Goal: Information Seeking & Learning: Learn about a topic

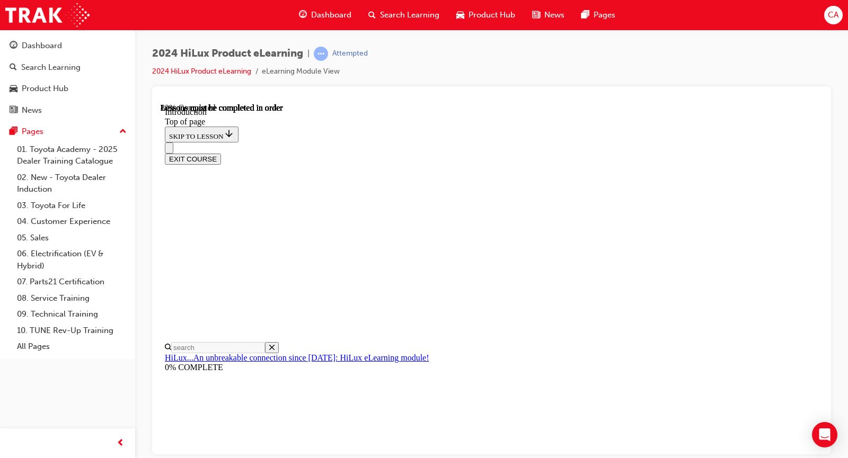
scroll to position [1627, 0]
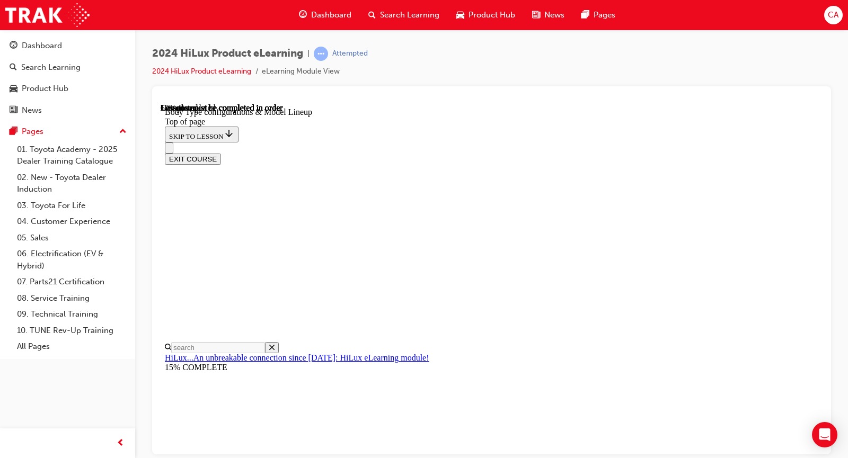
click at [439, 142] on div "EXIT COURSE" at bounding box center [487, 153] width 645 height 22
click at [424, 142] on div "EXIT COURSE" at bounding box center [487, 153] width 645 height 22
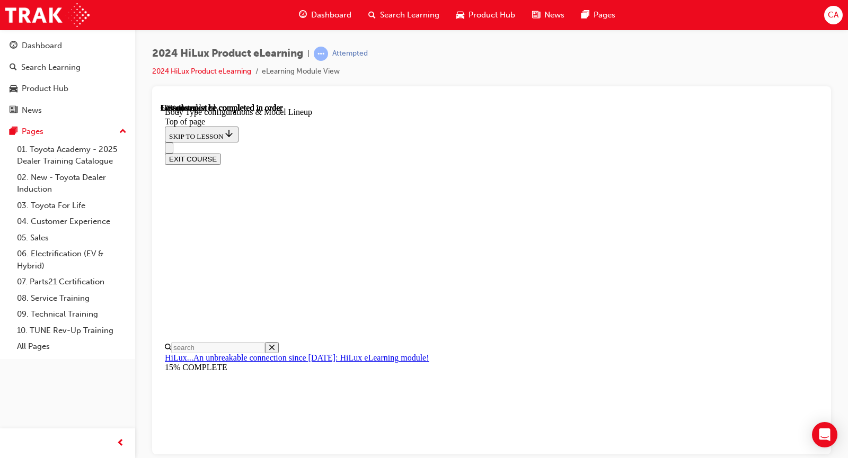
scroll to position [306, 0]
drag, startPoint x: 664, startPoint y: 254, endPoint x: 572, endPoint y: 186, distance: 114.9
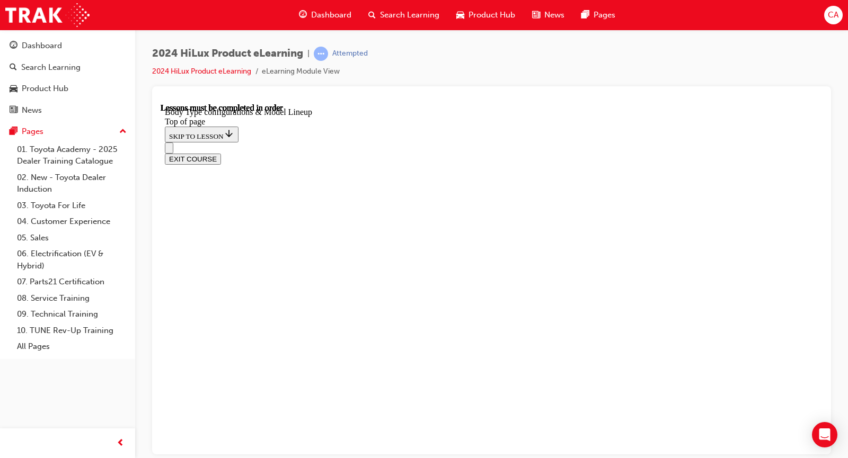
scroll to position [229, 0]
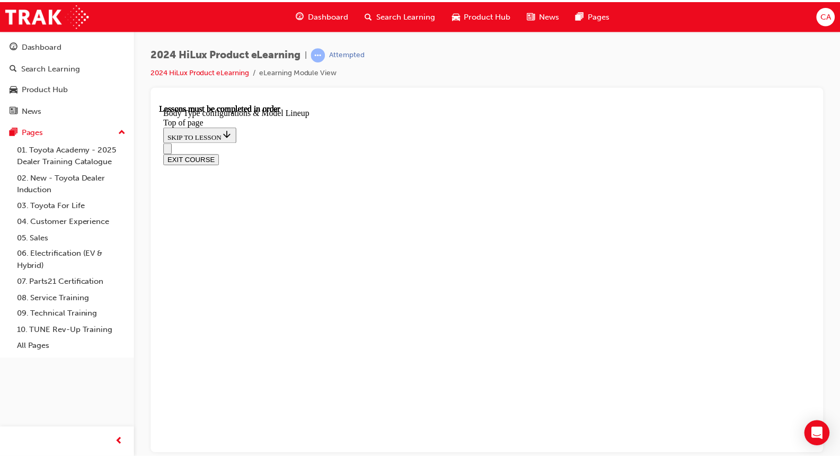
scroll to position [441, 0]
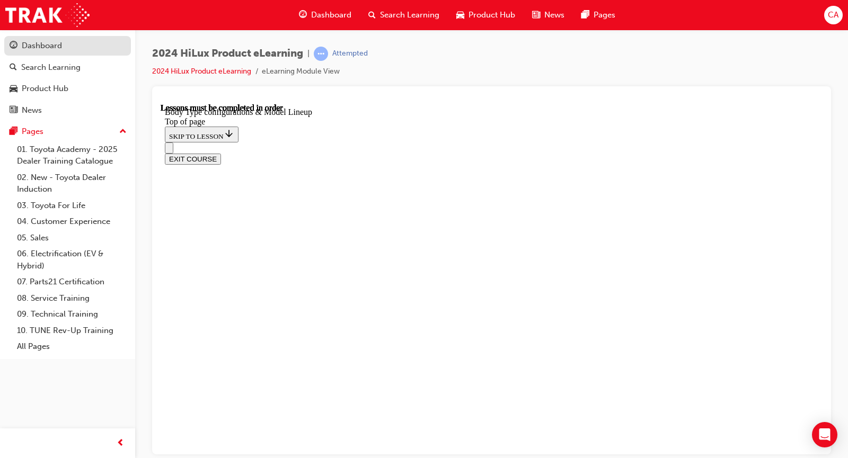
click at [63, 50] on div "Dashboard" at bounding box center [68, 45] width 116 height 13
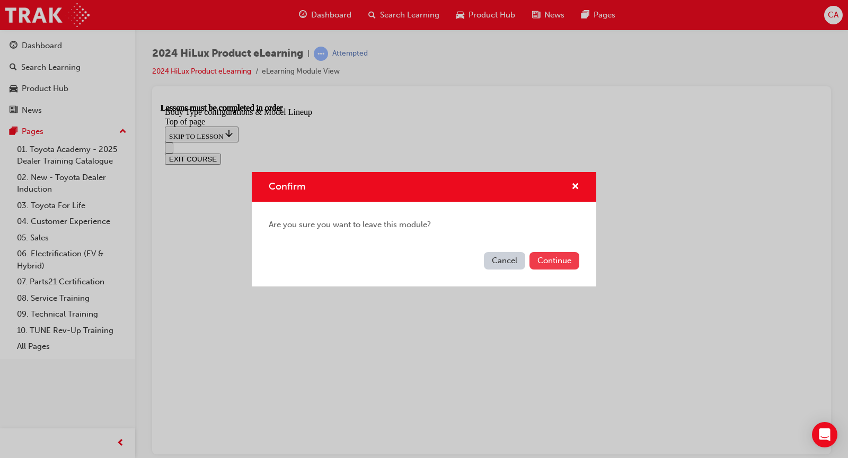
click at [554, 265] on button "Continue" at bounding box center [554, 260] width 50 height 17
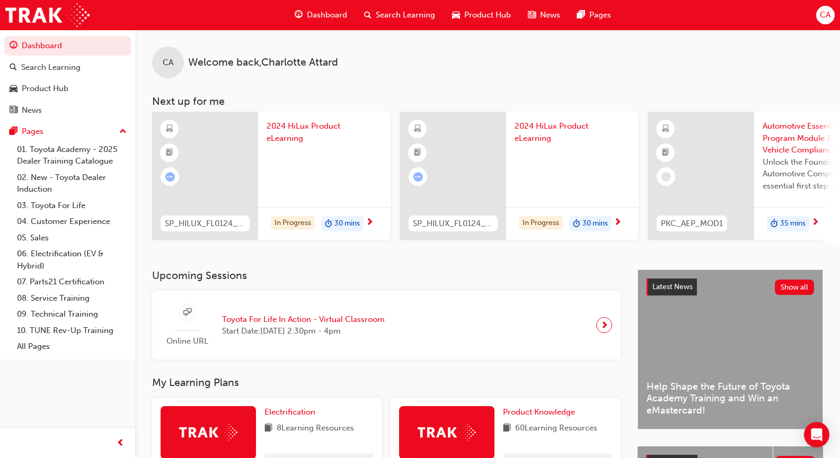
click at [375, 12] on div "Search Learning" at bounding box center [399, 15] width 88 height 22
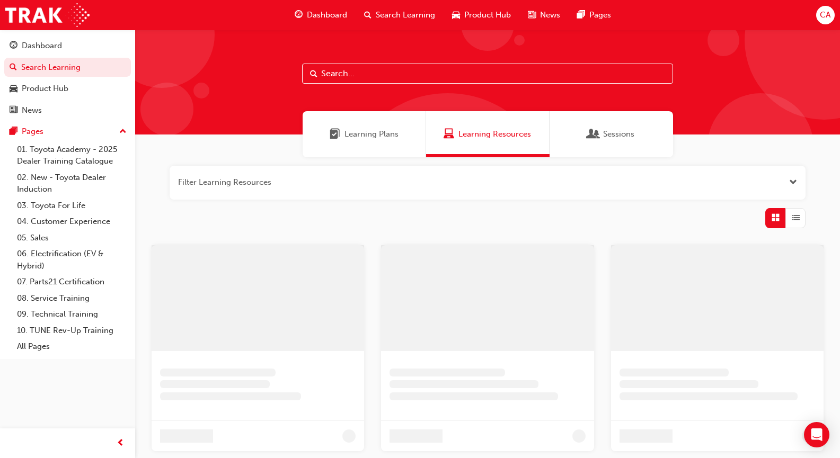
click at [351, 74] on input "text" at bounding box center [487, 74] width 371 height 20
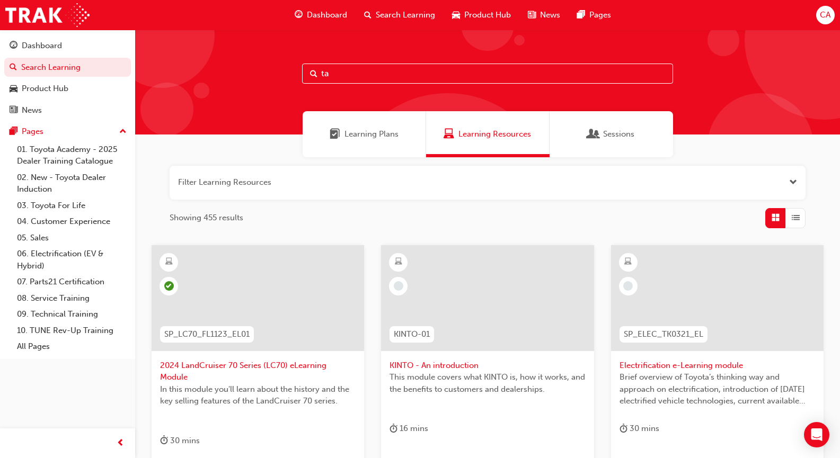
type input "t"
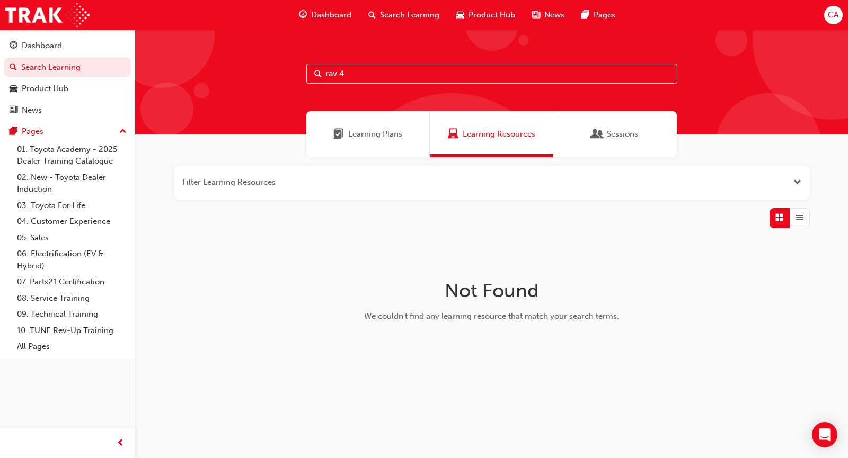
click at [368, 135] on span "Learning Plans" at bounding box center [375, 134] width 54 height 12
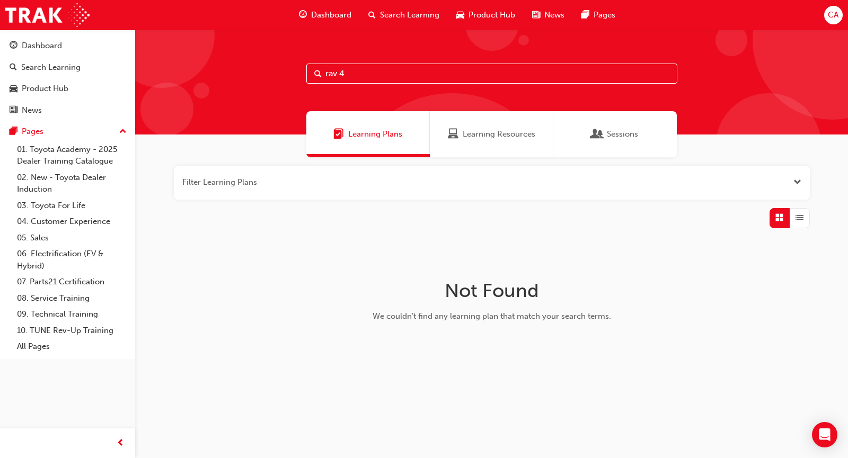
click at [465, 133] on span "Learning Resources" at bounding box center [498, 134] width 73 height 12
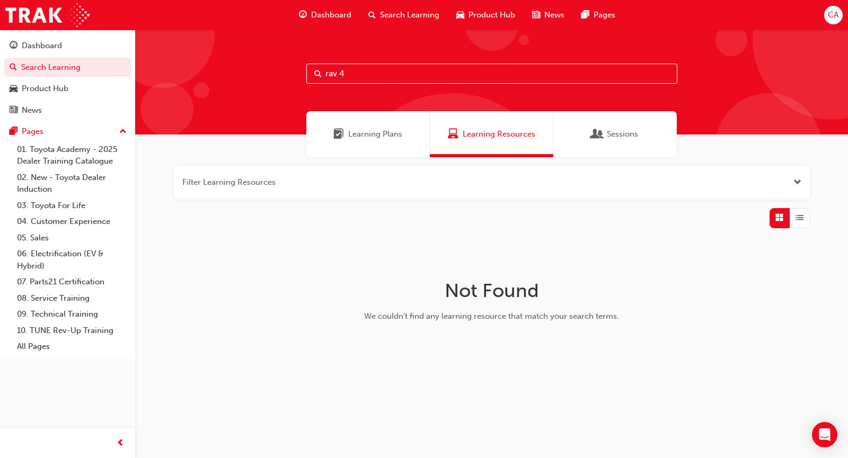
click at [360, 76] on input "rav 4" at bounding box center [491, 74] width 371 height 20
type input "r"
type input "rav"
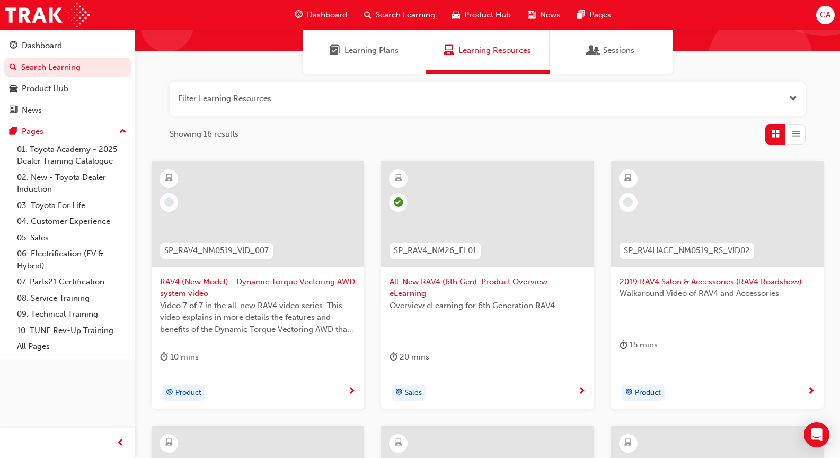
scroll to position [85, 0]
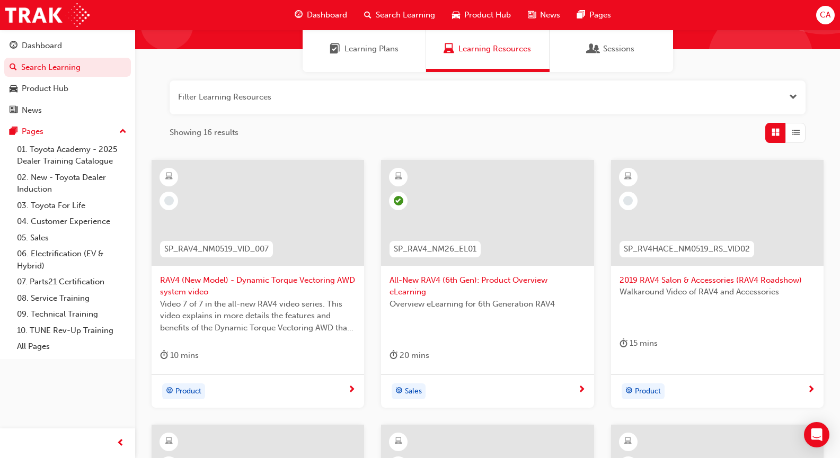
click at [422, 283] on span "All-New RAV4 (6th Gen): Product Overview eLearning" at bounding box center [486, 286] width 195 height 24
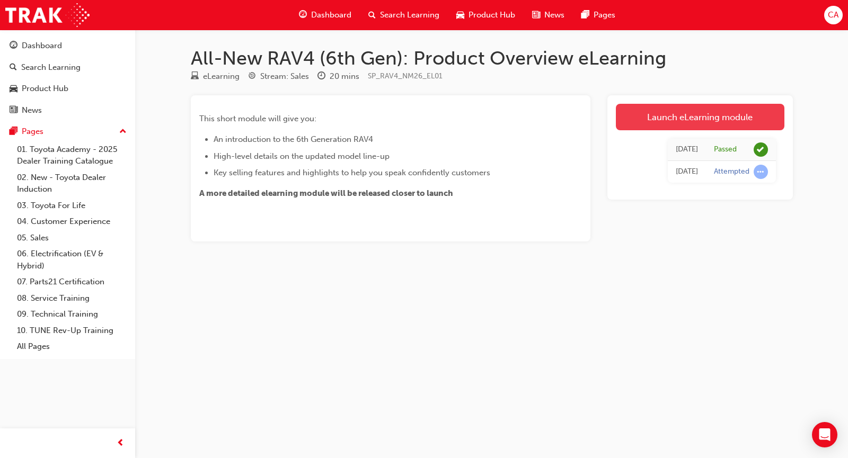
click at [732, 114] on link "Launch eLearning module" at bounding box center [700, 117] width 168 height 26
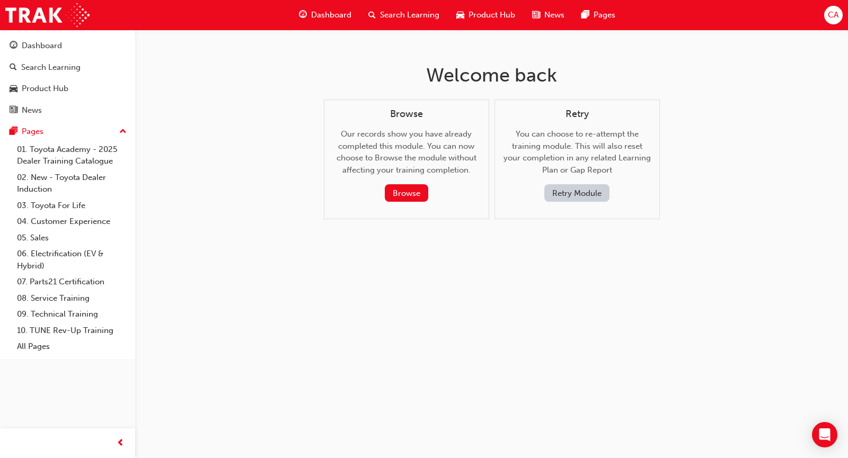
click at [400, 202] on div "Browse Our records show you have already completed this module. You can now cho…" at bounding box center [406, 160] width 165 height 120
click at [404, 199] on button "Browse" at bounding box center [406, 192] width 43 height 17
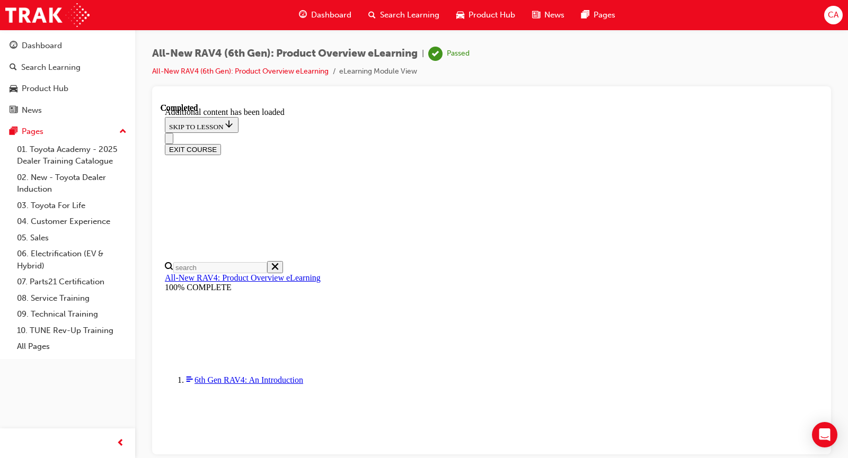
scroll to position [1623, 0]
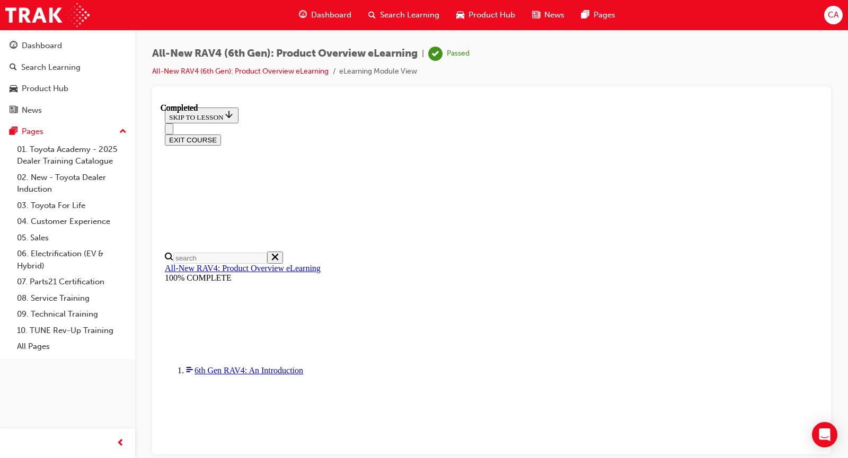
scroll to position [1266, 0]
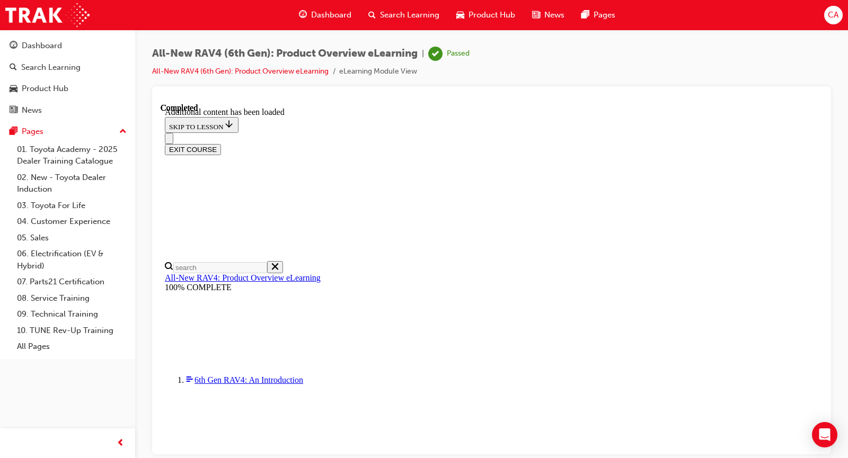
scroll to position [620, 0]
click at [52, 36] on link "Dashboard" at bounding box center [67, 46] width 127 height 20
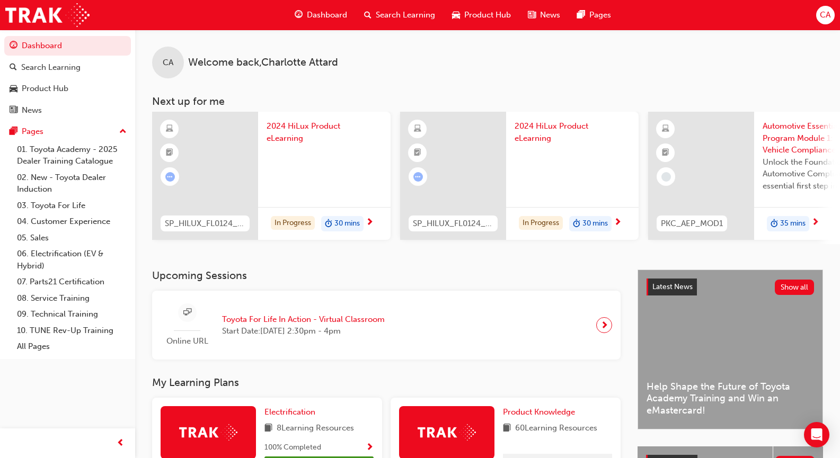
click at [373, 225] on span "next-icon" at bounding box center [370, 223] width 8 height 10
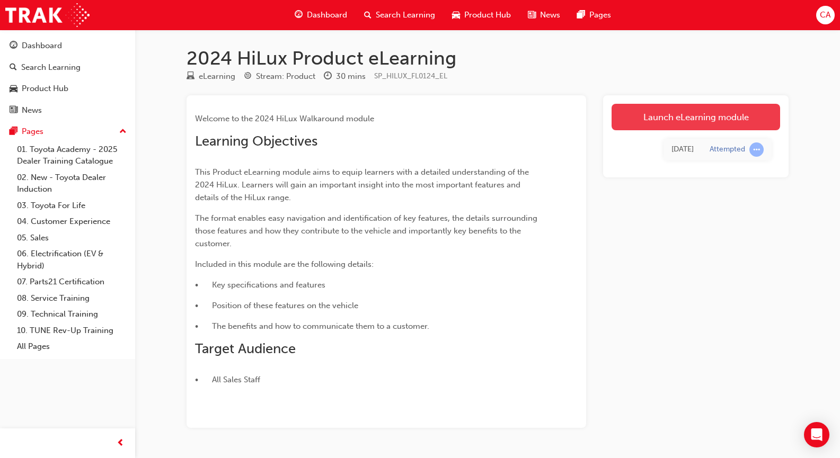
click at [686, 125] on link "Launch eLearning module" at bounding box center [695, 117] width 168 height 26
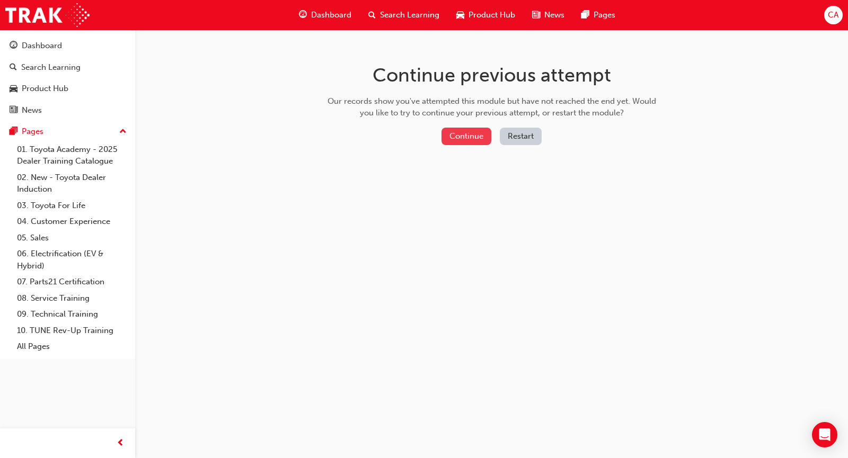
click at [456, 133] on button "Continue" at bounding box center [466, 136] width 50 height 17
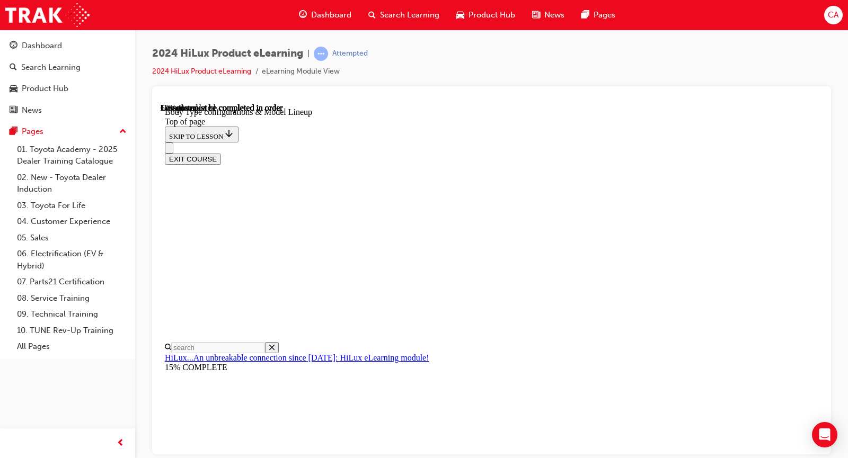
scroll to position [351, 0]
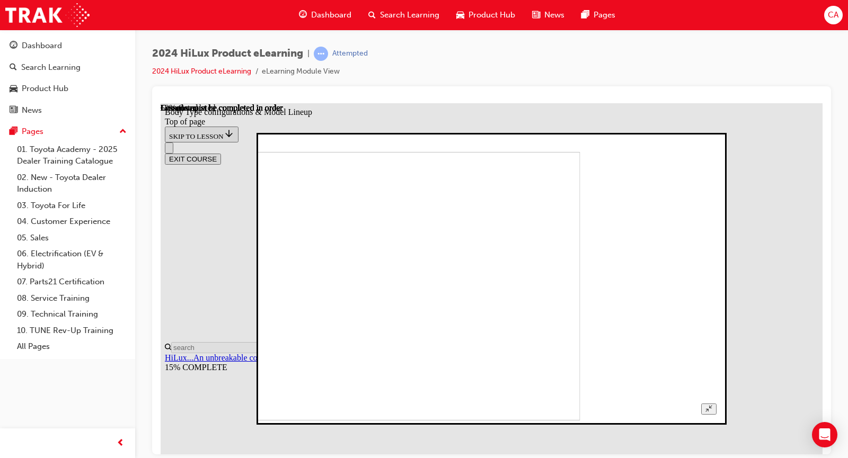
click at [716, 403] on button "Unzoom image" at bounding box center [708, 408] width 15 height 11
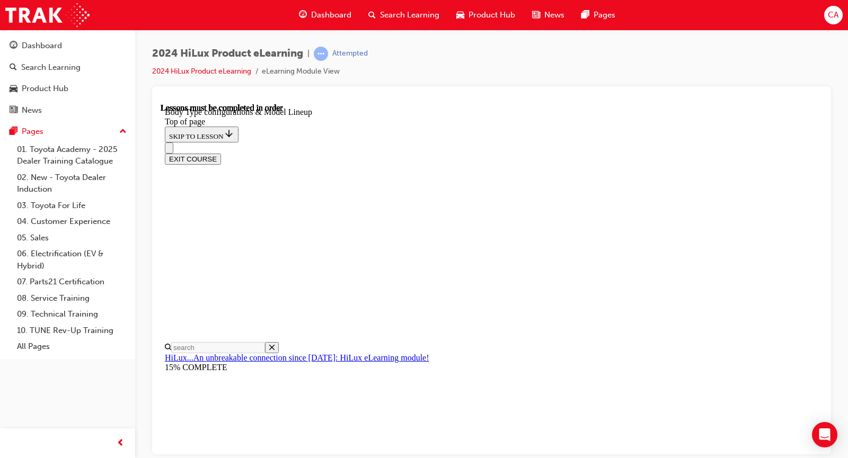
scroll to position [256, 0]
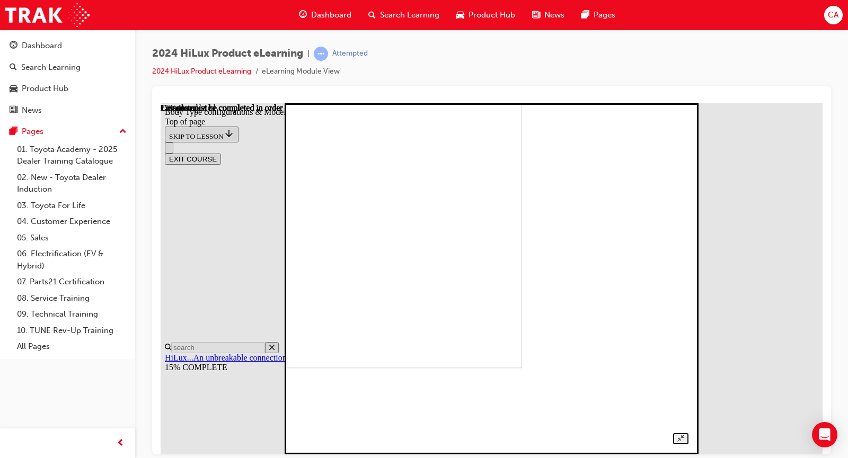
click at [522, 230] on img at bounding box center [333, 192] width 378 height 351
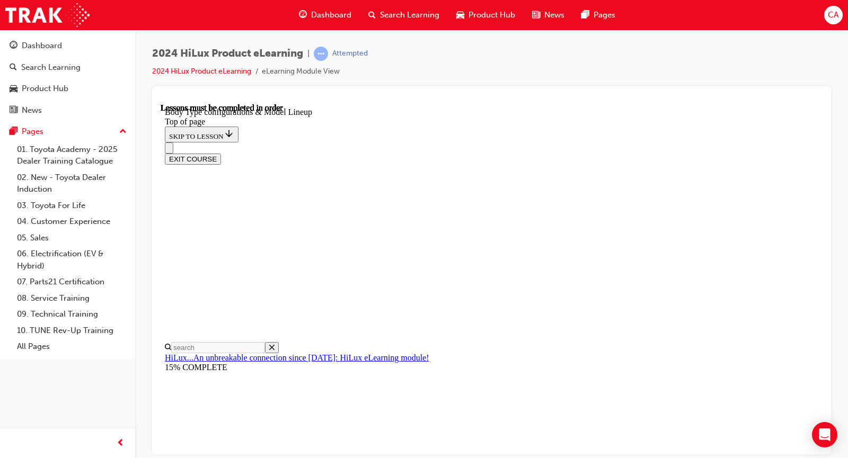
scroll to position [476, 0]
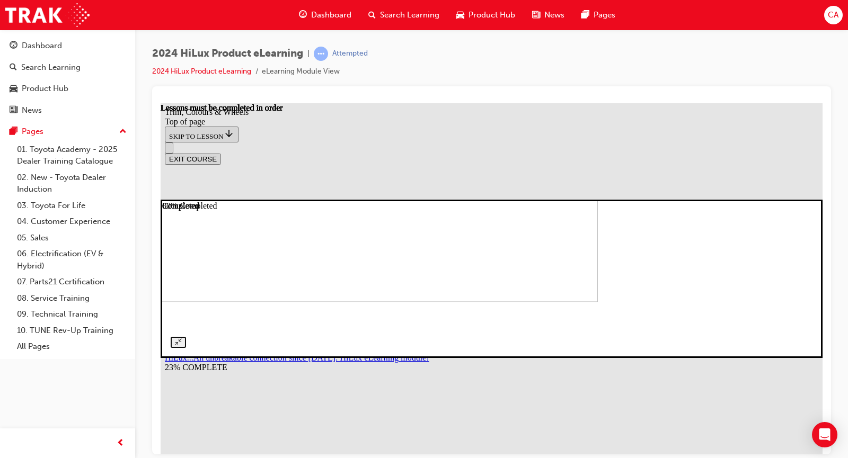
click at [812, 209] on div at bounding box center [492, 278] width 642 height 138
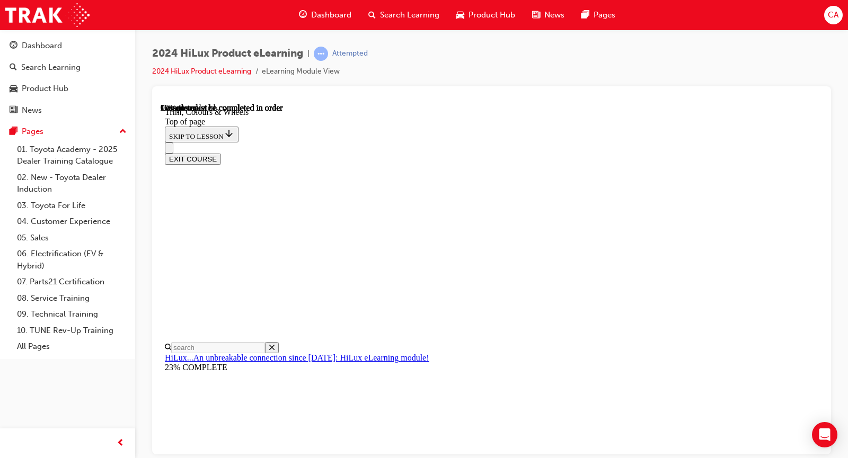
scroll to position [1585, 0]
drag, startPoint x: 513, startPoint y: 367, endPoint x: 526, endPoint y: 376, distance: 15.3
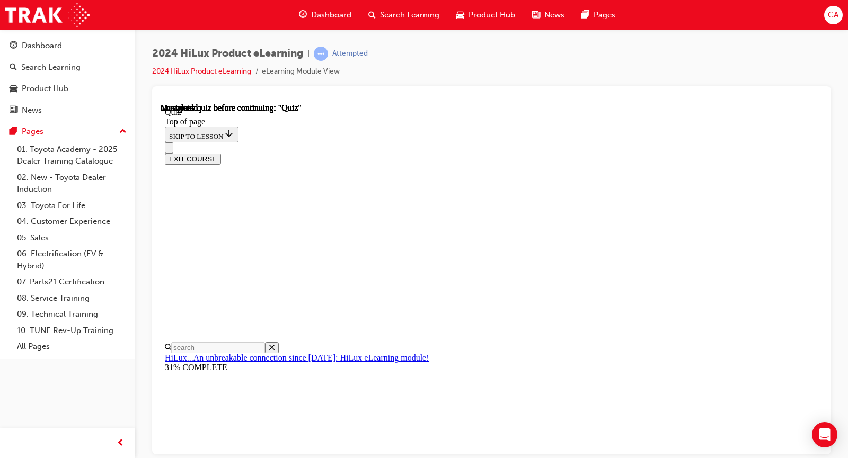
scroll to position [192, 0]
drag, startPoint x: 536, startPoint y: 350, endPoint x: 537, endPoint y: 390, distance: 39.7
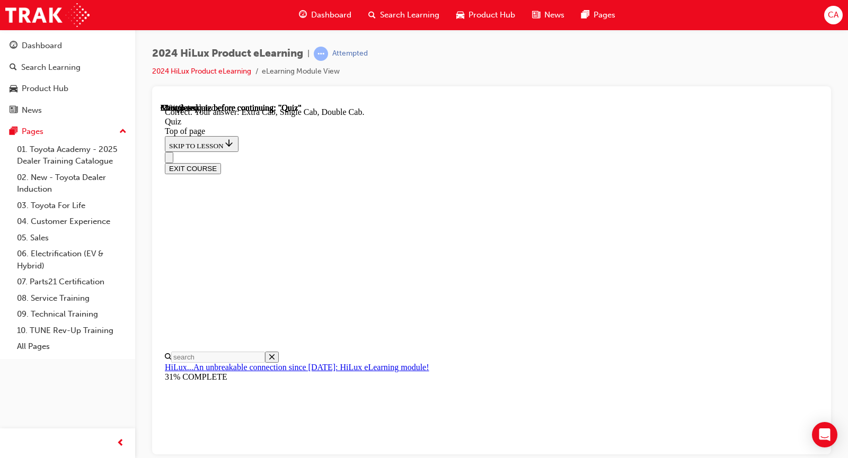
scroll to position [298, 0]
drag, startPoint x: 491, startPoint y: 359, endPoint x: 496, endPoint y: 393, distance: 34.4
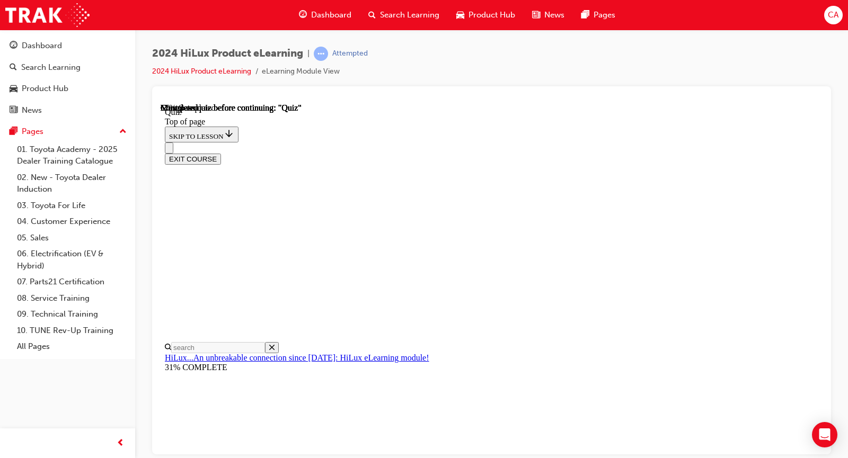
scroll to position [159, 0]
drag, startPoint x: 434, startPoint y: 361, endPoint x: 445, endPoint y: 366, distance: 11.4
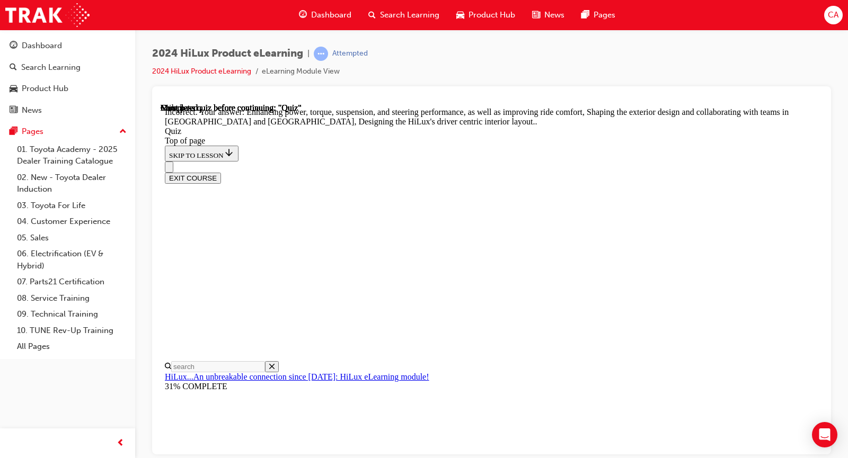
scroll to position [270, 0]
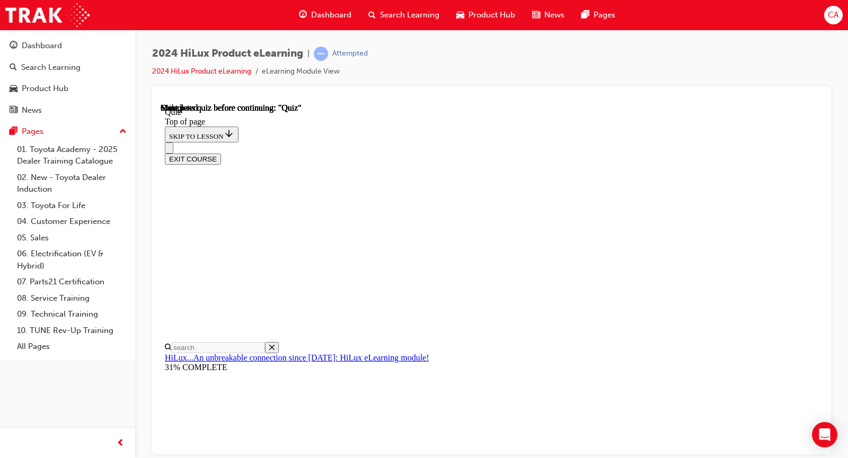
scroll to position [106, 0]
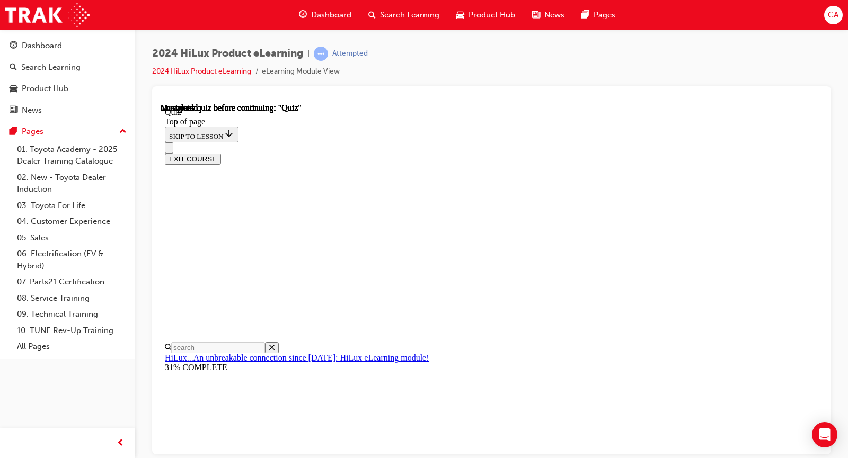
scroll to position [139, 0]
drag, startPoint x: 530, startPoint y: 272, endPoint x: 531, endPoint y: 291, distance: 19.1
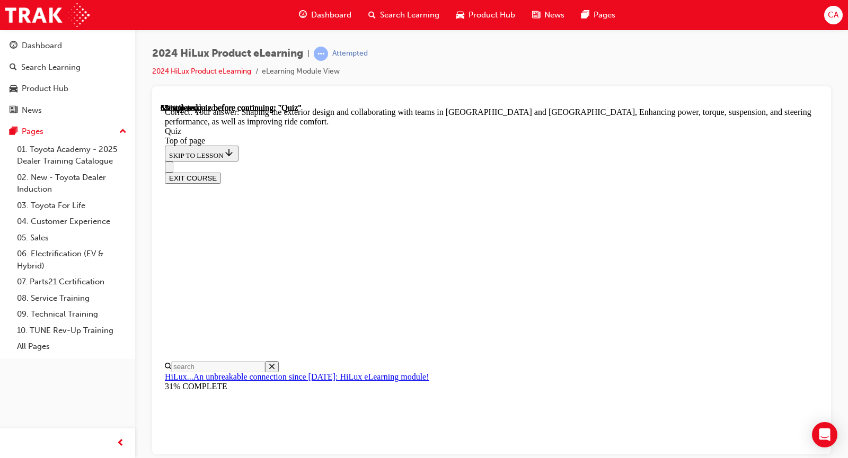
scroll to position [270, 0]
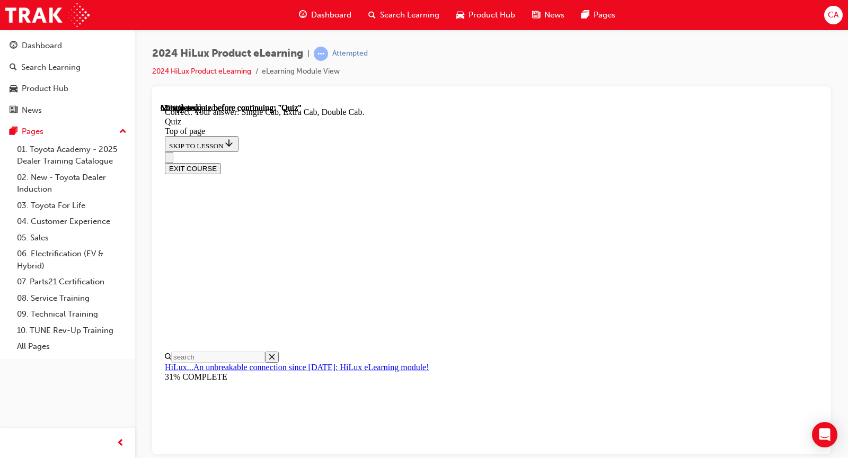
scroll to position [298, 0]
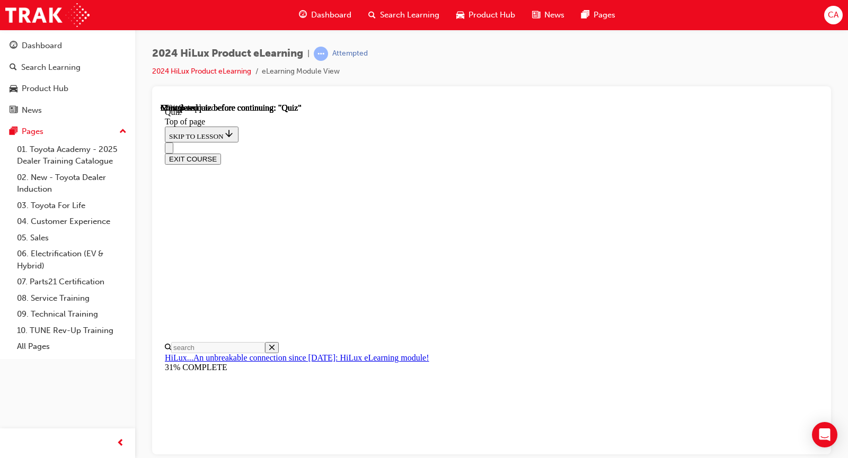
scroll to position [106, 0]
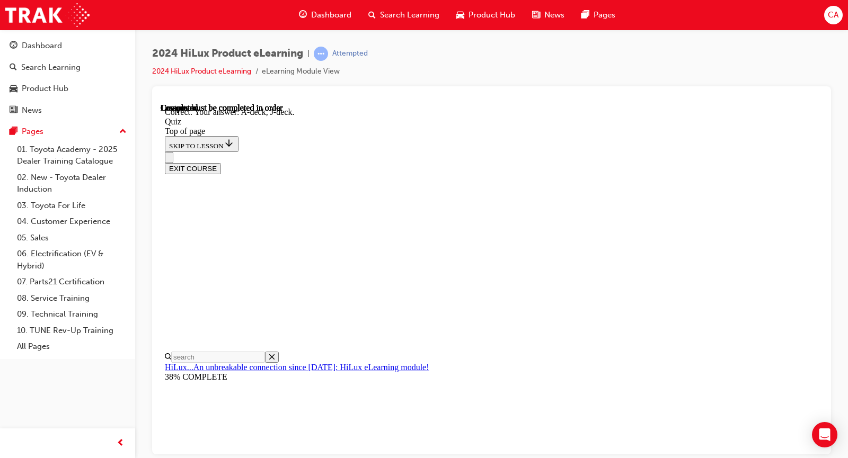
scroll to position [220, 0]
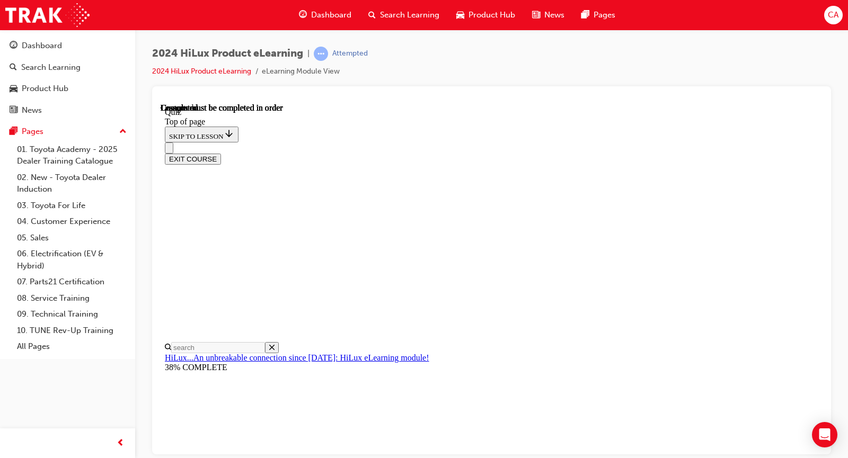
scroll to position [224, 0]
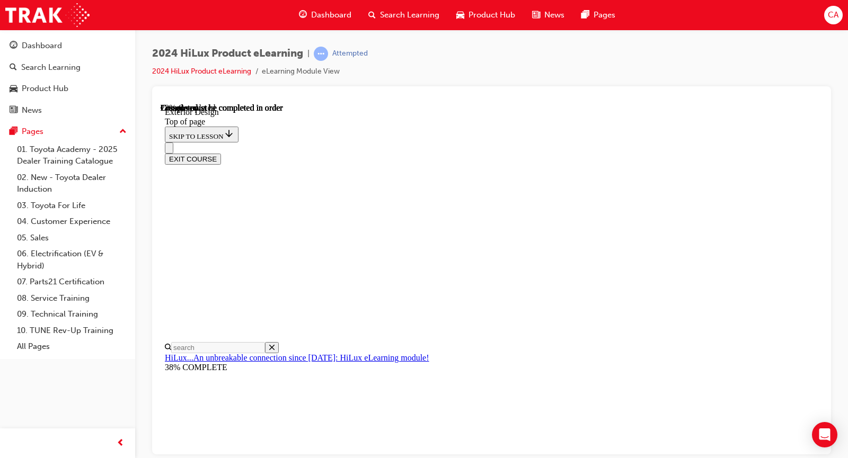
scroll to position [1237, 0]
click at [598, 142] on div "EXIT COURSE" at bounding box center [487, 153] width 645 height 22
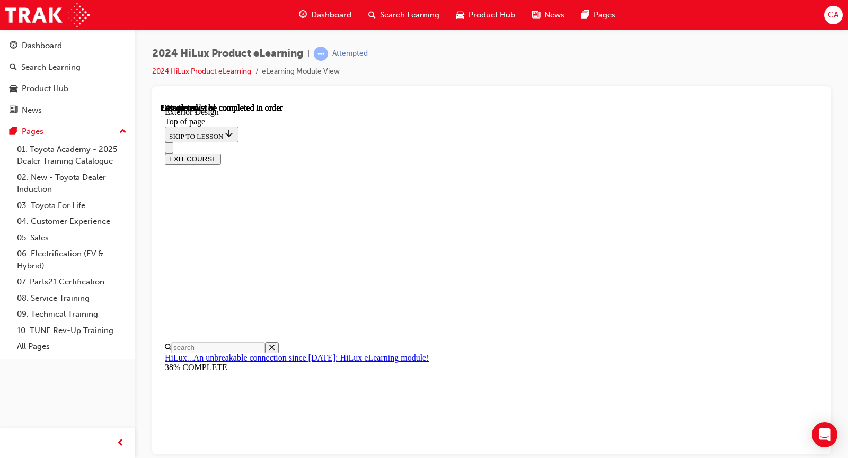
click at [597, 142] on div "EXIT COURSE" at bounding box center [487, 153] width 645 height 22
click at [583, 142] on div "EXIT COURSE" at bounding box center [487, 153] width 645 height 22
click at [593, 142] on div "EXIT COURSE" at bounding box center [487, 153] width 645 height 22
click at [644, 142] on div "EXIT COURSE" at bounding box center [487, 153] width 645 height 22
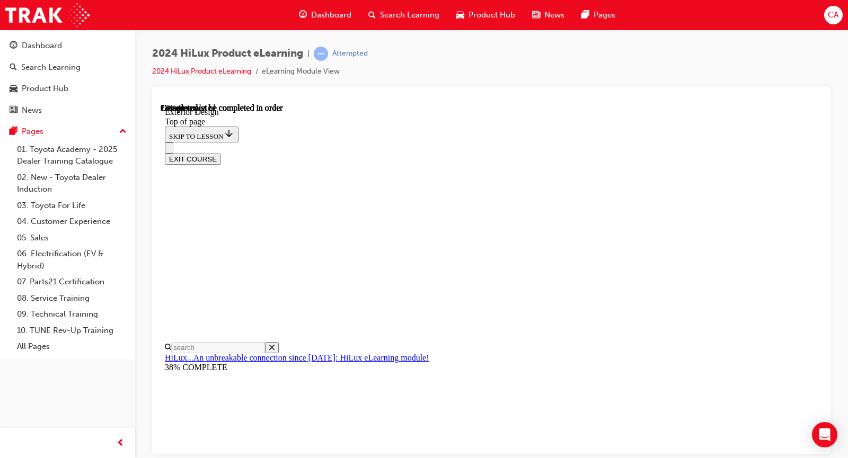
click at [652, 142] on div "EXIT COURSE" at bounding box center [487, 153] width 645 height 22
click at [727, 142] on div "EXIT COURSE" at bounding box center [487, 153] width 645 height 22
click at [666, 142] on div "EXIT COURSE" at bounding box center [487, 153] width 645 height 22
click at [742, 142] on div "EXIT COURSE" at bounding box center [487, 153] width 645 height 22
click at [662, 142] on div "EXIT COURSE" at bounding box center [487, 153] width 645 height 22
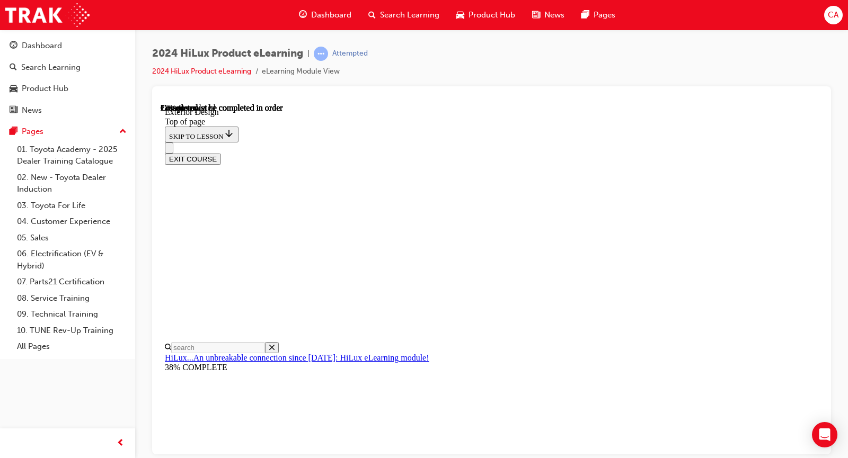
scroll to position [1237, 0]
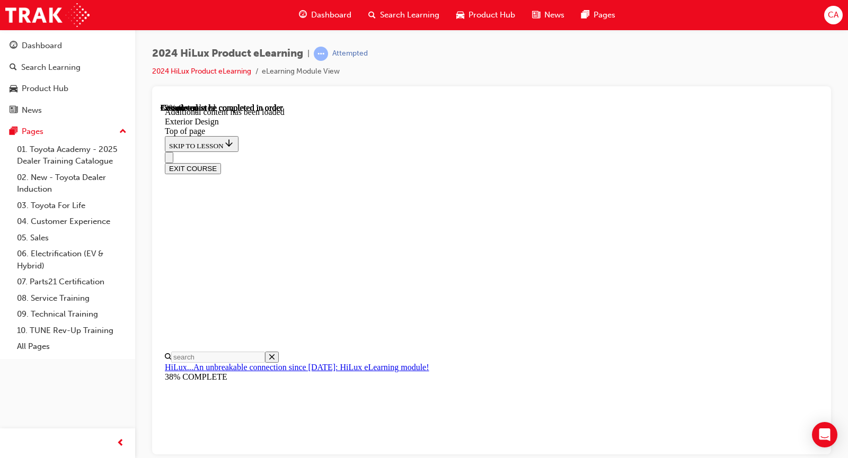
scroll to position [1859, 0]
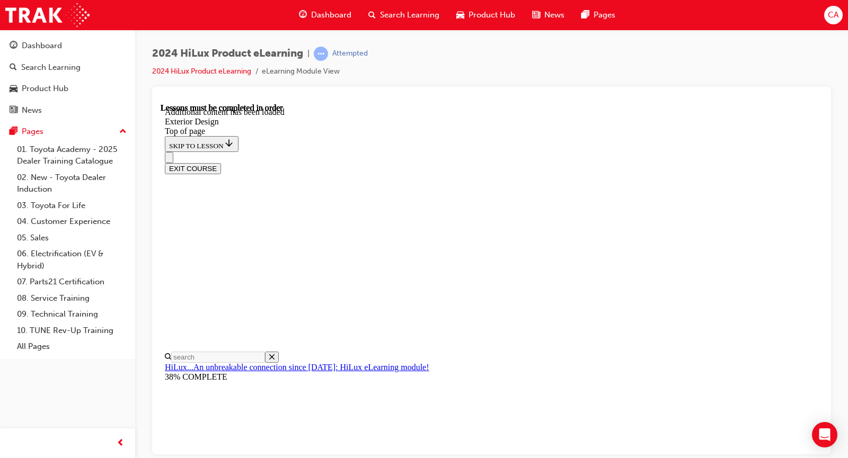
scroll to position [1854, 0]
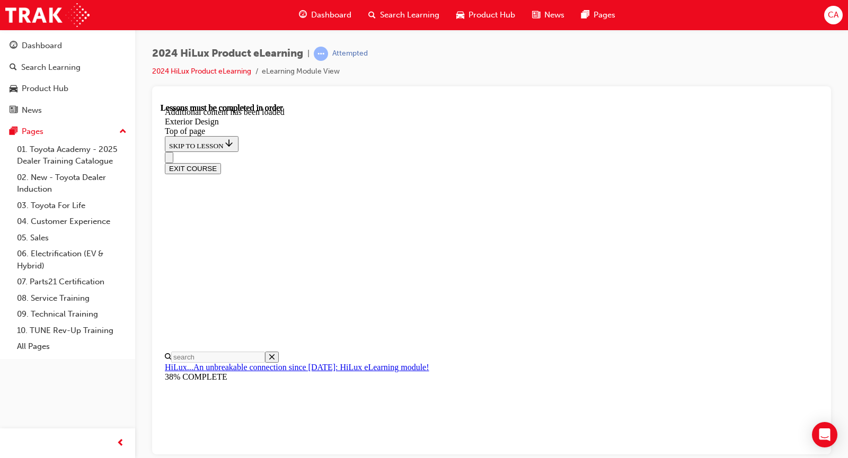
scroll to position [2, 0]
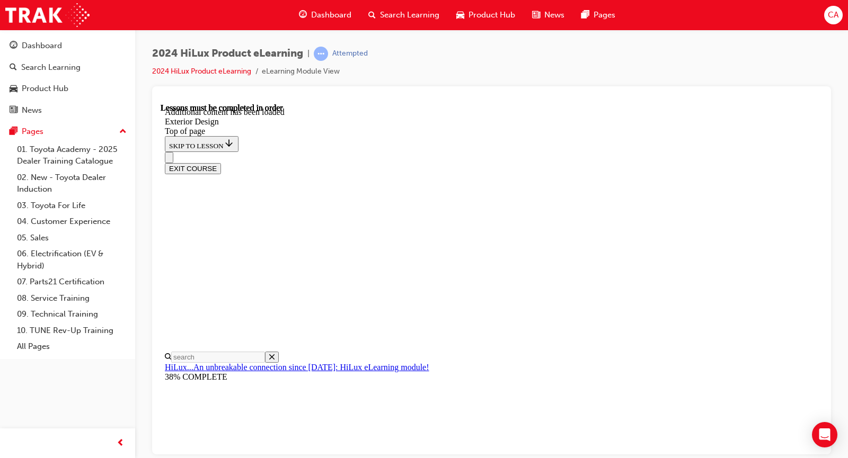
scroll to position [53, 0]
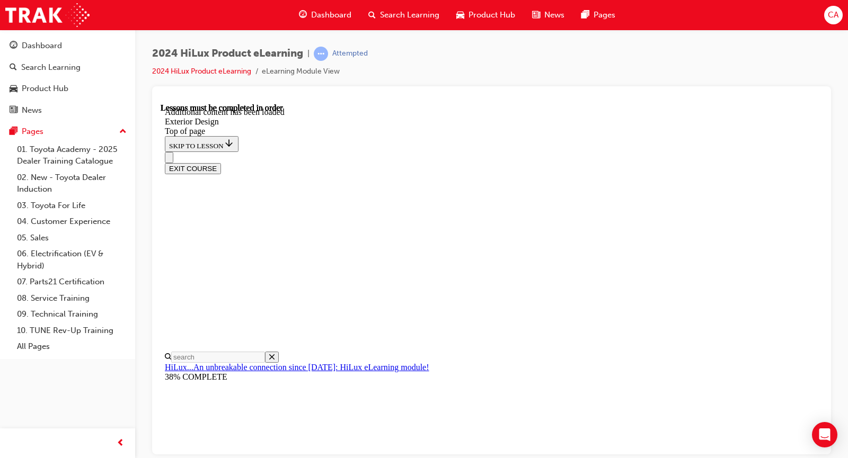
scroll to position [2365, 0]
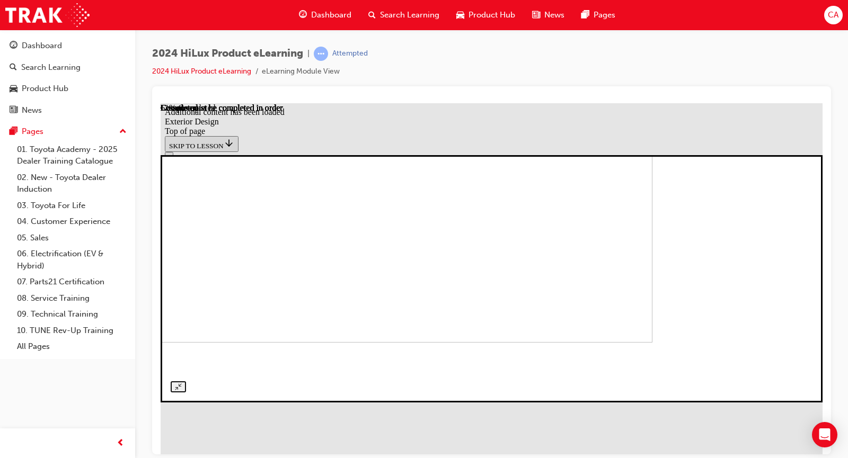
click at [517, 225] on img at bounding box center [321, 235] width 662 height 214
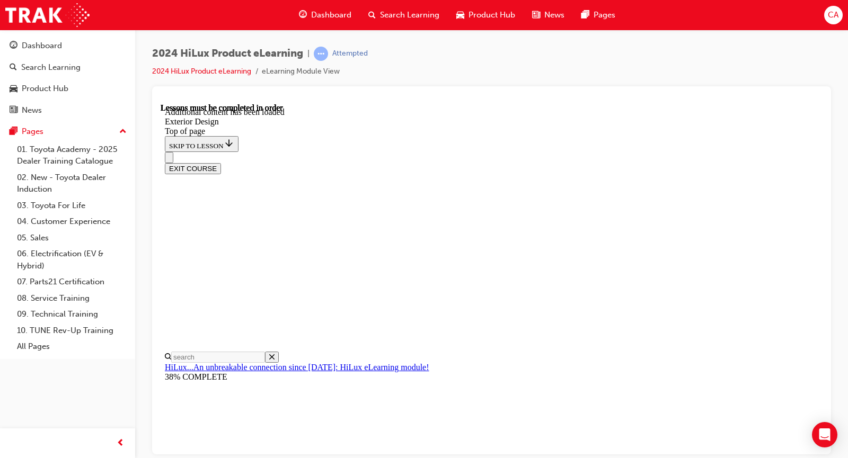
scroll to position [2736, 0]
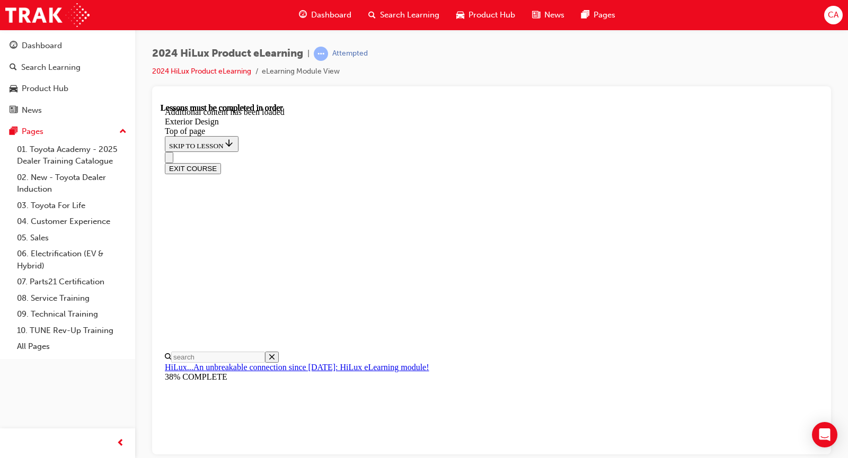
scroll to position [3543, 0]
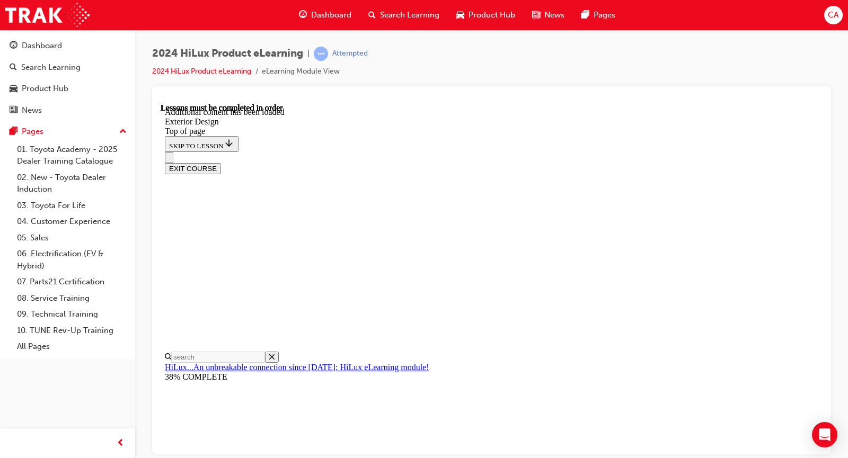
drag, startPoint x: 764, startPoint y: 219, endPoint x: 758, endPoint y: 222, distance: 7.1
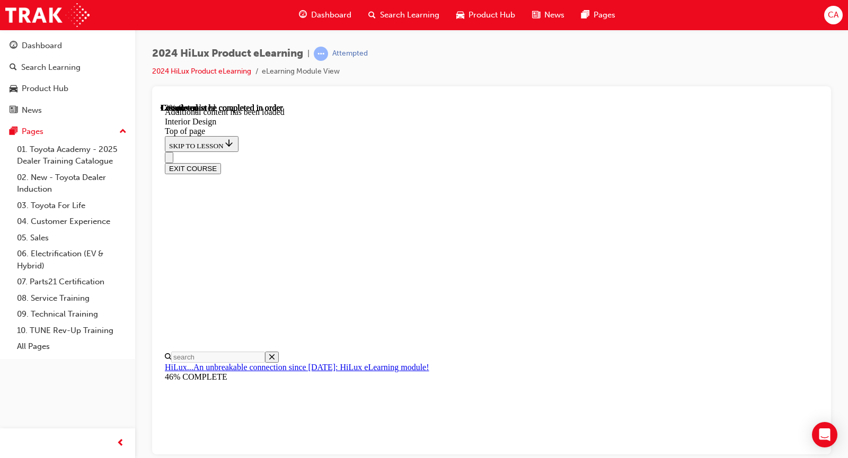
scroll to position [192, 0]
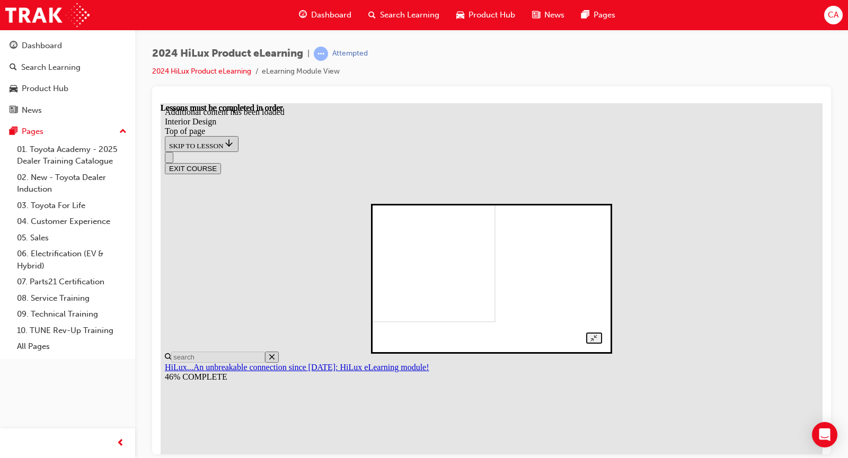
click at [567, 213] on div at bounding box center [491, 278] width 220 height 130
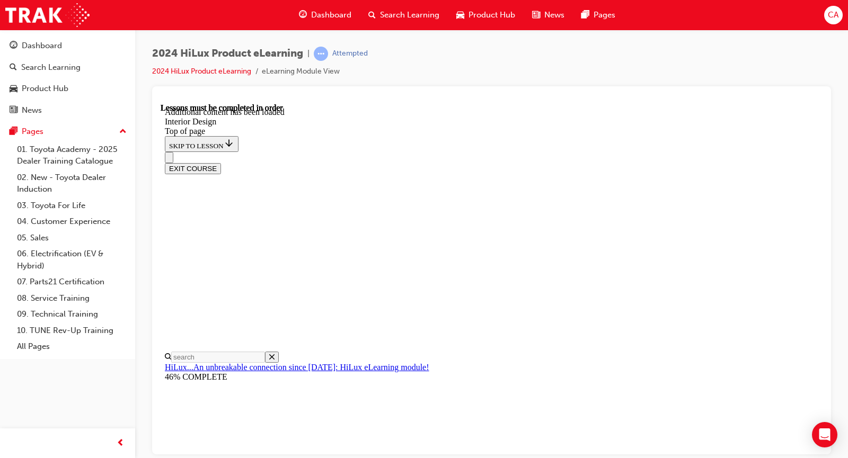
scroll to position [0, 0]
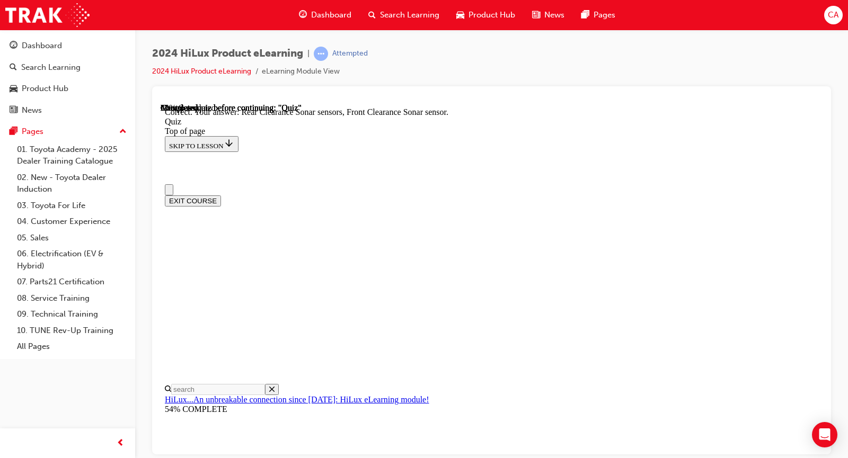
scroll to position [106, 0]
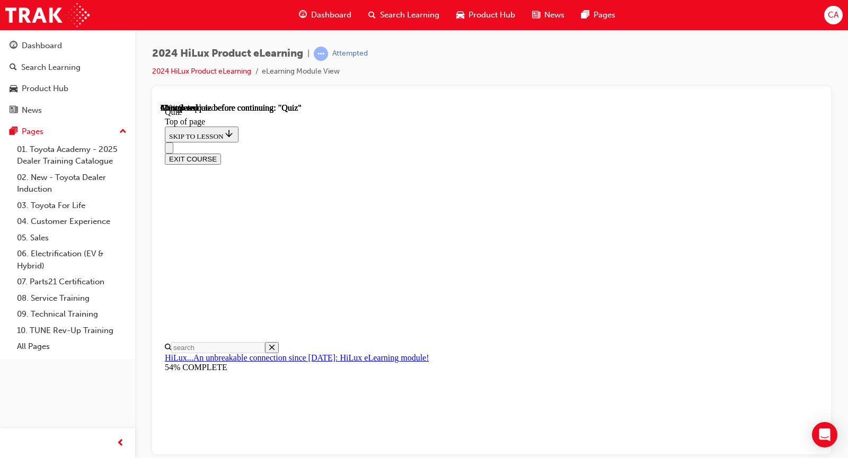
scroll to position [159, 0]
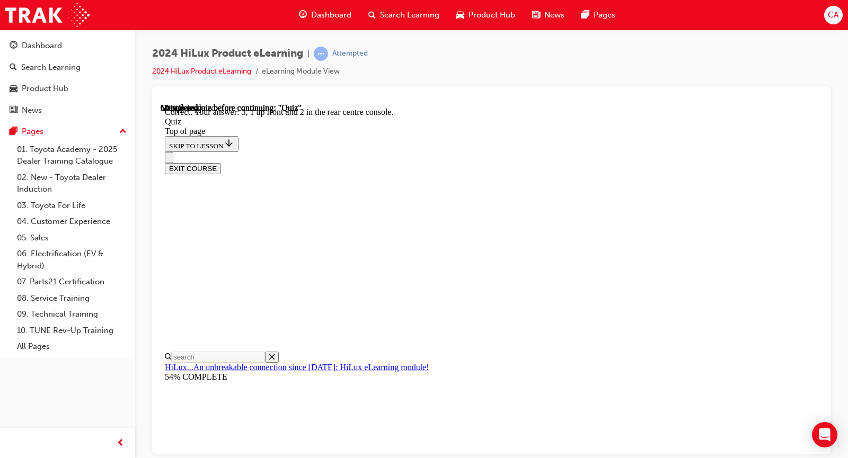
scroll to position [195, 0]
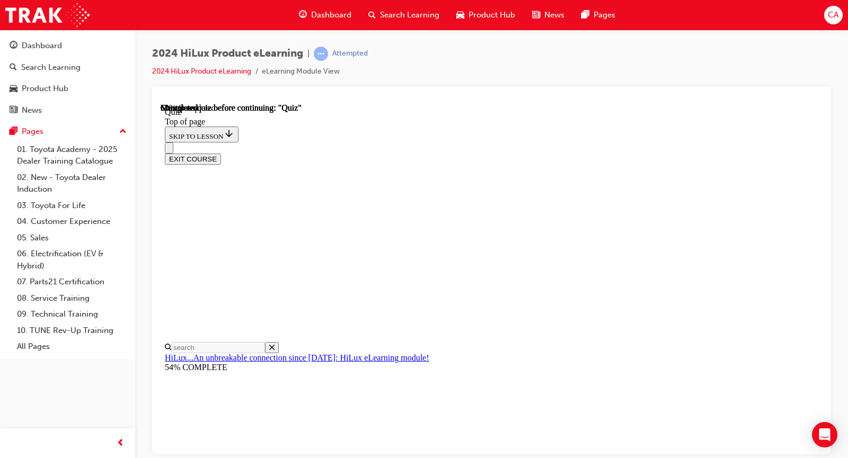
scroll to position [106, 0]
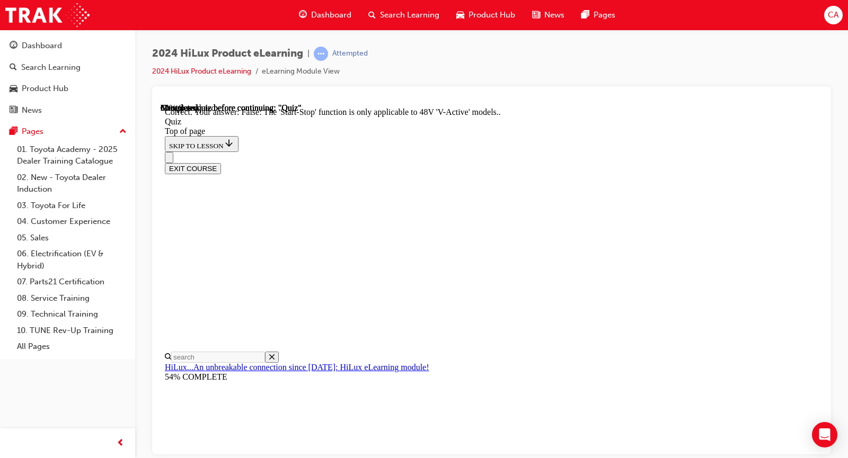
scroll to position [174, 0]
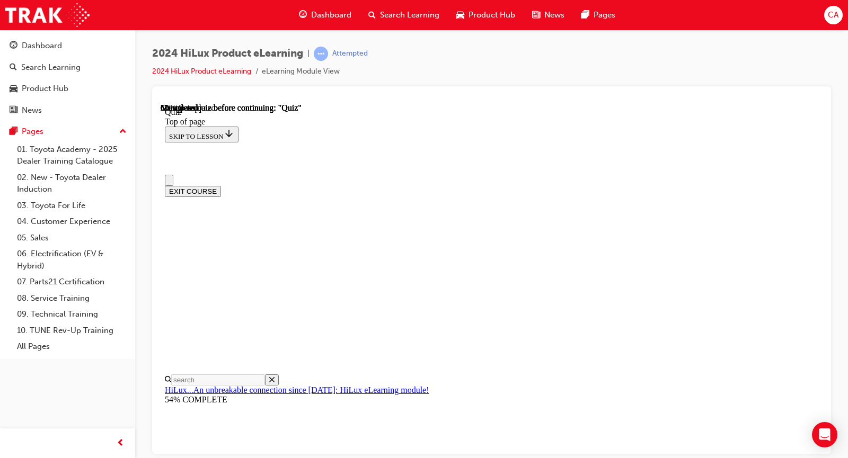
scroll to position [0, 0]
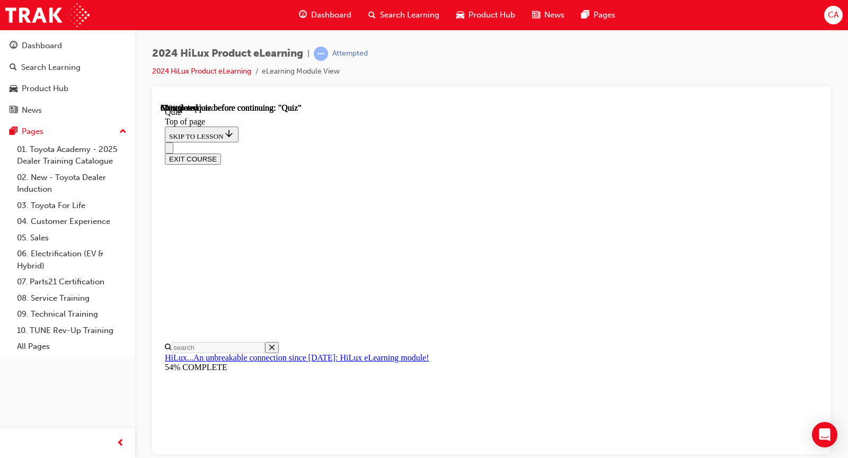
scroll to position [53, 0]
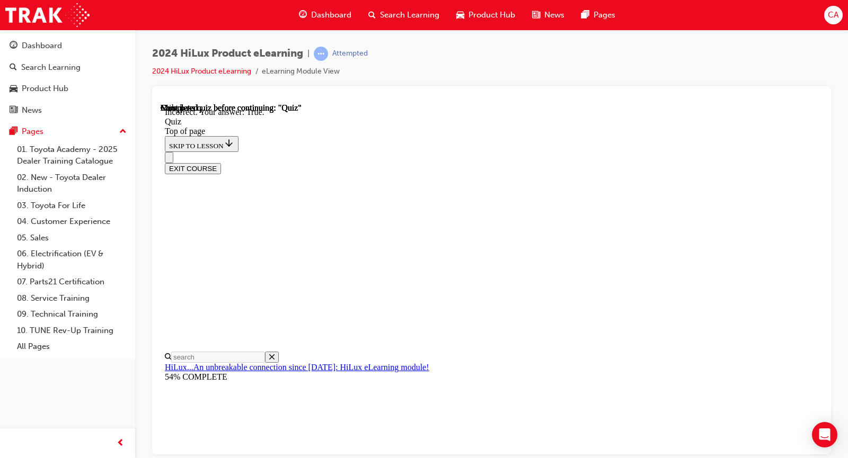
scroll to position [153, 0]
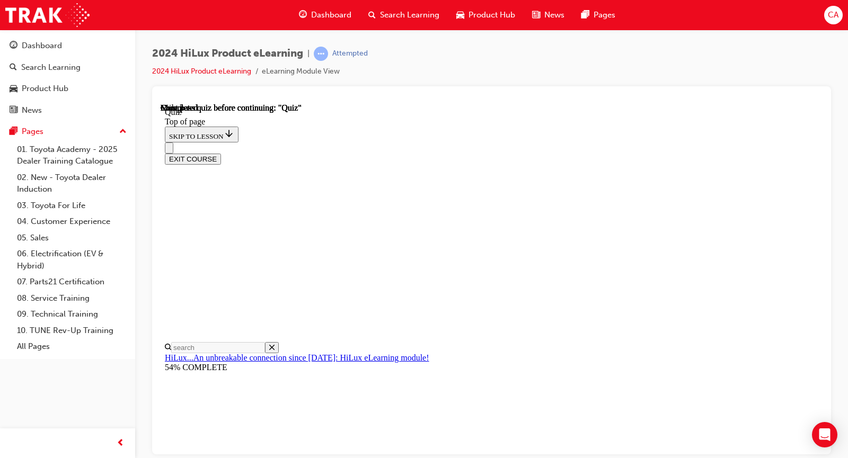
scroll to position [224, 0]
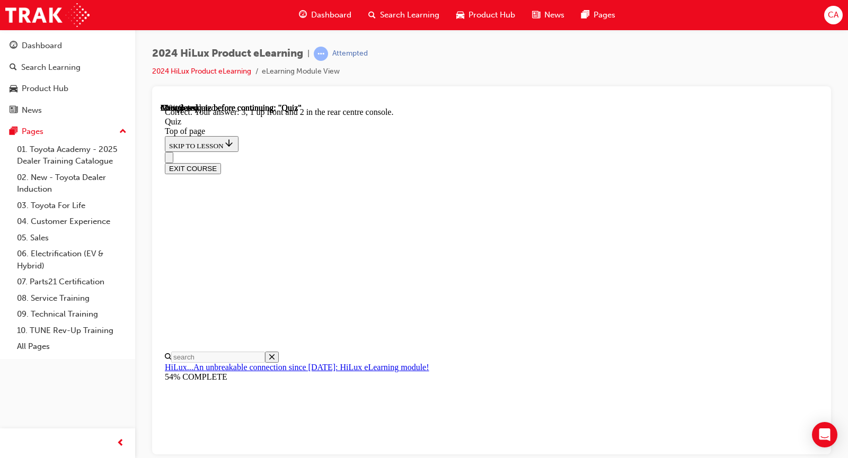
scroll to position [195, 0]
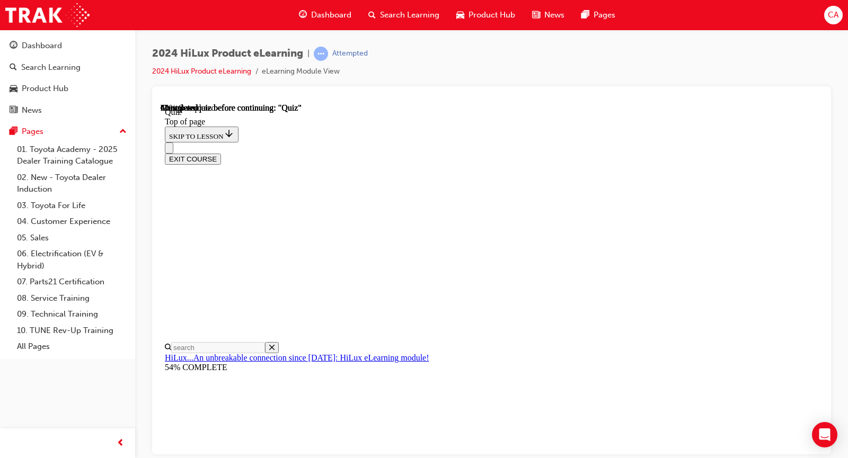
scroll to position [106, 0]
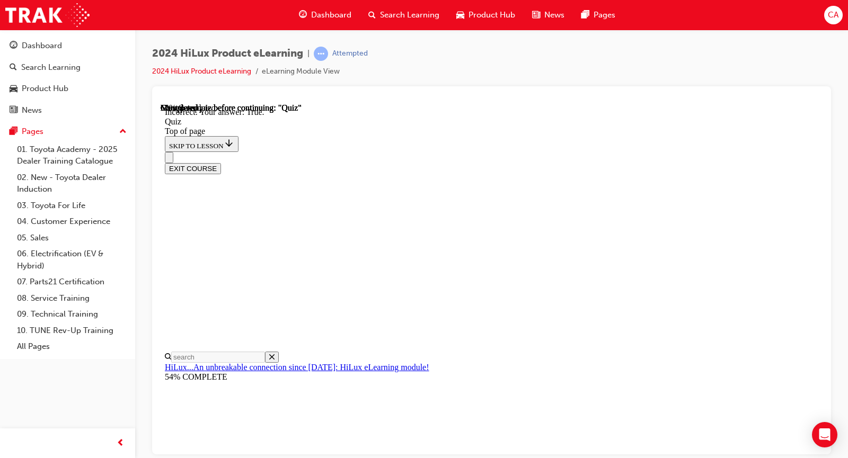
scroll to position [153, 0]
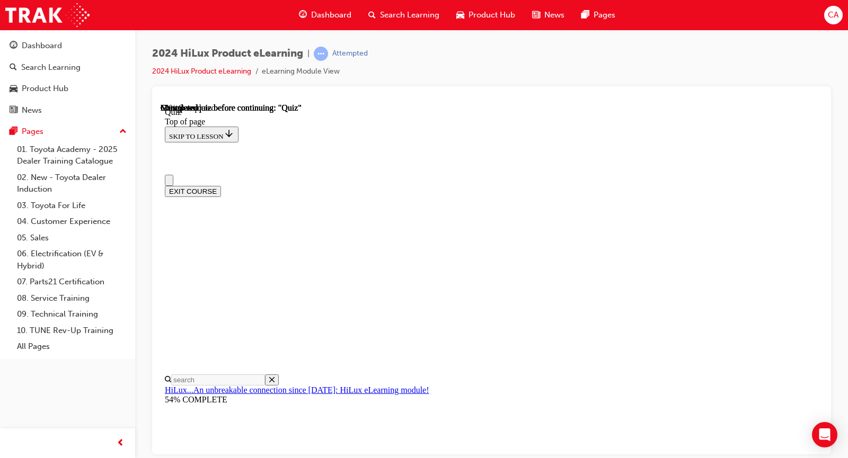
scroll to position [0, 0]
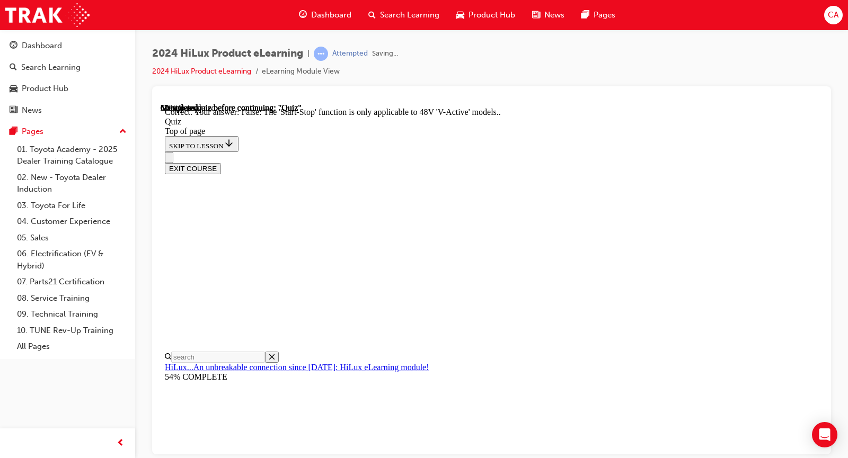
scroll to position [174, 0]
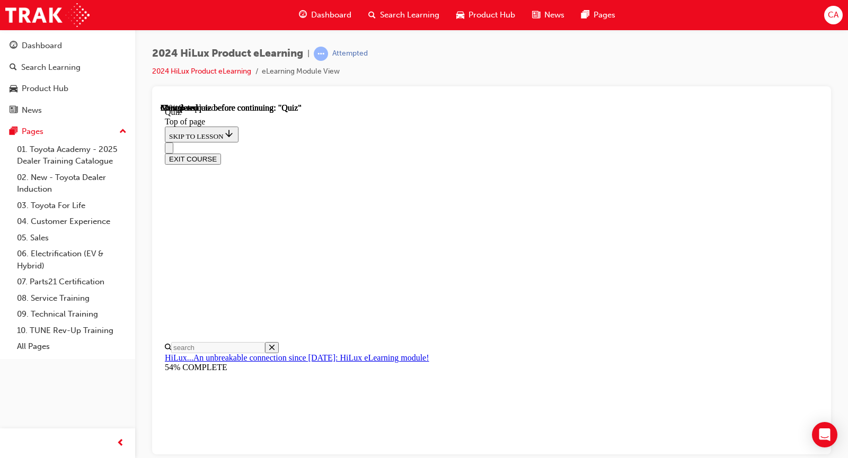
scroll to position [138, 0]
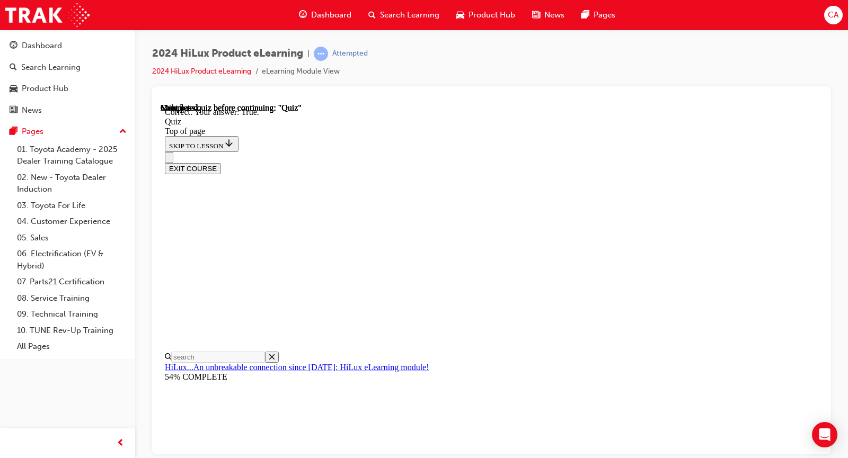
scroll to position [171, 0]
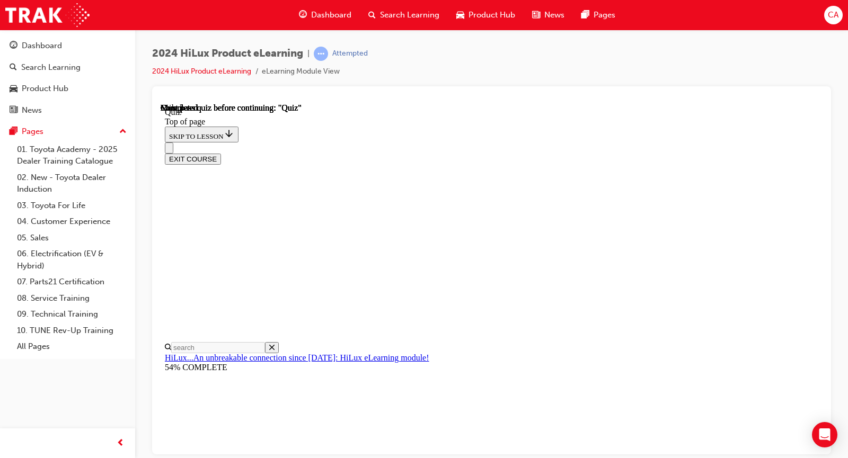
scroll to position [212, 0]
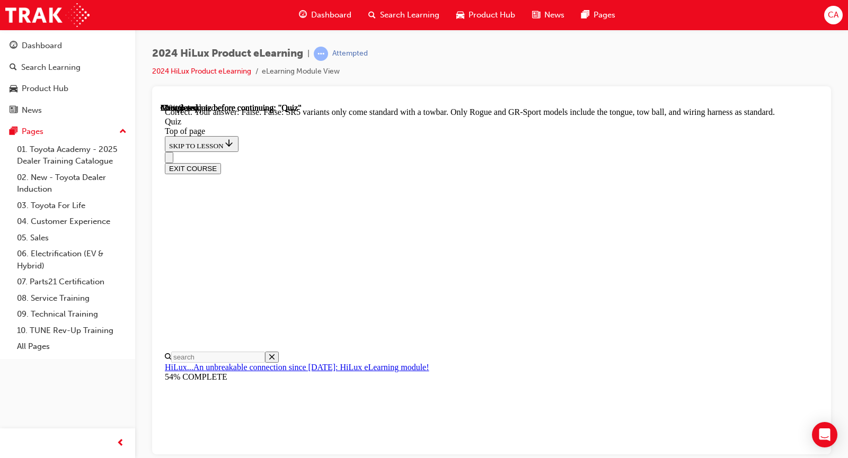
scroll to position [230, 0]
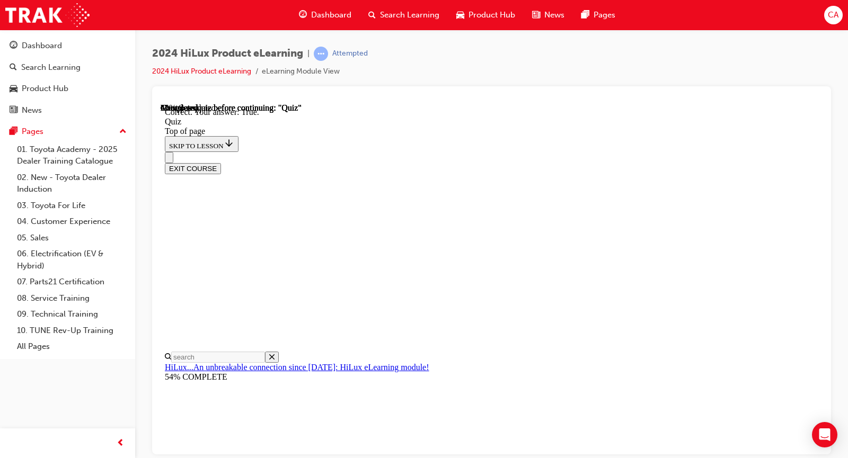
scroll to position [171, 0]
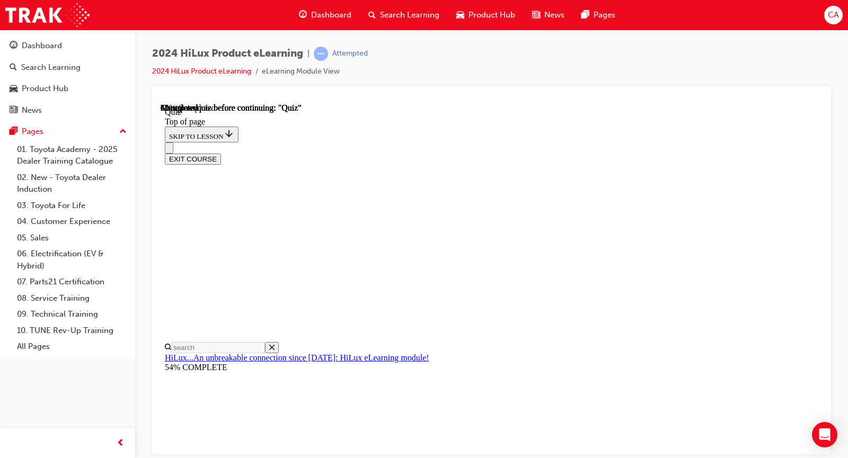
scroll to position [53, 0]
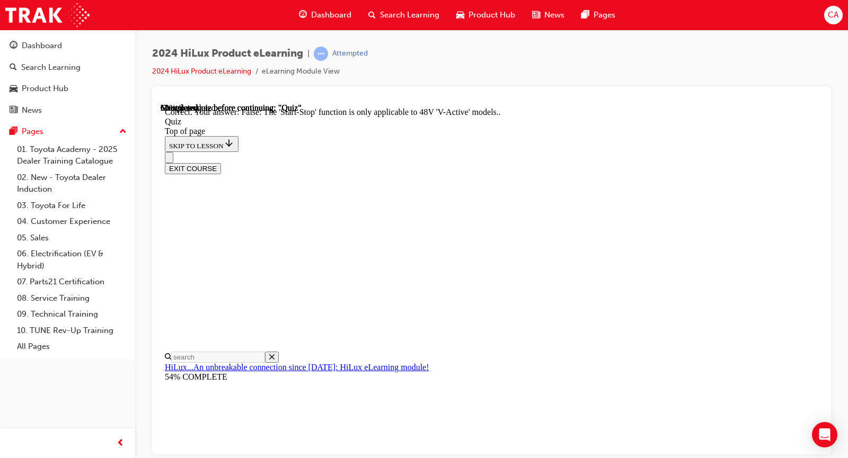
scroll to position [174, 0]
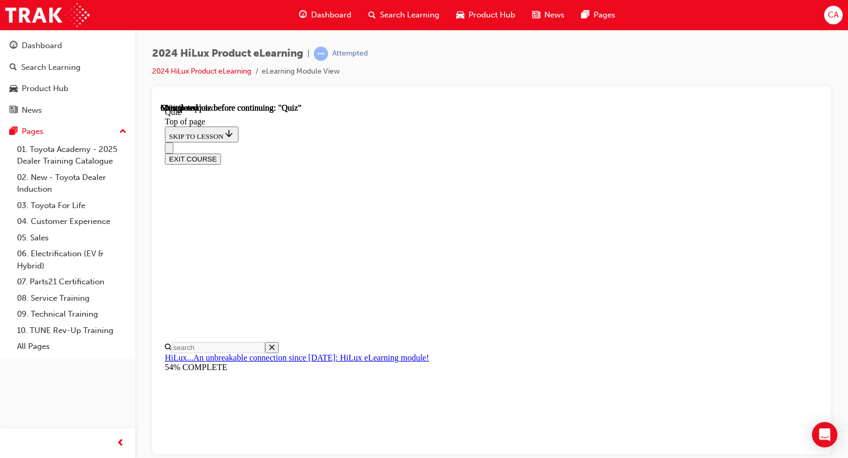
scroll to position [162, 0]
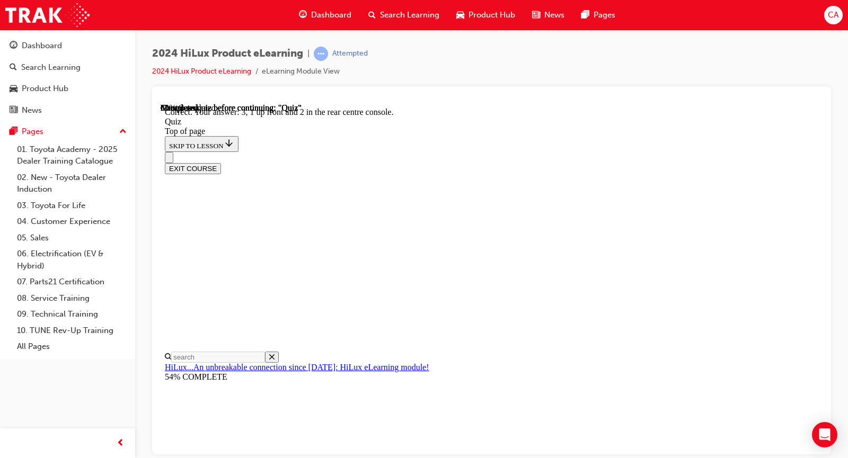
scroll to position [195, 0]
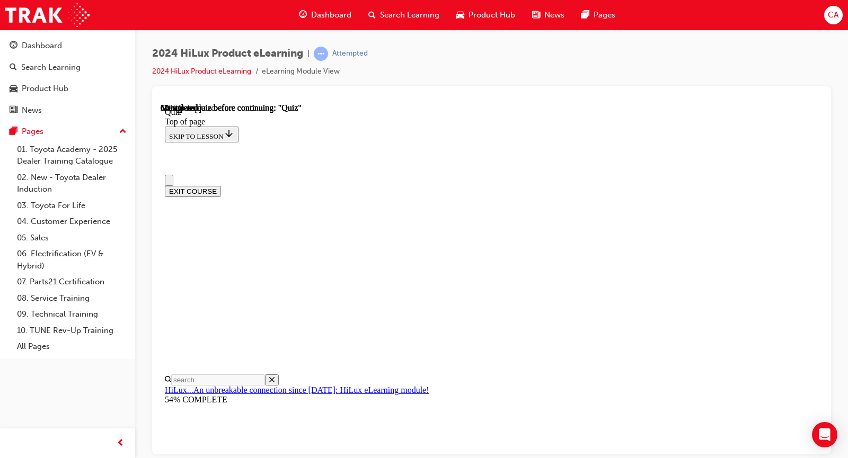
scroll to position [106, 0]
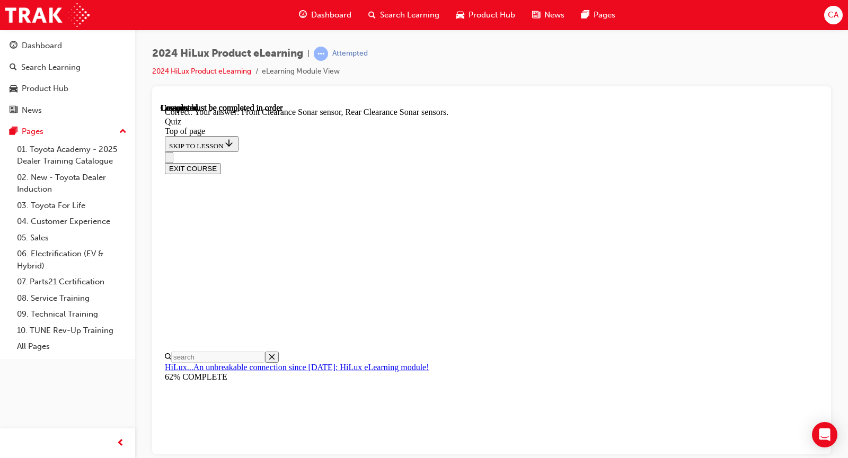
scroll to position [220, 0]
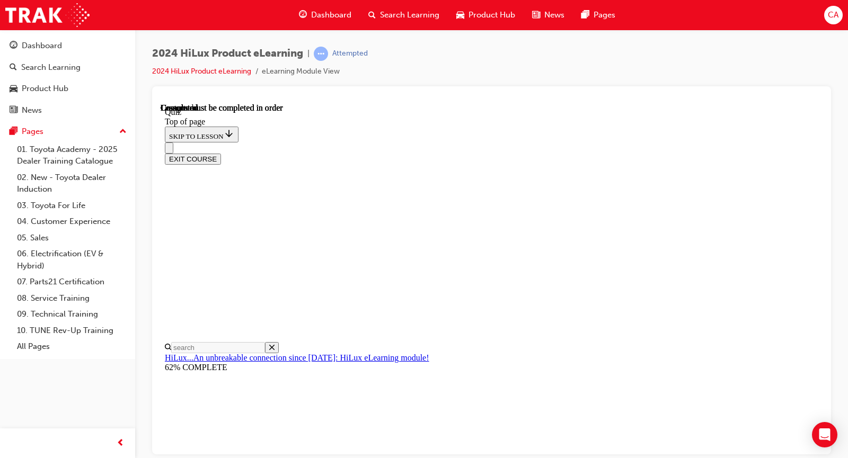
scroll to position [224, 0]
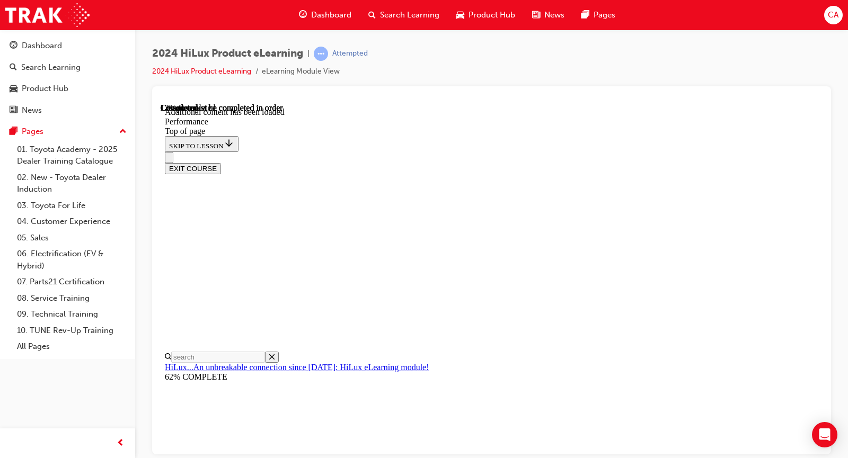
scroll to position [827, 0]
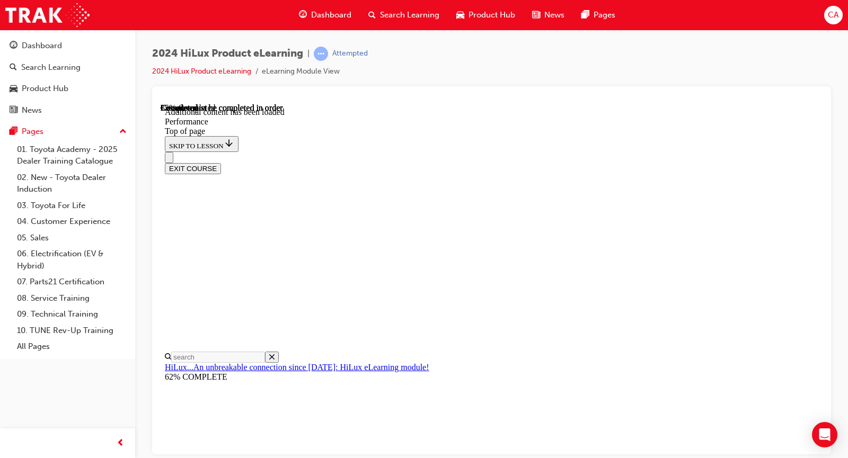
scroll to position [3419, 0]
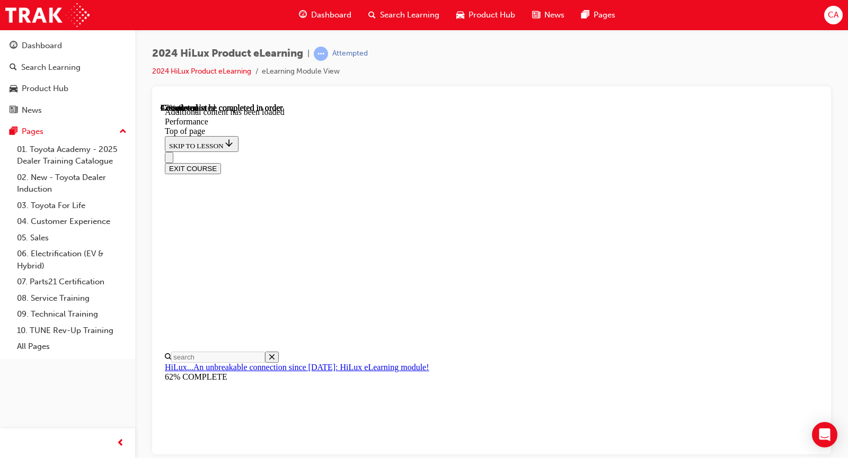
scroll to position [5064, 0]
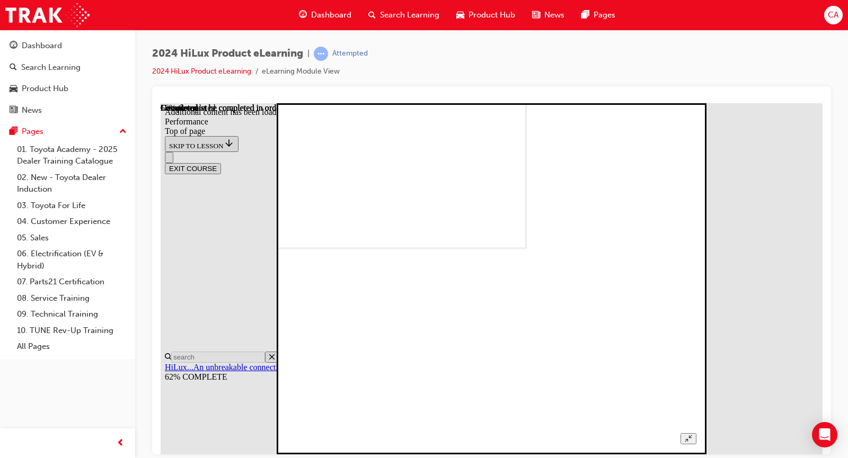
click at [691, 434] on icon "Unzoom image" at bounding box center [687, 437] width 7 height 7
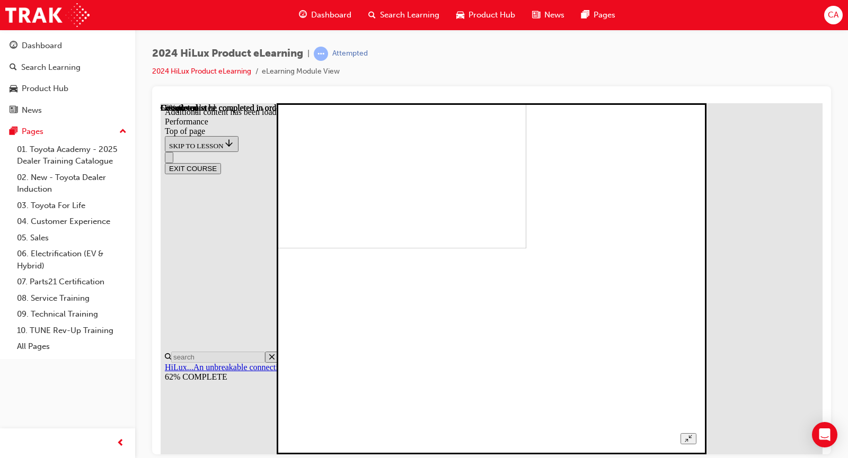
click at [696, 129] on div at bounding box center [491, 267] width 409 height 354
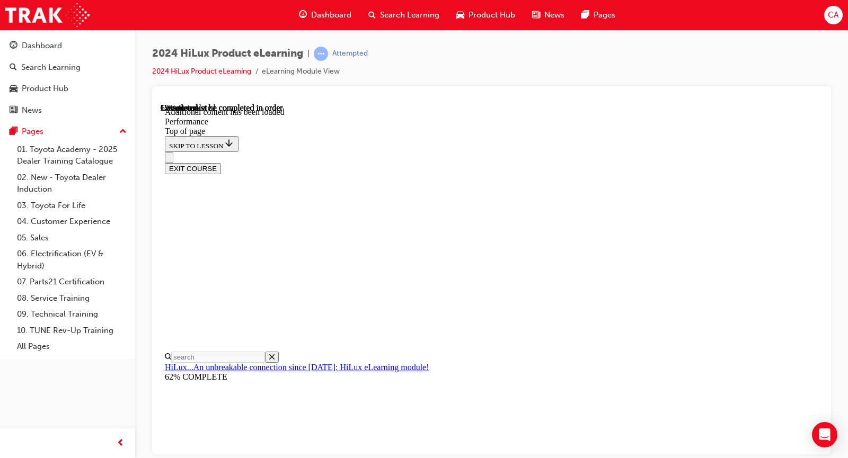
scroll to position [5639, 0]
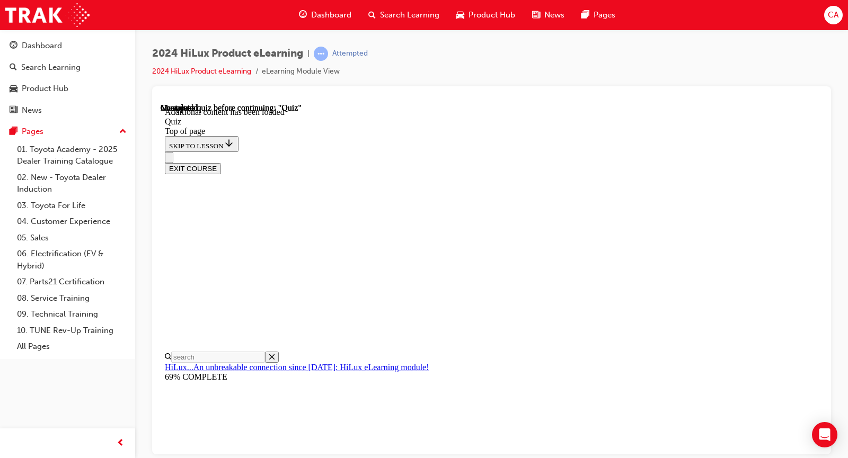
scroll to position [244, 0]
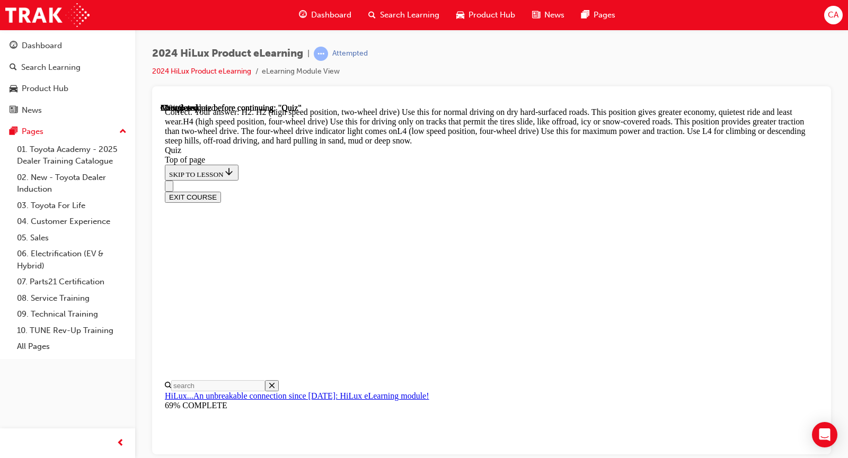
scroll to position [411, 0]
drag, startPoint x: 492, startPoint y: 290, endPoint x: 494, endPoint y: 297, distance: 6.6
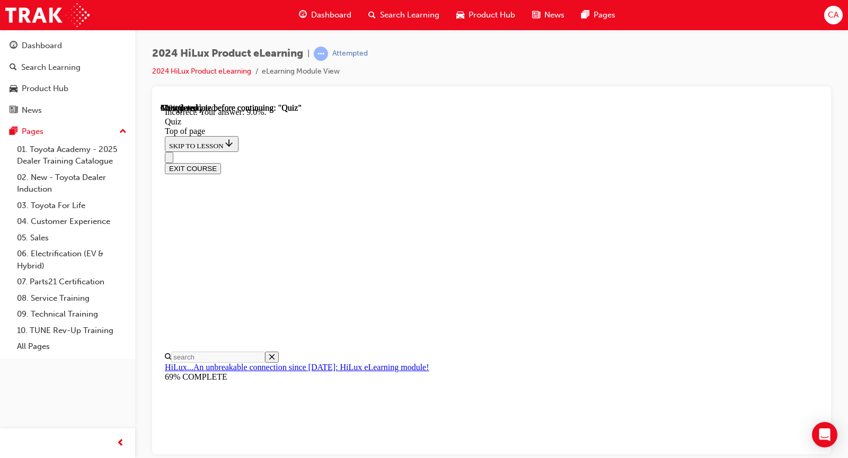
scroll to position [292, 0]
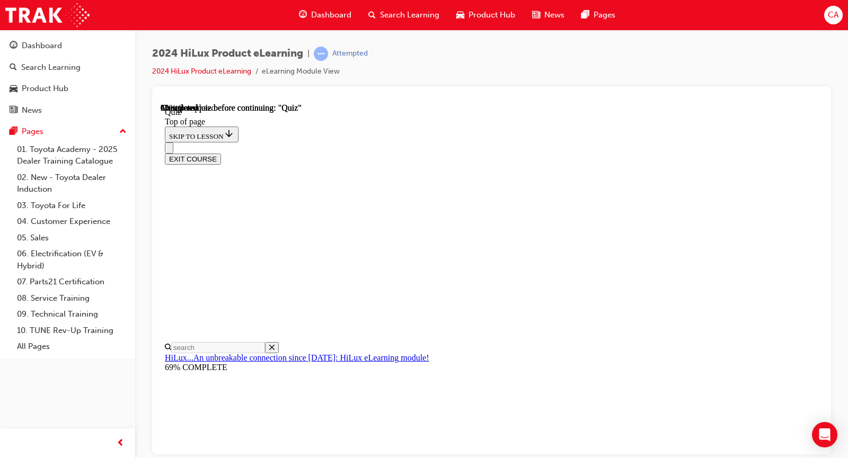
scroll to position [106, 0]
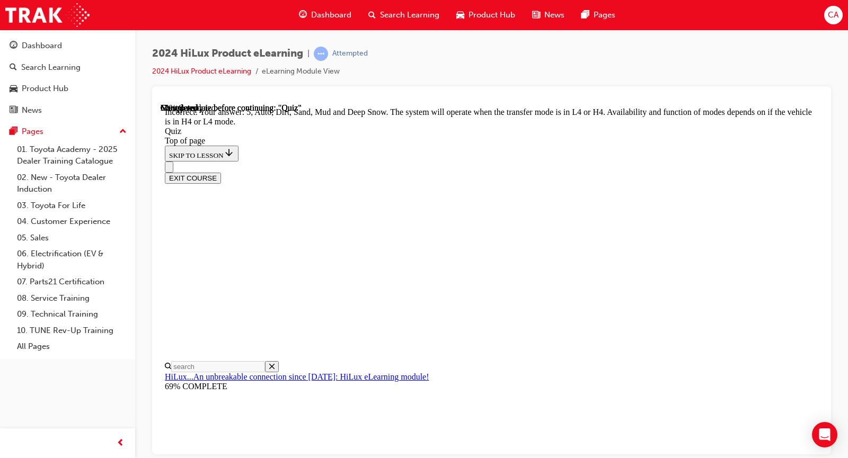
scroll to position [315, 0]
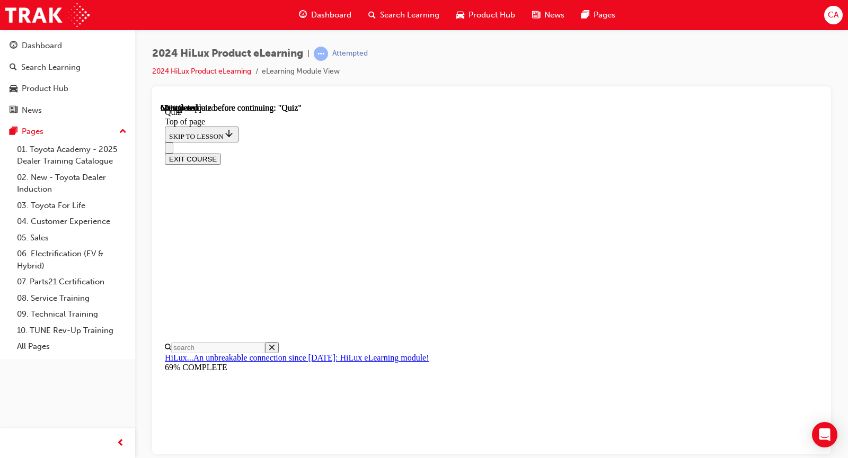
scroll to position [106, 0]
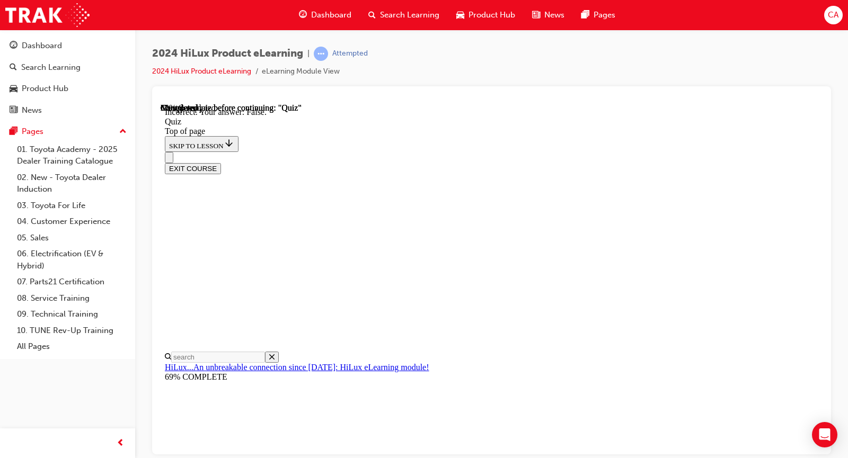
scroll to position [171, 0]
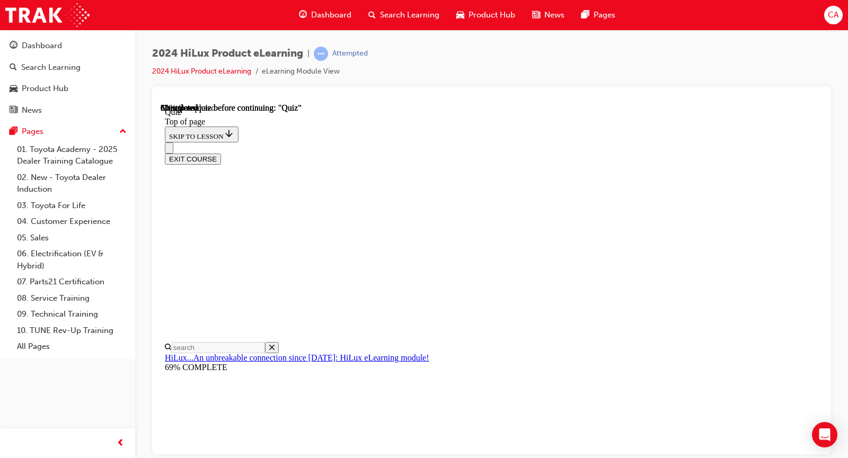
scroll to position [311, 0]
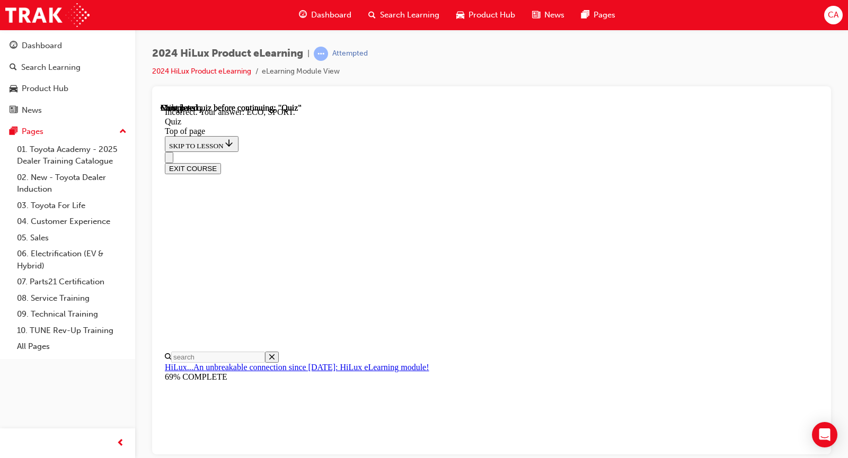
scroll to position [345, 0]
drag, startPoint x: 566, startPoint y: 394, endPoint x: 564, endPoint y: 407, distance: 13.5
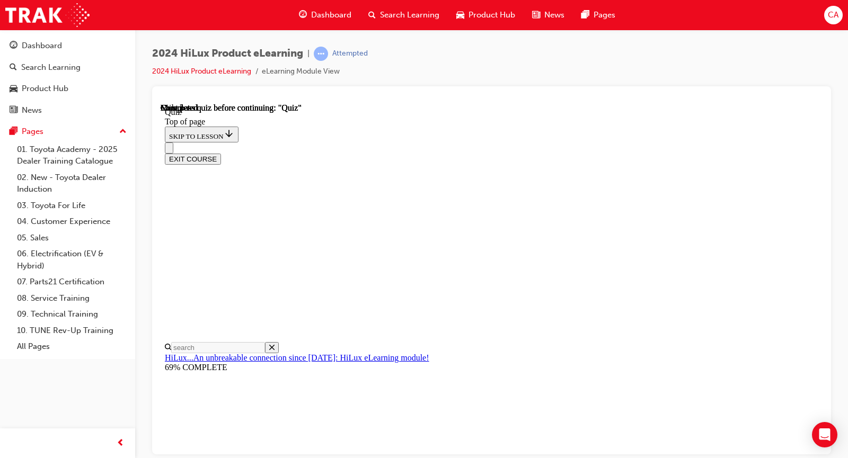
scroll to position [212, 0]
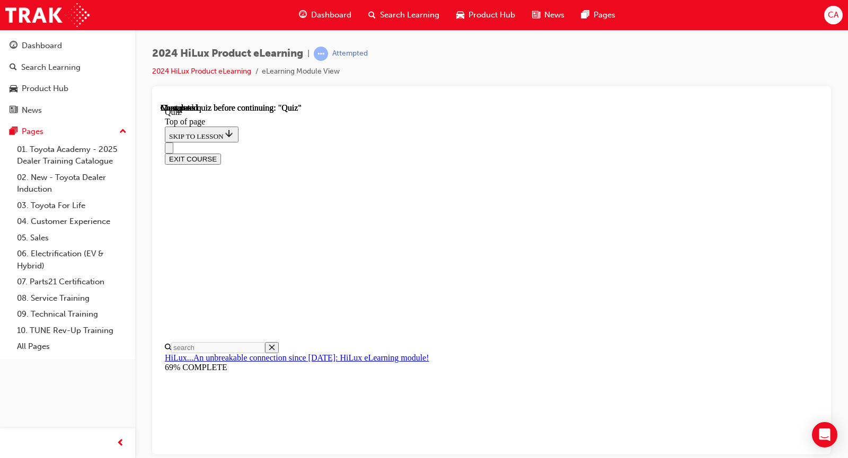
drag, startPoint x: 572, startPoint y: 357, endPoint x: 568, endPoint y: 367, distance: 10.1
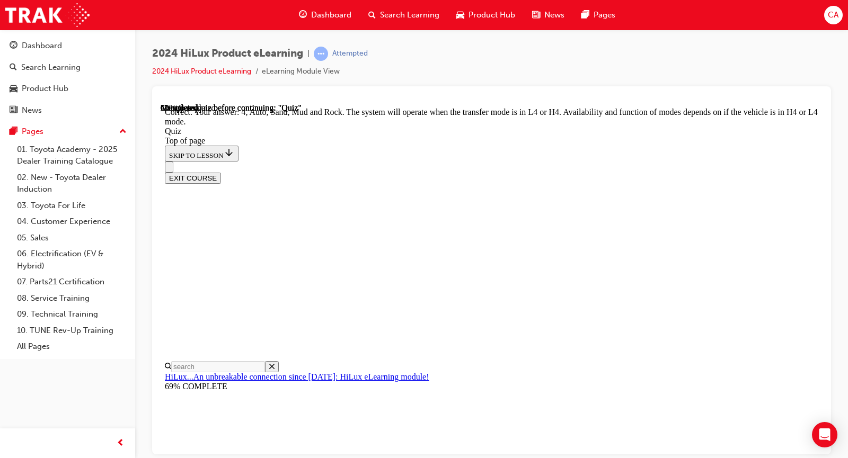
scroll to position [315, 0]
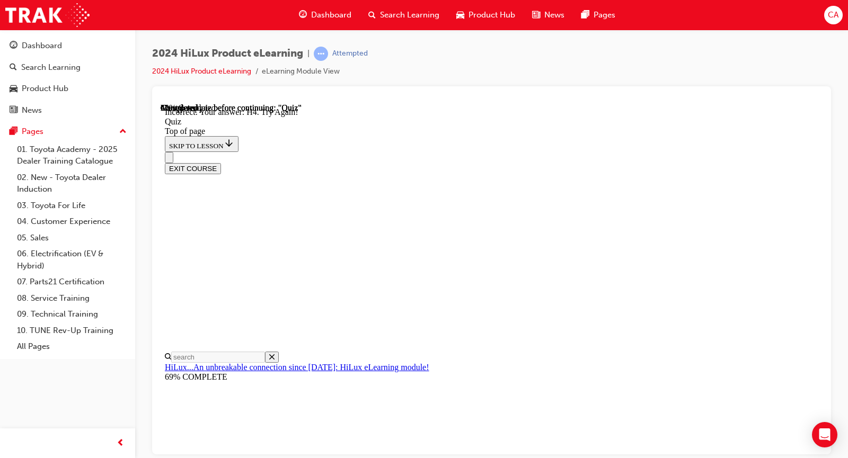
scroll to position [290, 0]
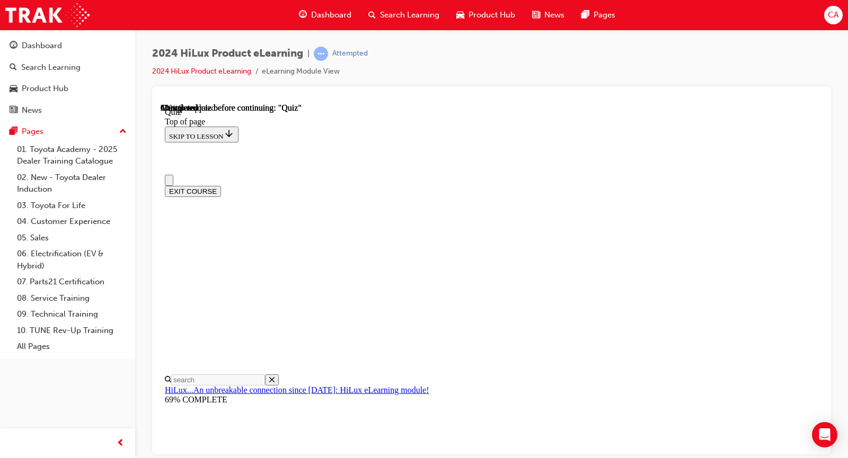
scroll to position [106, 0]
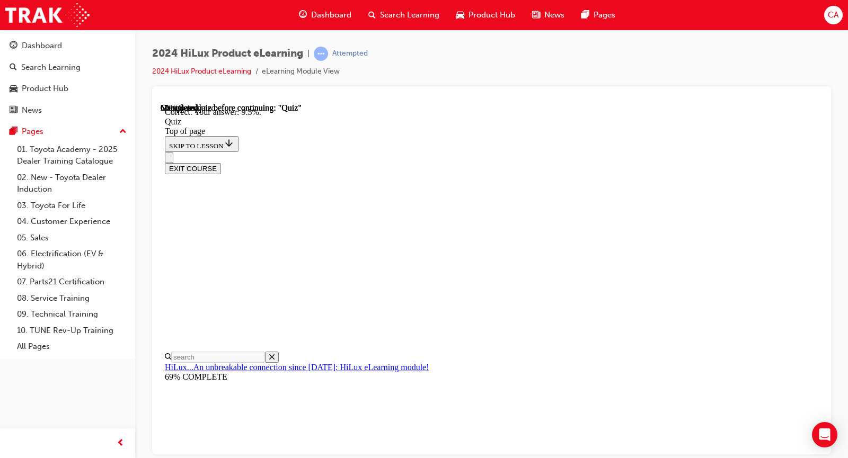
scroll to position [292, 0]
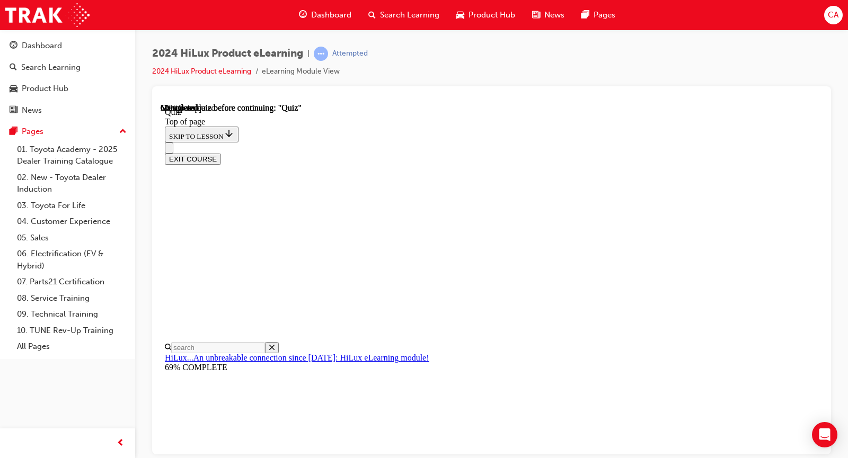
scroll to position [138, 0]
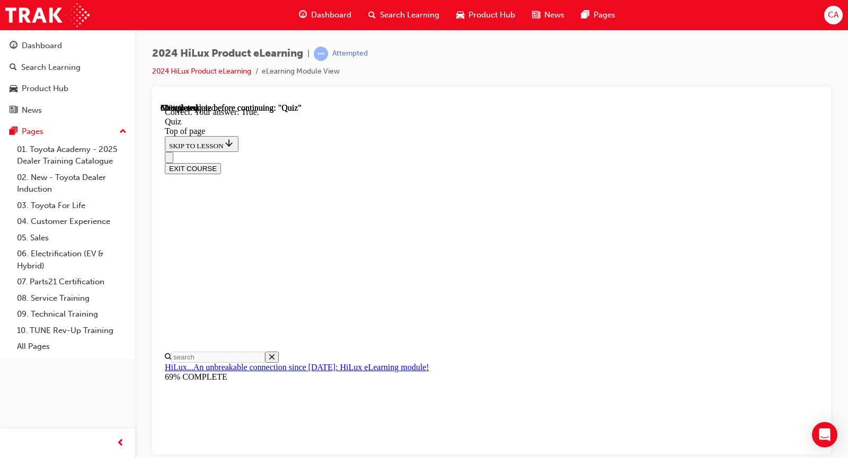
scroll to position [171, 0]
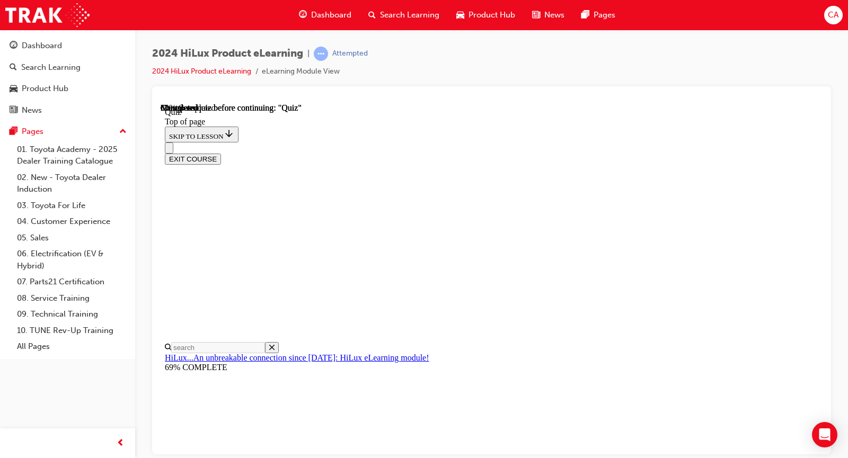
scroll to position [265, 0]
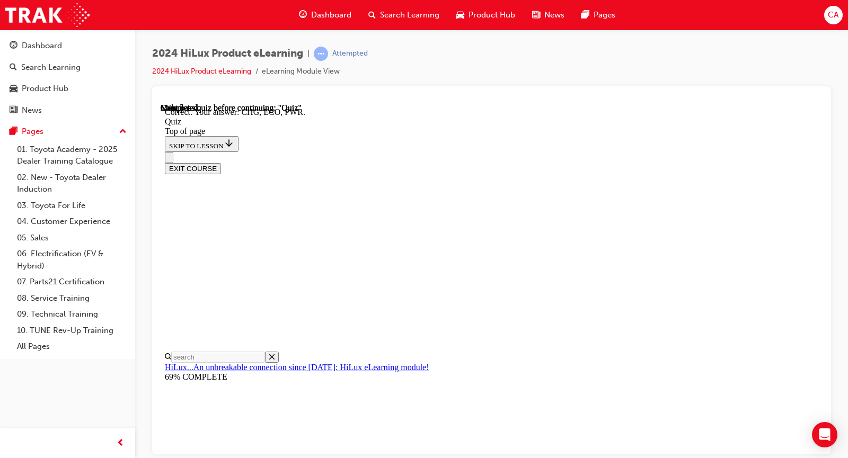
scroll to position [345, 0]
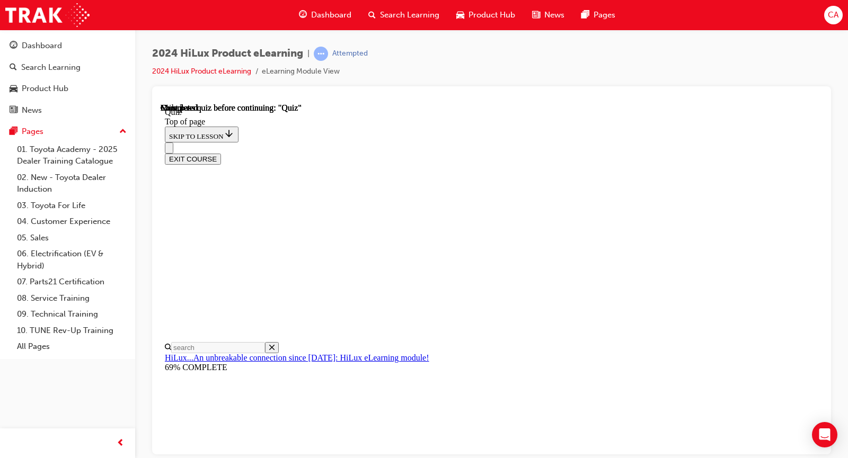
scroll to position [159, 0]
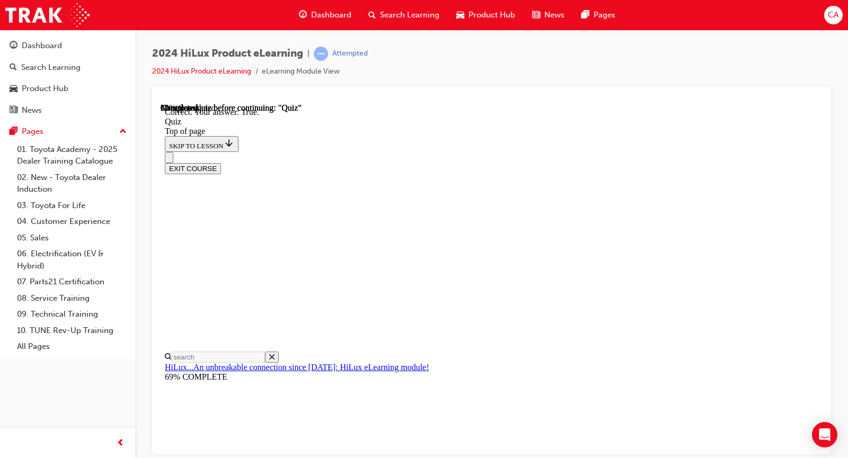
scroll to position [171, 0]
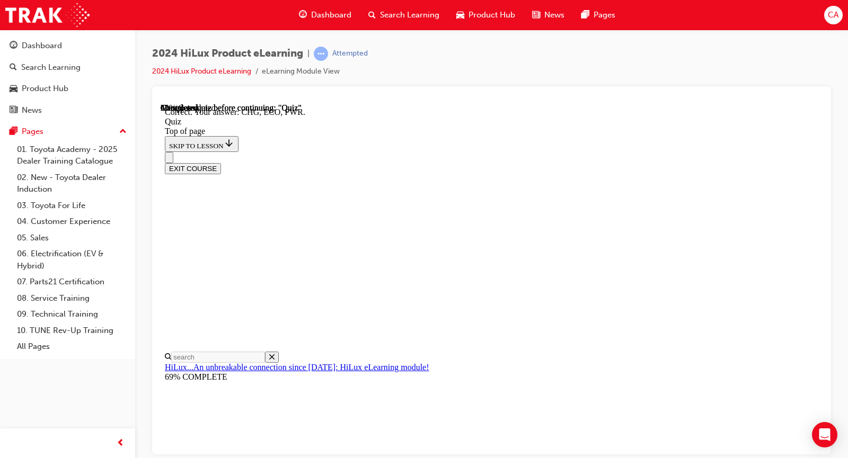
scroll to position [345, 0]
drag, startPoint x: 562, startPoint y: 395, endPoint x: 563, endPoint y: 403, distance: 8.0
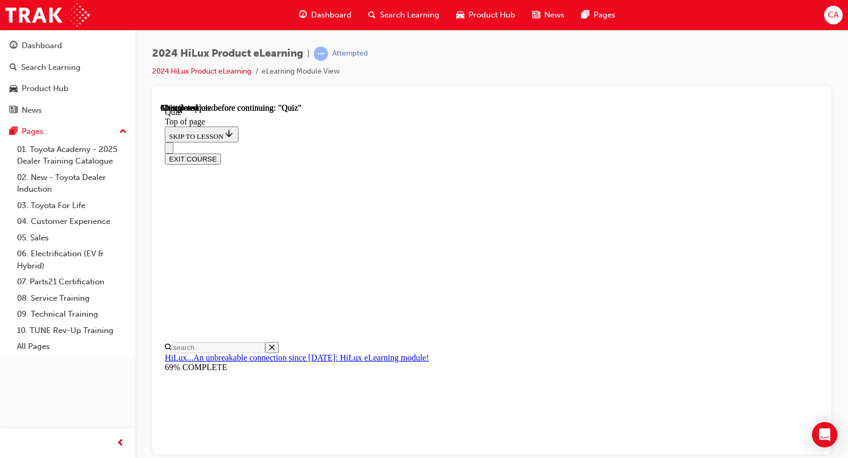
scroll to position [159, 0]
drag, startPoint x: 517, startPoint y: 369, endPoint x: 522, endPoint y: 377, distance: 9.1
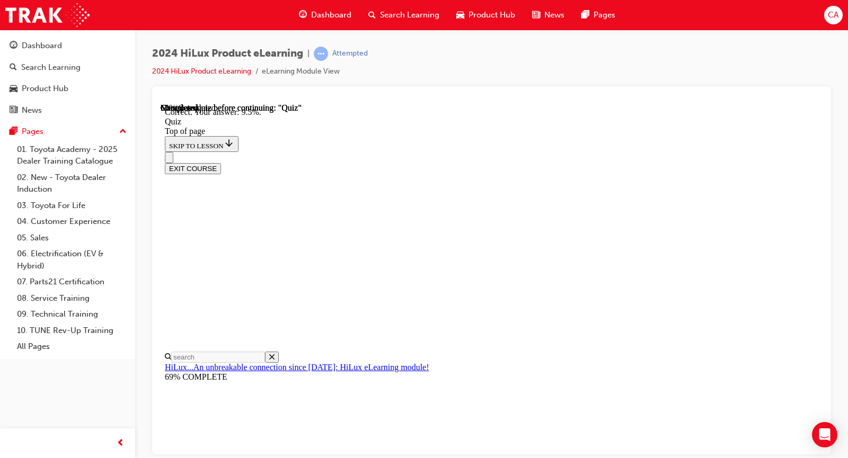
scroll to position [292, 0]
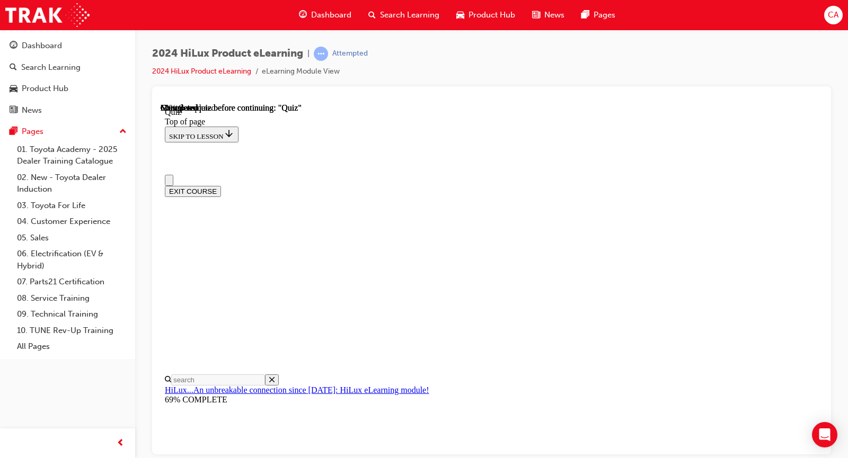
scroll to position [53, 0]
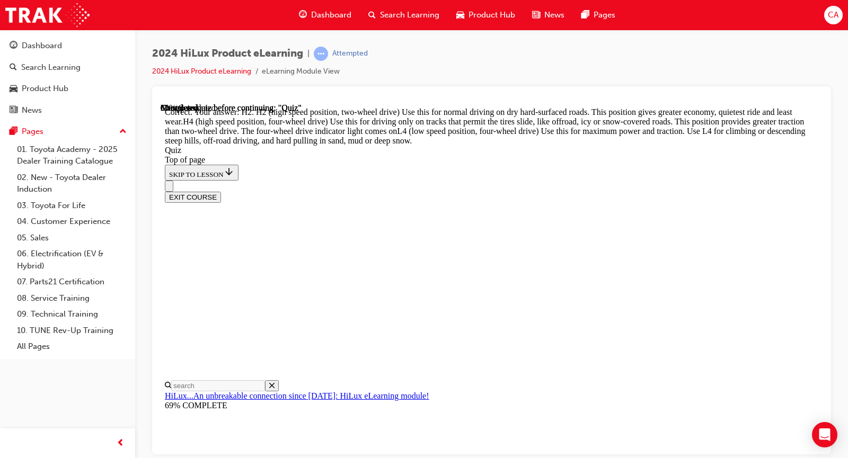
scroll to position [402, 0]
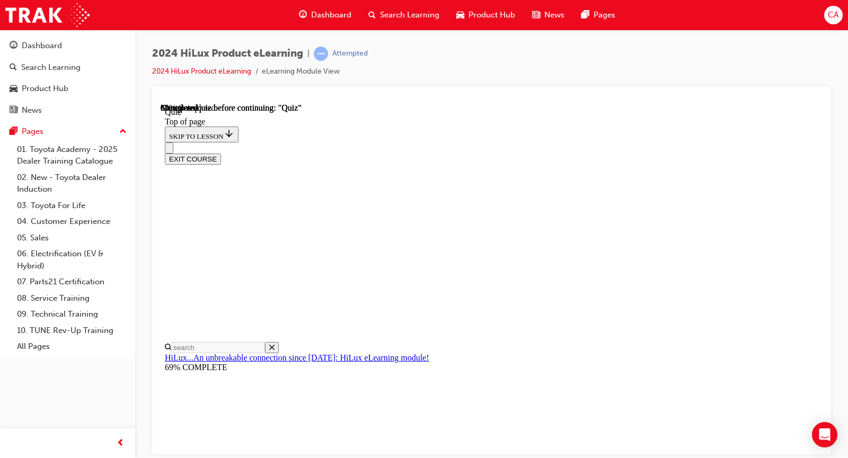
scroll to position [106, 0]
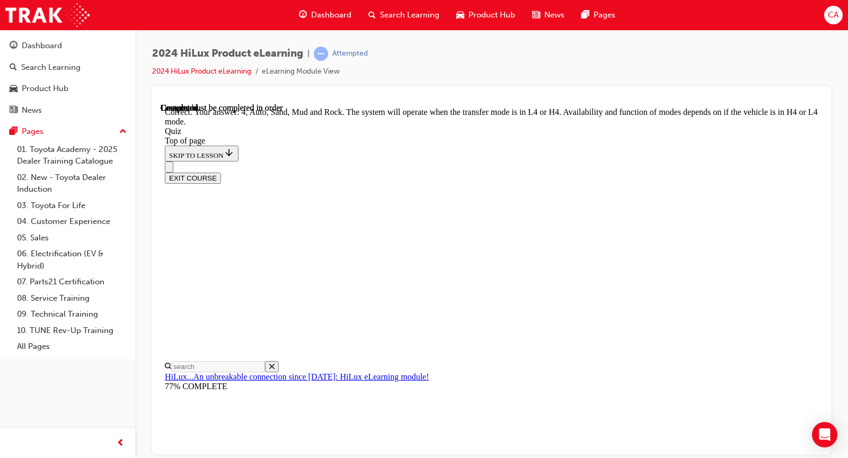
scroll to position [315, 0]
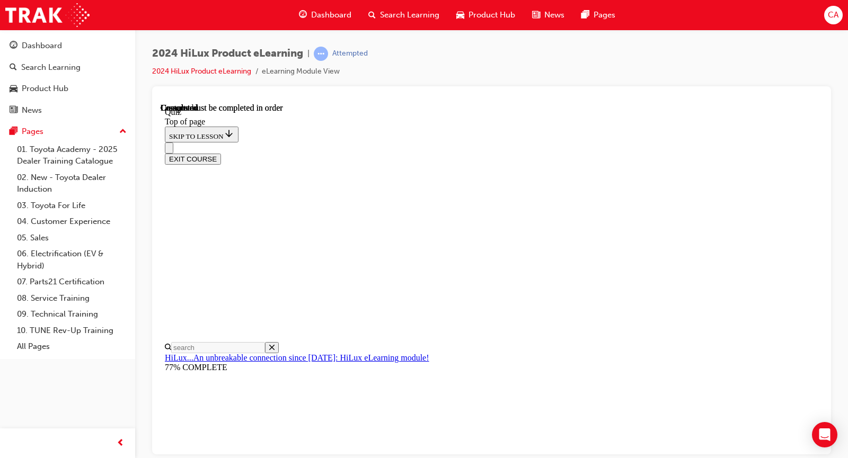
scroll to position [224, 0]
drag, startPoint x: 377, startPoint y: 202, endPoint x: 406, endPoint y: 210, distance: 29.8
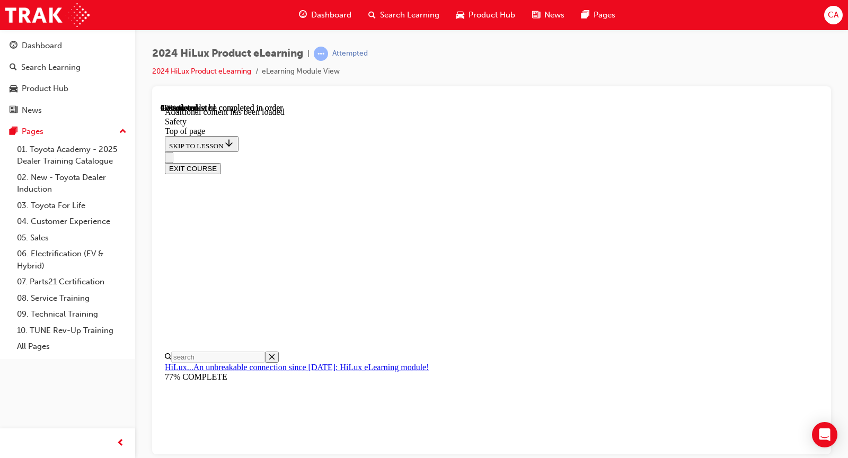
scroll to position [602, 0]
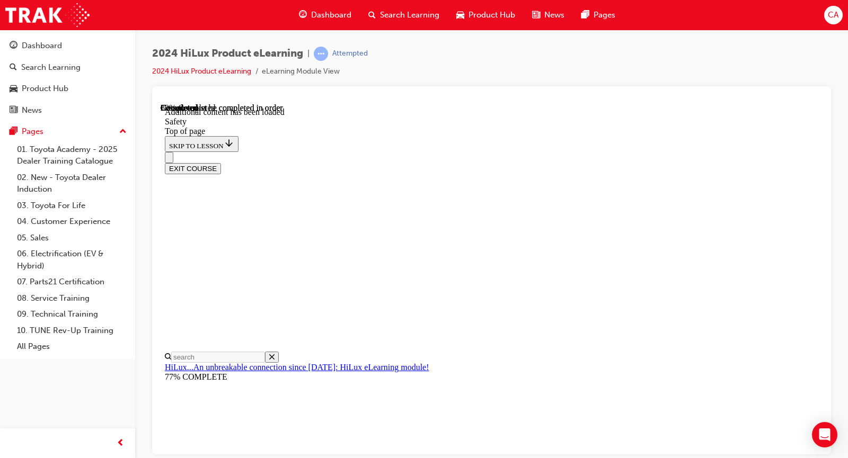
scroll to position [2121, 0]
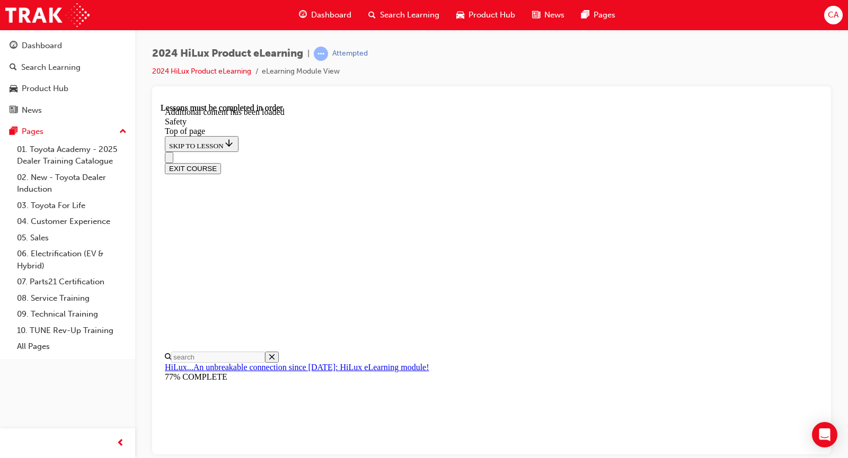
scroll to position [426, 0]
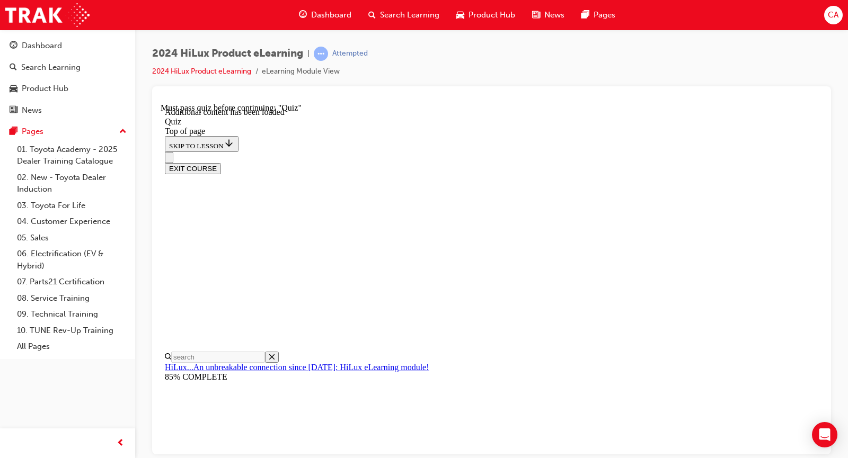
scroll to position [33, 0]
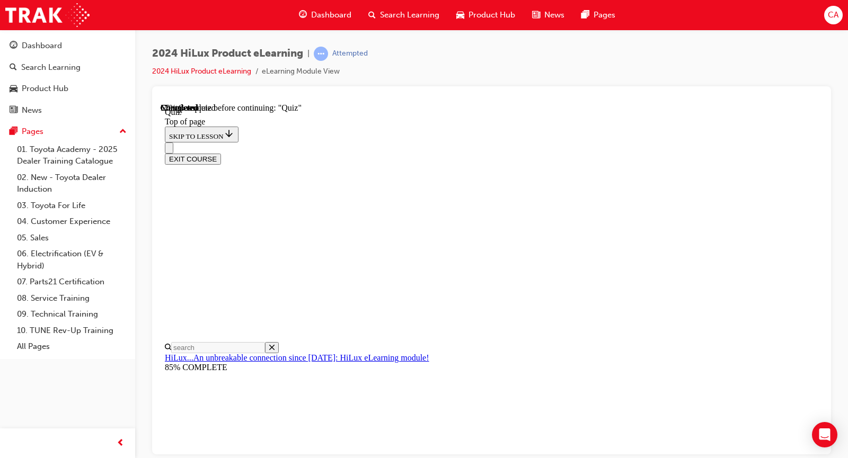
scroll to position [106, 0]
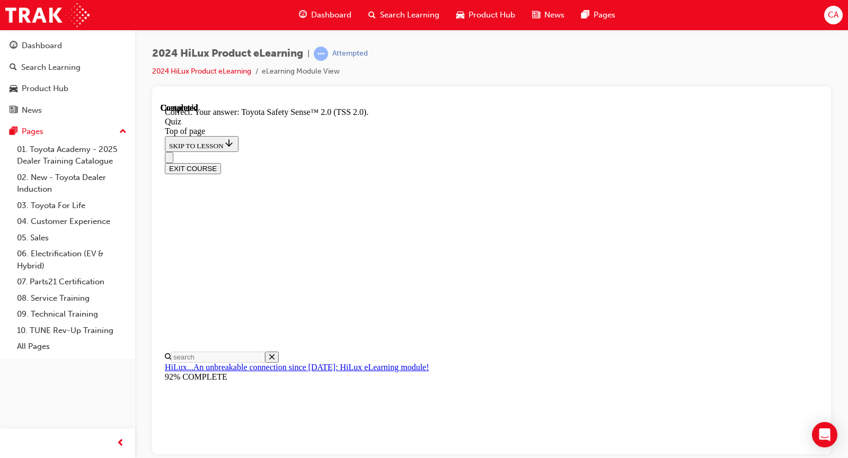
scroll to position [196, 0]
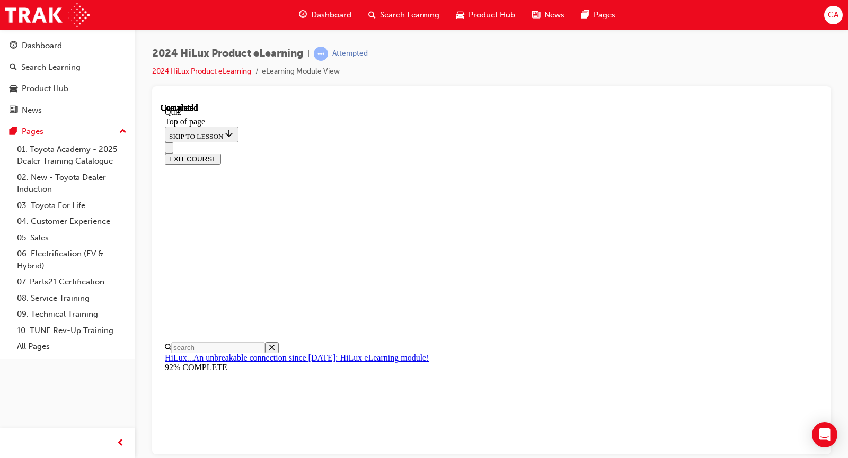
scroll to position [224, 0]
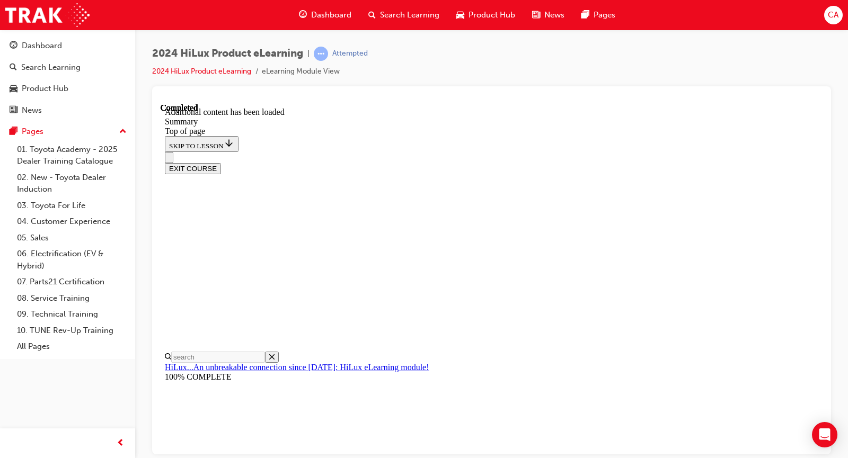
scroll to position [1205, 0]
click at [45, 43] on div "Dashboard" at bounding box center [42, 46] width 40 height 12
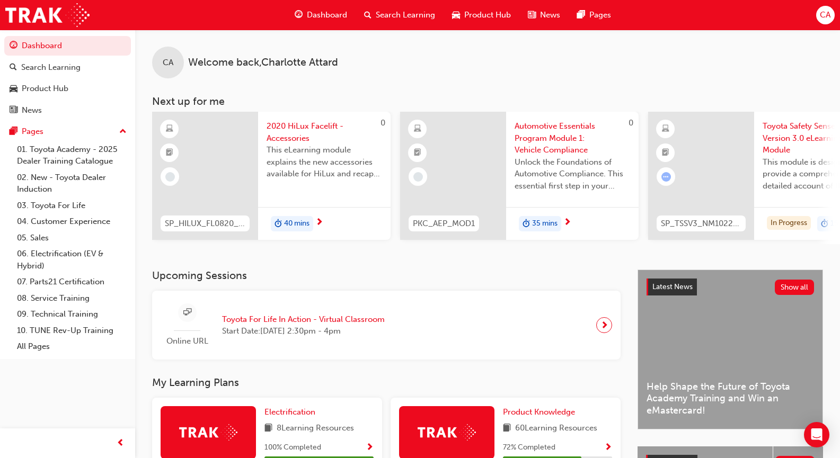
click at [309, 129] on span "2020 HiLux Facelift - Accessories" at bounding box center [323, 132] width 115 height 24
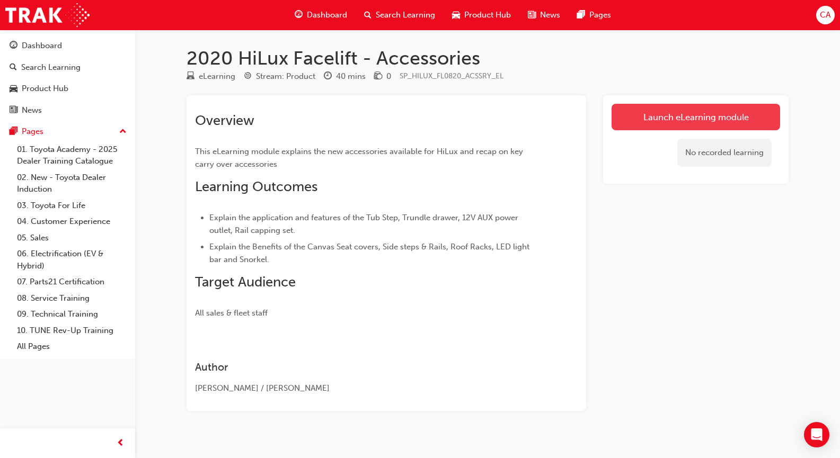
click at [645, 119] on link "Launch eLearning module" at bounding box center [695, 117] width 168 height 26
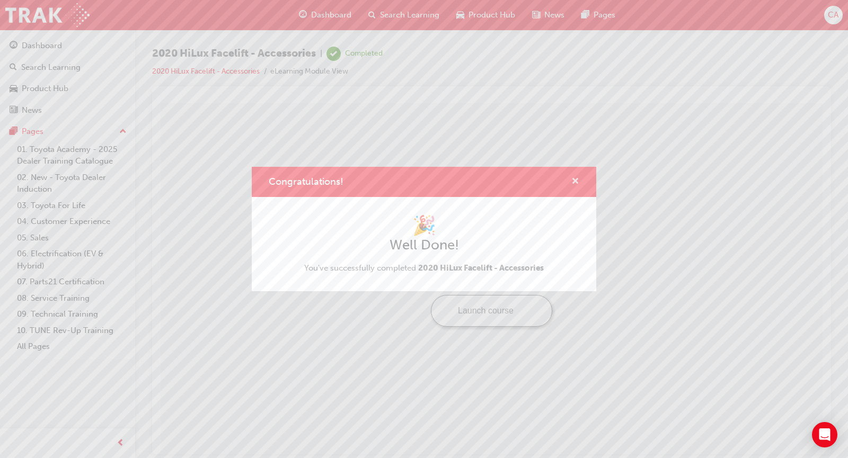
click at [574, 180] on span "cross-icon" at bounding box center [575, 182] width 8 height 10
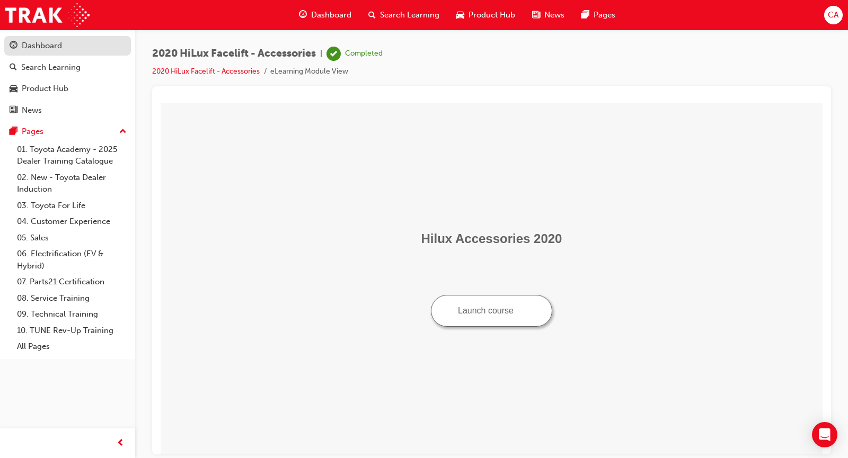
click at [93, 48] on div "Dashboard" at bounding box center [68, 45] width 116 height 13
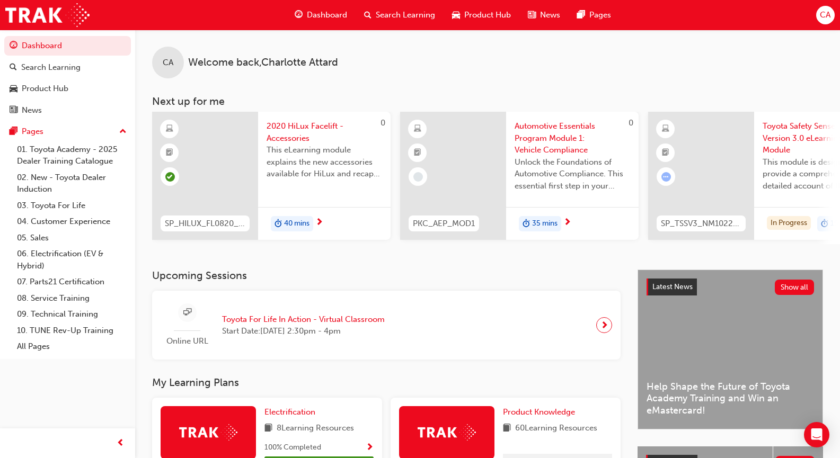
click at [315, 221] on div "40 mins" at bounding box center [324, 223] width 132 height 33
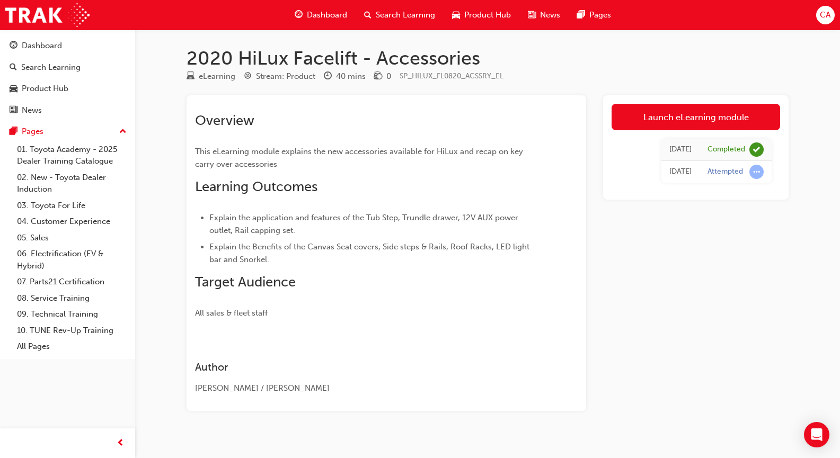
click at [709, 145] on div "Completed" at bounding box center [726, 150] width 38 height 10
click at [208, 97] on div "Overview This eLearning module explains the new accessories available for HiLux…" at bounding box center [385, 253] width 399 height 316
click at [76, 42] on div "Dashboard" at bounding box center [68, 45] width 116 height 13
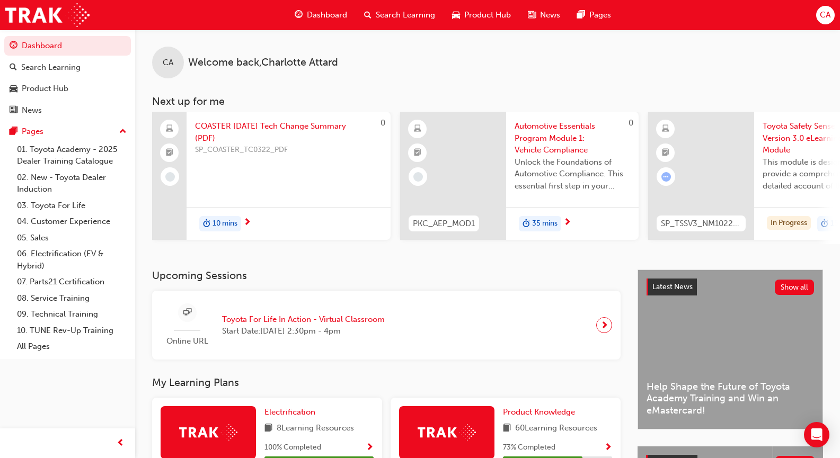
click at [235, 126] on span "COASTER [DATE] Tech Change Summary (PDF)" at bounding box center [288, 132] width 187 height 24
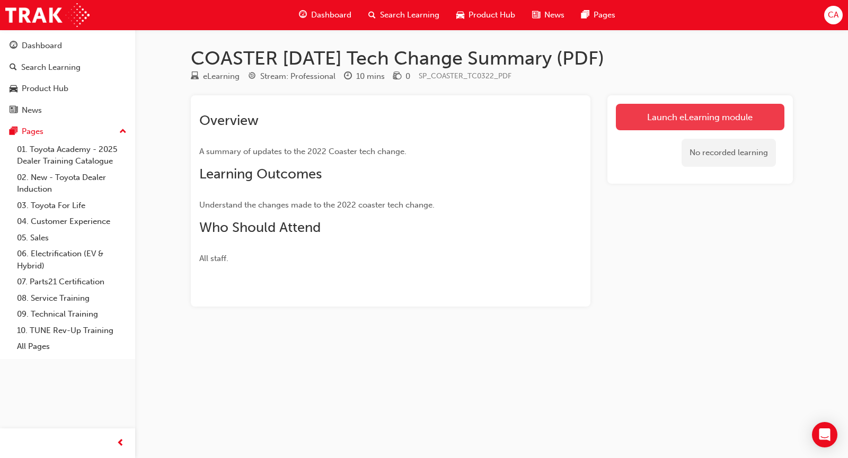
click at [652, 118] on link "Launch eLearning module" at bounding box center [700, 117] width 168 height 26
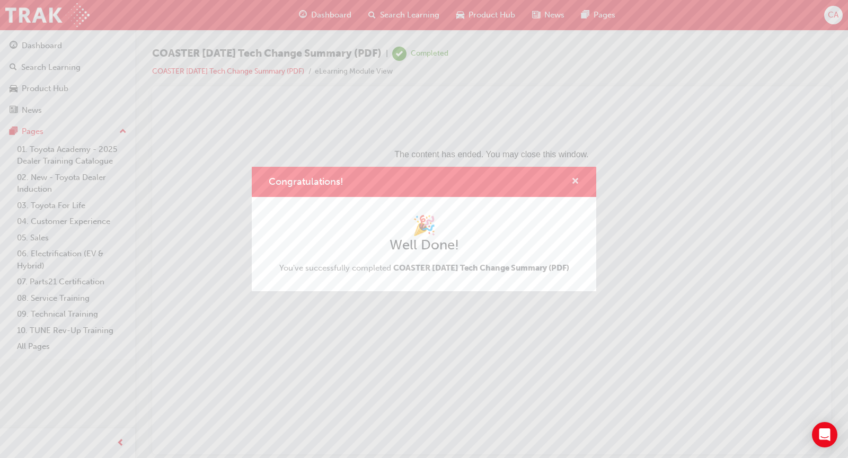
click at [574, 177] on span "cross-icon" at bounding box center [575, 182] width 8 height 10
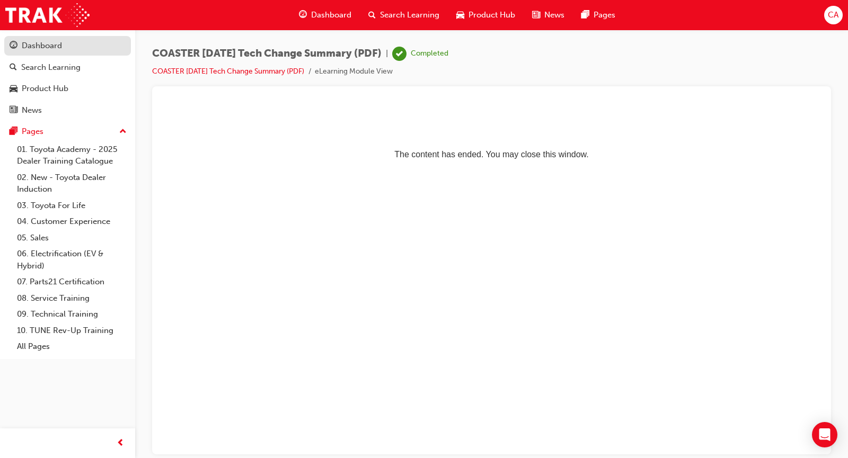
click at [33, 39] on link "Dashboard" at bounding box center [67, 46] width 127 height 20
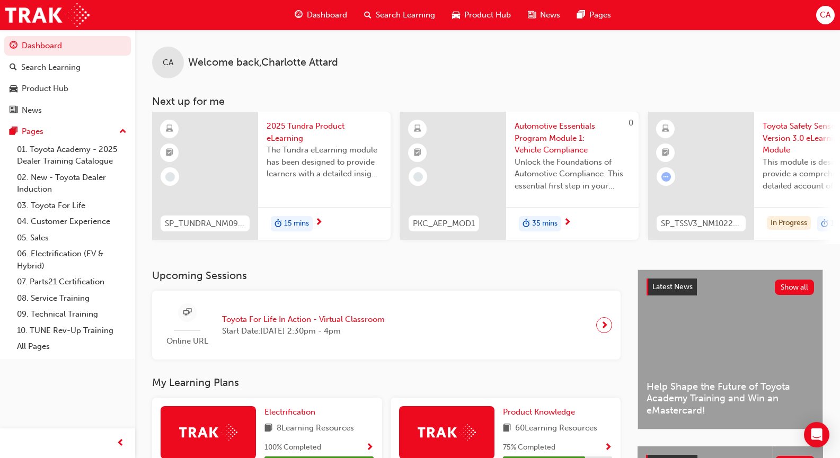
click at [286, 126] on span "2025 Tundra Product eLearning" at bounding box center [323, 132] width 115 height 24
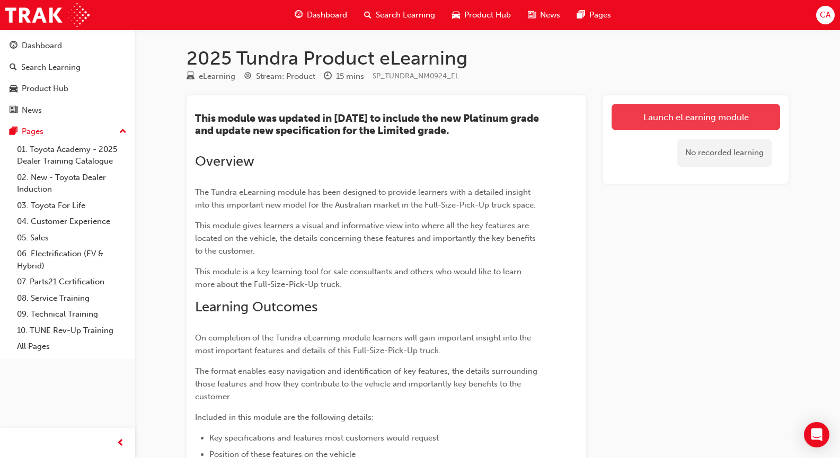
click at [684, 115] on link "Launch eLearning module" at bounding box center [695, 117] width 168 height 26
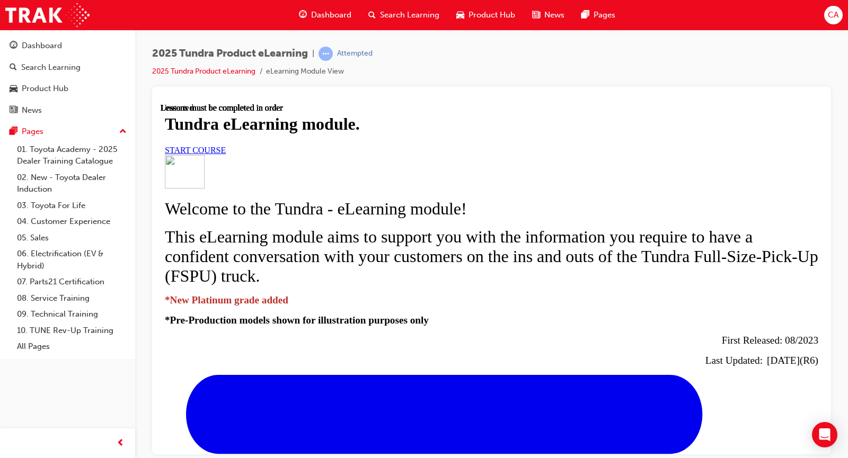
click at [226, 154] on span "START COURSE" at bounding box center [195, 149] width 61 height 9
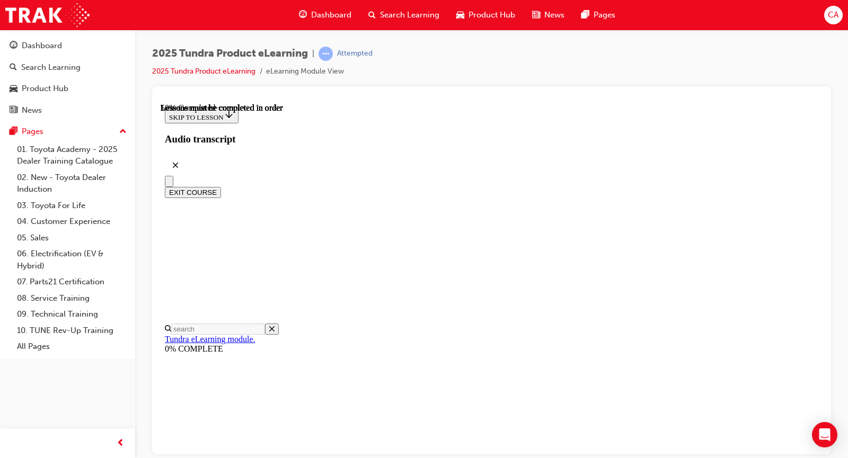
scroll to position [510, 0]
drag, startPoint x: 715, startPoint y: 325, endPoint x: 708, endPoint y: 328, distance: 7.4
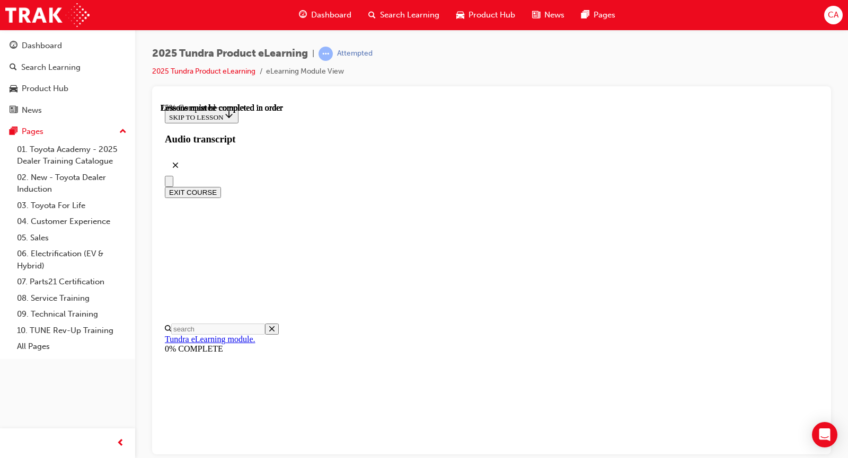
scroll to position [1515, 0]
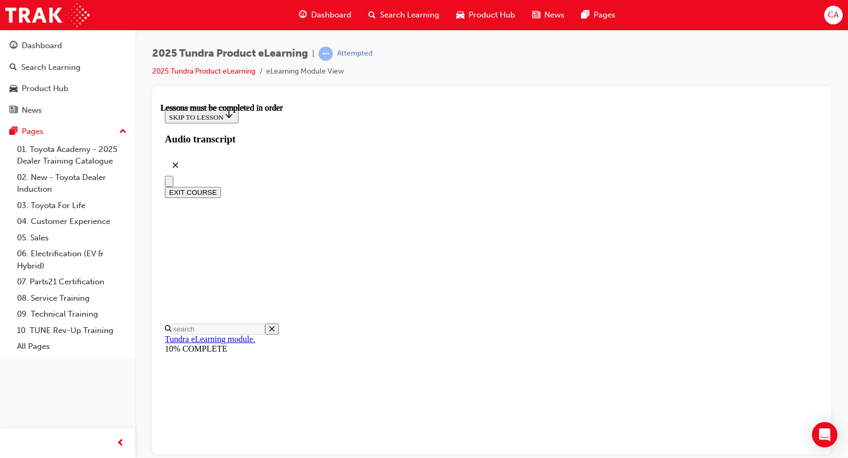
scroll to position [229, 0]
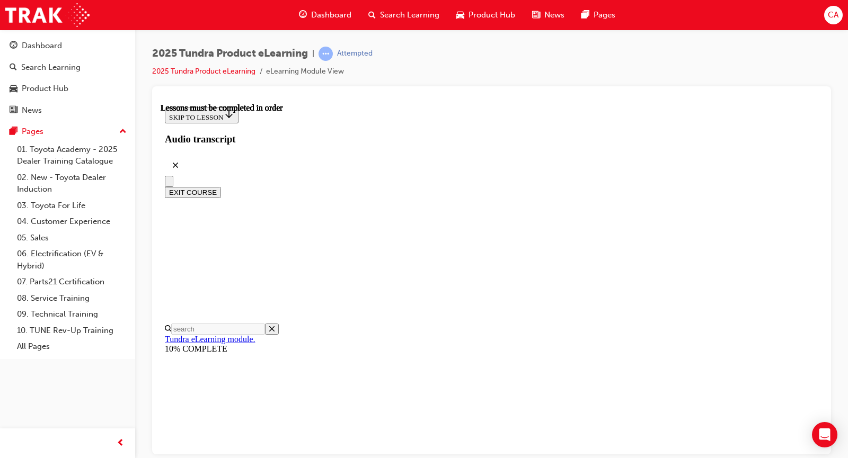
scroll to position [0, 0]
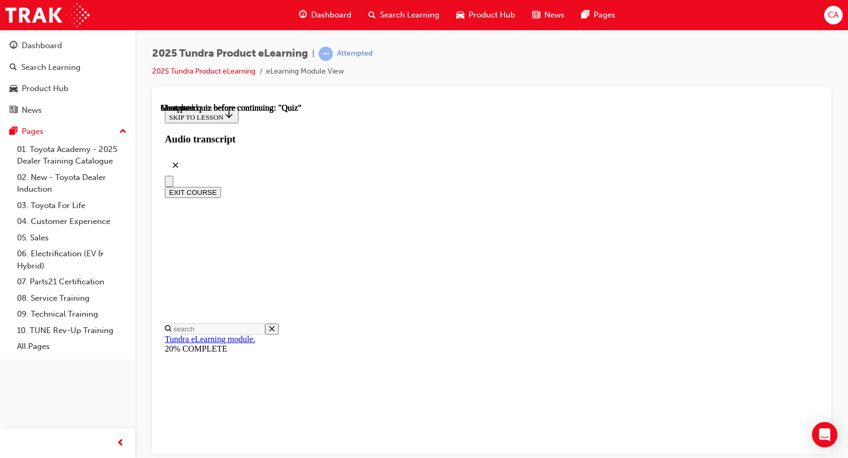
radio input "true"
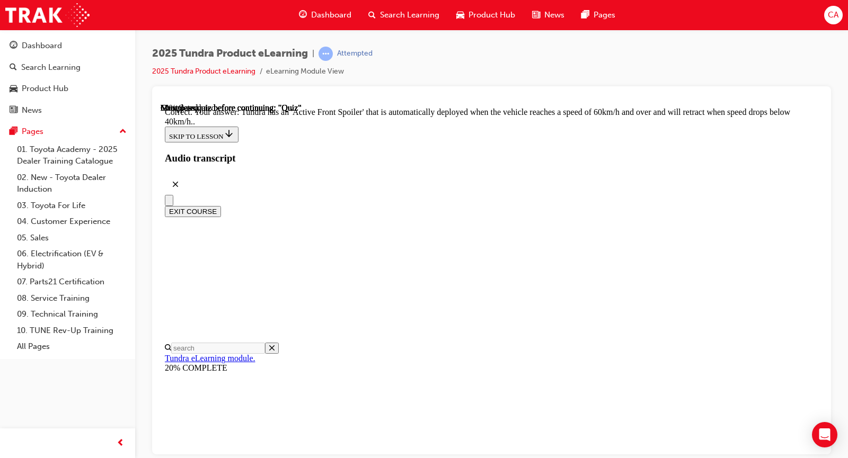
scroll to position [348, 0]
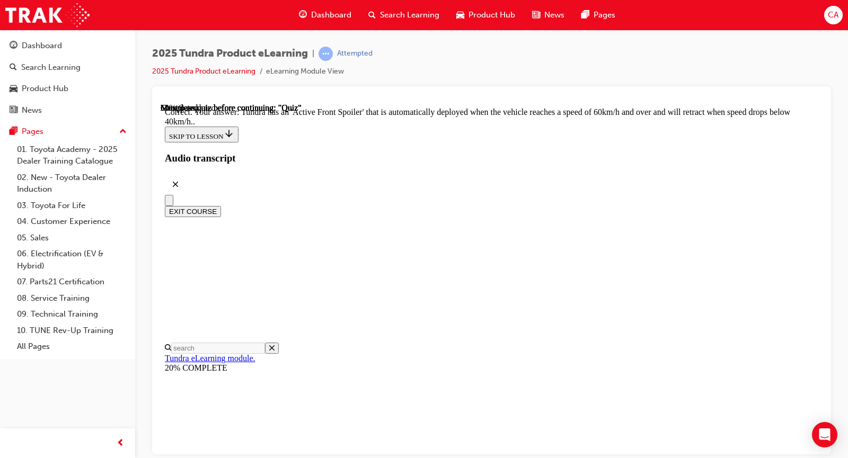
radio input "true"
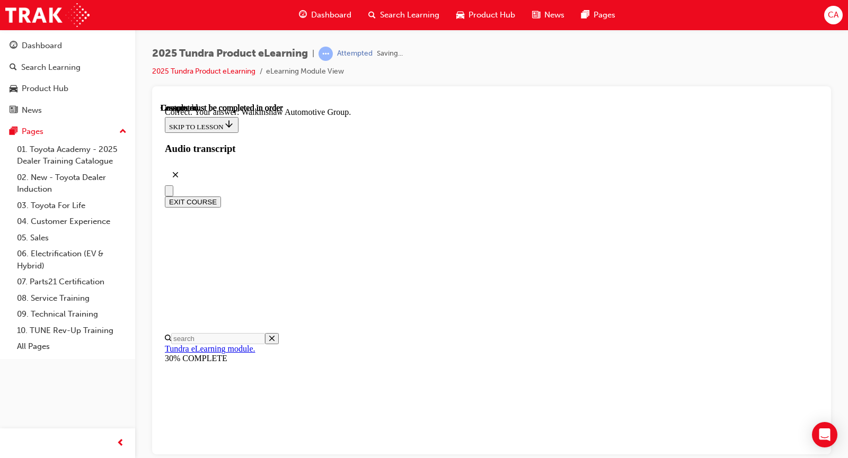
scroll to position [253, 0]
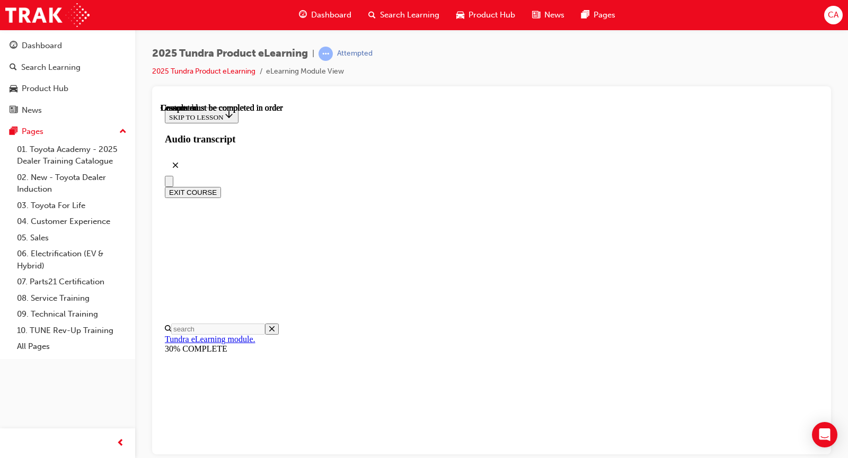
scroll to position [224, 0]
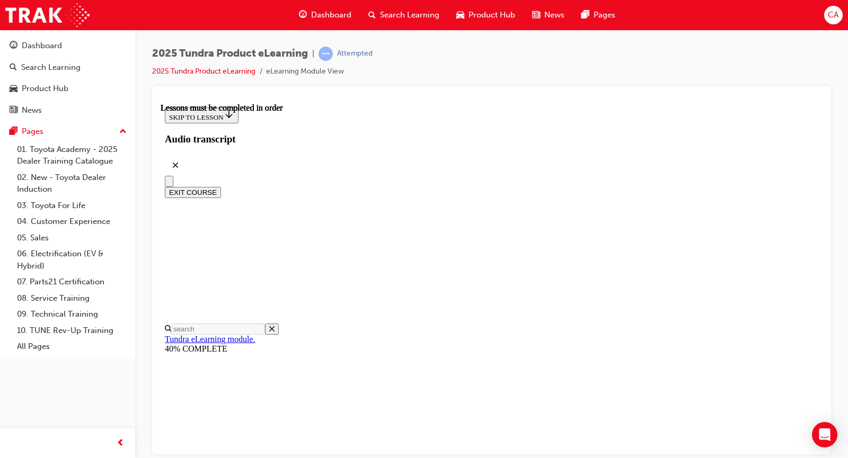
scroll to position [155, 0]
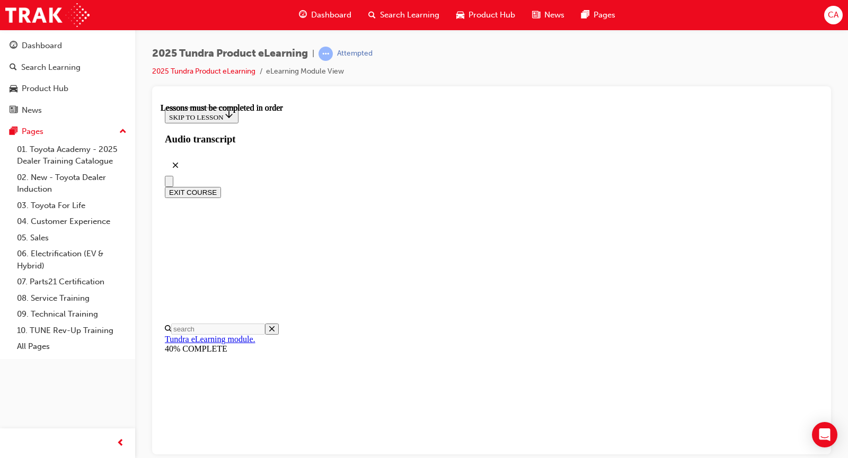
scroll to position [53, 0]
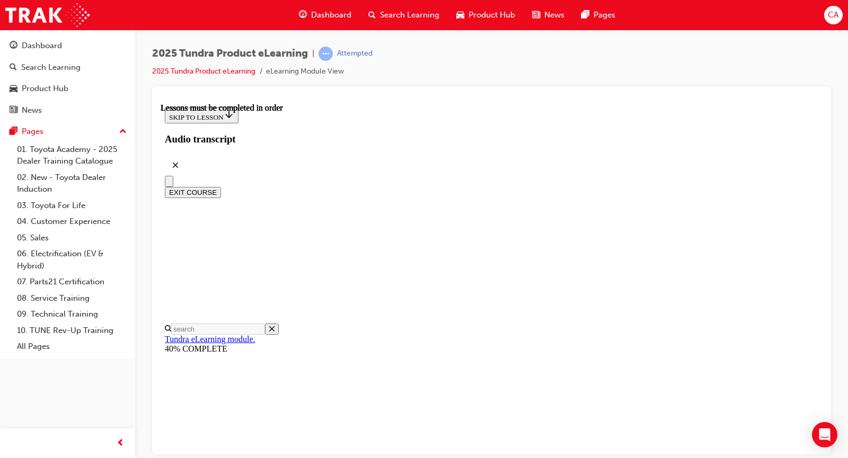
scroll to position [261, 0]
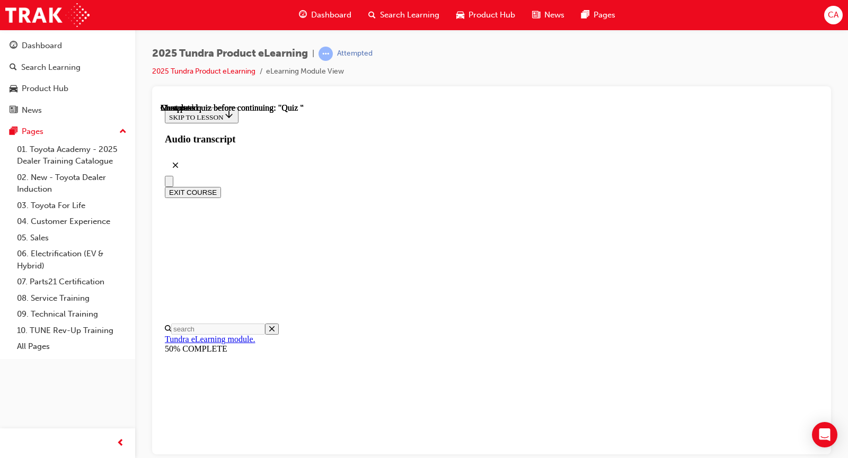
scroll to position [33, 0]
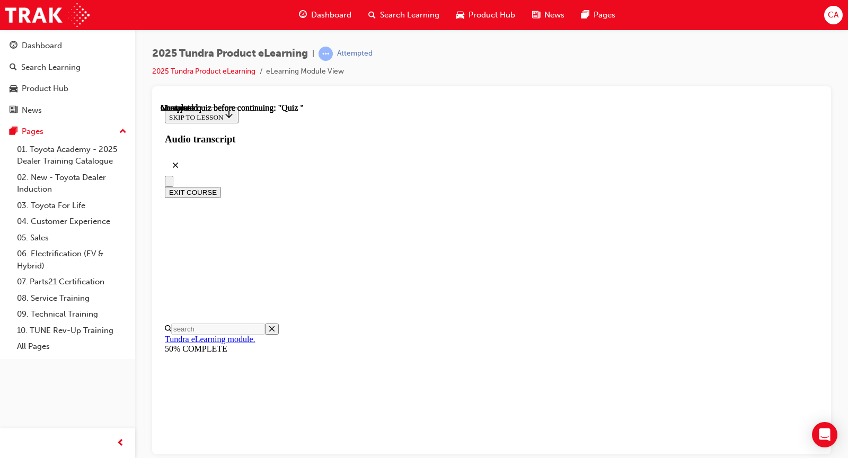
radio input "true"
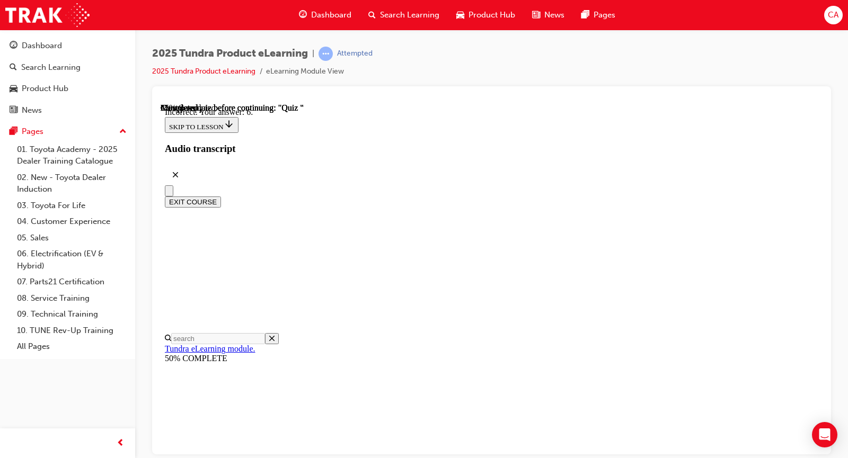
scroll to position [210, 0]
drag, startPoint x: 586, startPoint y: 284, endPoint x: 585, endPoint y: 345, distance: 60.9
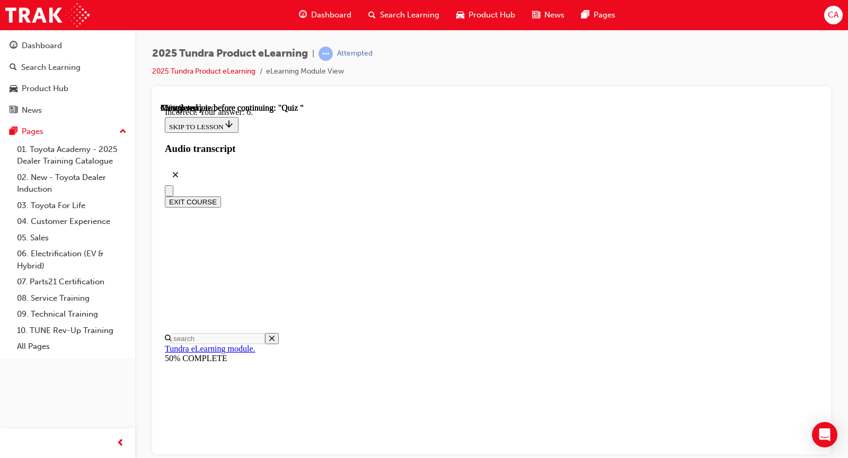
radio input "true"
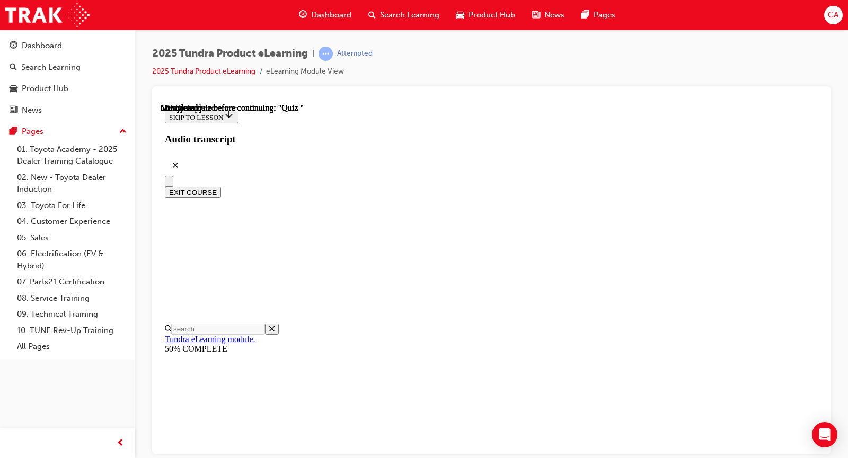
scroll to position [117, 0]
radio input "true"
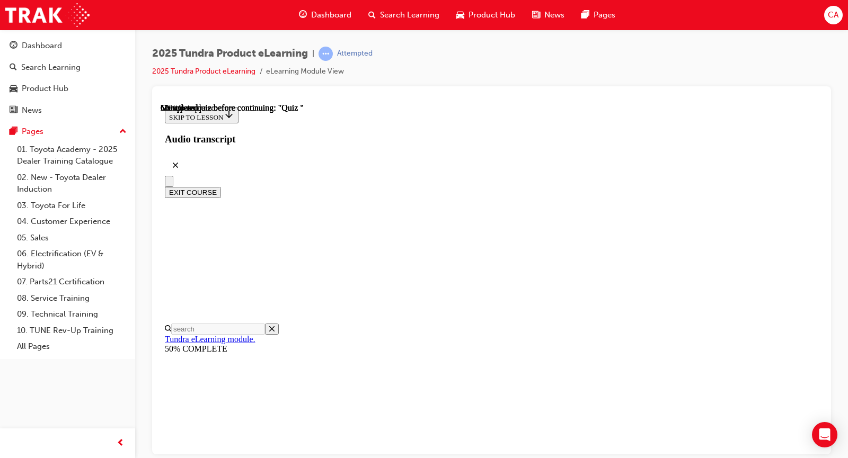
radio input "true"
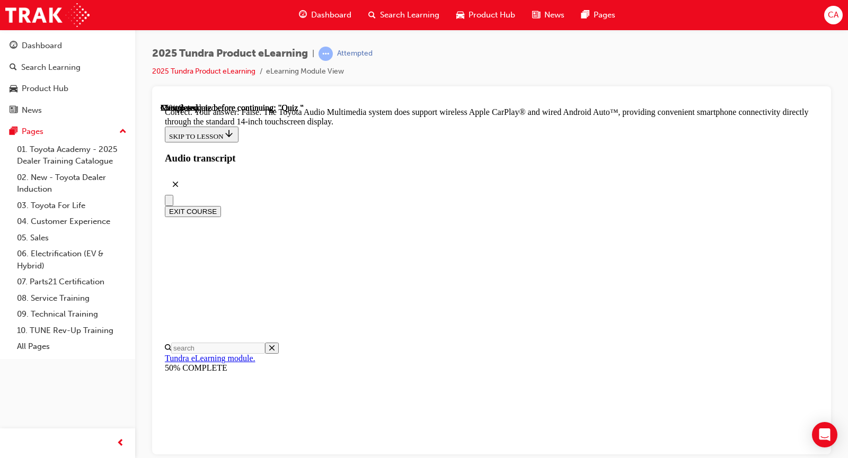
scroll to position [240, 0]
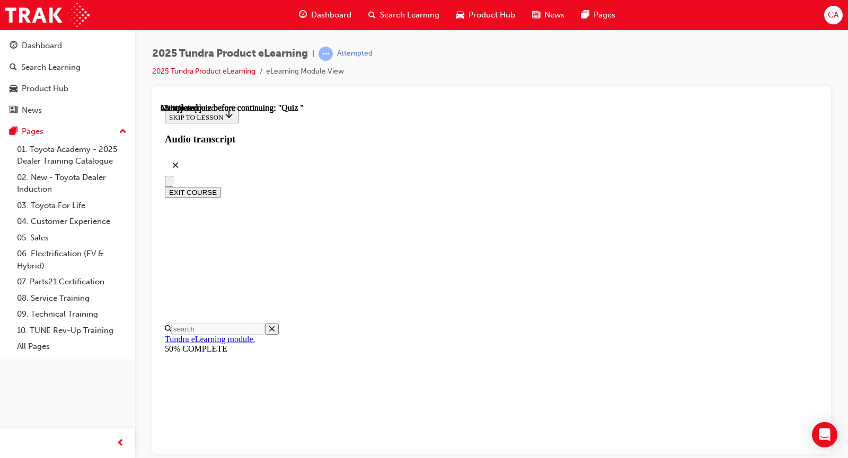
scroll to position [159, 0]
radio input "true"
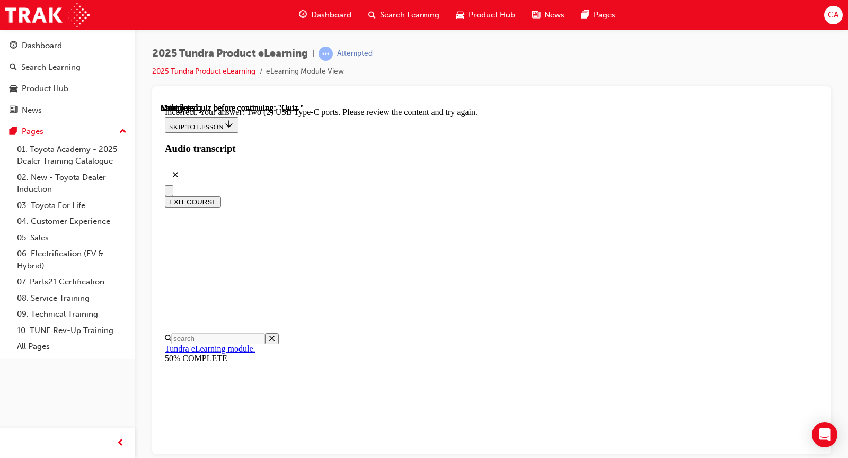
scroll to position [287, 0]
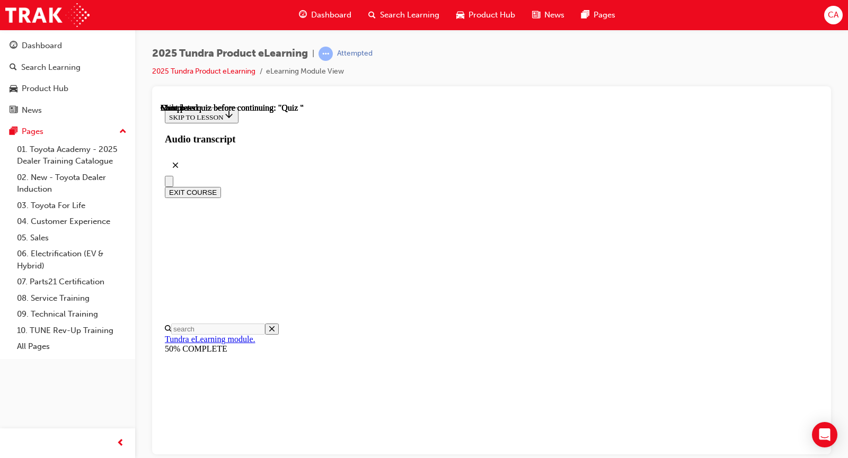
scroll to position [224, 0]
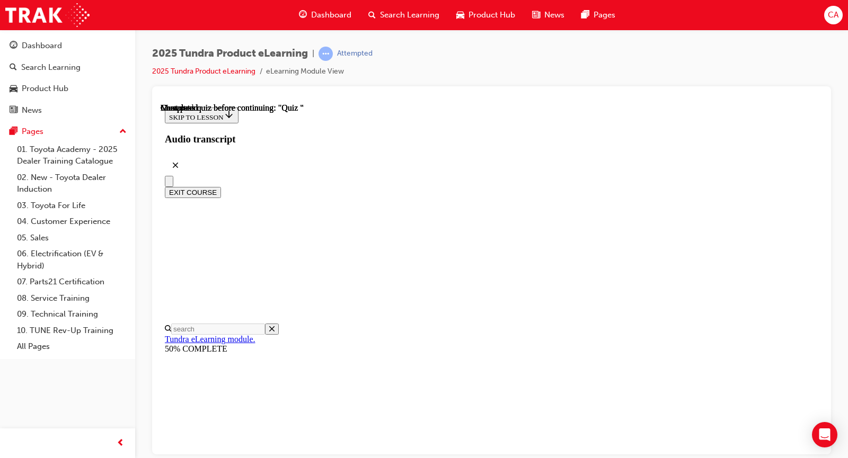
scroll to position [139, 0]
radio input "true"
drag, startPoint x: 544, startPoint y: 405, endPoint x: 547, endPoint y: 397, distance: 7.9
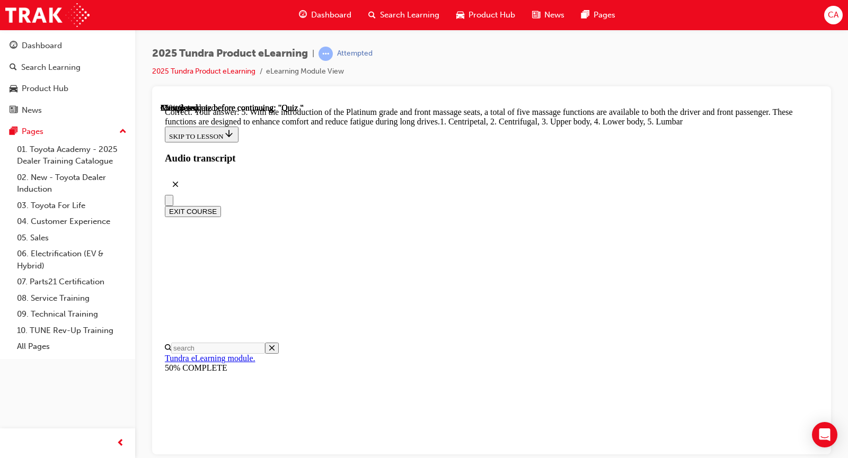
scroll to position [326, 0]
drag, startPoint x: 513, startPoint y: 285, endPoint x: 520, endPoint y: 294, distance: 11.3
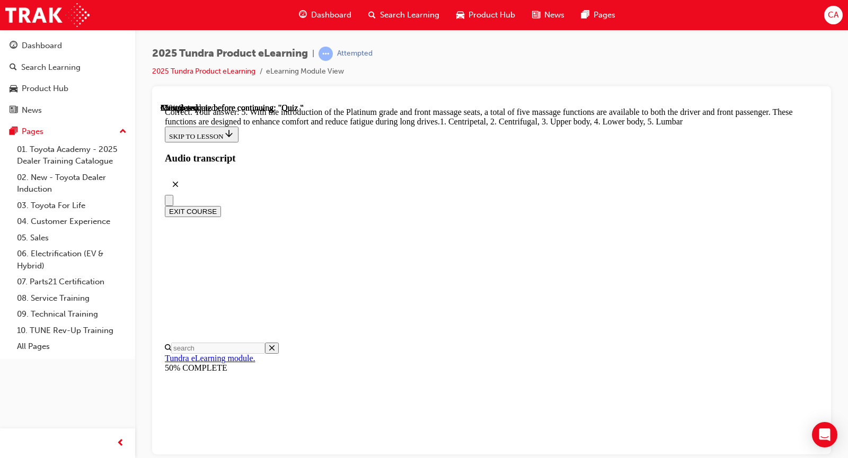
radio input "true"
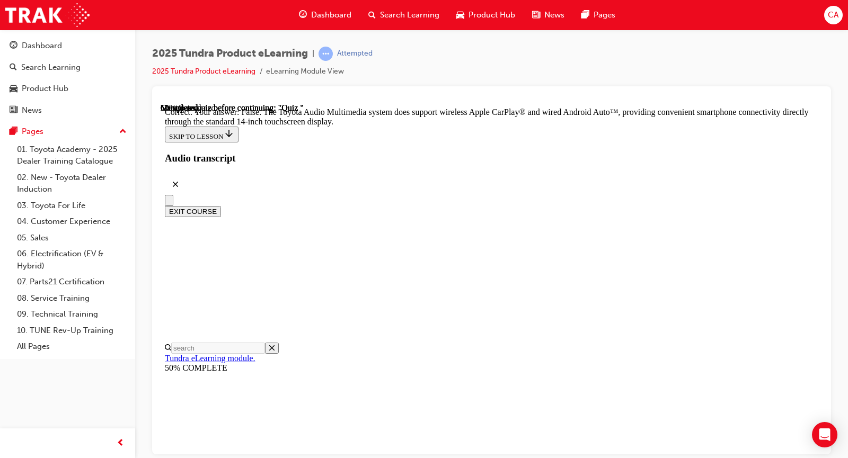
scroll to position [240, 0]
drag, startPoint x: 554, startPoint y: 410, endPoint x: 557, endPoint y: 404, distance: 6.6
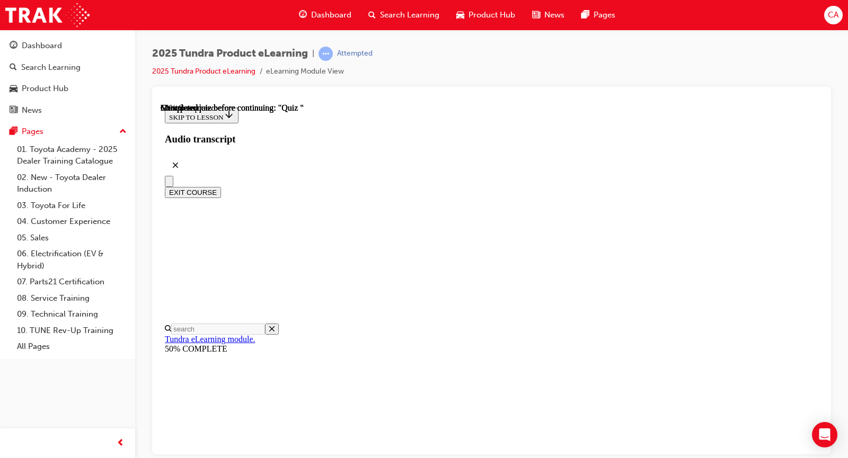
scroll to position [159, 0]
drag, startPoint x: 600, startPoint y: 326, endPoint x: 600, endPoint y: 341, distance: 14.8
radio input "true"
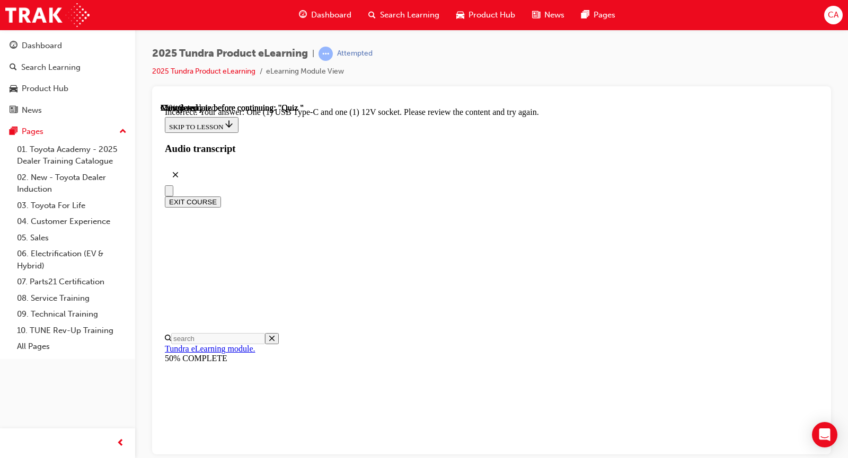
scroll to position [287, 0]
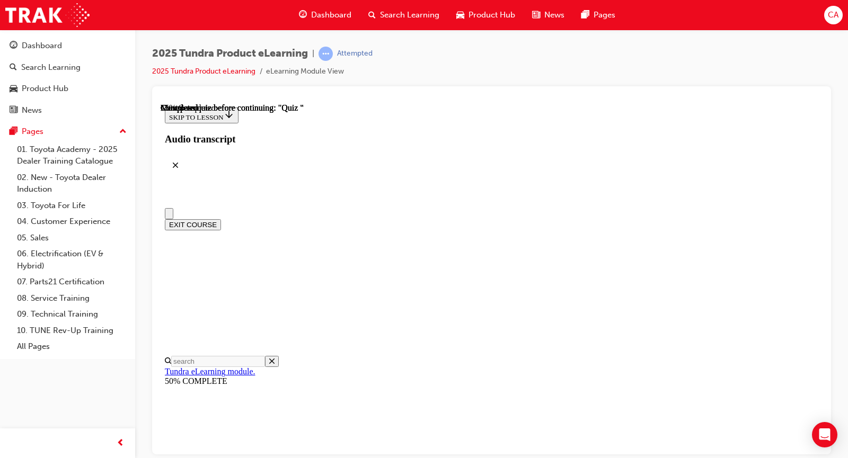
scroll to position [53, 0]
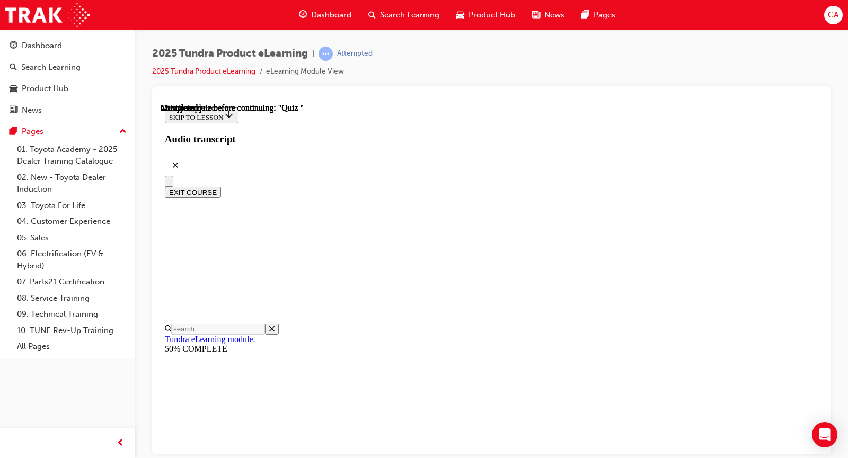
radio input "true"
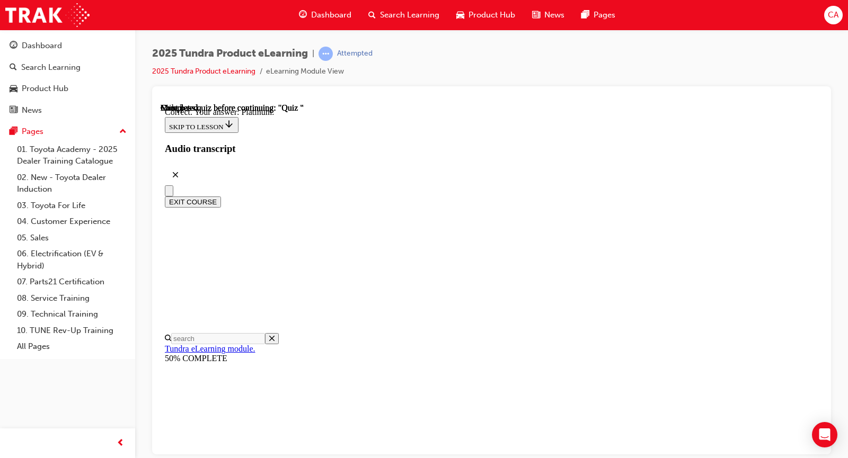
scroll to position [192, 0]
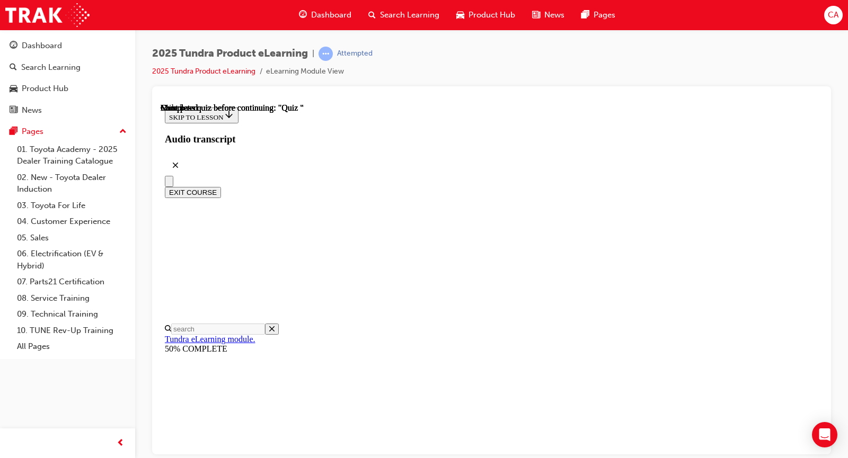
scroll to position [224, 0]
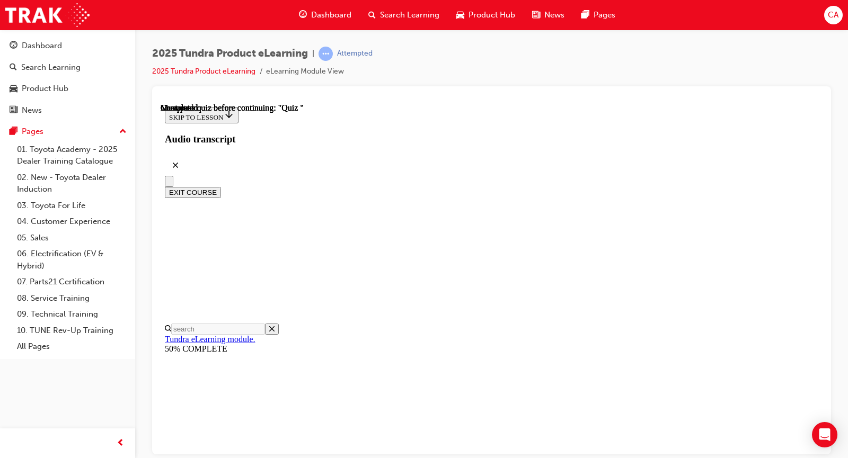
scroll to position [86, 0]
radio input "true"
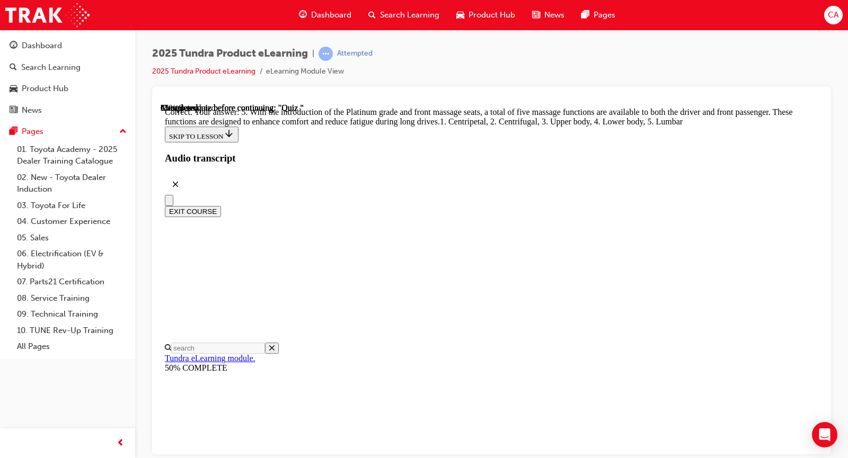
scroll to position [326, 0]
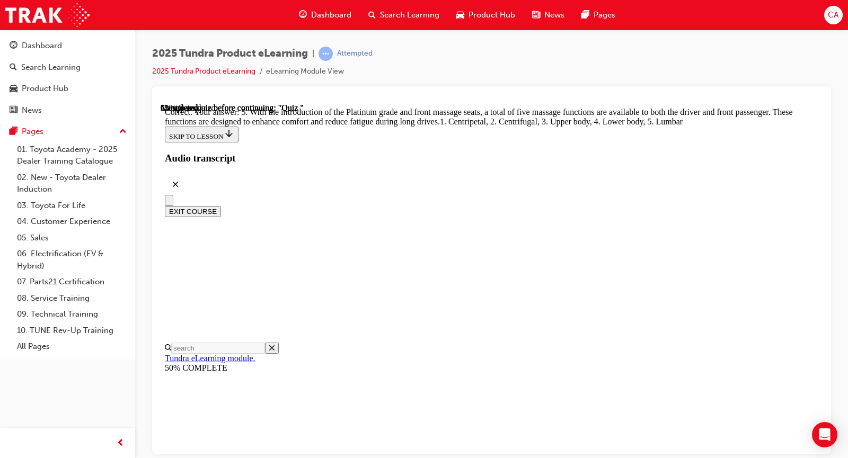
radio input "true"
drag, startPoint x: 566, startPoint y: 258, endPoint x: 565, endPoint y: 301, distance: 42.9
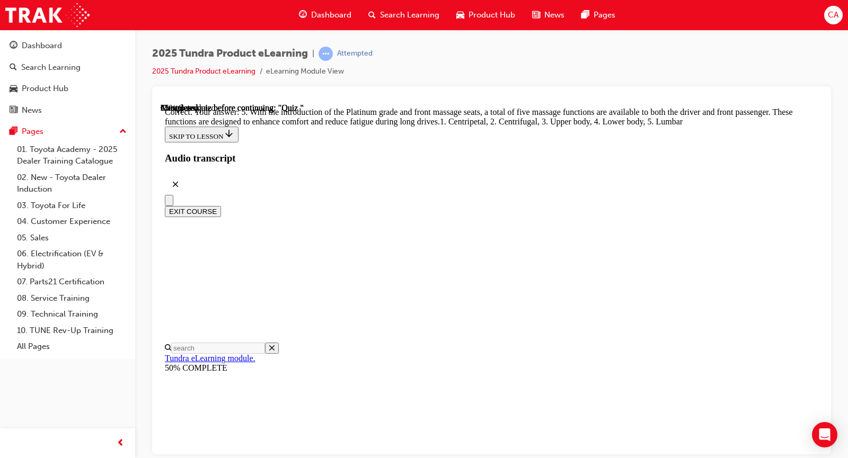
radio input "true"
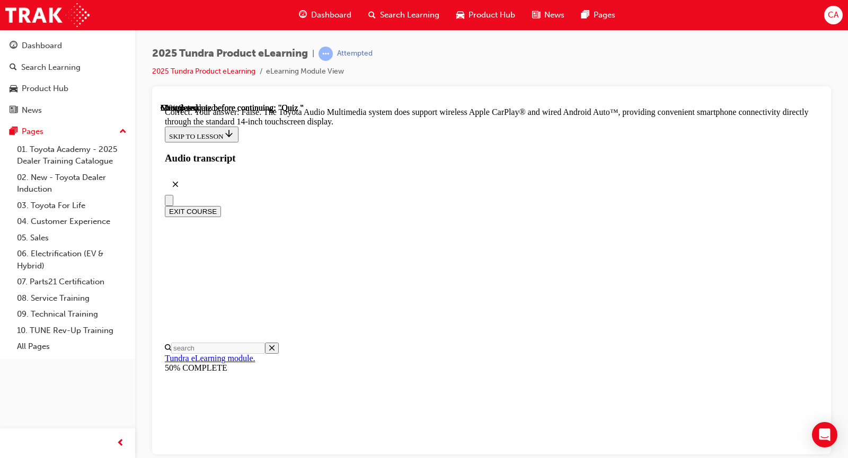
scroll to position [240, 0]
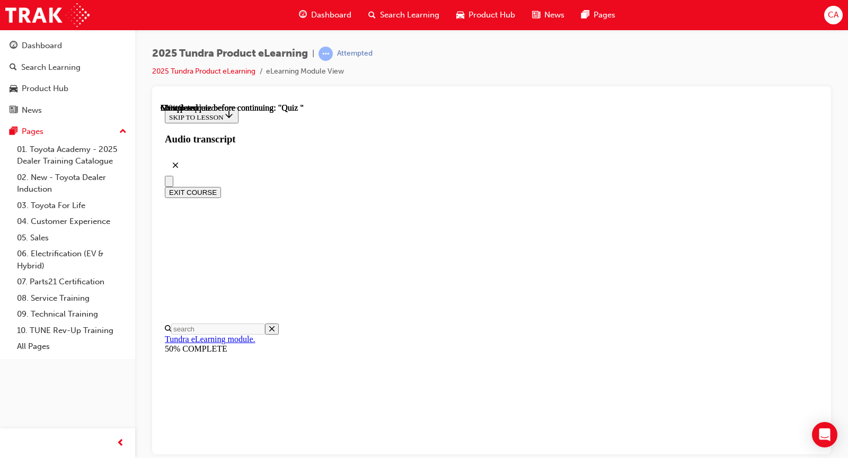
scroll to position [159, 0]
radio input "true"
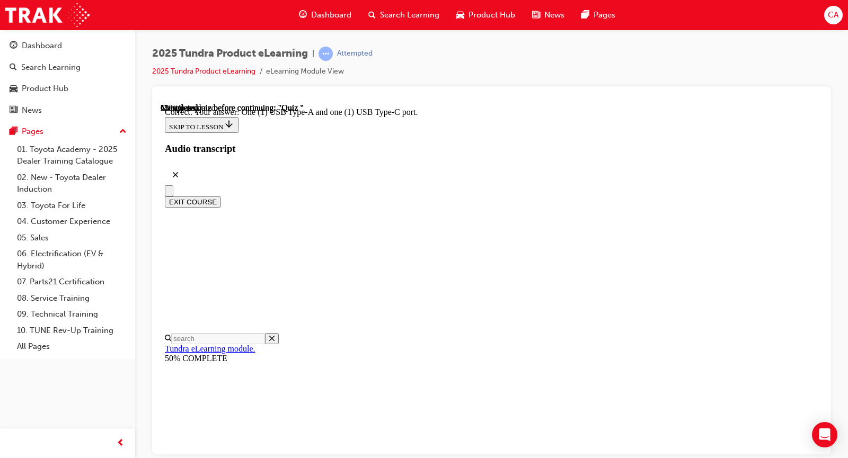
scroll to position [235, 0]
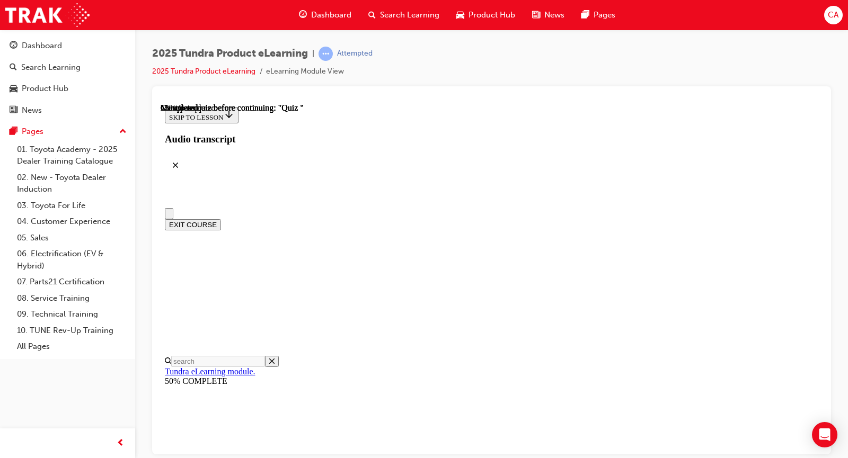
scroll to position [53, 0]
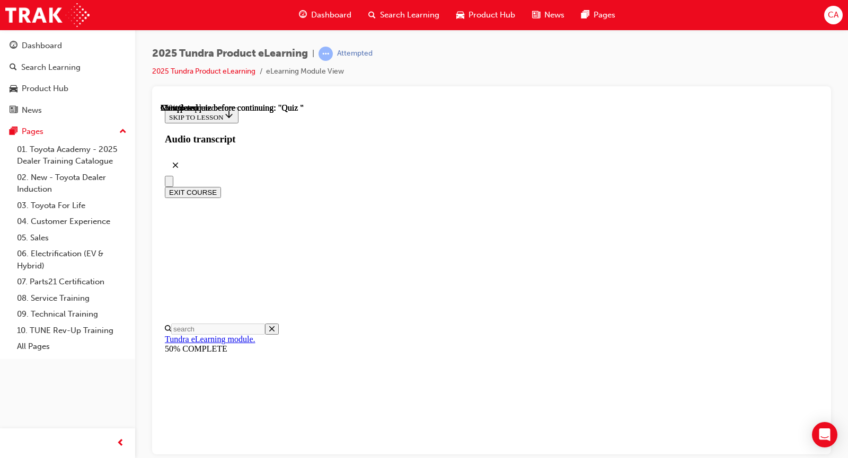
radio input "true"
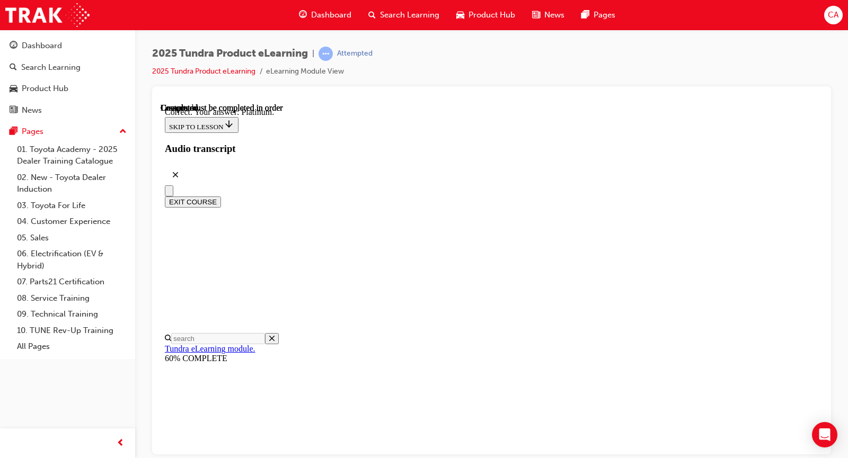
scroll to position [192, 0]
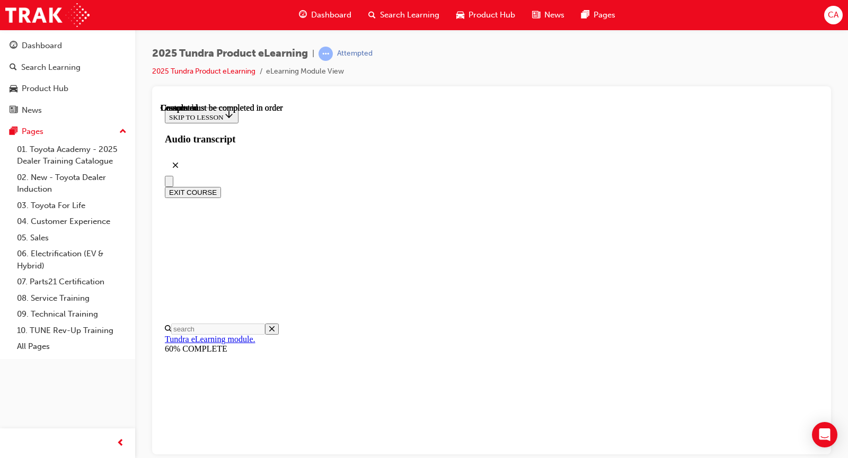
scroll to position [224, 0]
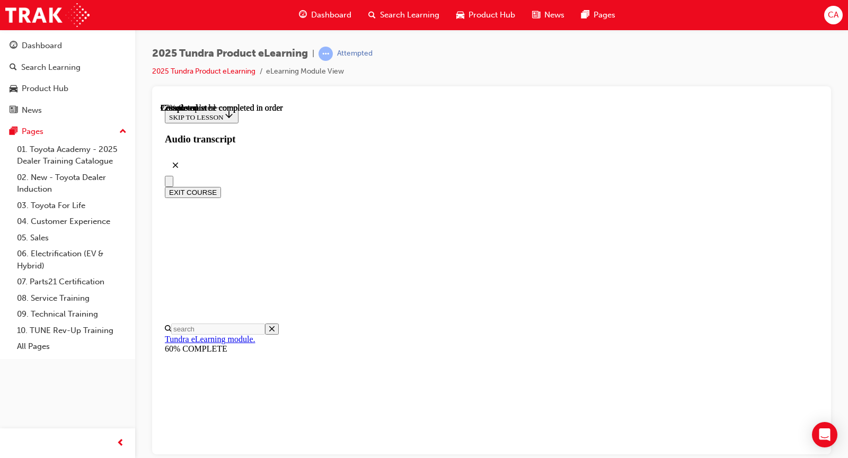
drag, startPoint x: 803, startPoint y: 380, endPoint x: 791, endPoint y: 382, distance: 11.3
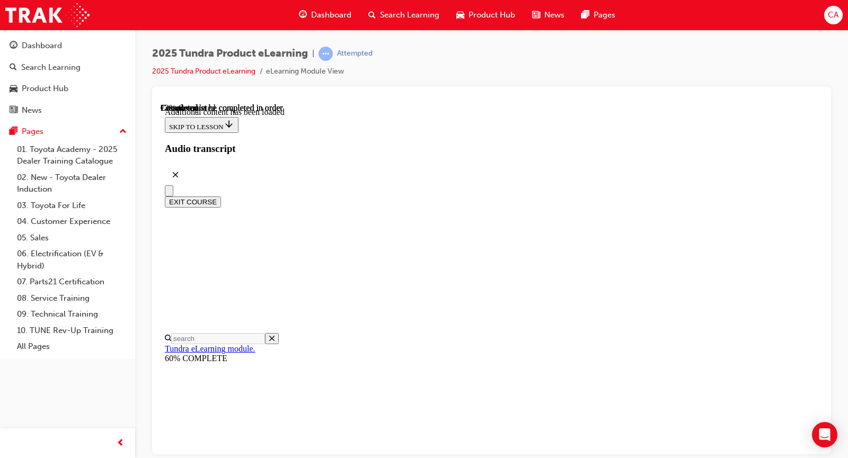
scroll to position [2496, 0]
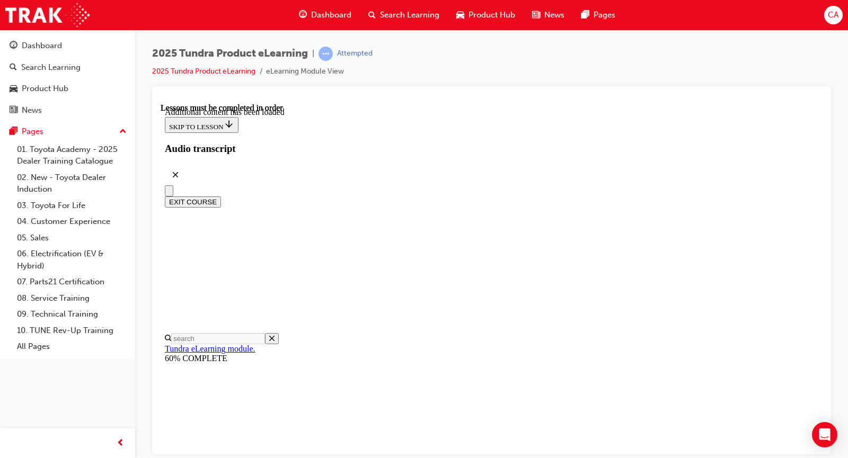
drag, startPoint x: 530, startPoint y: 371, endPoint x: 523, endPoint y: 371, distance: 6.9
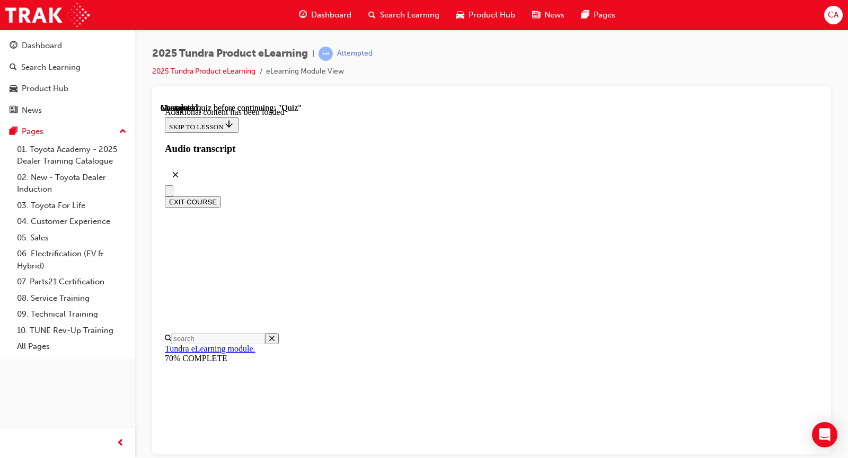
radio input "true"
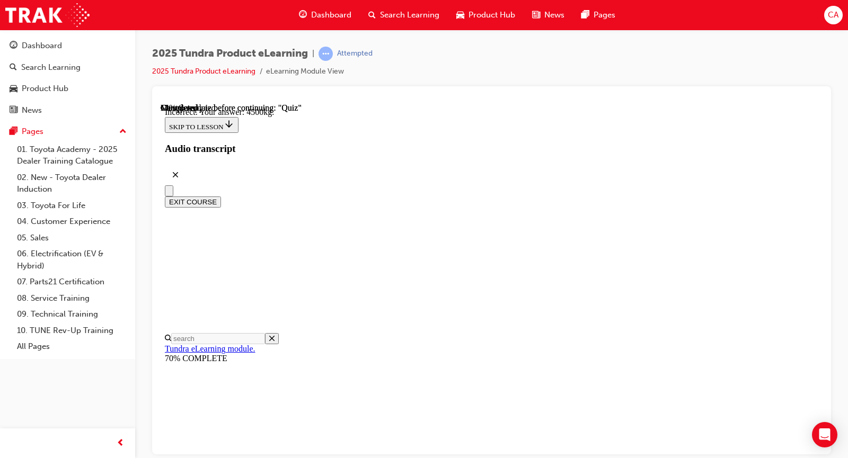
scroll to position [106, 0]
radio input "true"
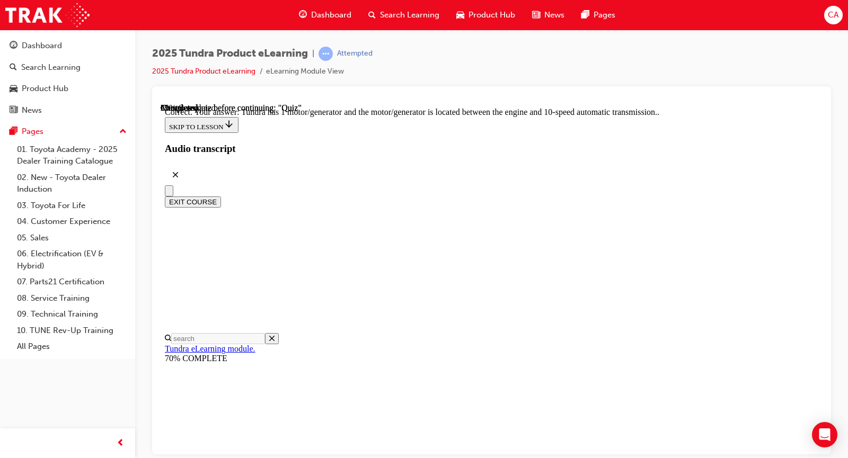
scroll to position [253, 0]
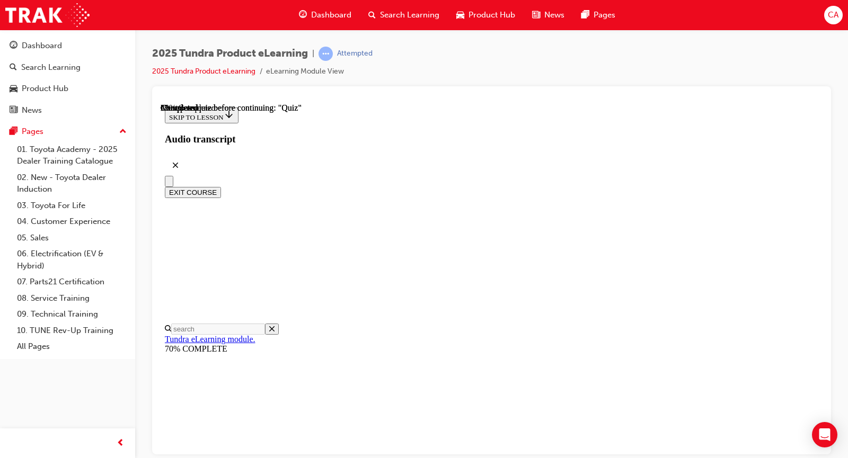
scroll to position [106, 0]
radio input "true"
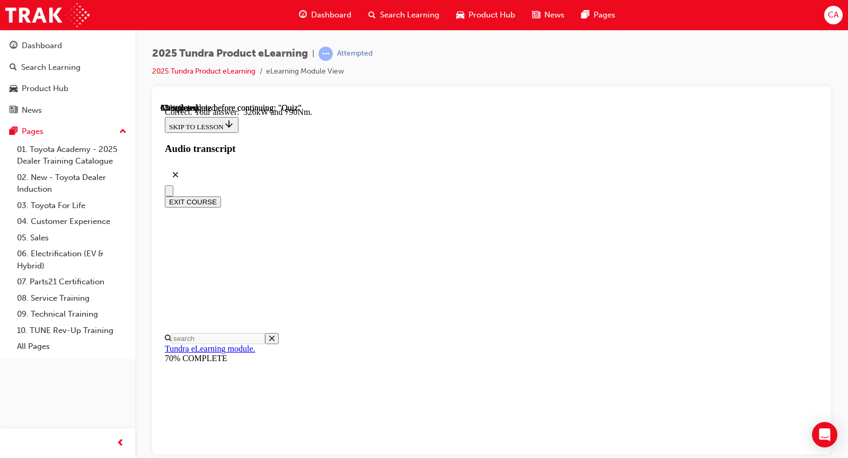
scroll to position [271, 0]
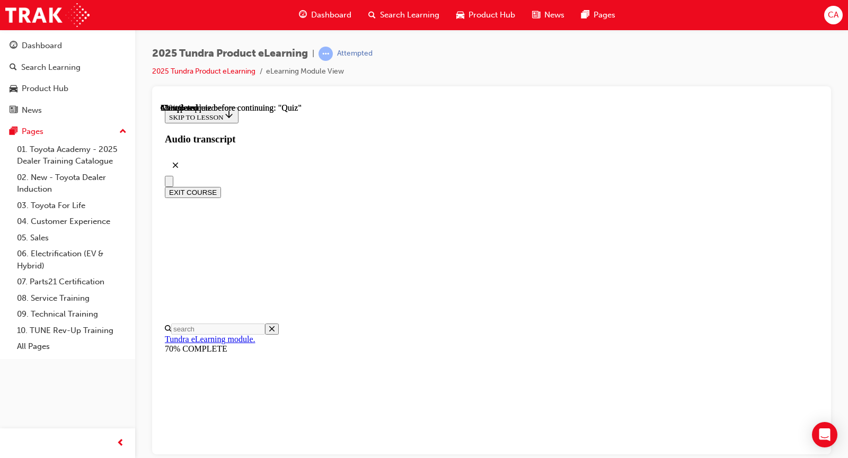
scroll to position [106, 0]
radio input "true"
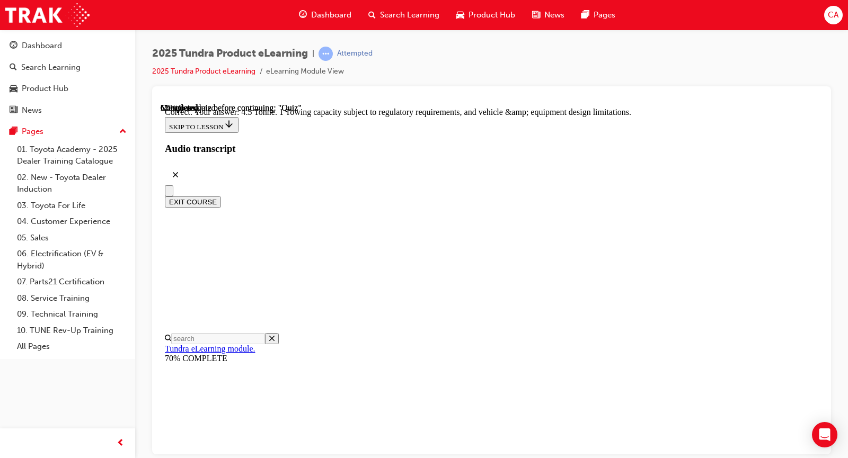
scroll to position [317, 0]
drag, startPoint x: 546, startPoint y: 407, endPoint x: 551, endPoint y: 402, distance: 7.1
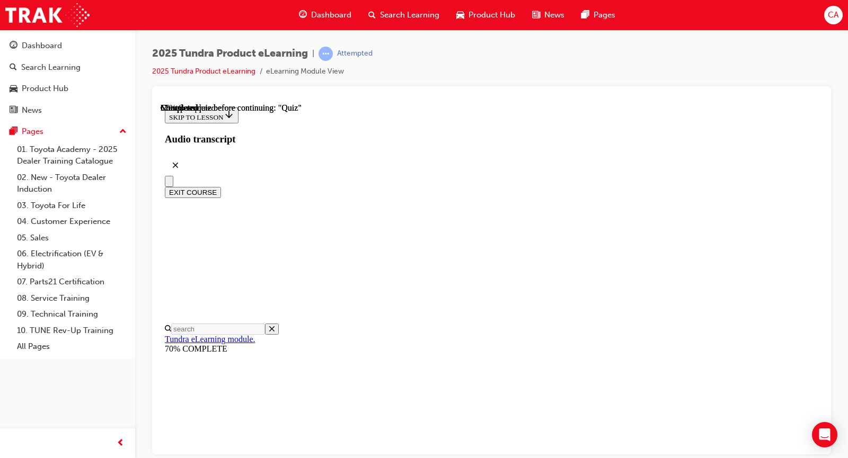
scroll to position [159, 0]
radio input "true"
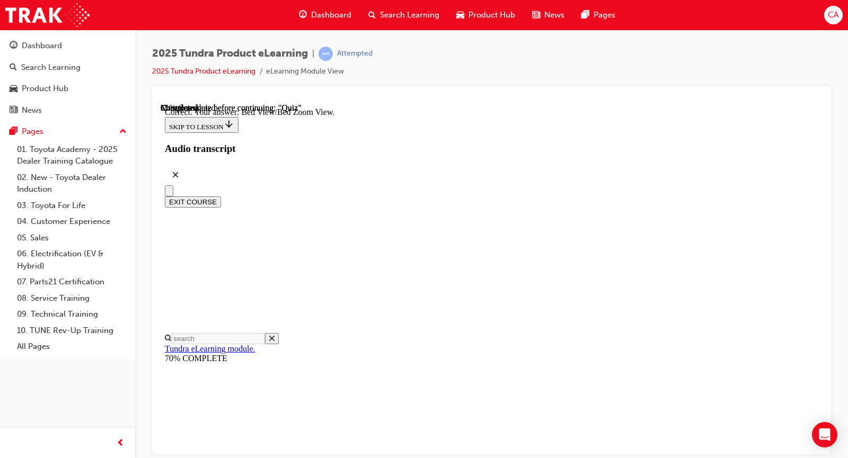
scroll to position [343, 0]
drag, startPoint x: 560, startPoint y: 409, endPoint x: 558, endPoint y: 404, distance: 5.5
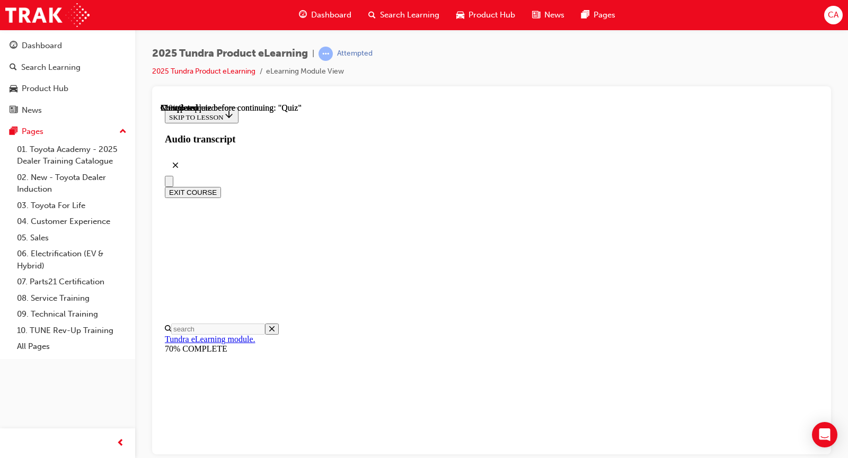
scroll to position [106, 0]
radio input "true"
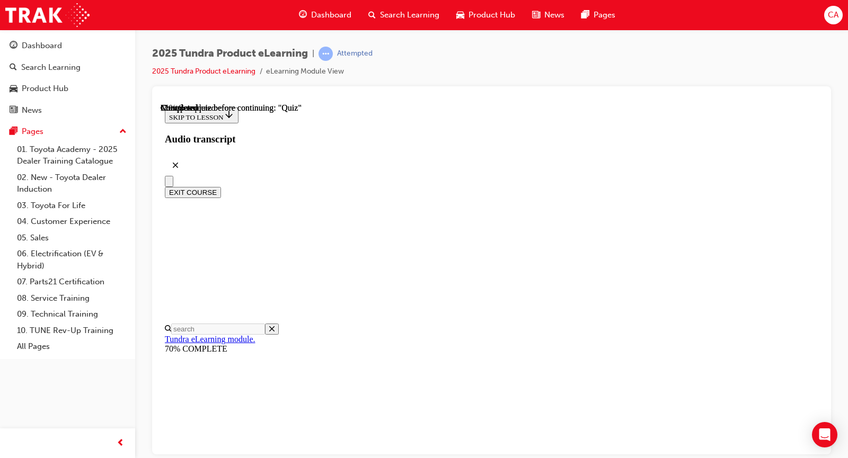
scroll to position [212, 0]
radio input "true"
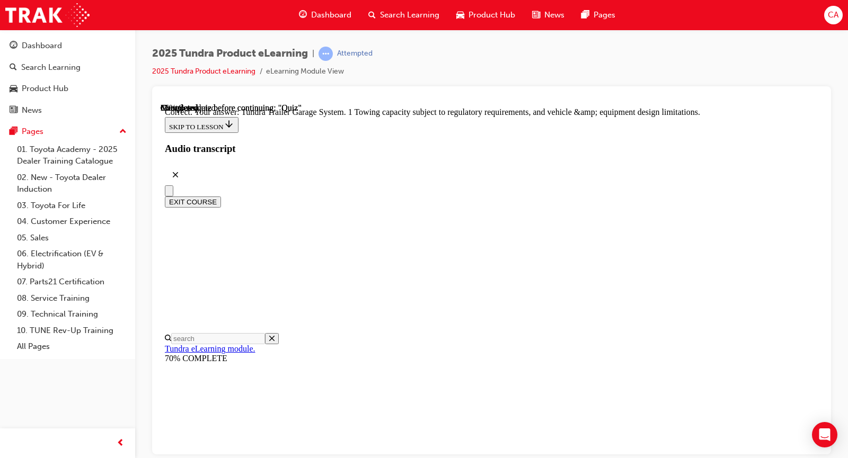
scroll to position [371, 0]
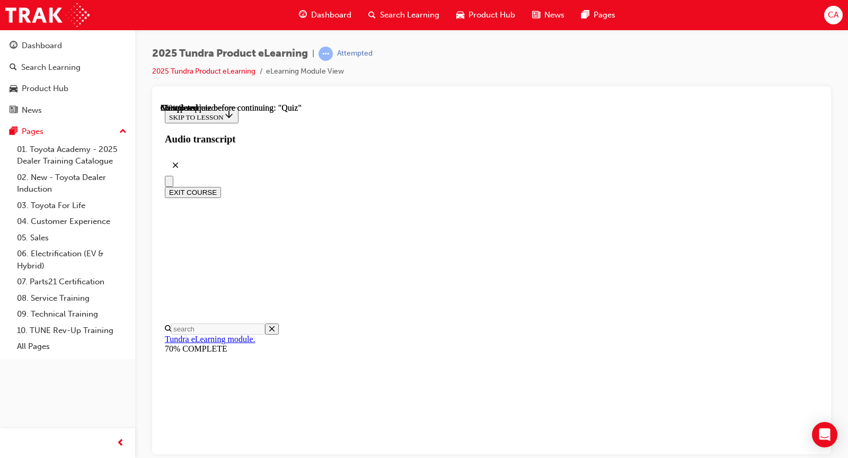
radio input "true"
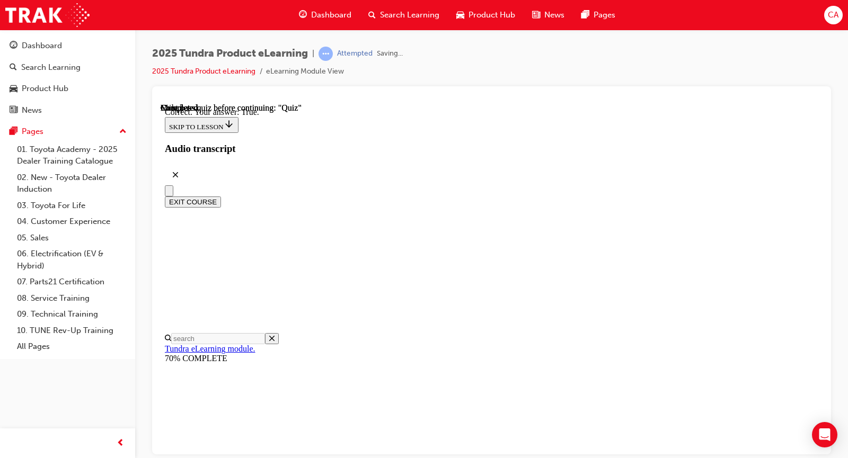
scroll to position [150, 0]
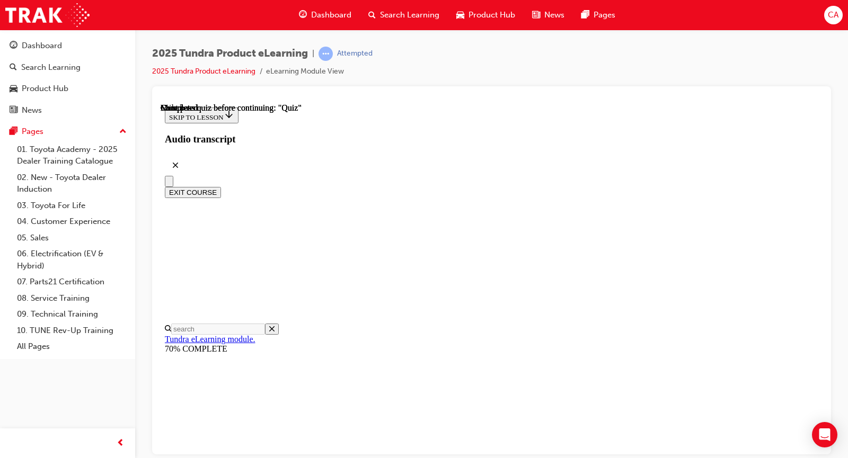
scroll to position [224, 0]
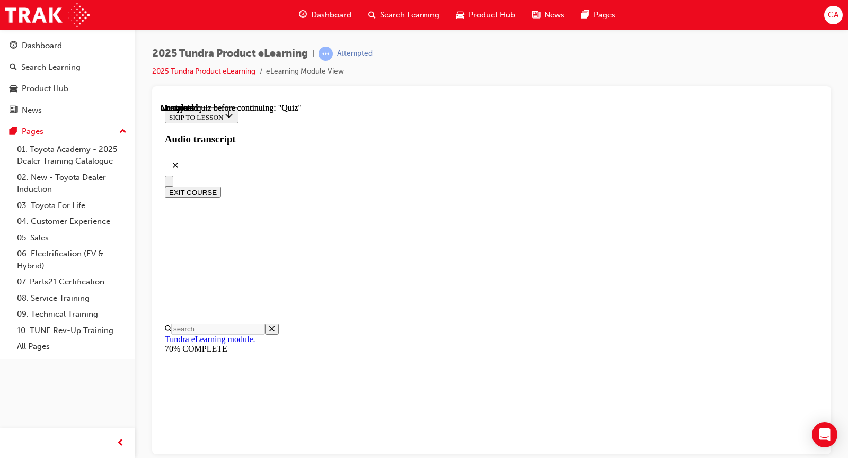
scroll to position [192, 0]
radio input "true"
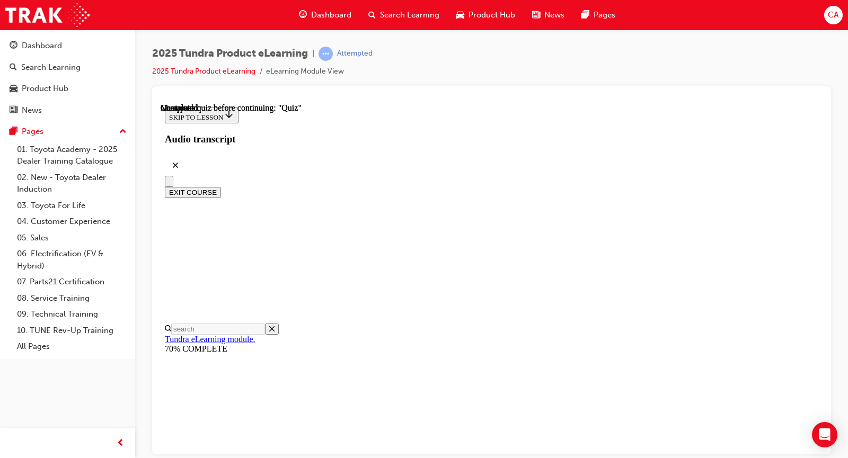
radio input "true"
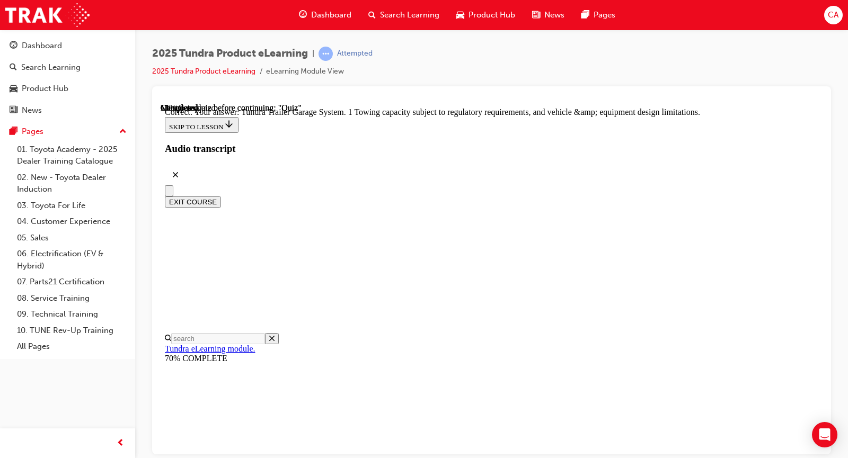
scroll to position [371, 0]
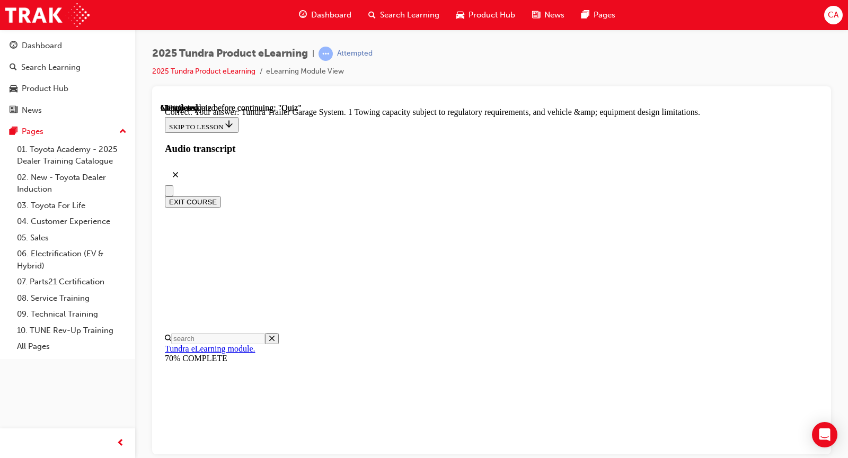
radio input "true"
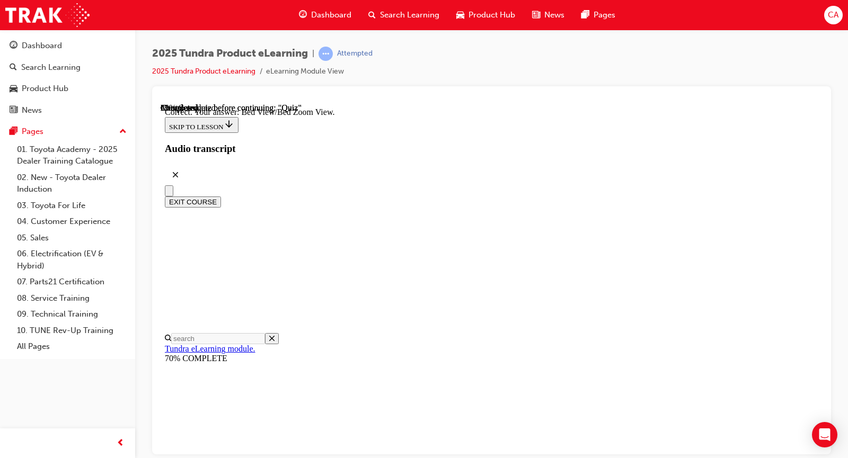
scroll to position [343, 0]
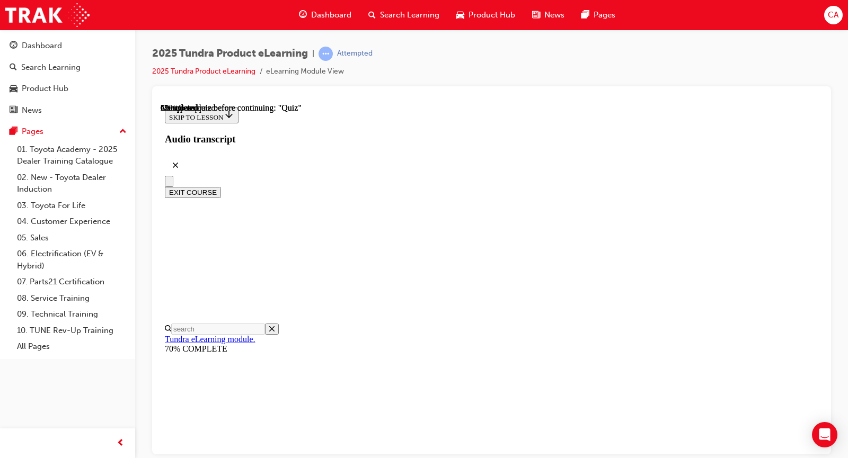
scroll to position [106, 0]
drag, startPoint x: 426, startPoint y: 185, endPoint x: 497, endPoint y: 222, distance: 80.1
copy p "When towing 1 large and heavy loads with Tundra, what is the recommended load l…"
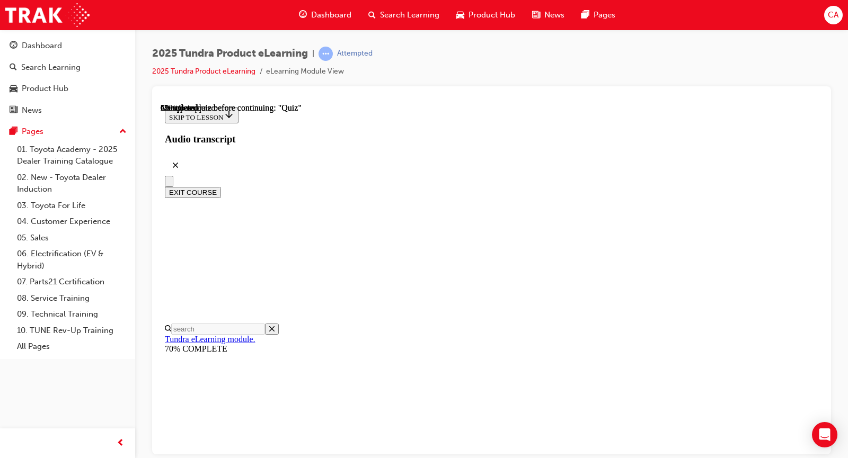
radio input "true"
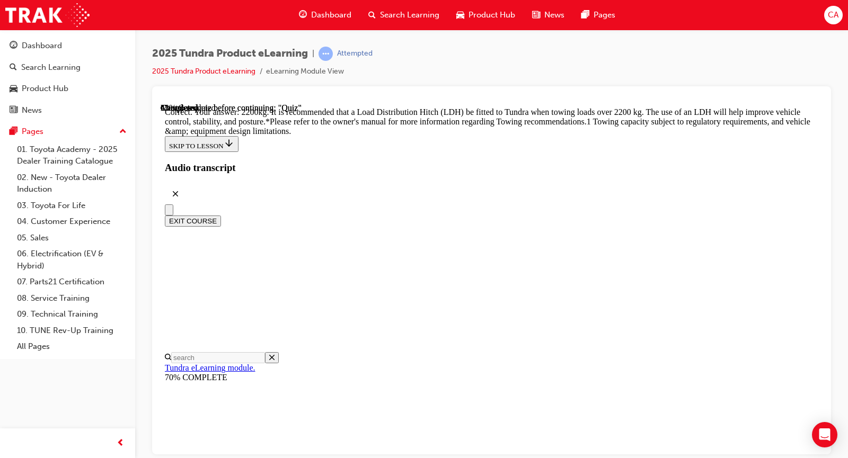
scroll to position [486, 0]
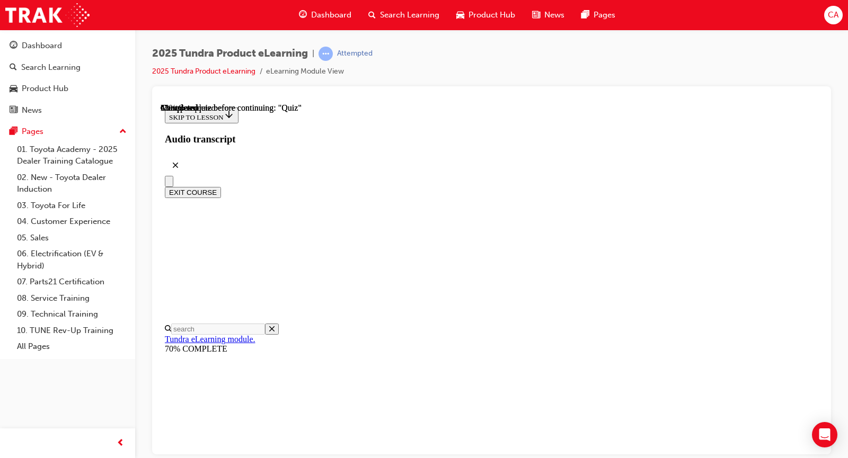
scroll to position [212, 0]
radio input "true"
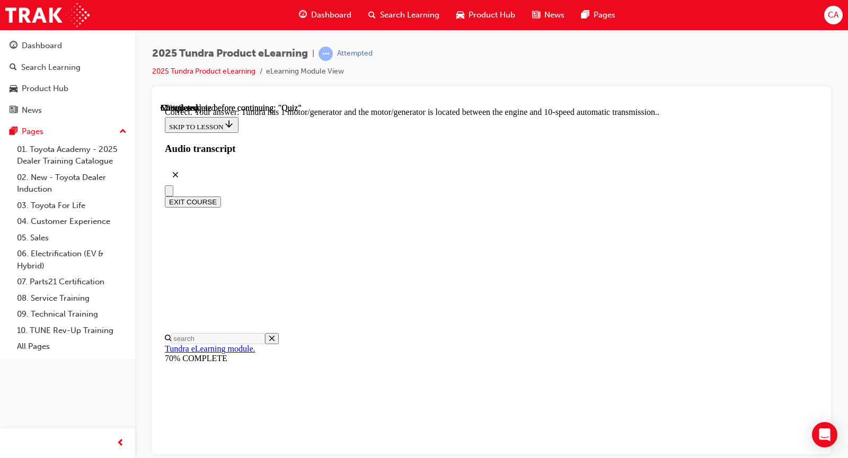
scroll to position [253, 0]
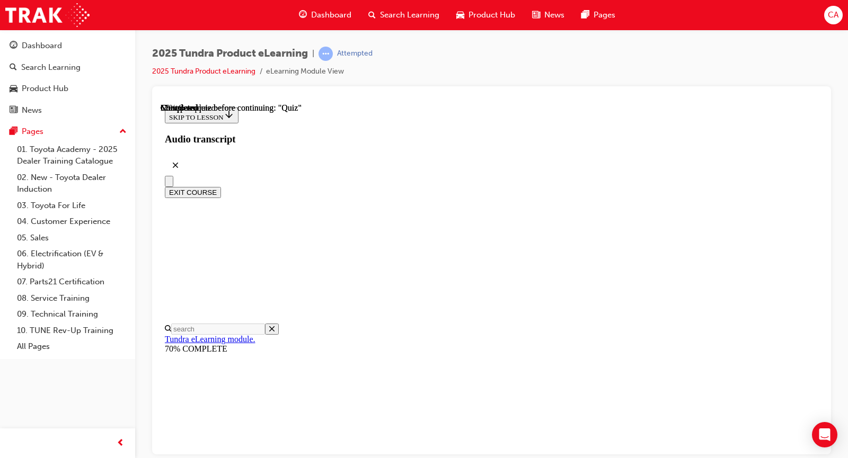
scroll to position [106, 0]
radio input "true"
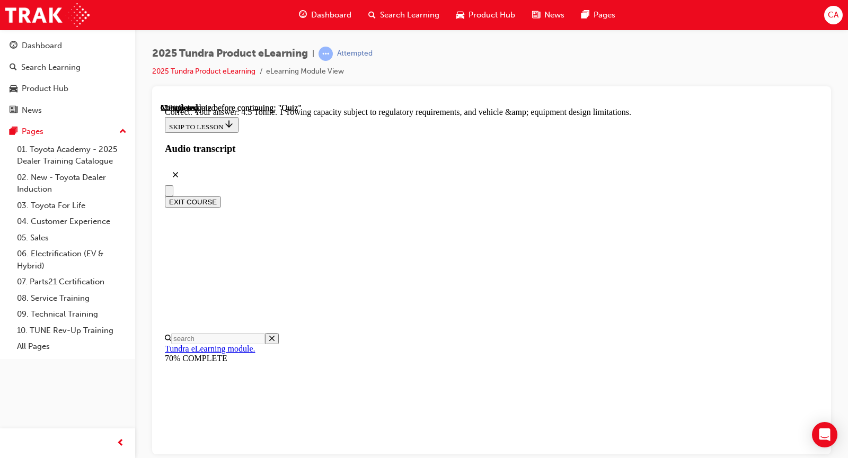
scroll to position [317, 0]
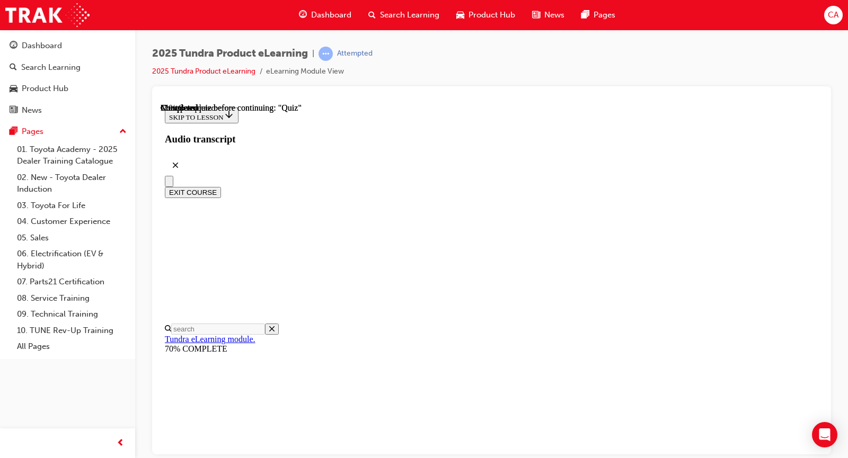
scroll to position [117, 0]
radio input "true"
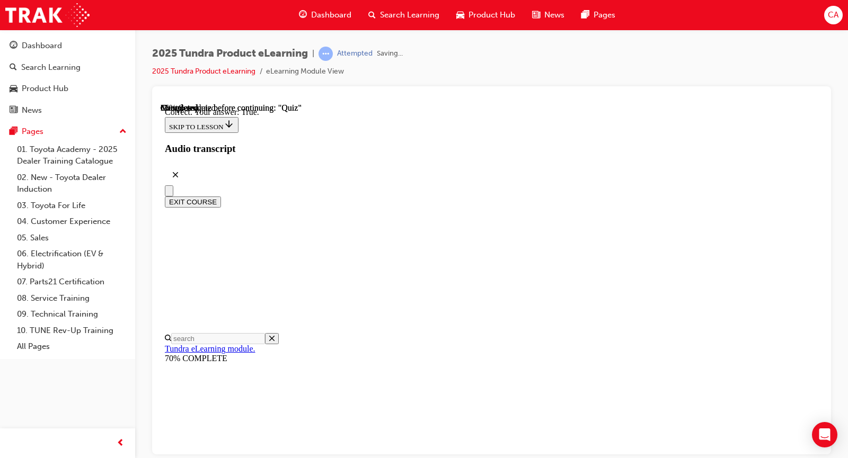
scroll to position [150, 0]
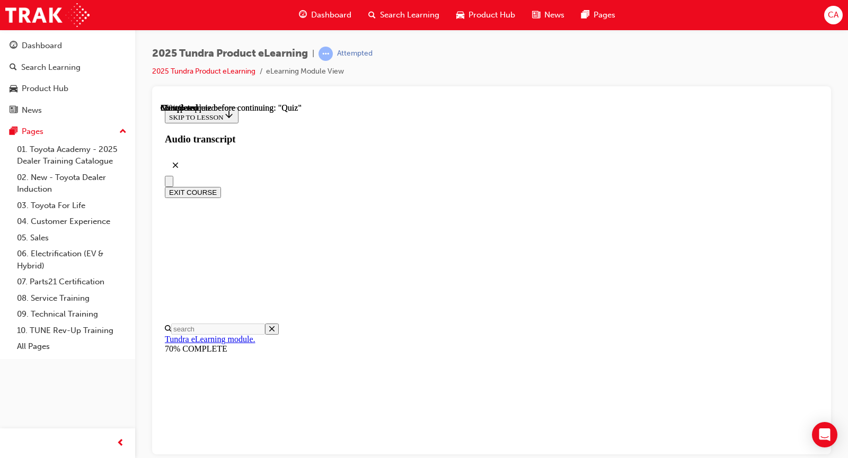
scroll to position [159, 0]
radio input "true"
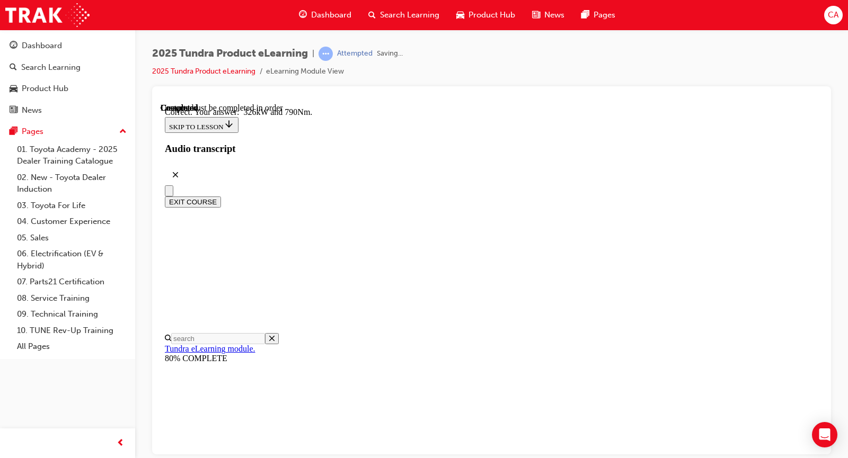
scroll to position [271, 0]
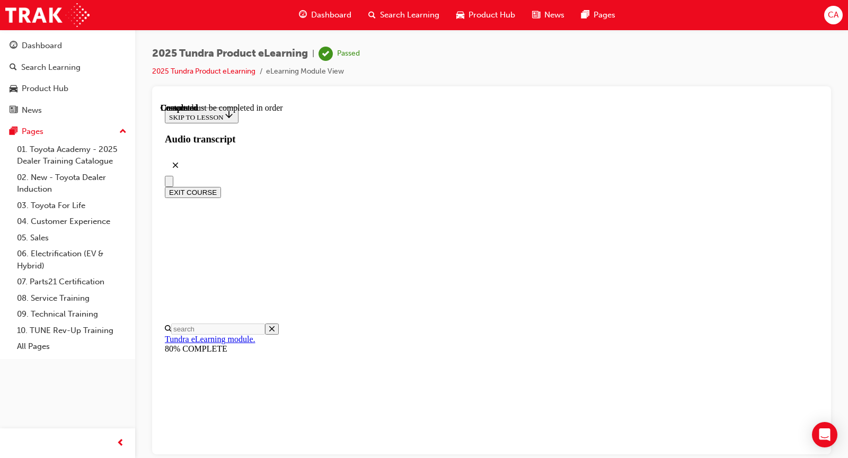
scroll to position [224, 0]
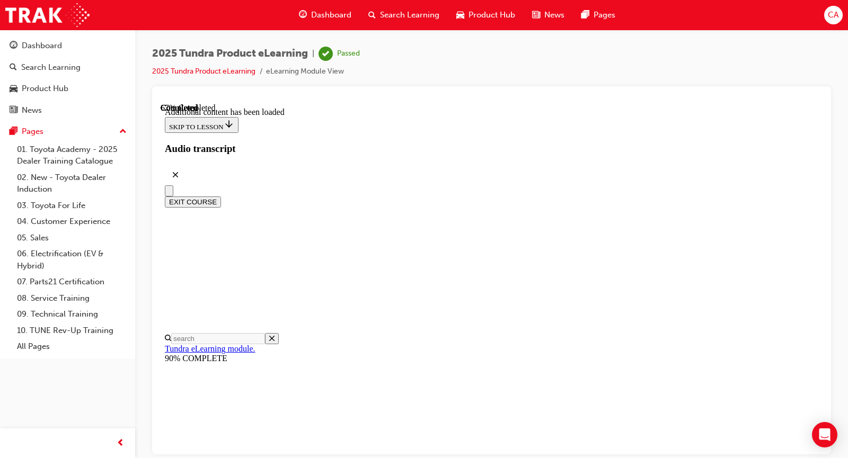
scroll to position [1150, 0]
click at [67, 40] on div "Dashboard" at bounding box center [68, 45] width 116 height 13
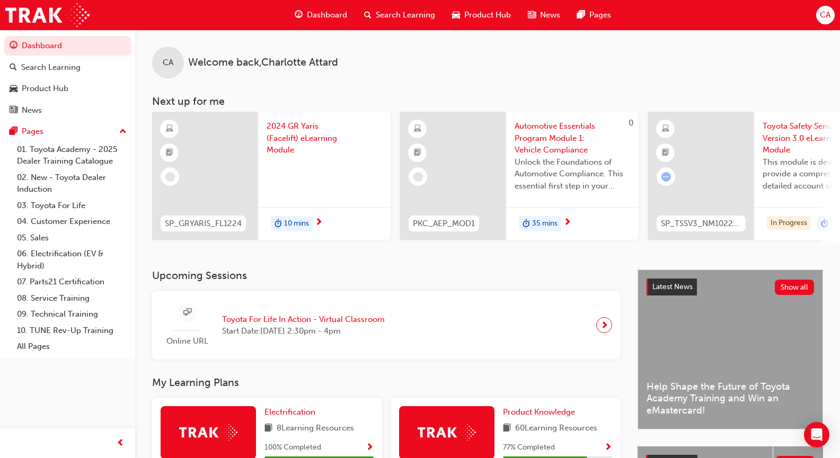
click at [318, 222] on span "next-icon" at bounding box center [319, 223] width 8 height 10
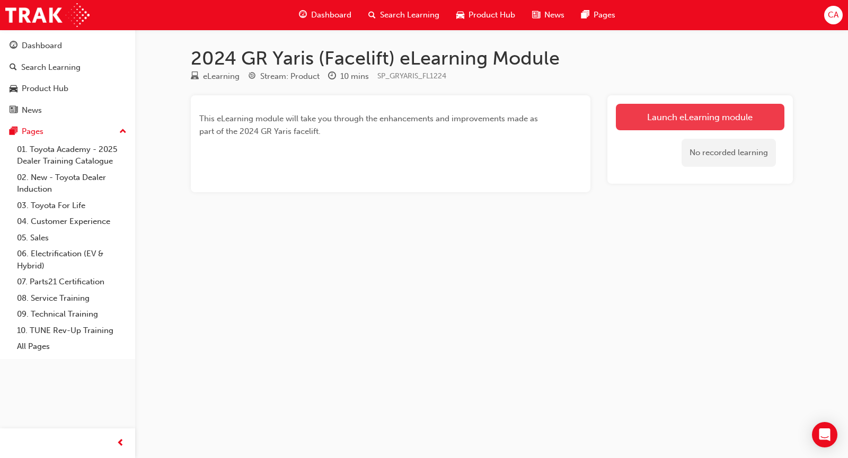
click at [729, 114] on link "Launch eLearning module" at bounding box center [700, 117] width 168 height 26
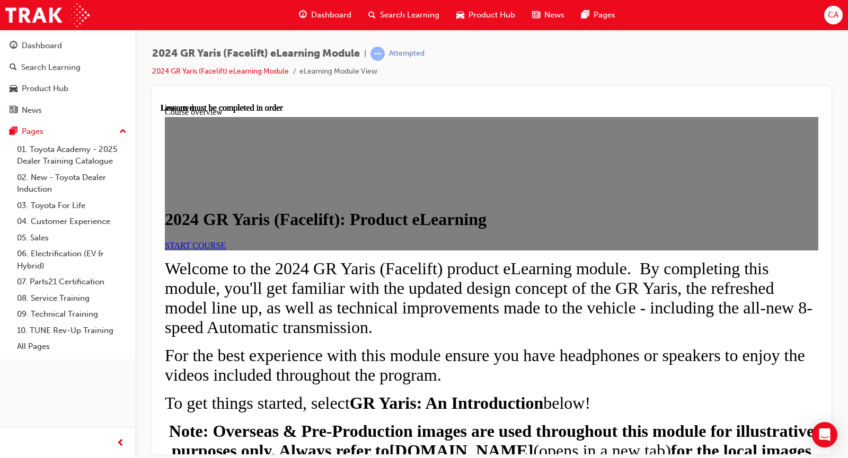
scroll to position [159, 0]
click at [226, 241] on span "START COURSE" at bounding box center [195, 245] width 61 height 9
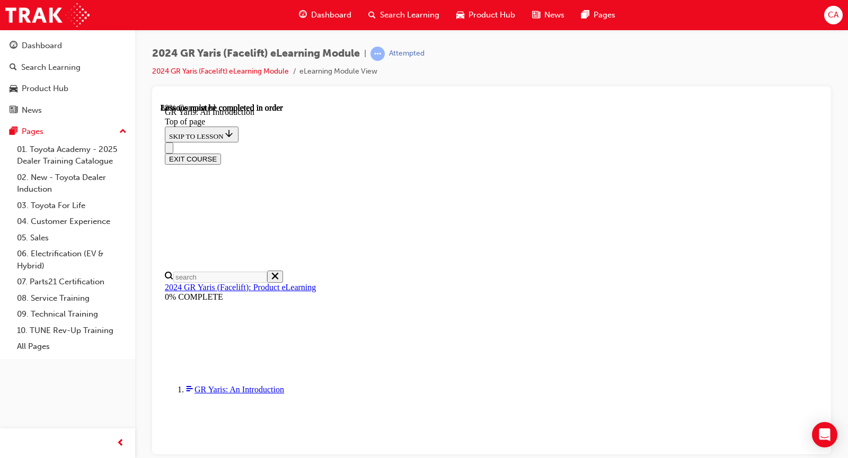
scroll to position [1623, 0]
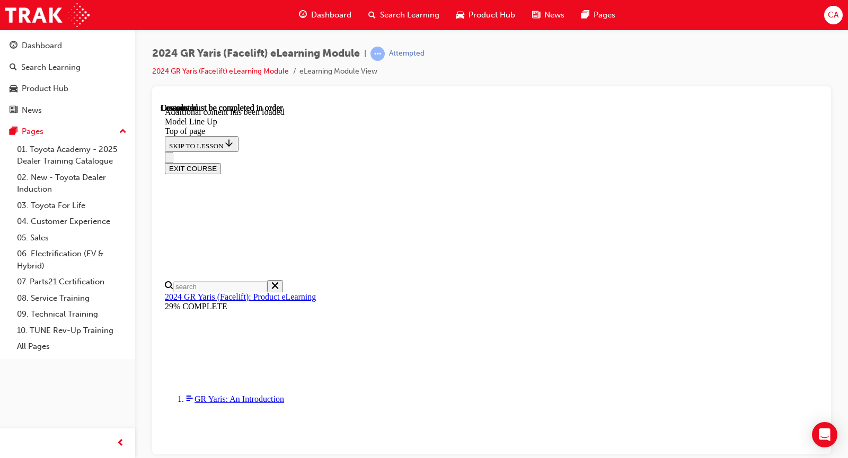
scroll to position [1762, 0]
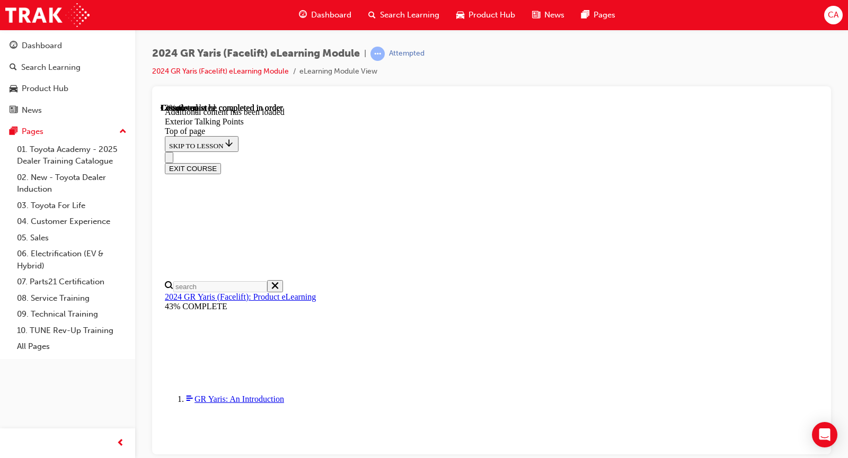
scroll to position [163, 0]
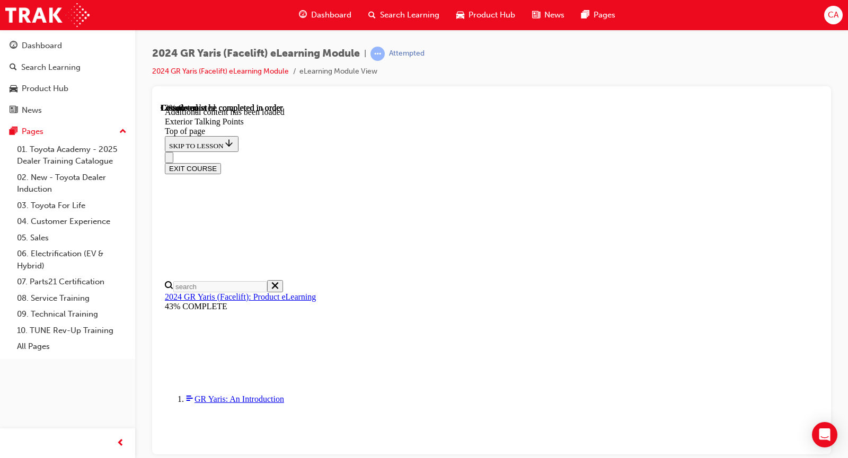
scroll to position [90, 0]
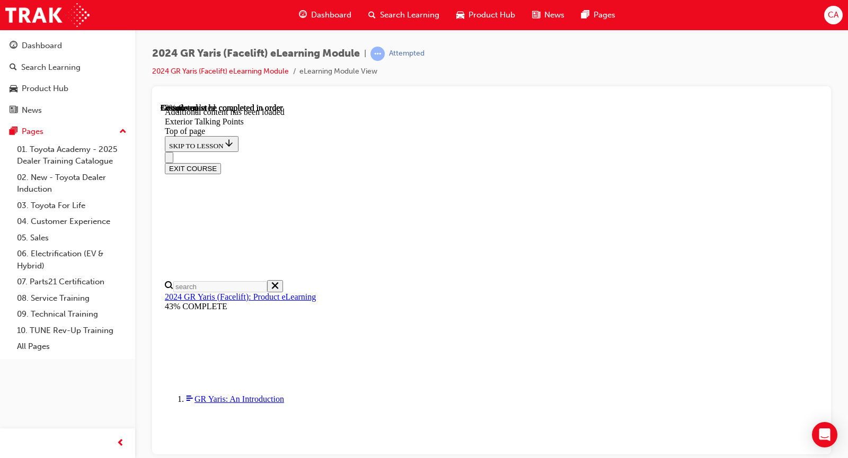
scroll to position [938, 0]
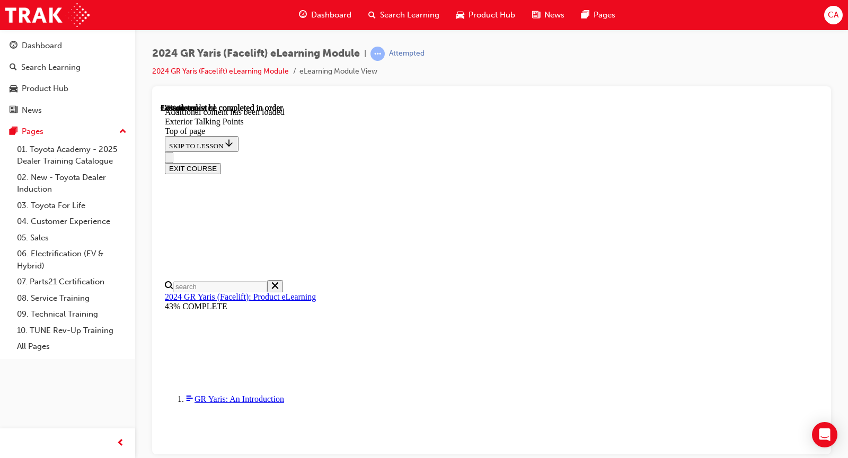
drag, startPoint x: 740, startPoint y: 235, endPoint x: 729, endPoint y: 255, distance: 23.5
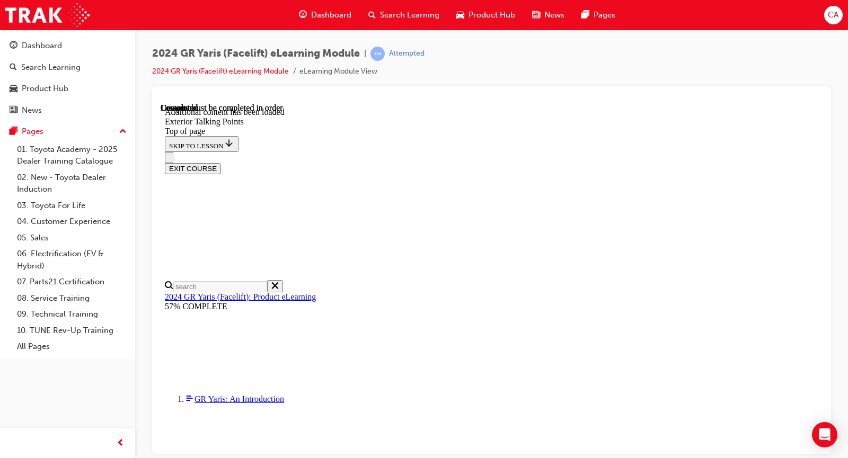
scroll to position [2209, 0]
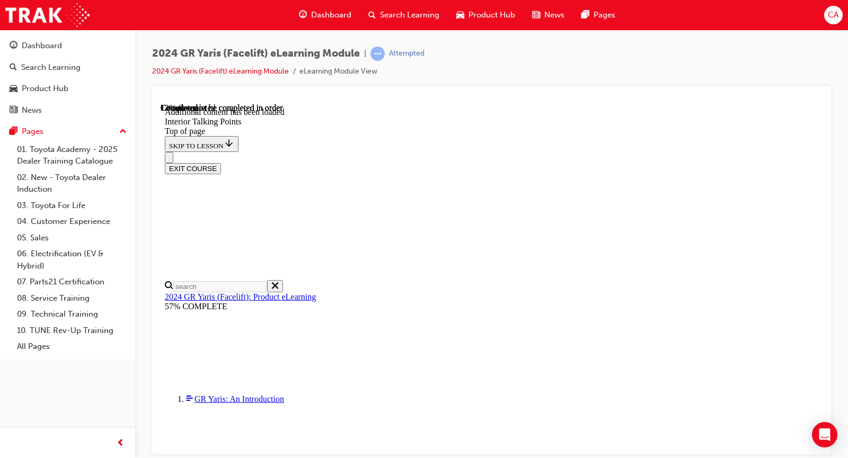
scroll to position [143, 0]
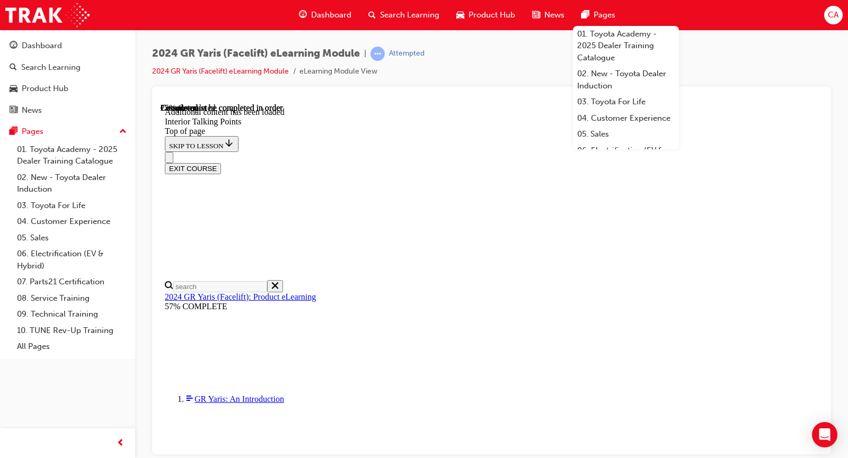
scroll to position [113, 0]
click at [488, 55] on div "2024 GR Yaris (Facelift) eLearning Module | Attempted 2024 GR Yaris (Facelift) …" at bounding box center [491, 67] width 679 height 40
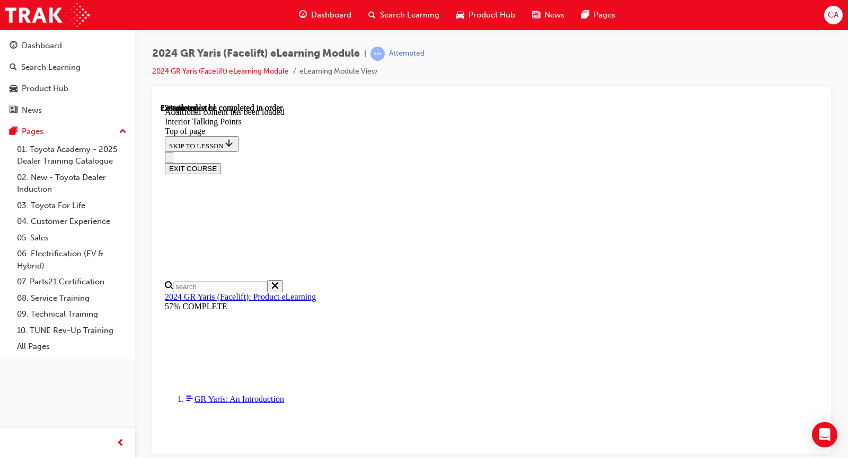
scroll to position [189, 0]
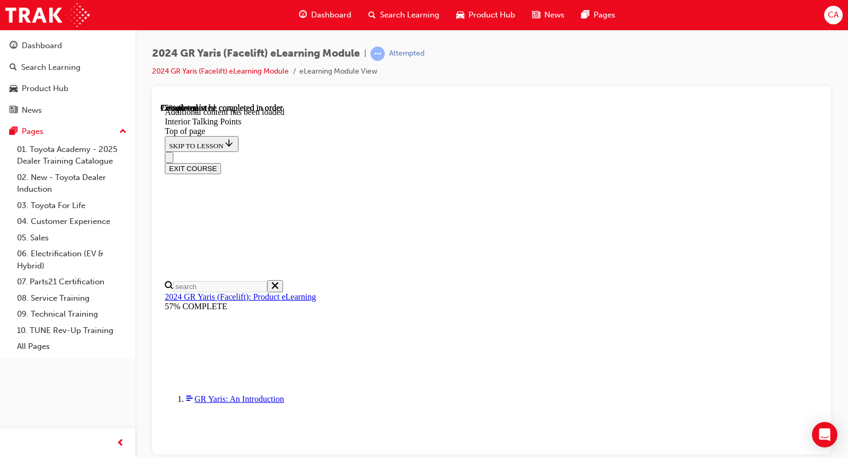
scroll to position [53, 0]
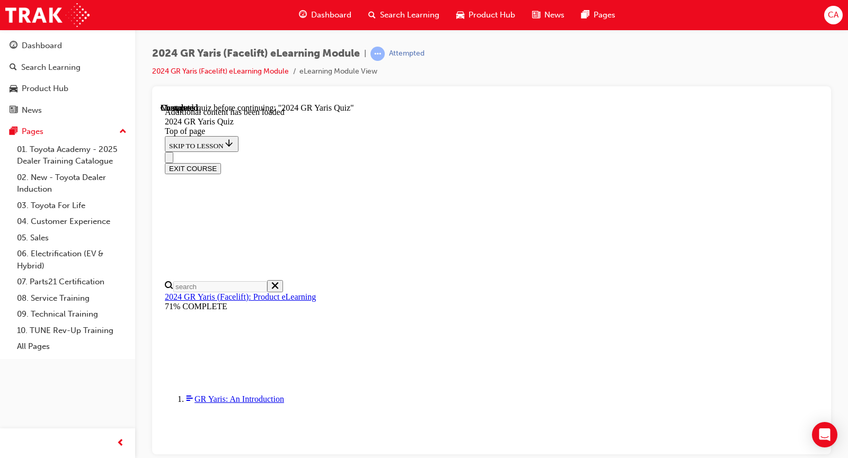
scroll to position [301, 0]
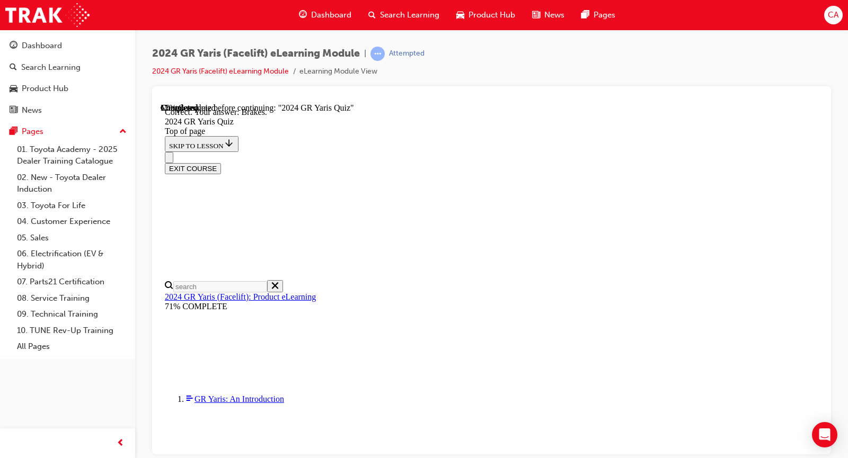
scroll to position [318, 0]
drag, startPoint x: 547, startPoint y: 372, endPoint x: 480, endPoint y: 373, distance: 66.8
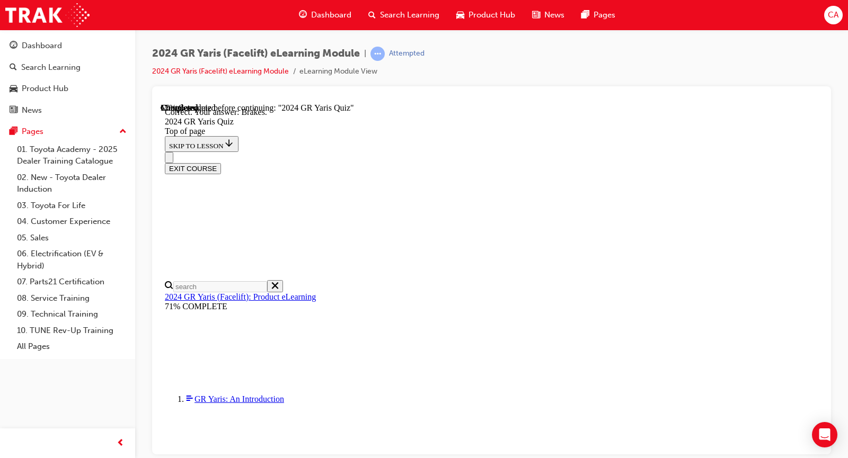
scroll to position [159, 0]
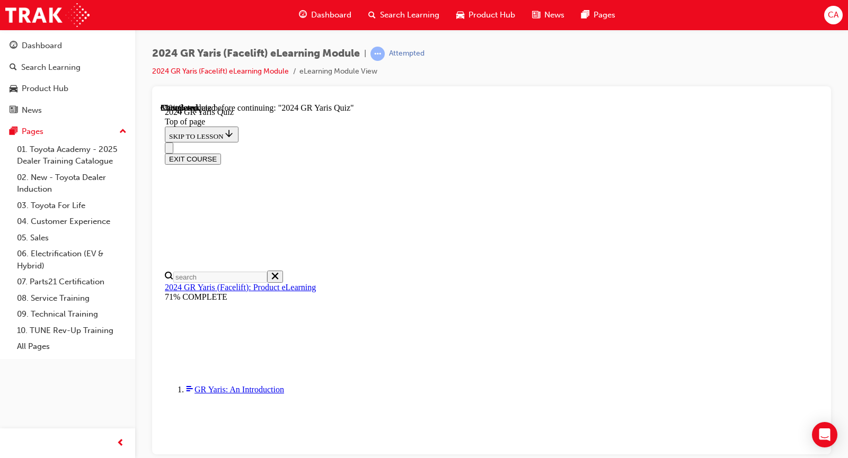
scroll to position [265, 0]
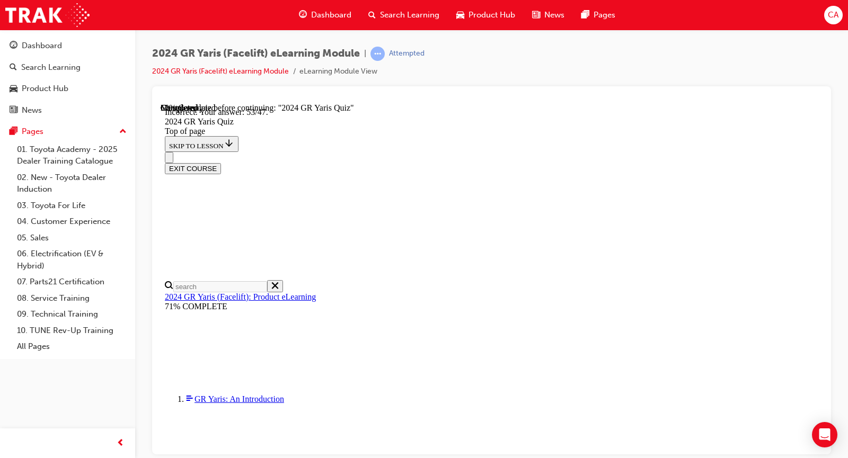
scroll to position [424, 0]
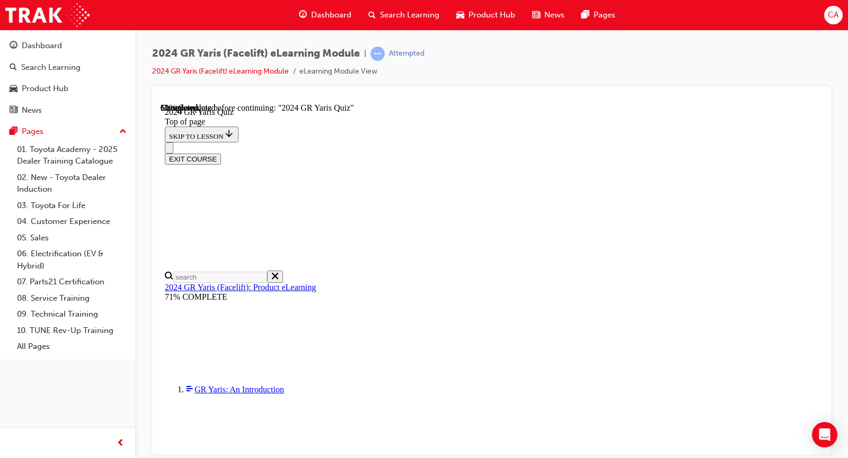
scroll to position [265, 0]
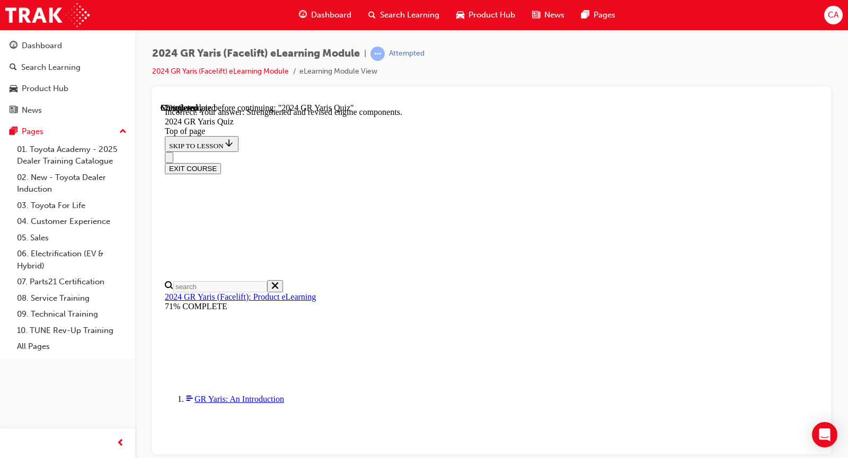
scroll to position [444, 0]
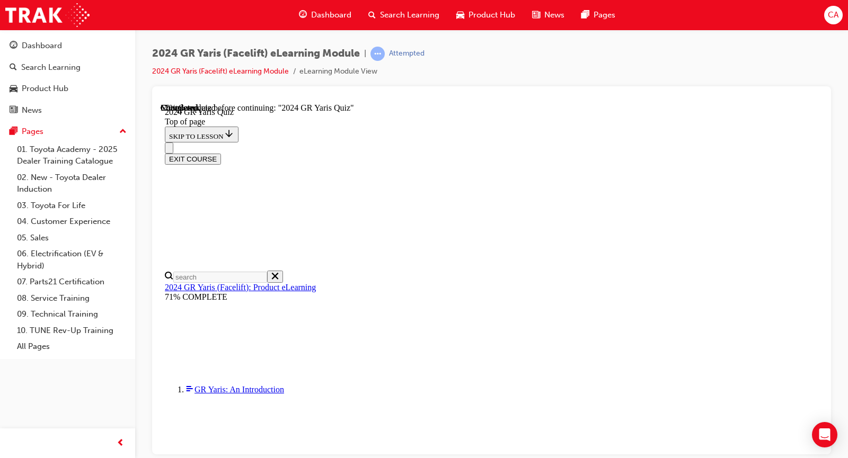
scroll to position [106, 0]
click at [500, 142] on div "EXIT COURSE" at bounding box center [487, 153] width 645 height 22
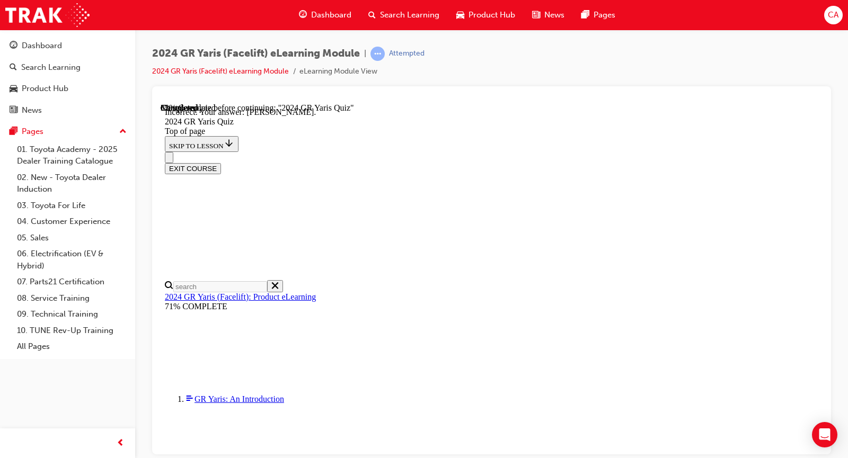
scroll to position [265, 0]
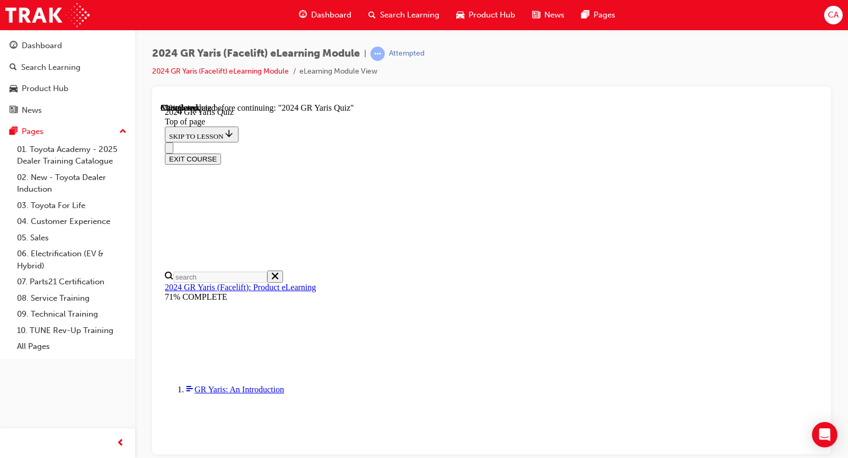
scroll to position [159, 0]
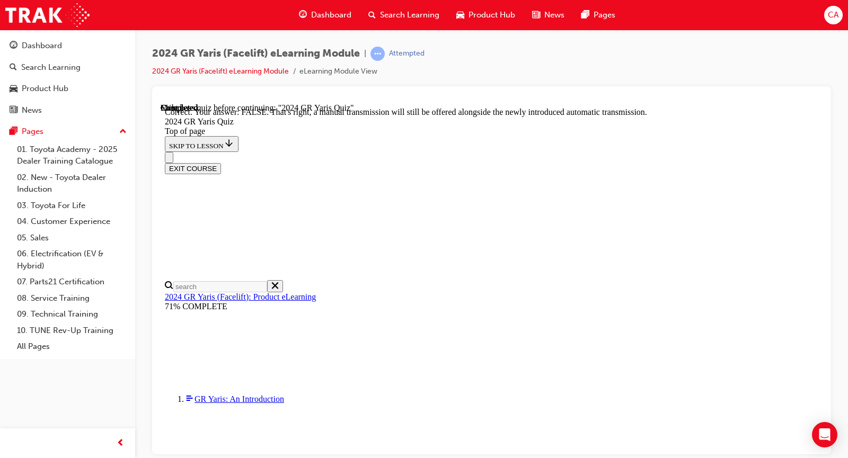
scroll to position [385, 0]
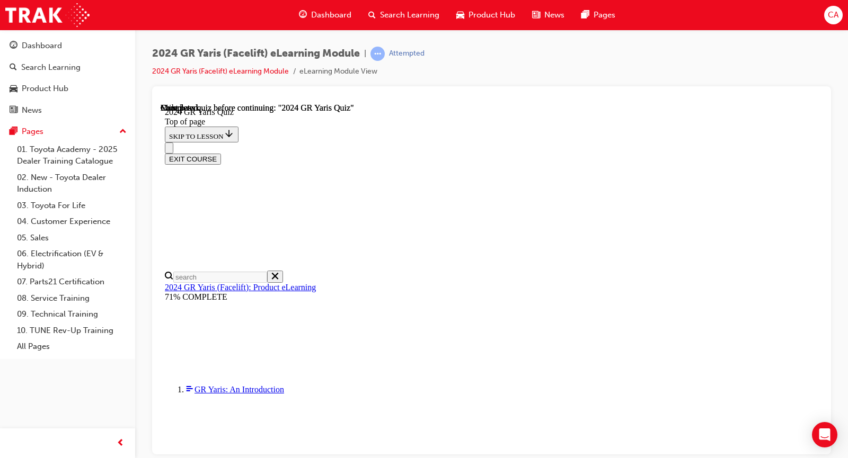
scroll to position [232, 0]
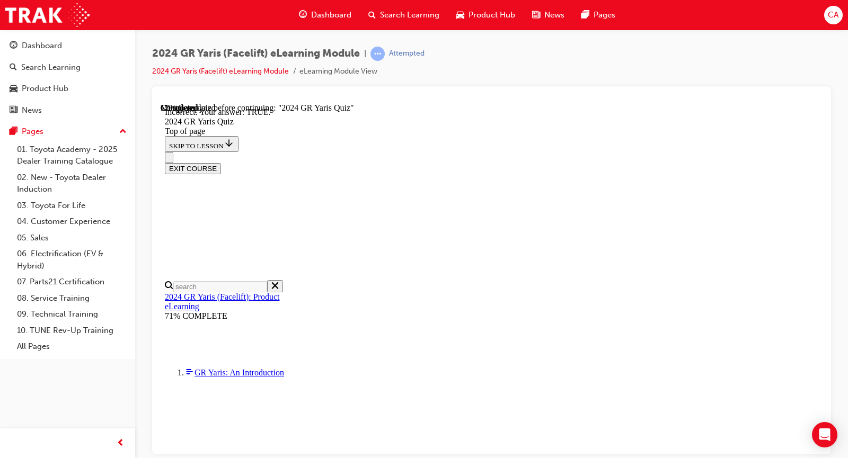
scroll to position [170, 0]
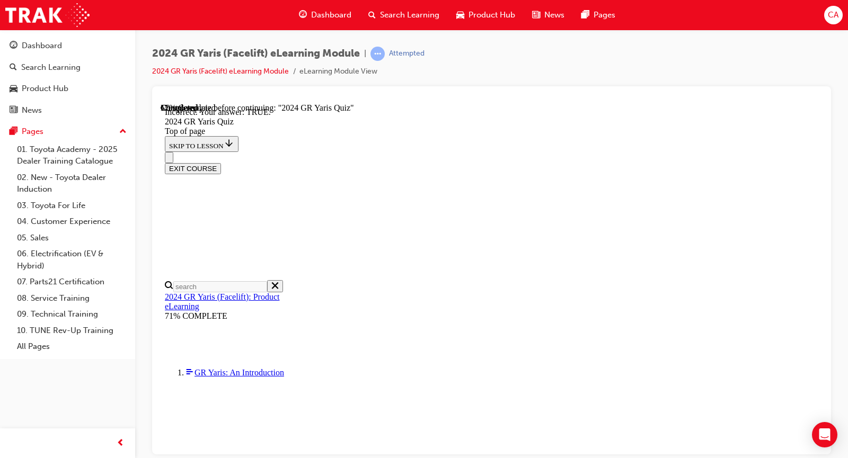
scroll to position [307, 0]
drag, startPoint x: 540, startPoint y: 399, endPoint x: 471, endPoint y: 429, distance: 75.0
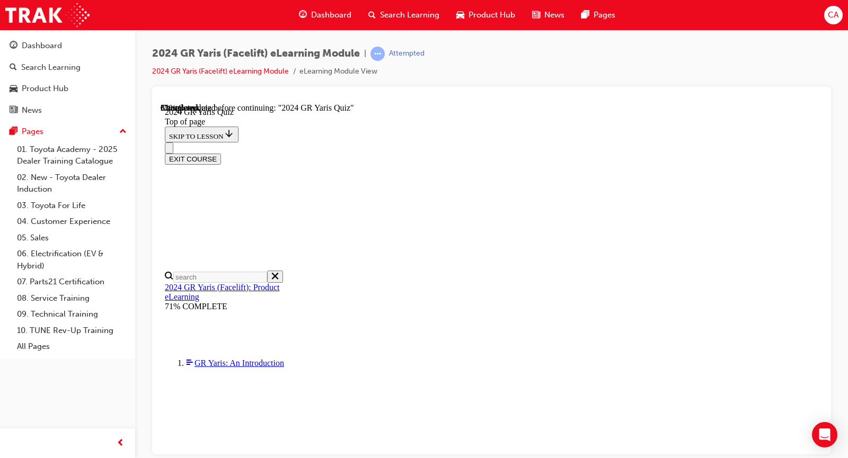
scroll to position [106, 0]
drag, startPoint x: 552, startPoint y: 411, endPoint x: 554, endPoint y: 422, distance: 11.2
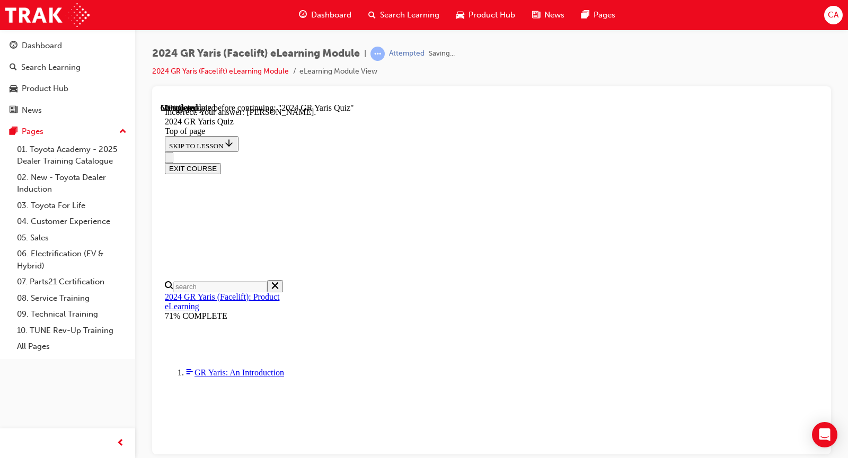
scroll to position [265, 0]
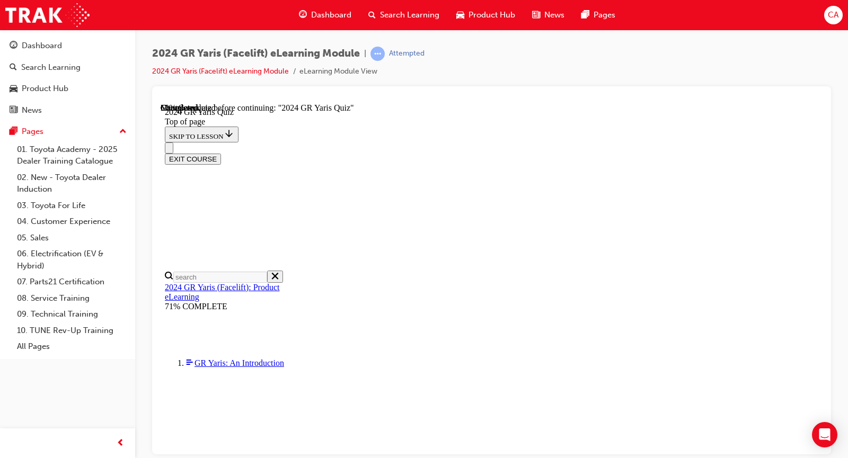
scroll to position [159, 0]
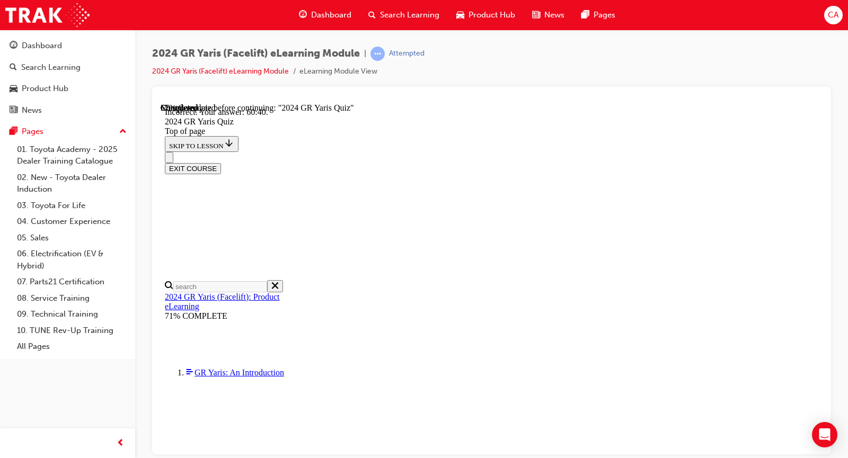
scroll to position [424, 0]
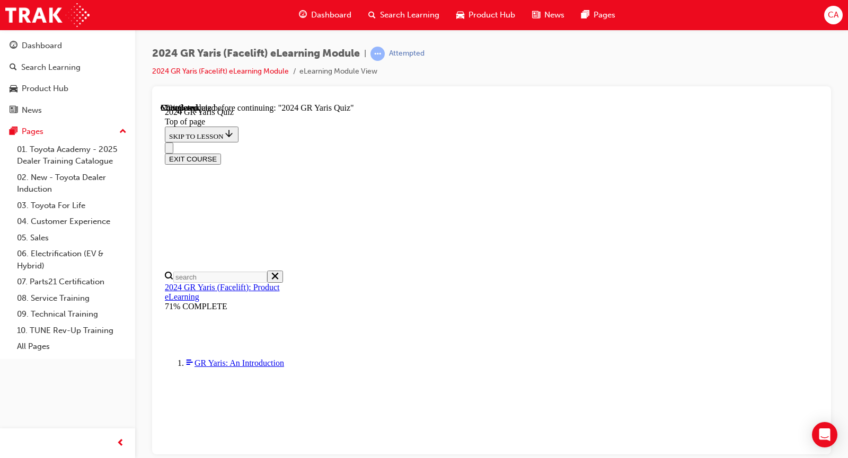
scroll to position [265, 0]
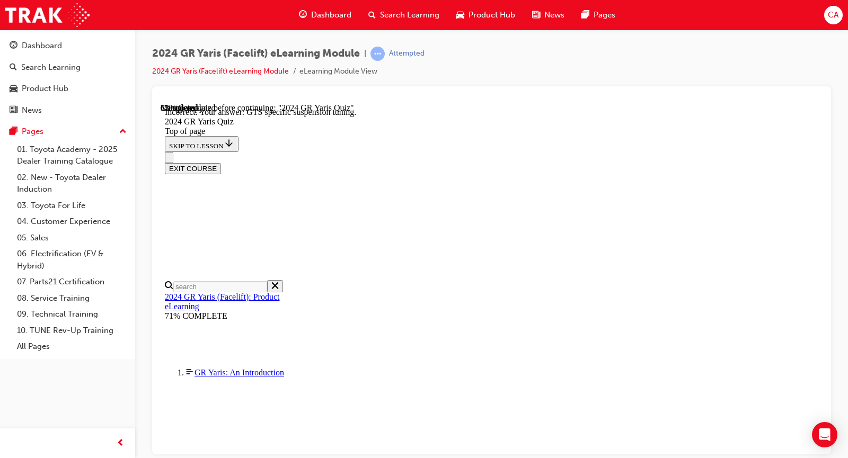
scroll to position [462, 0]
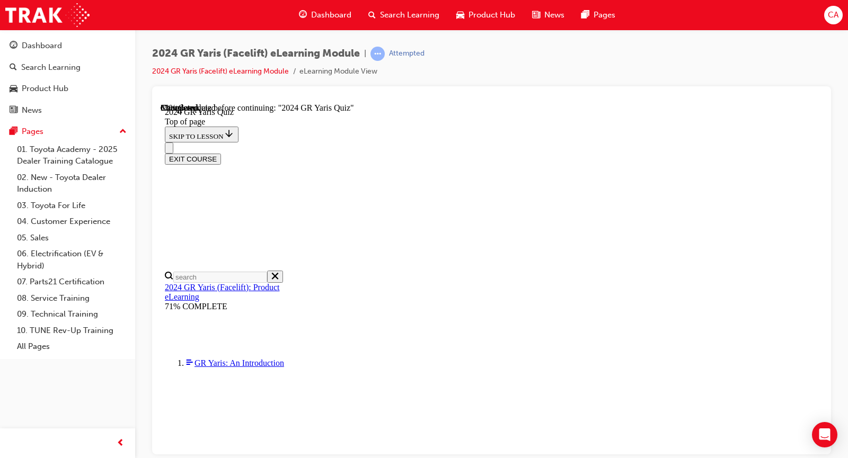
scroll to position [318, 0]
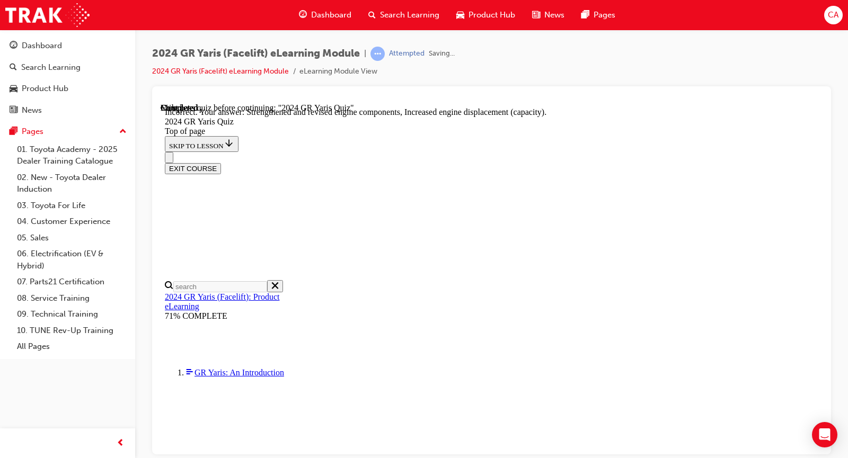
scroll to position [444, 0]
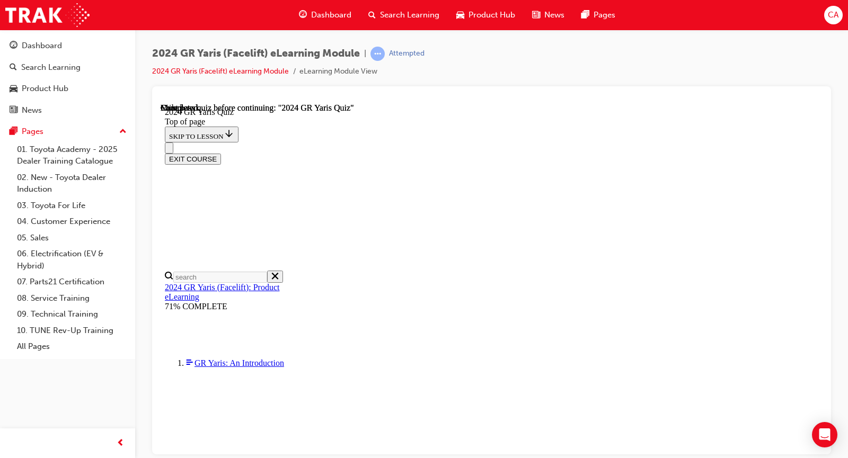
scroll to position [232, 0]
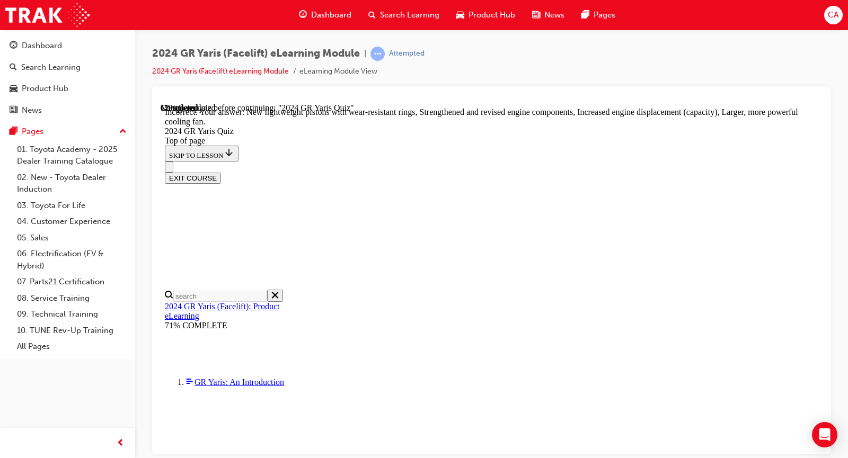
scroll to position [444, 0]
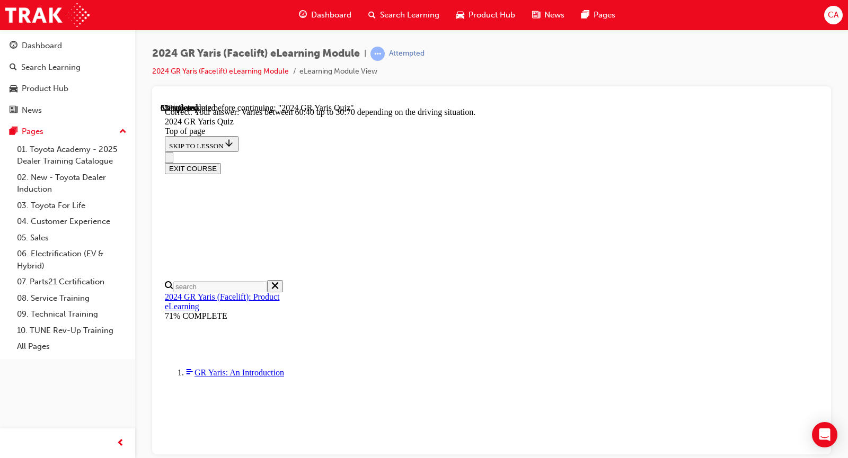
scroll to position [424, 0]
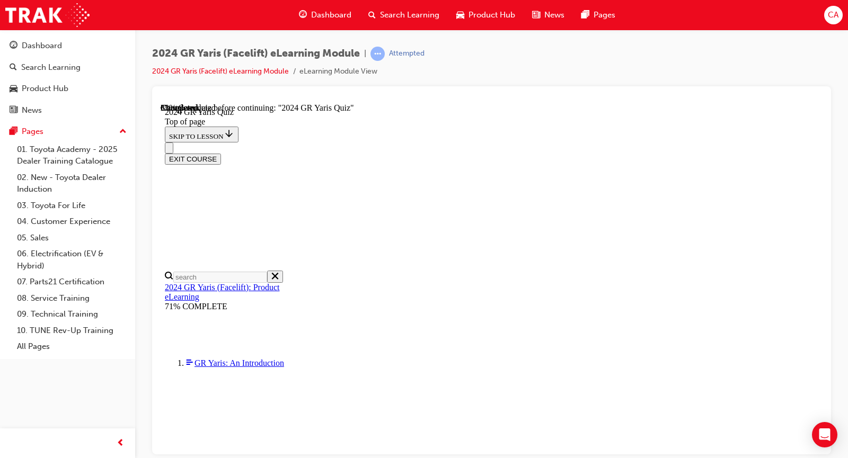
scroll to position [318, 0]
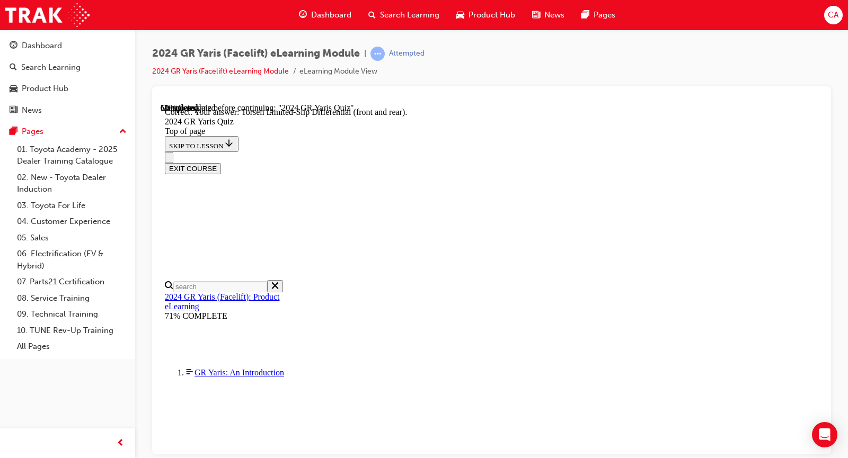
scroll to position [462, 0]
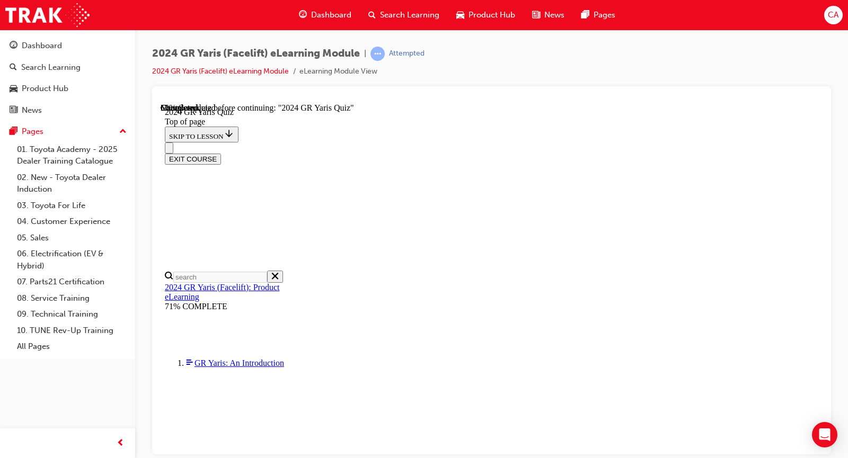
scroll to position [53, 0]
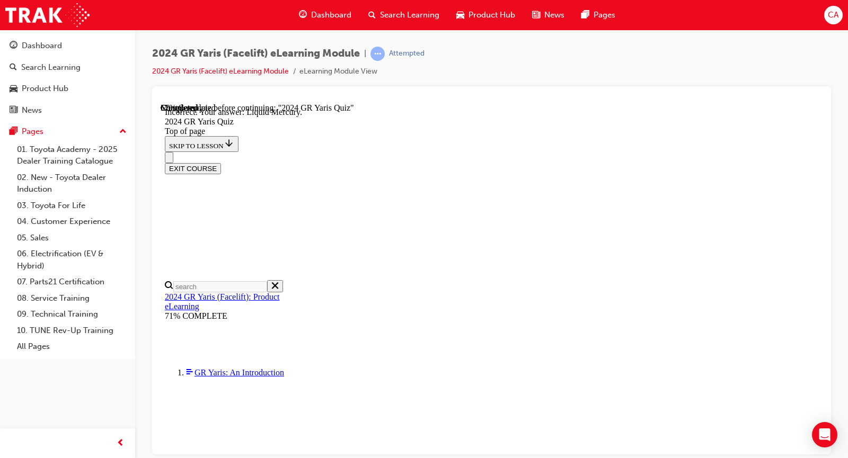
scroll to position [265, 0]
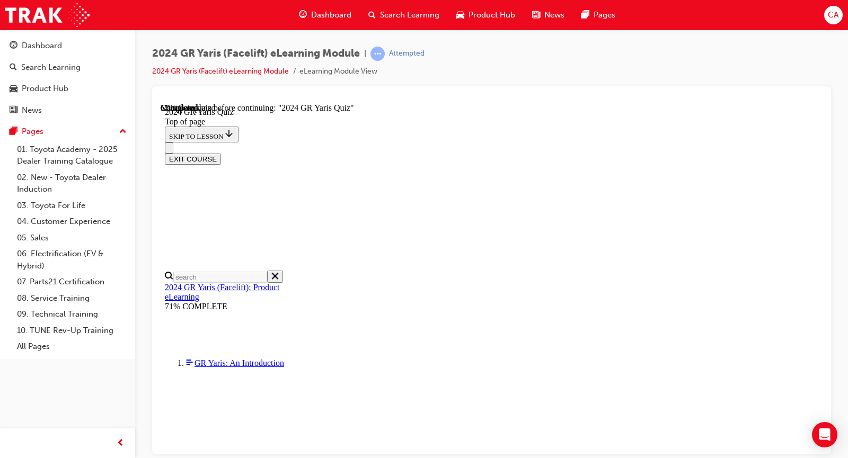
scroll to position [265, 0]
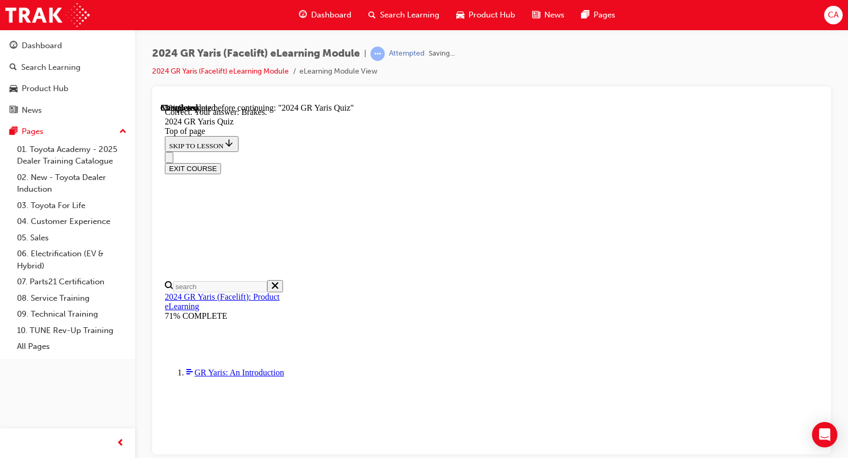
scroll to position [444, 0]
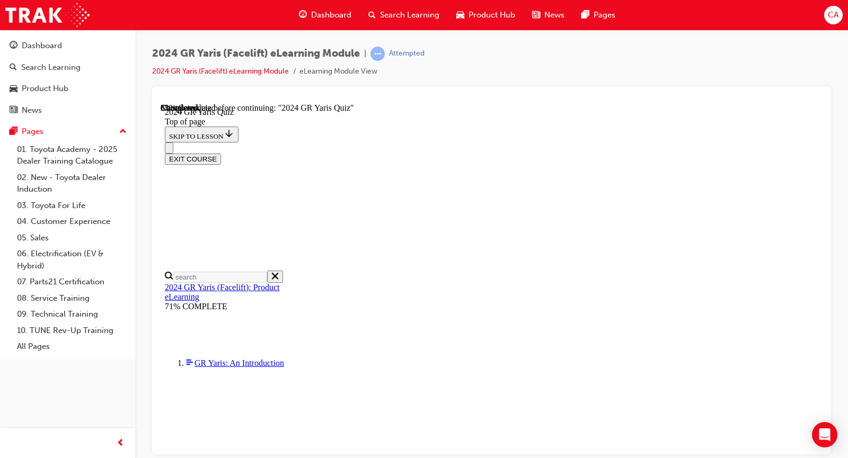
scroll to position [212, 0]
drag, startPoint x: 525, startPoint y: 323, endPoint x: 532, endPoint y: 346, distance: 24.3
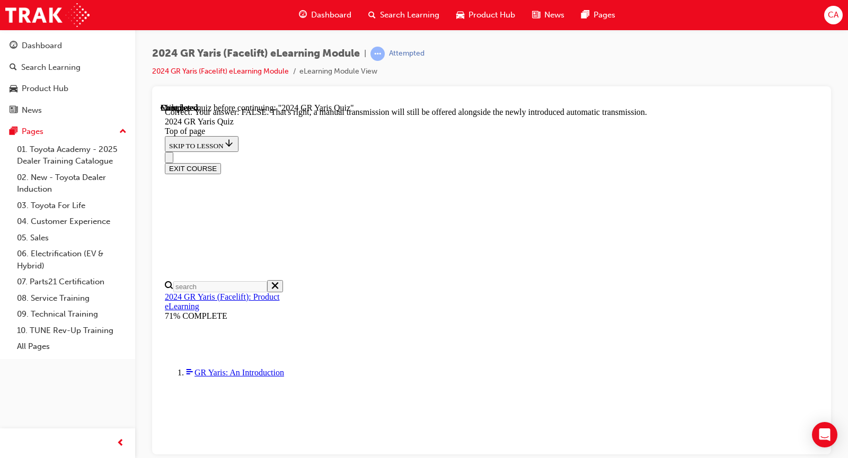
scroll to position [385, 0]
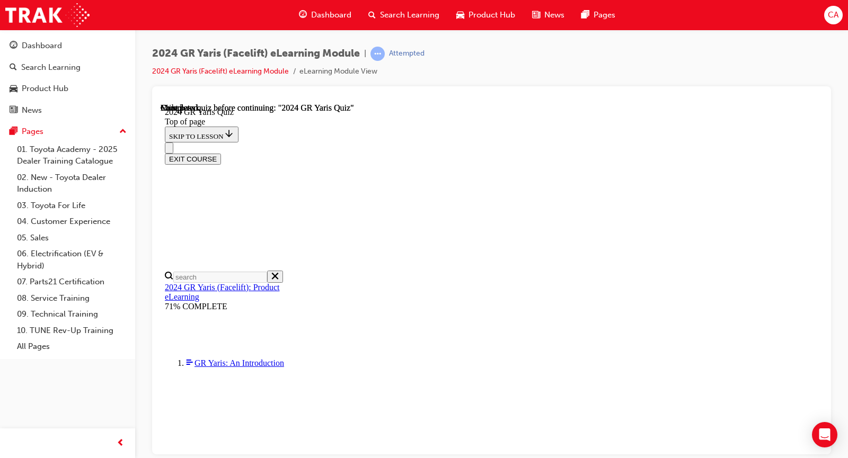
scroll to position [232, 0]
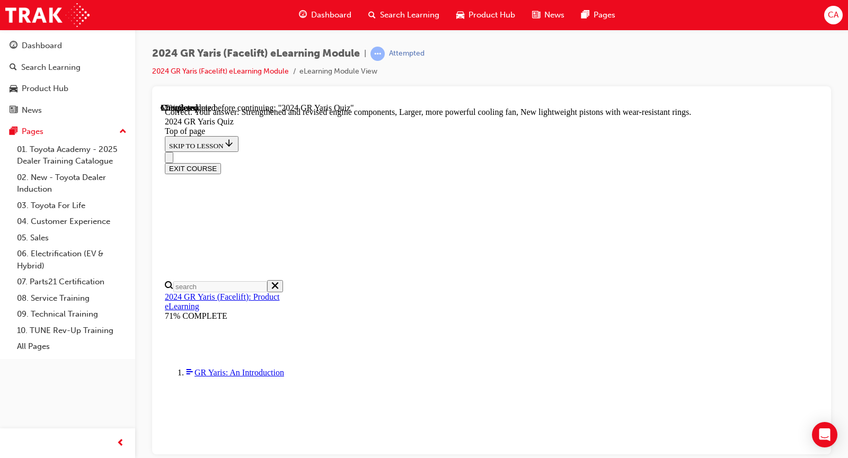
scroll to position [444, 0]
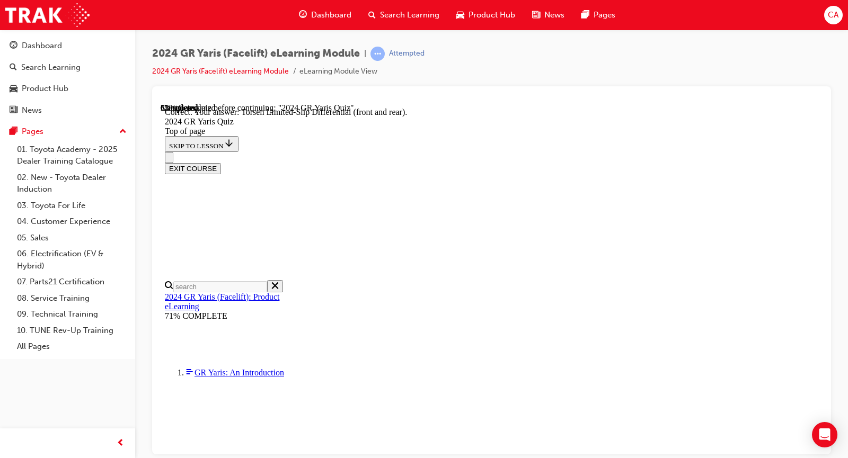
scroll to position [462, 0]
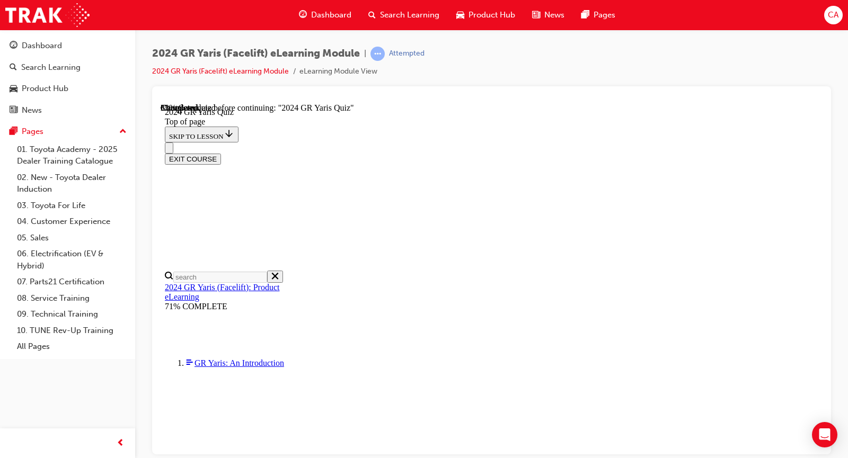
scroll to position [318, 0]
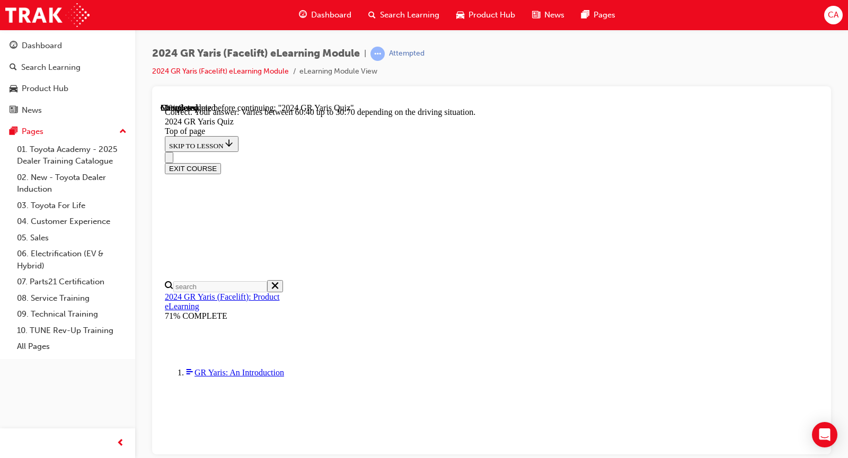
scroll to position [424, 0]
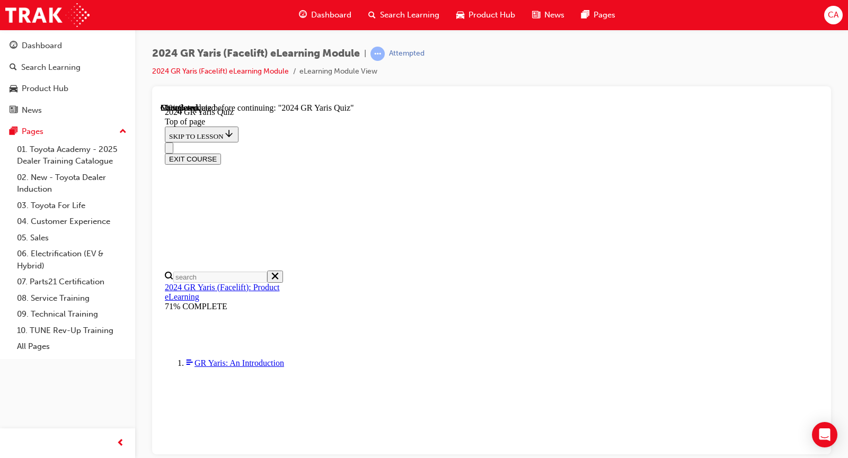
scroll to position [106, 0]
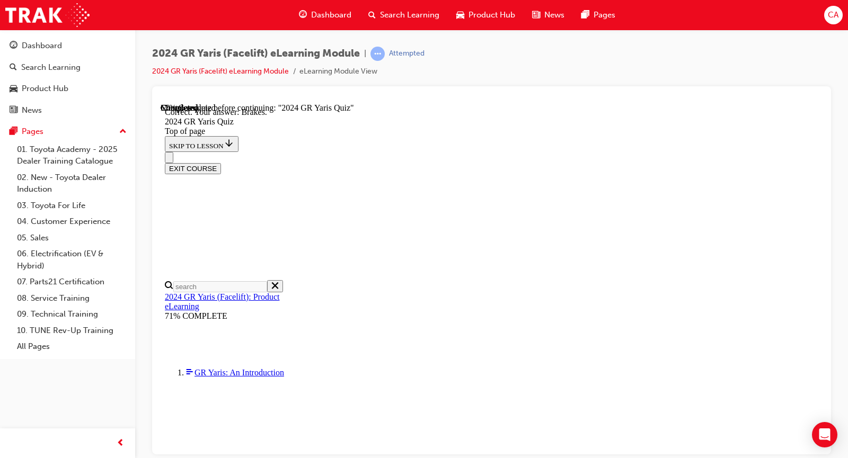
scroll to position [444, 0]
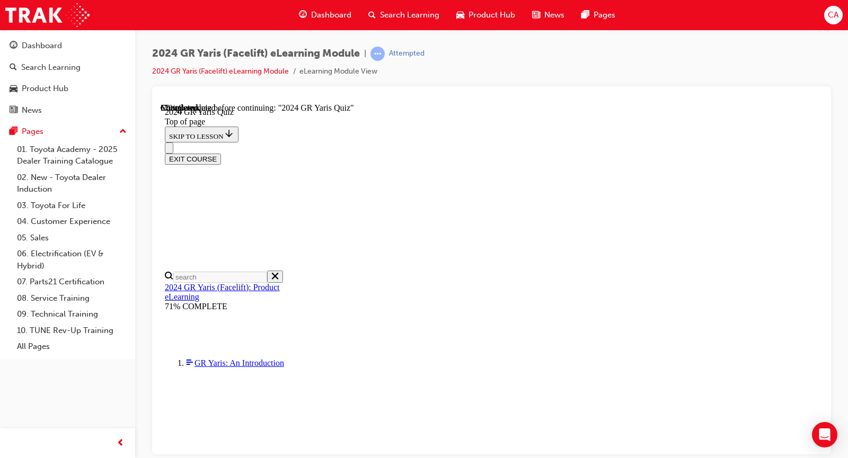
scroll to position [265, 0]
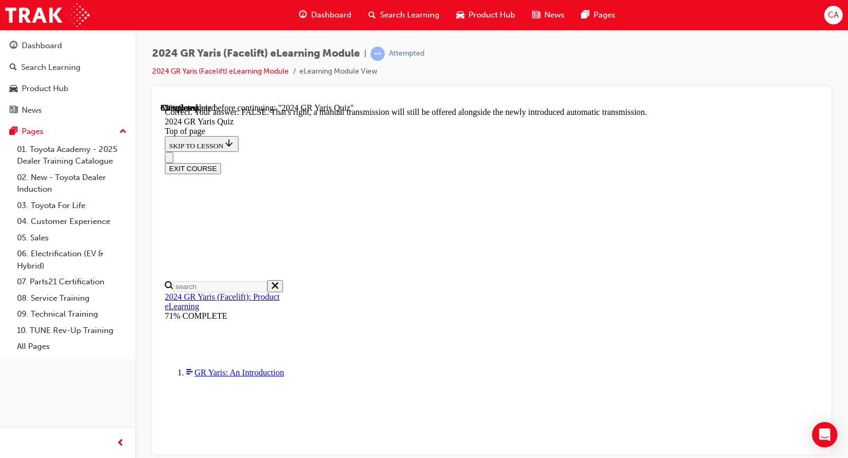
scroll to position [385, 0]
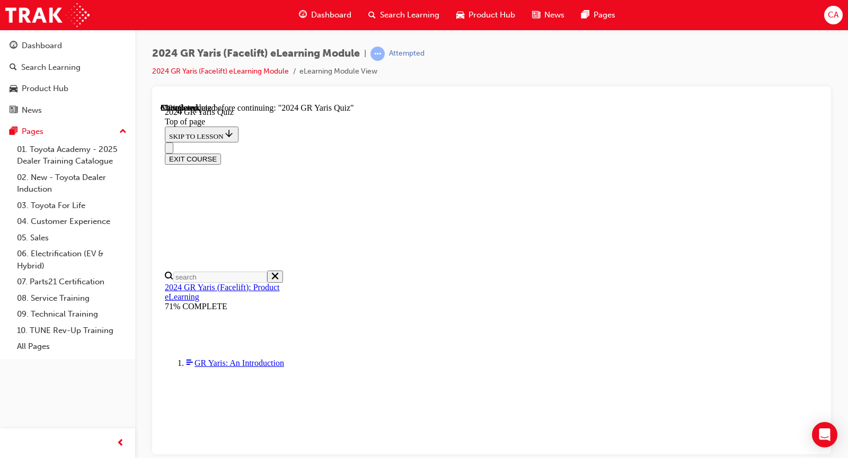
scroll to position [159, 0]
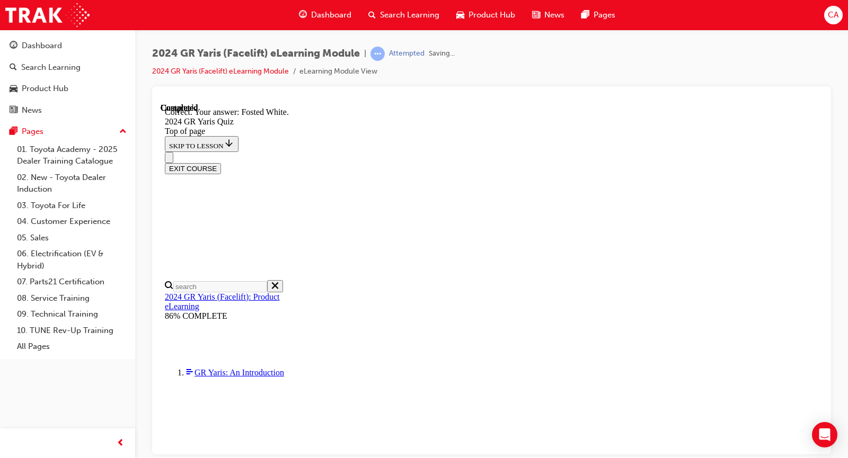
scroll to position [265, 0]
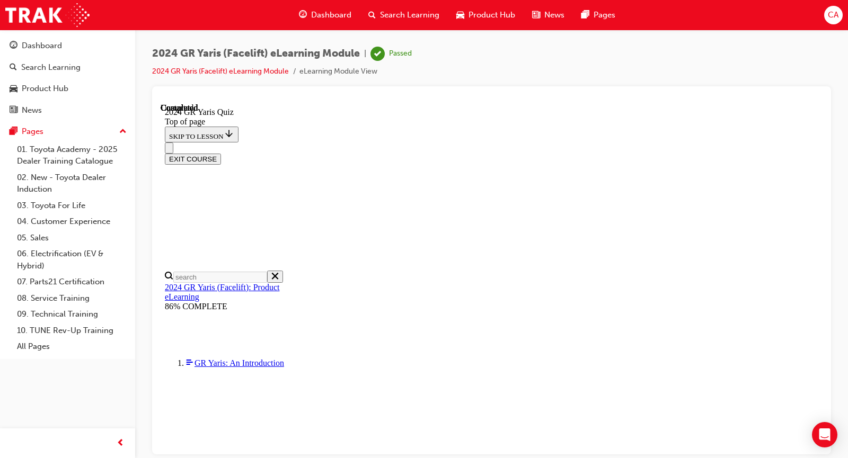
scroll to position [232, 0]
click at [221, 153] on button "EXIT COURSE" at bounding box center [193, 158] width 56 height 11
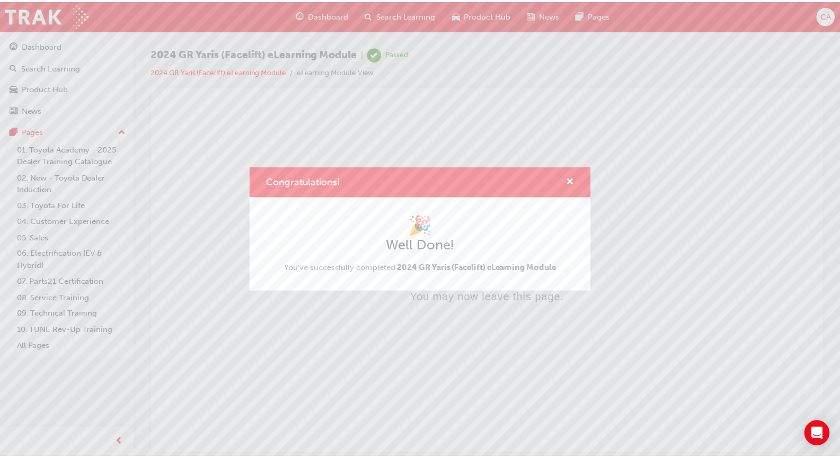
scroll to position [0, 0]
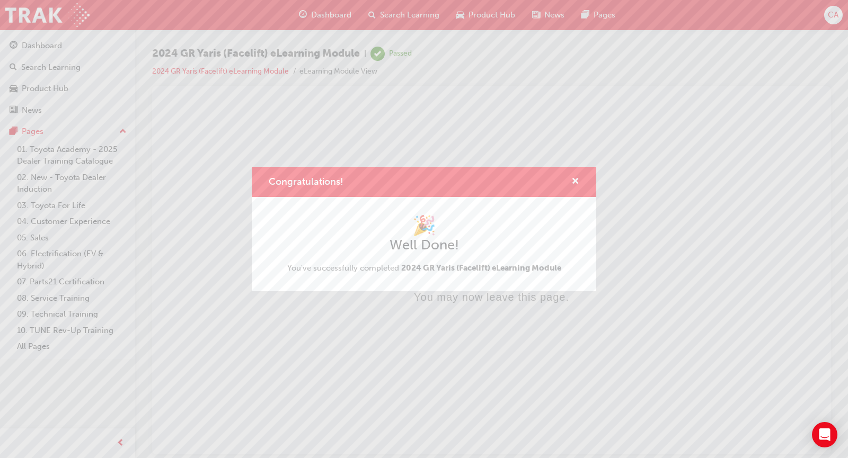
click at [567, 184] on div "Congratulations!" at bounding box center [571, 181] width 16 height 13
click at [584, 177] on div "Congratulations!" at bounding box center [424, 182] width 344 height 30
click at [574, 180] on span "cross-icon" at bounding box center [575, 182] width 8 height 10
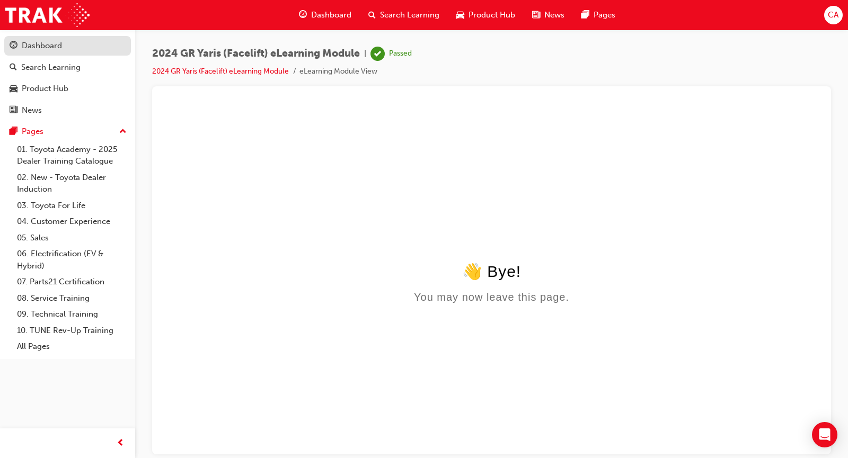
click at [104, 51] on div "Dashboard" at bounding box center [68, 45] width 116 height 13
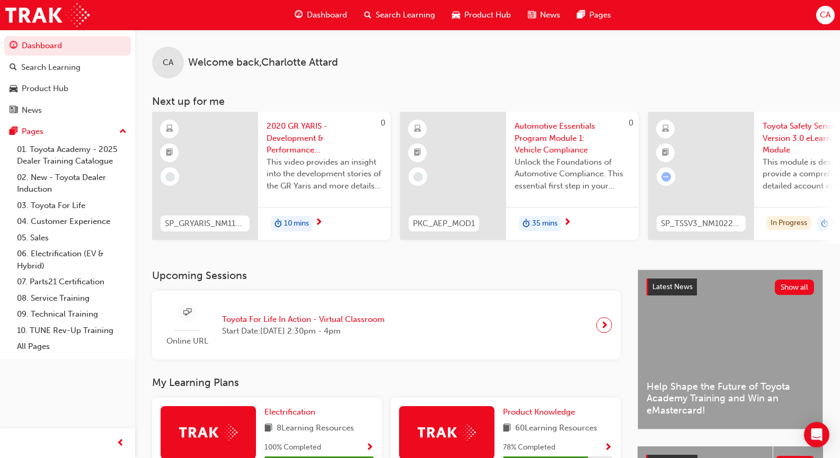
click at [322, 148] on span "2020 GR YARIS - Development & Performance overview" at bounding box center [323, 138] width 115 height 36
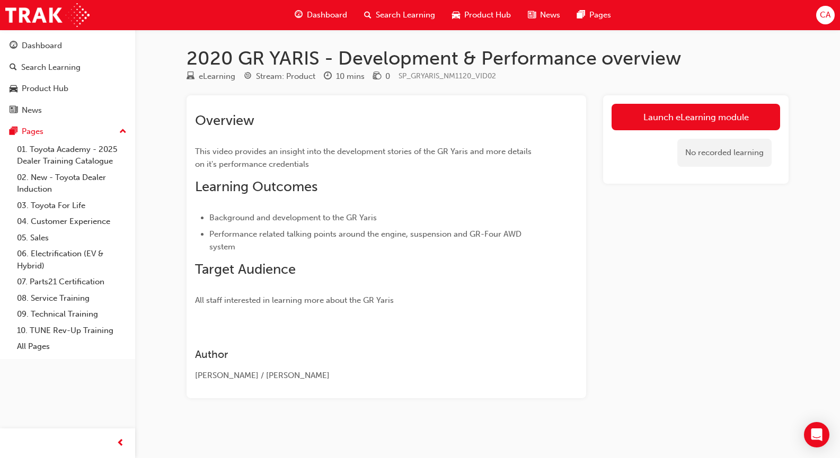
click at [685, 95] on div "2020 GR YARIS - Development & Performance overview eLearning Stream: Product 10…" at bounding box center [488, 240] width 636 height 386
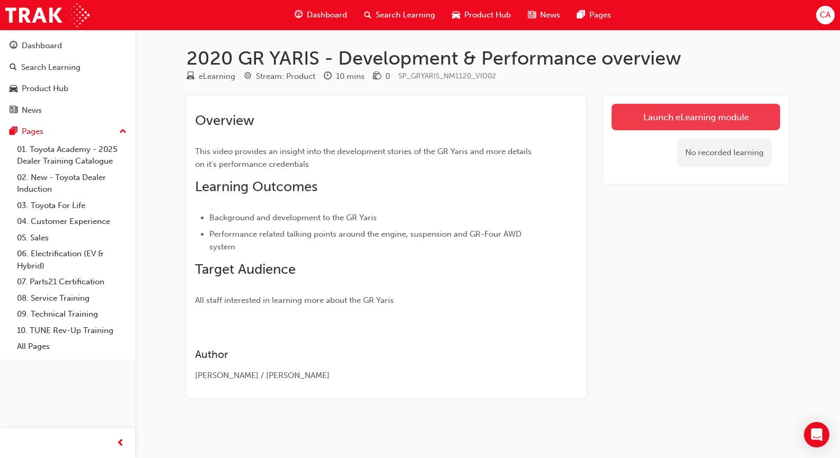
click at [686, 119] on link "Launch eLearning module" at bounding box center [695, 117] width 168 height 26
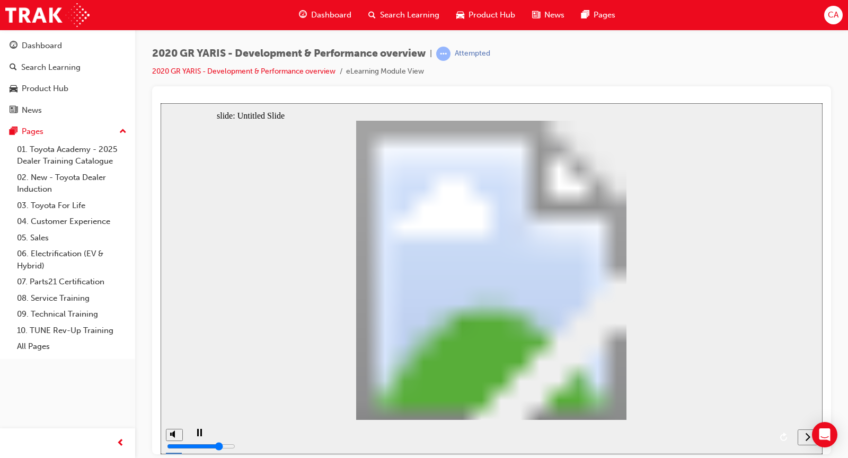
click at [802, 437] on div "next" at bounding box center [808, 437] width 12 height 11
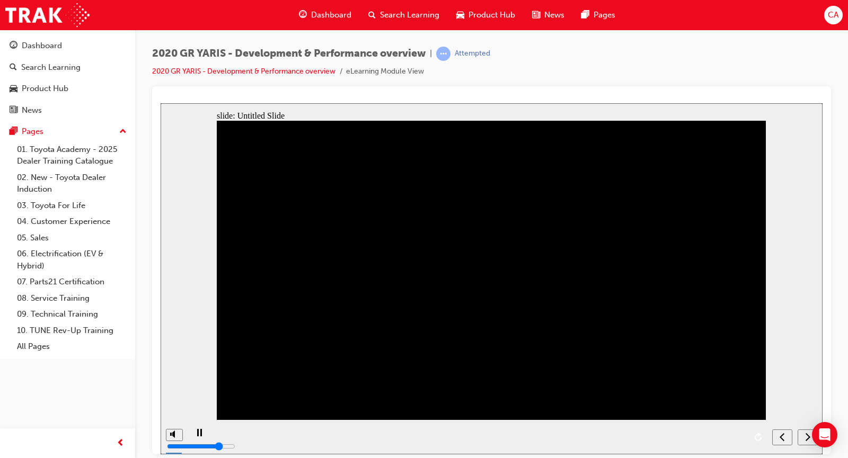
click at [804, 439] on div "next" at bounding box center [808, 437] width 12 height 11
drag, startPoint x: 173, startPoint y: 409, endPoint x: 176, endPoint y: 413, distance: 5.6
type input "2"
click at [176, 411] on input "volume" at bounding box center [201, 406] width 68 height 8
drag, startPoint x: 258, startPoint y: 435, endPoint x: 373, endPoint y: 450, distance: 116.0
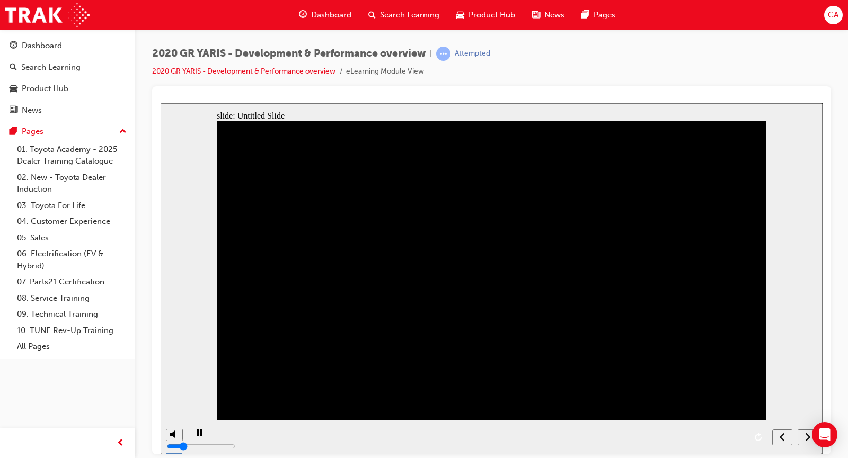
click at [373, 450] on div "playback controls" at bounding box center [477, 437] width 580 height 34
click at [375, 435] on div "playback controls" at bounding box center [477, 437] width 580 height 34
click at [530, 447] on div "playback controls" at bounding box center [477, 437] width 580 height 34
drag, startPoint x: 464, startPoint y: 437, endPoint x: 540, endPoint y: 438, distance: 76.8
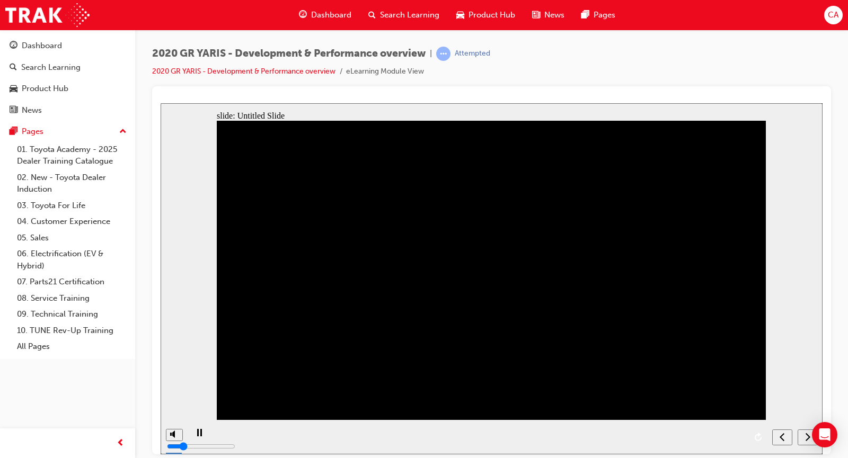
click at [539, 444] on div "playback controls" at bounding box center [477, 437] width 580 height 34
click at [193, 437] on div "play/pause" at bounding box center [199, 438] width 18 height 18
click at [808, 441] on icon "next" at bounding box center [807, 437] width 5 height 10
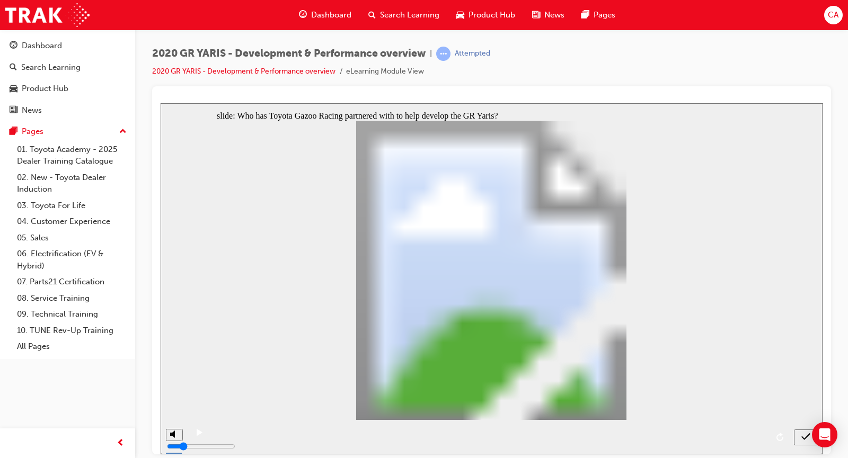
radio input "true"
click at [806, 436] on icon "submit" at bounding box center [805, 437] width 9 height 10
drag, startPoint x: 513, startPoint y: 351, endPoint x: 514, endPoint y: 363, distance: 11.7
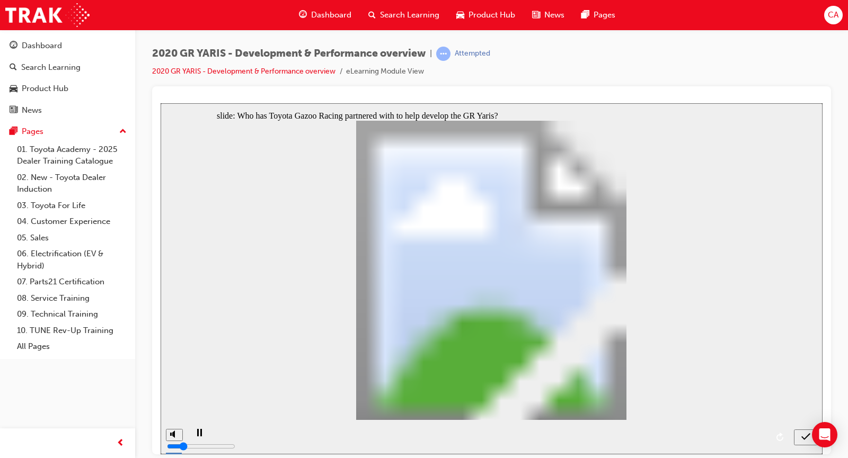
radio input "false"
radio input "true"
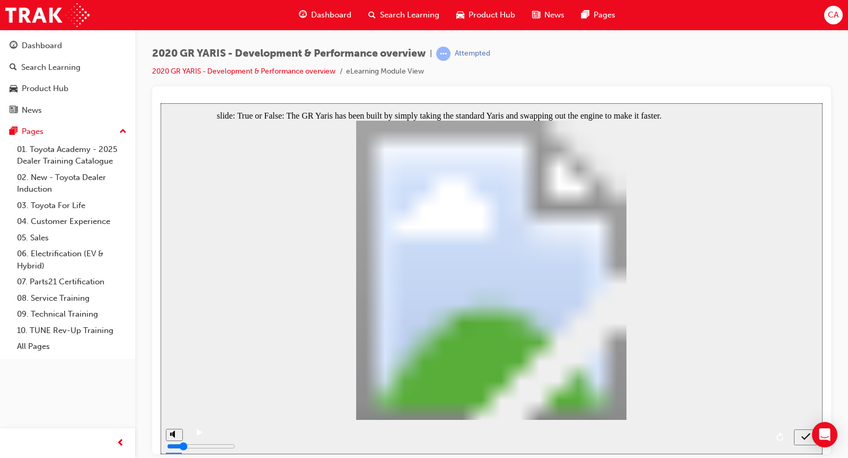
click at [805, 436] on icon "submit" at bounding box center [805, 437] width 9 height 10
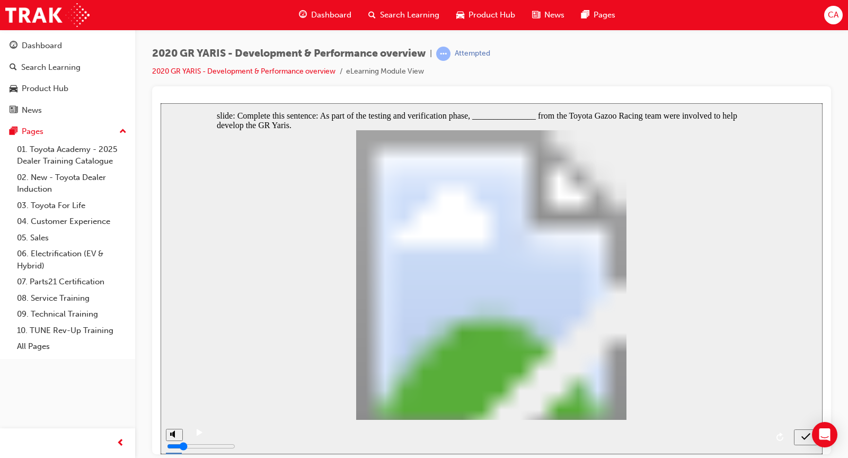
radio input "true"
click at [804, 438] on icon "submit" at bounding box center [805, 437] width 9 height 10
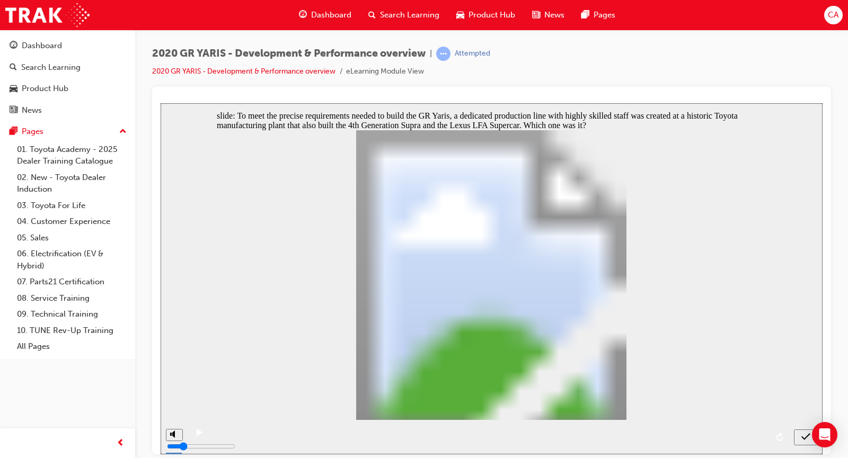
radio input "true"
click at [799, 435] on div "submit" at bounding box center [805, 437] width 15 height 11
drag, startPoint x: 315, startPoint y: 291, endPoint x: 325, endPoint y: 313, distance: 23.5
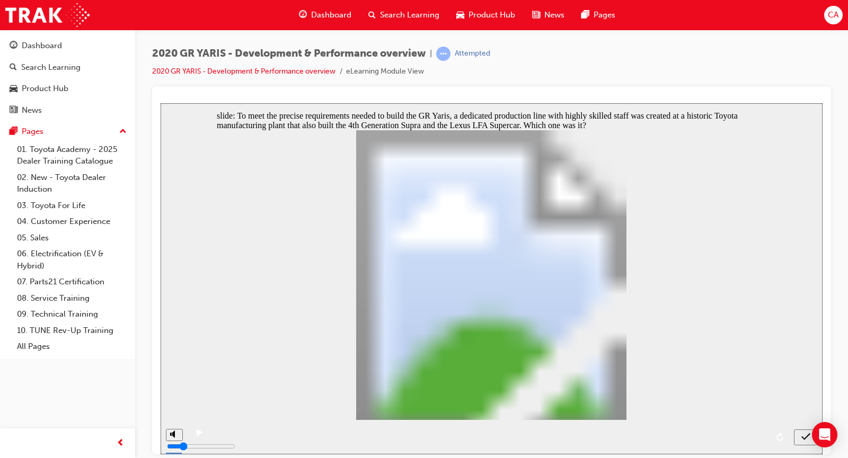
radio input "true"
click at [802, 432] on icon "submit" at bounding box center [805, 437] width 9 height 10
click at [802, 438] on icon "submit" at bounding box center [805, 436] width 9 height 7
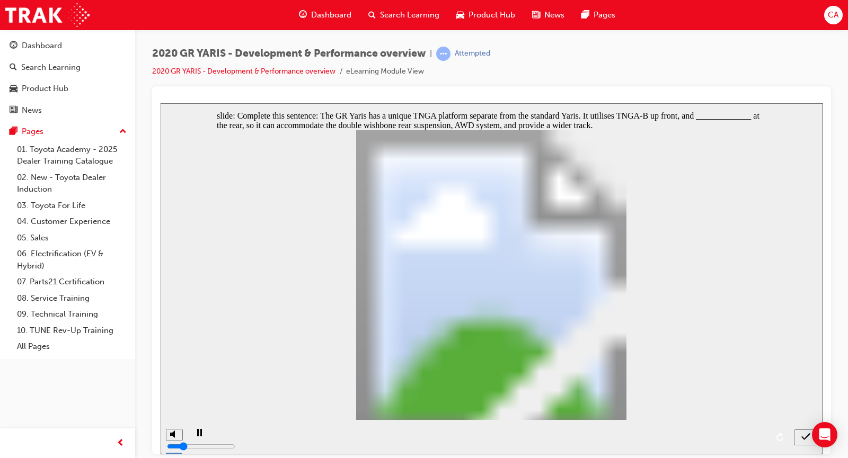
radio input "false"
radio input "true"
click at [804, 439] on icon "submit" at bounding box center [805, 436] width 9 height 7
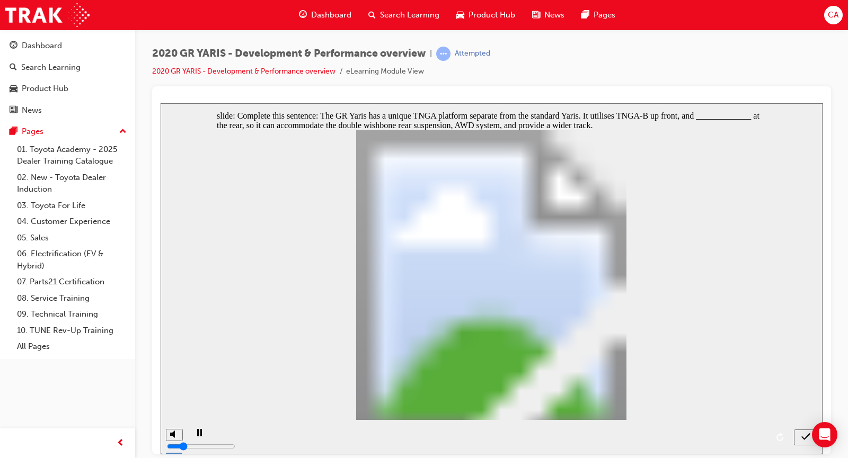
radio input "false"
click at [802, 431] on button "submit" at bounding box center [806, 437] width 24 height 16
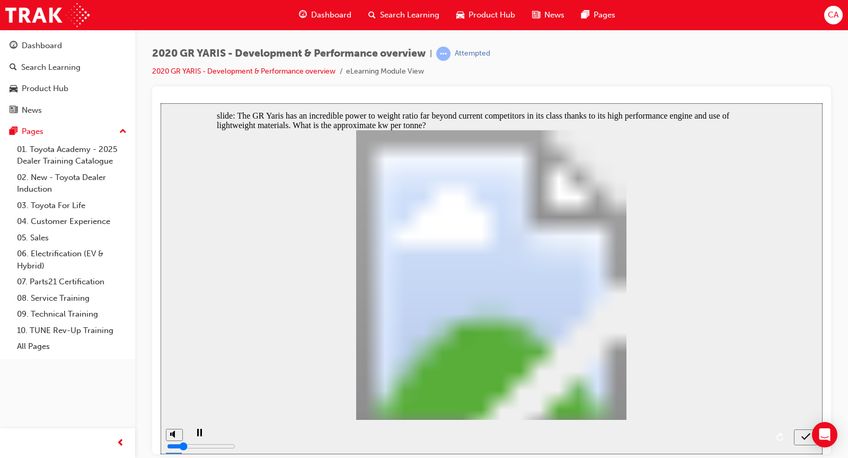
radio input "false"
radio input "true"
click at [809, 438] on icon "submit" at bounding box center [805, 437] width 9 height 10
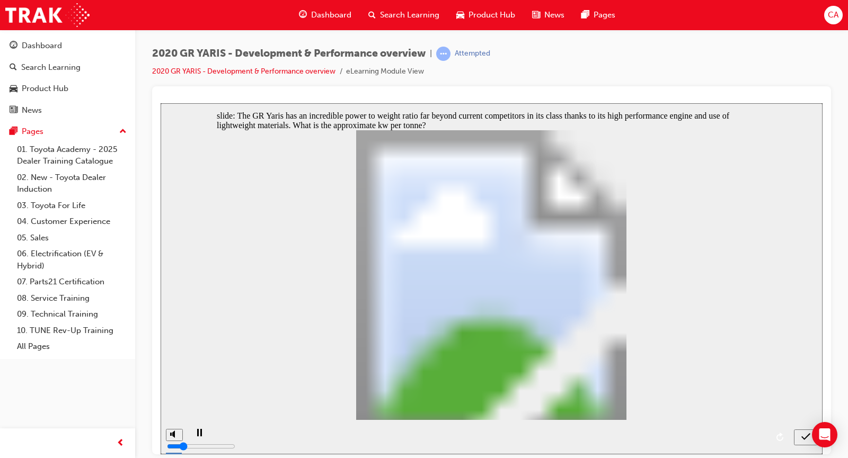
checkbox input "true"
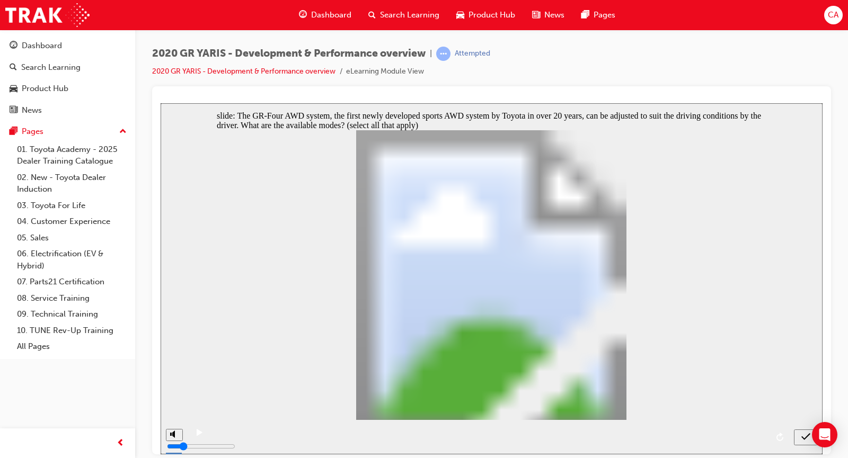
checkbox input "true"
click at [803, 437] on icon "submit" at bounding box center [805, 437] width 9 height 10
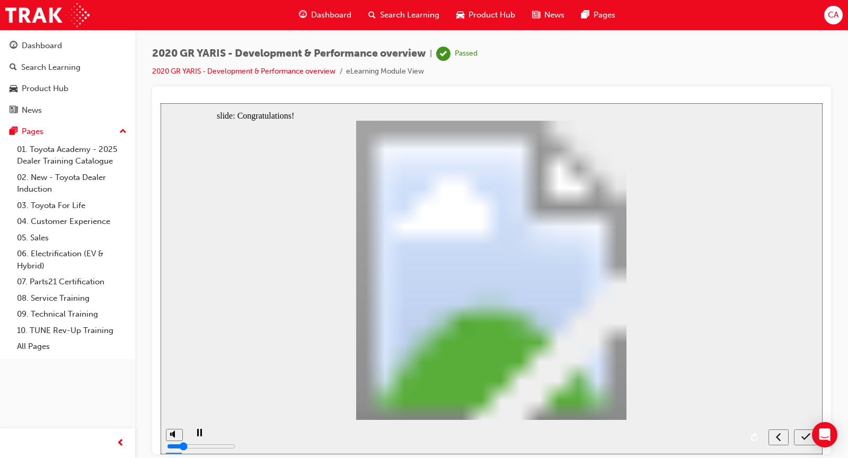
click at [803, 435] on icon "submit" at bounding box center [805, 437] width 9 height 10
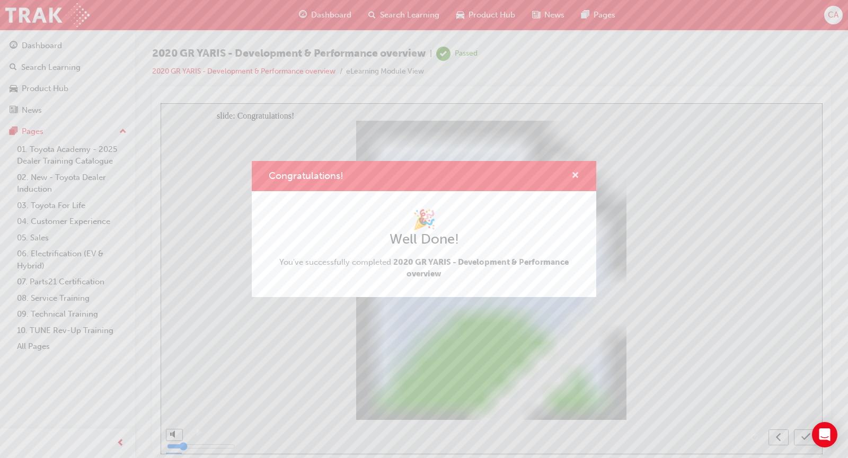
click at [572, 172] on span "cross-icon" at bounding box center [575, 177] width 8 height 10
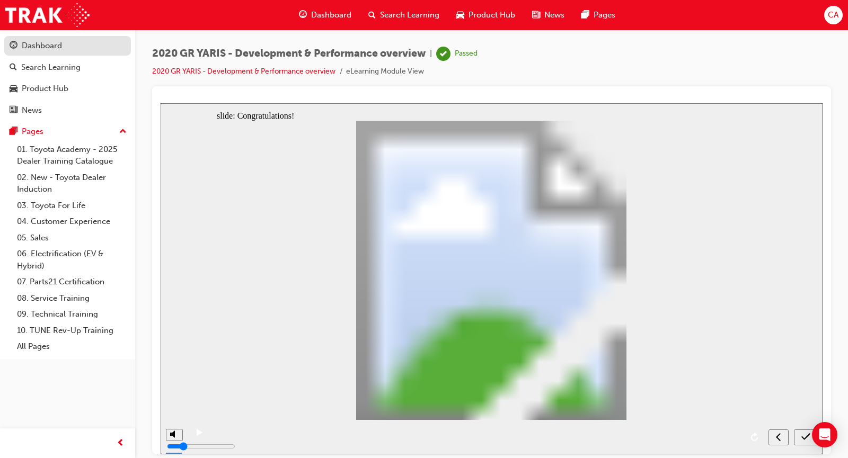
click at [48, 54] on link "Dashboard" at bounding box center [67, 46] width 127 height 20
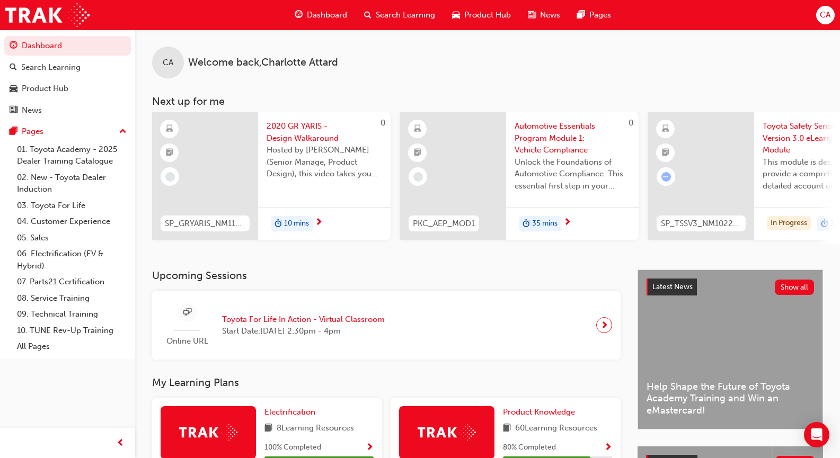
click at [320, 224] on span "next-icon" at bounding box center [319, 223] width 8 height 10
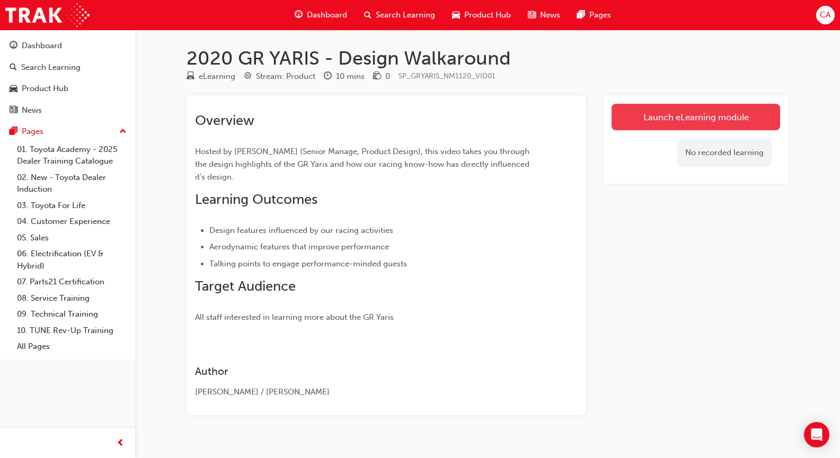
click at [655, 117] on link "Launch eLearning module" at bounding box center [695, 117] width 168 height 26
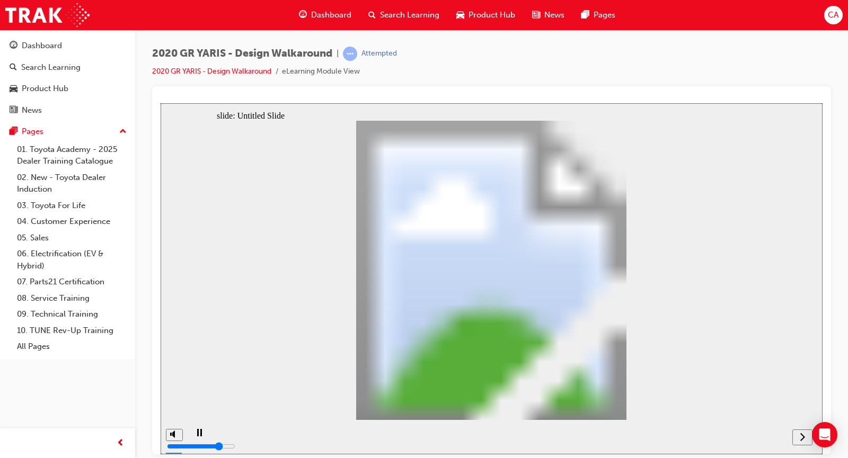
click at [798, 439] on div "next" at bounding box center [802, 437] width 12 height 11
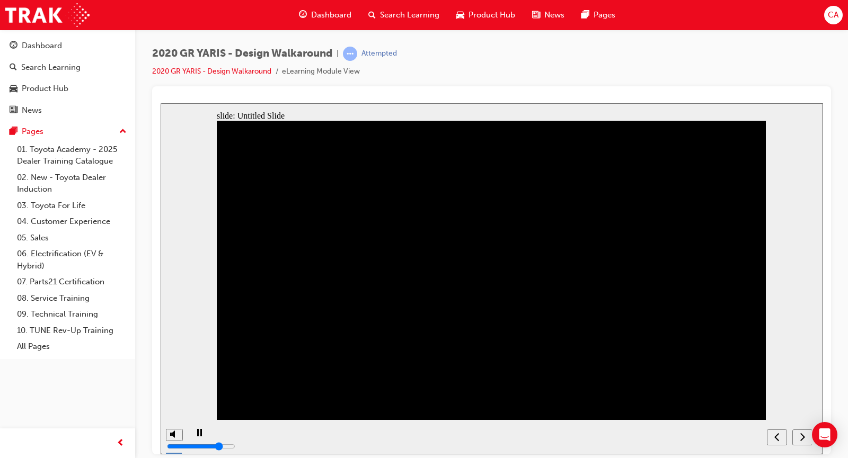
drag, startPoint x: 481, startPoint y: 350, endPoint x: 478, endPoint y: 340, distance: 10.4
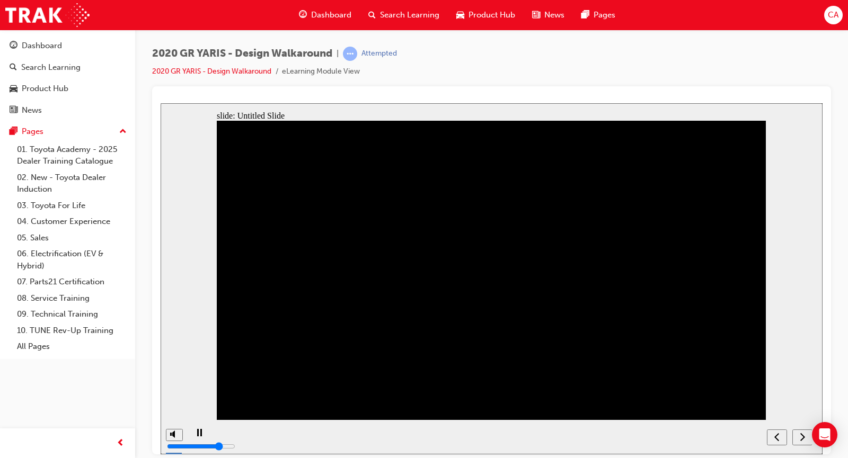
click at [800, 436] on nav "slide navigation" at bounding box center [789, 437] width 45 height 34
drag, startPoint x: 798, startPoint y: 438, endPoint x: 805, endPoint y: 439, distance: 6.4
click at [805, 439] on div "next" at bounding box center [802, 437] width 12 height 11
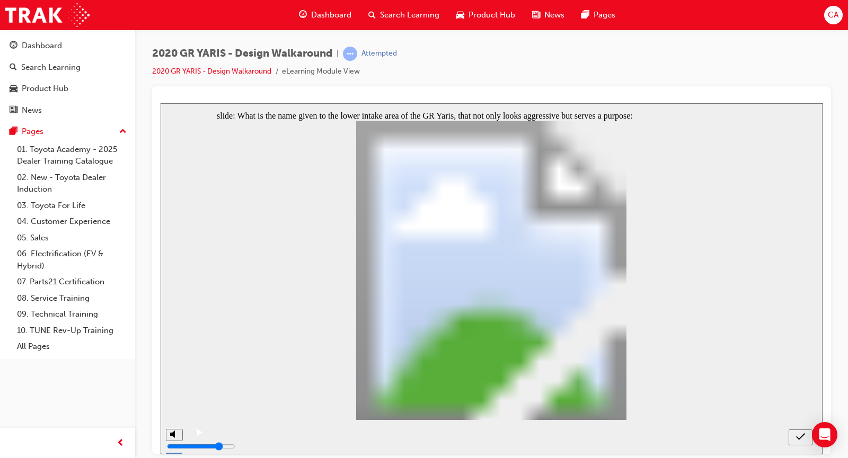
radio input "true"
click at [794, 435] on div "submit" at bounding box center [800, 437] width 15 height 11
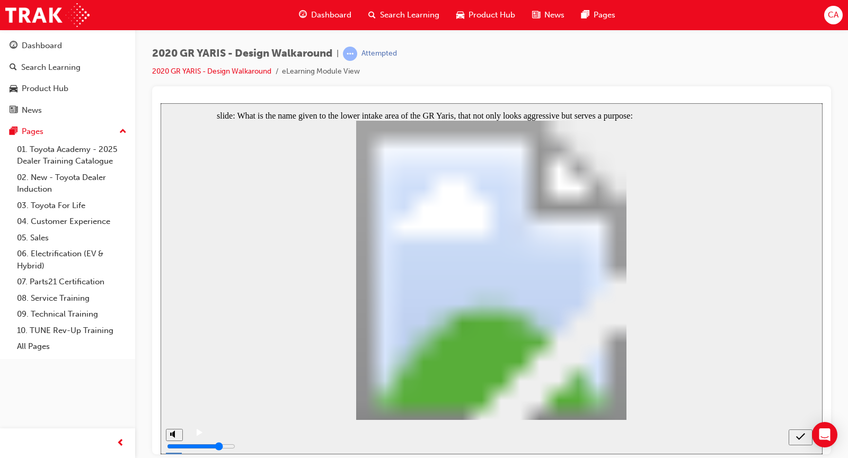
drag, startPoint x: 300, startPoint y: 241, endPoint x: 307, endPoint y: 245, distance: 8.1
radio input "true"
click at [798, 435] on icon "submit" at bounding box center [800, 437] width 9 height 10
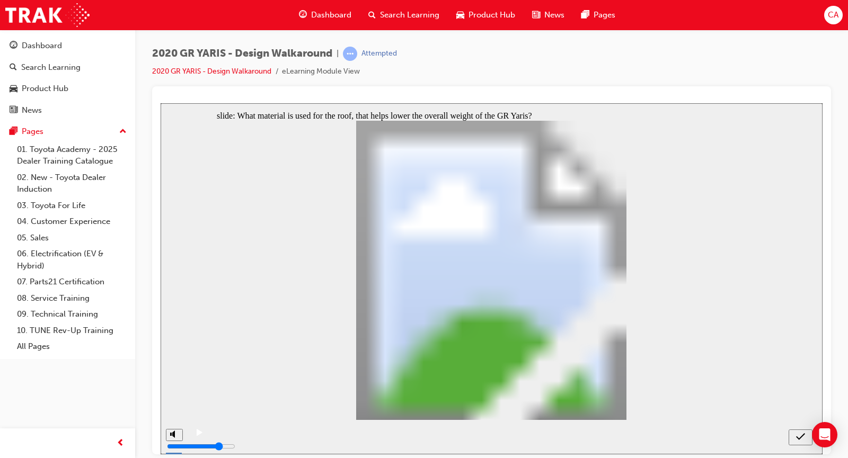
radio input "true"
click at [791, 430] on button "submit" at bounding box center [800, 437] width 24 height 16
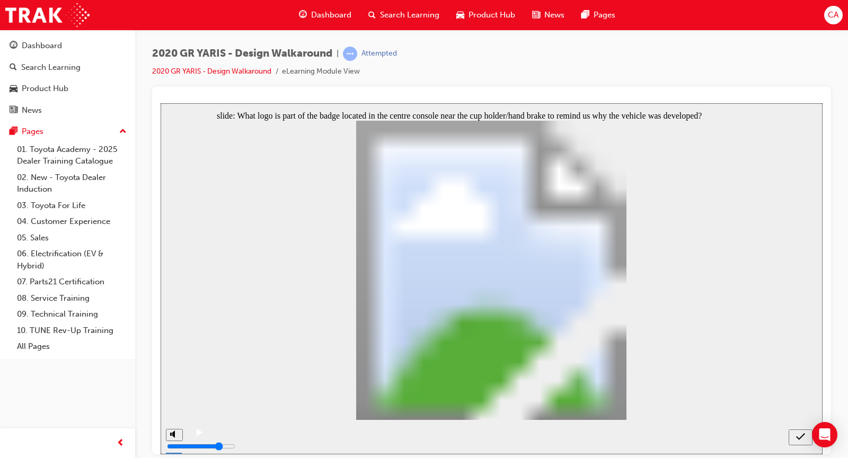
click at [797, 436] on icon "submit" at bounding box center [800, 437] width 9 height 10
radio input "false"
radio input "true"
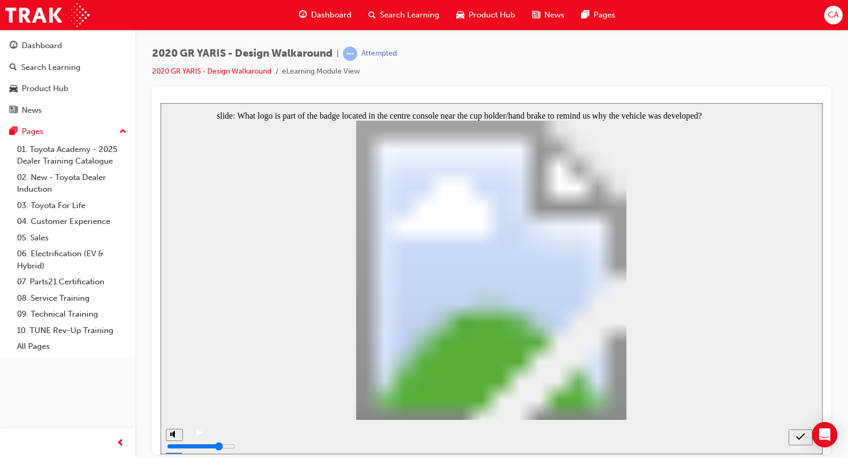
click at [798, 439] on icon "submit" at bounding box center [800, 436] width 9 height 7
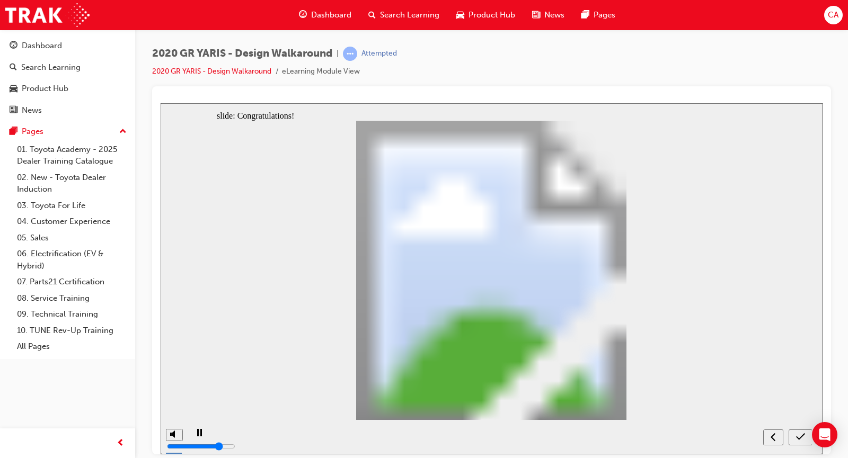
click at [77, 48] on div "Dashboard" at bounding box center [68, 45] width 116 height 13
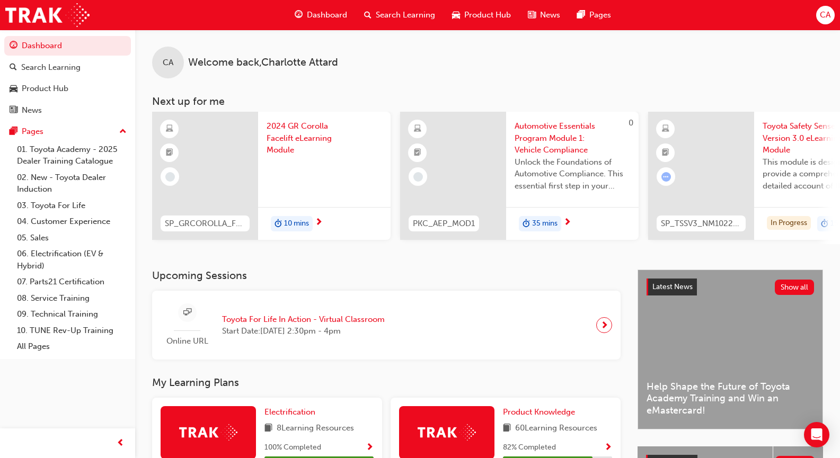
click at [314, 221] on div "10 mins" at bounding box center [324, 223] width 132 height 33
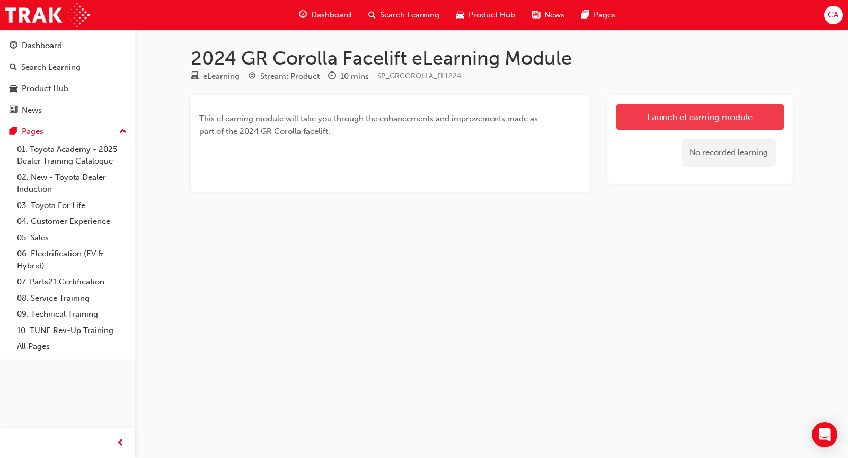
click at [727, 112] on link "Launch eLearning module" at bounding box center [700, 117] width 168 height 26
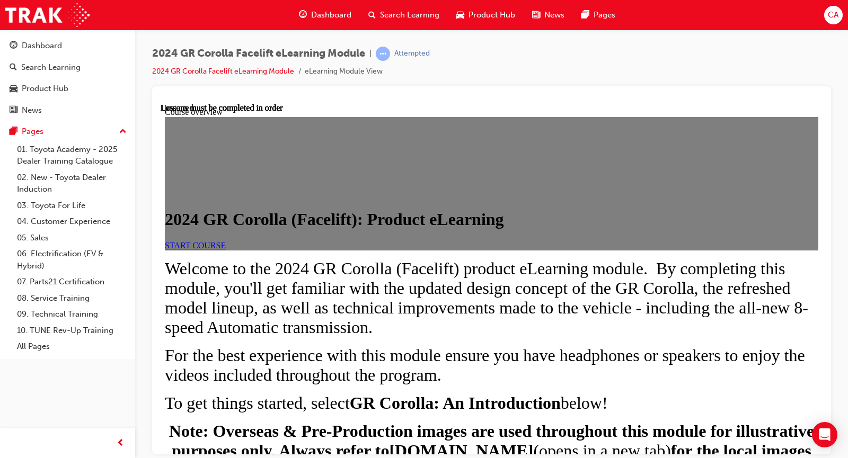
click at [226, 250] on span "START COURSE" at bounding box center [195, 245] width 61 height 9
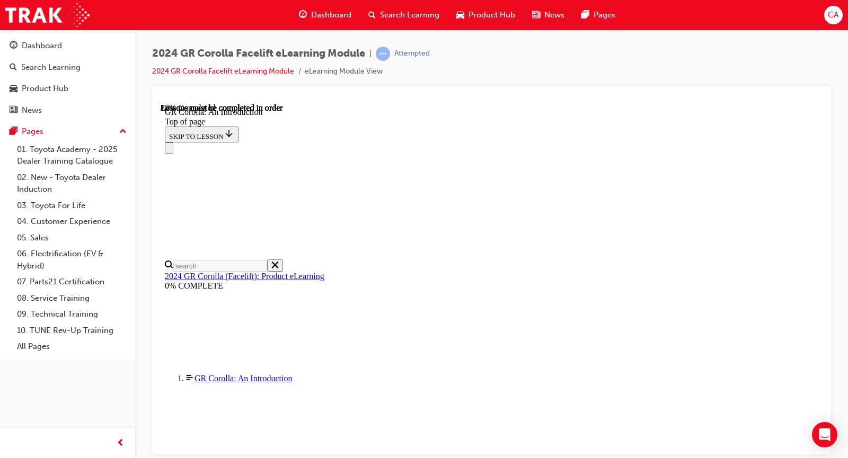
scroll to position [1541, 0]
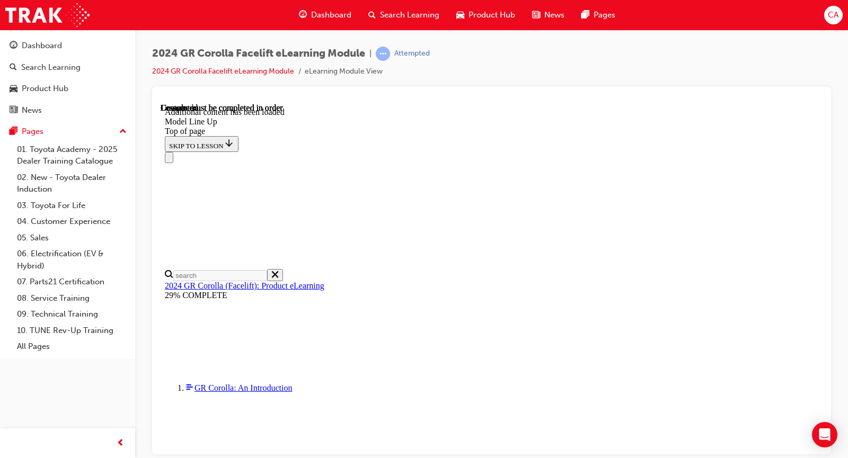
scroll to position [1331, 0]
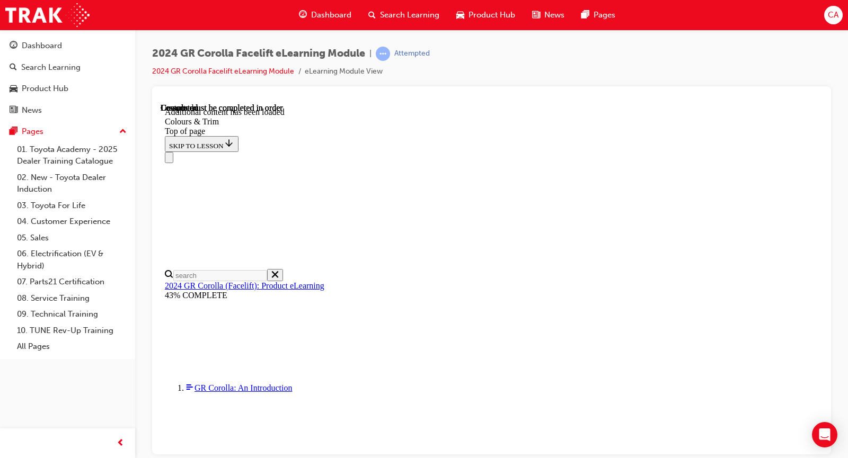
scroll to position [1015, 0]
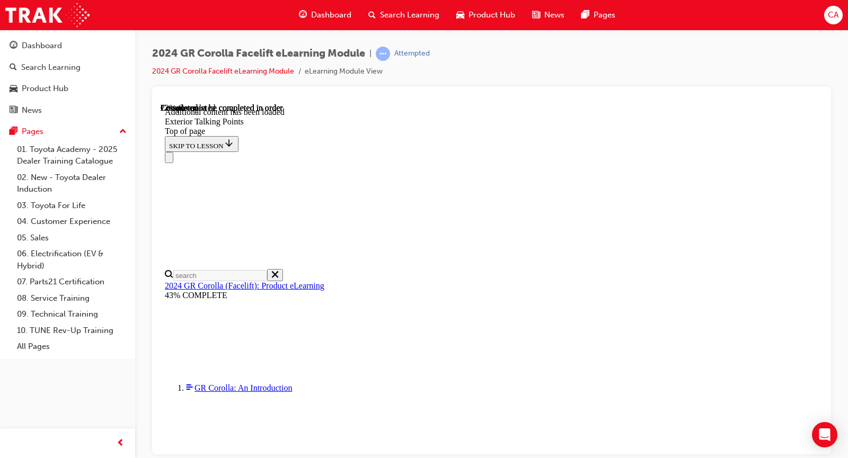
scroll to position [567, 0]
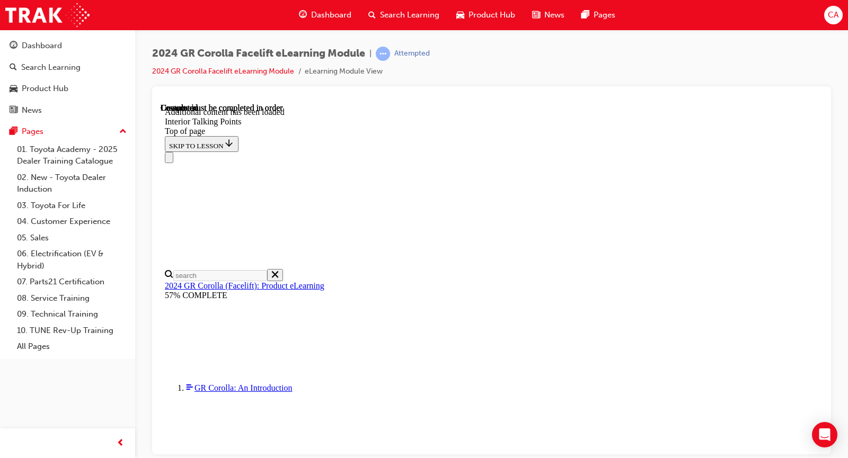
scroll to position [143, 0]
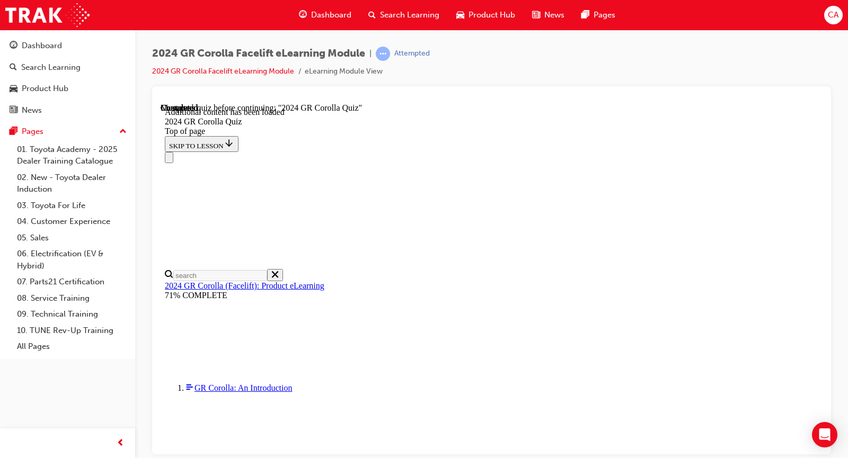
scroll to position [37, 0]
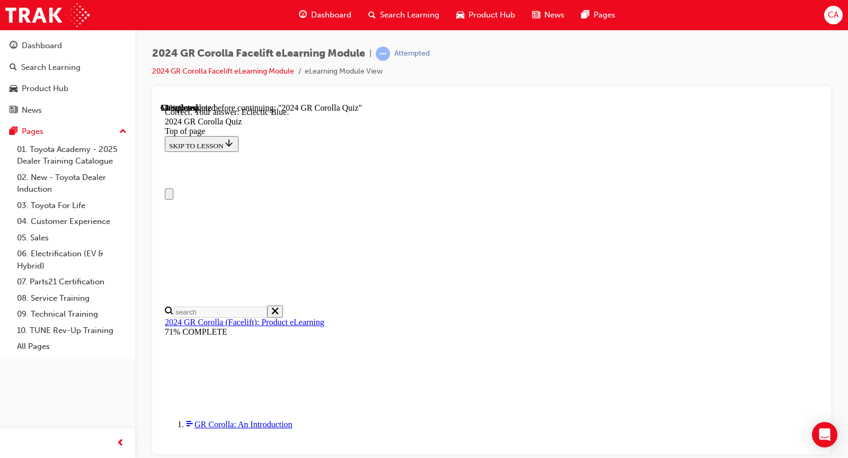
scroll to position [0, 0]
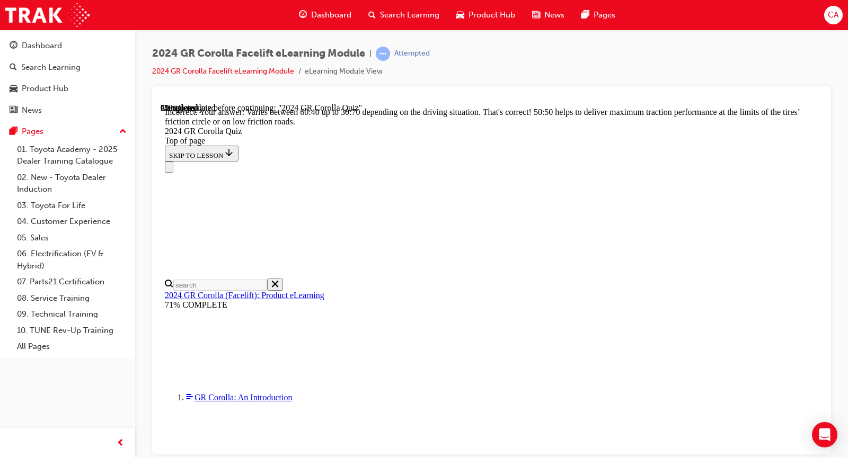
scroll to position [496, 0]
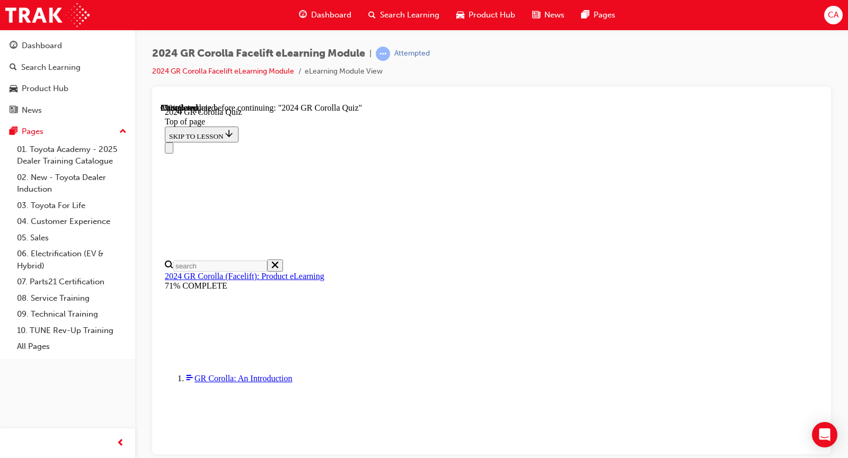
scroll to position [53, 0]
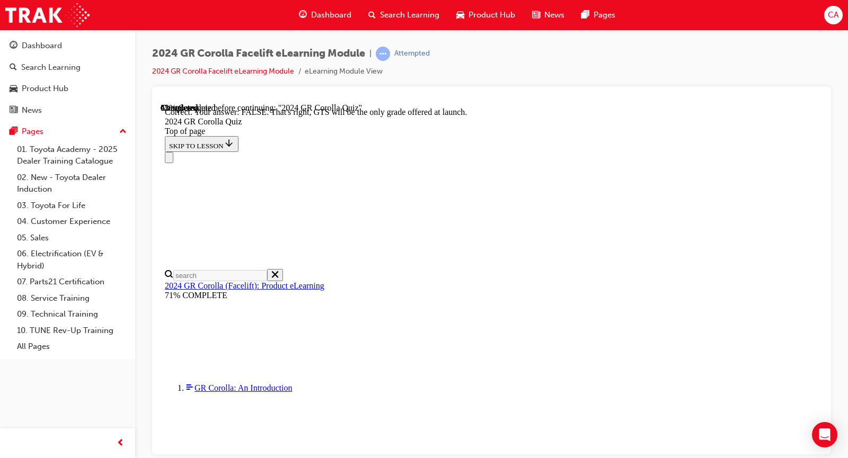
scroll to position [209, 0]
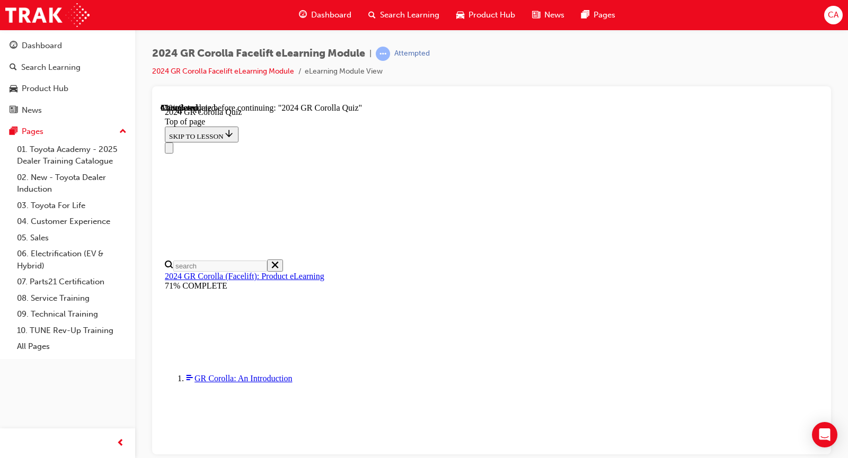
scroll to position [159, 0]
drag, startPoint x: 525, startPoint y: 279, endPoint x: 527, endPoint y: 292, distance: 13.3
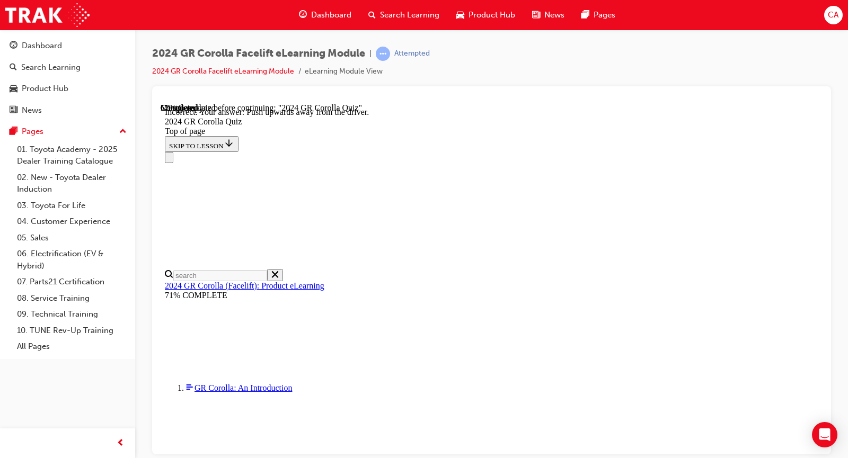
scroll to position [228, 0]
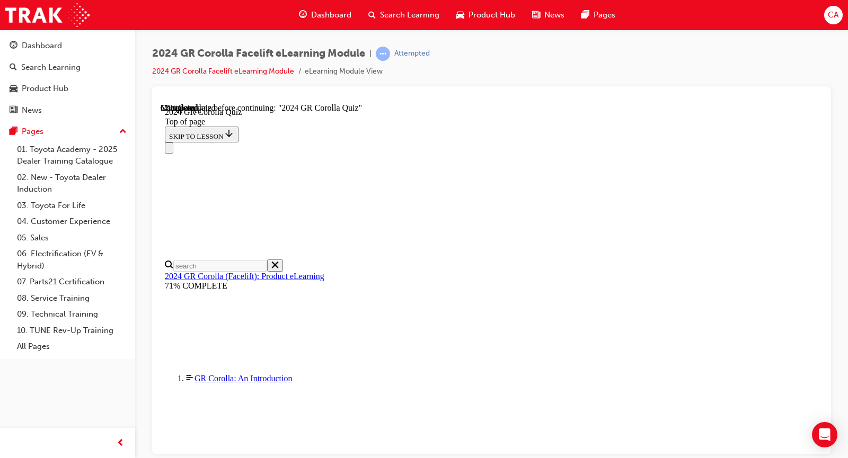
scroll to position [309, 0]
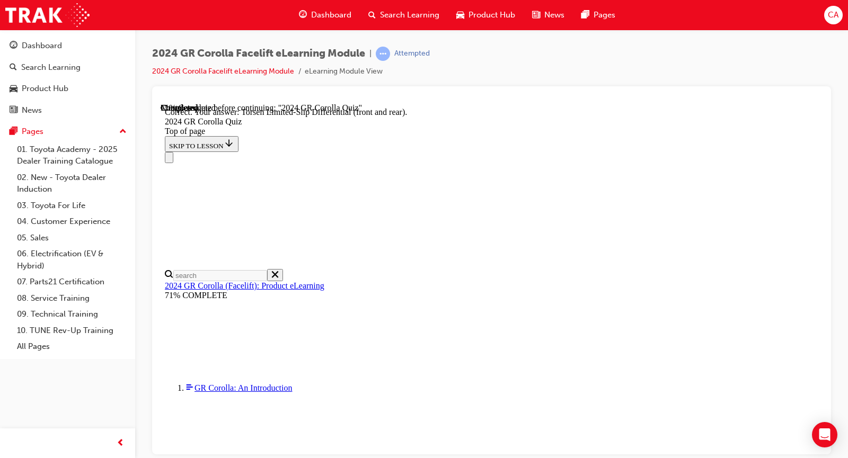
scroll to position [462, 0]
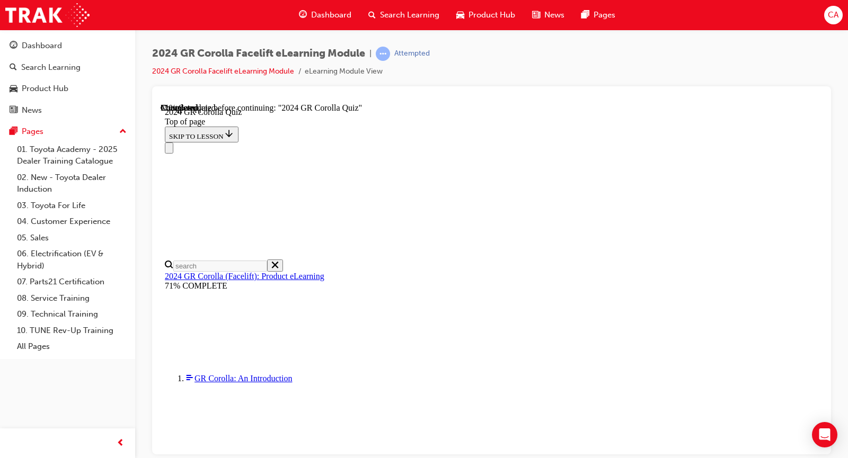
scroll to position [318, 0]
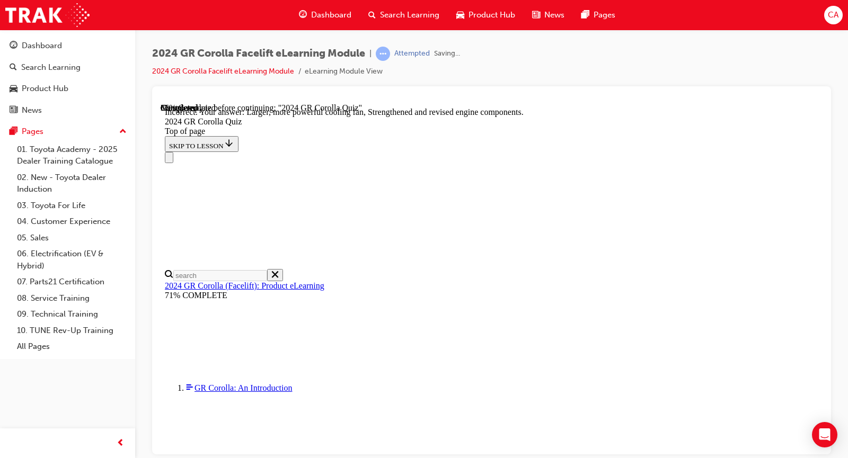
scroll to position [451, 0]
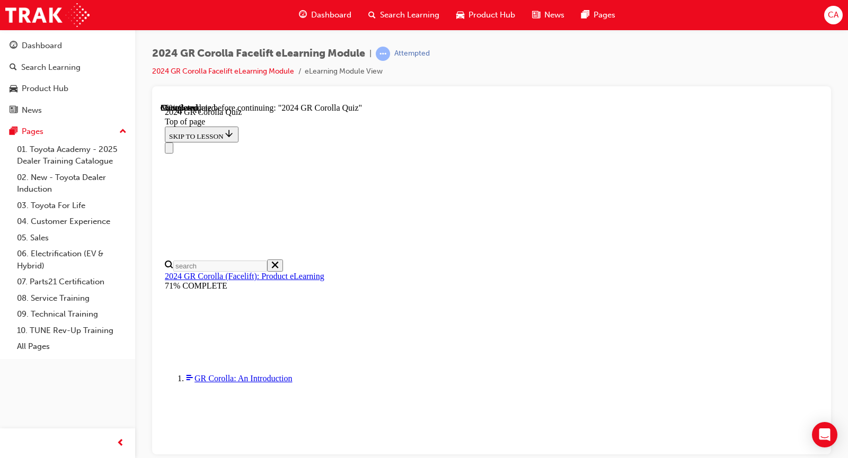
scroll to position [265, 0]
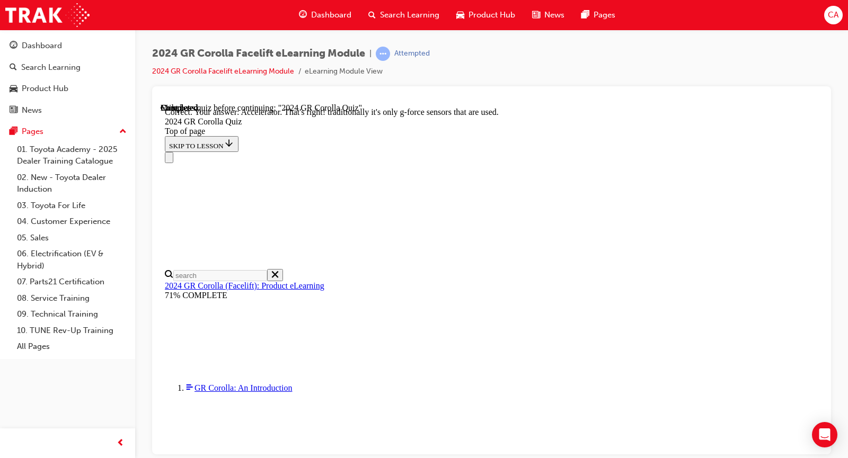
scroll to position [459, 0]
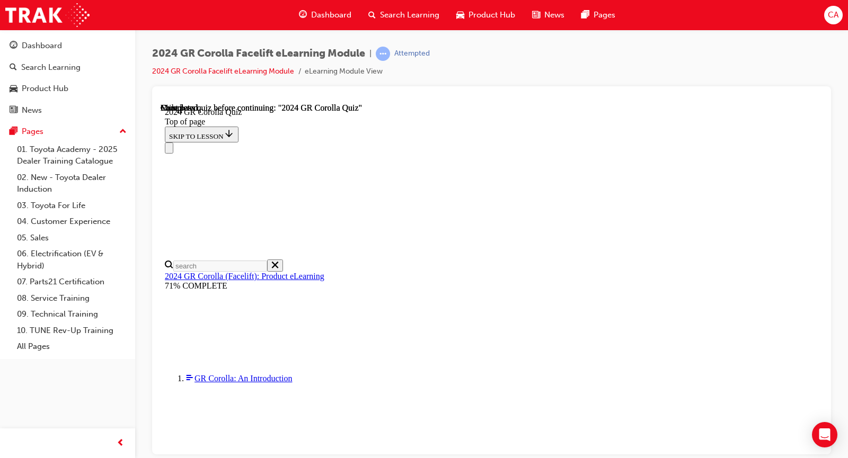
scroll to position [232, 0]
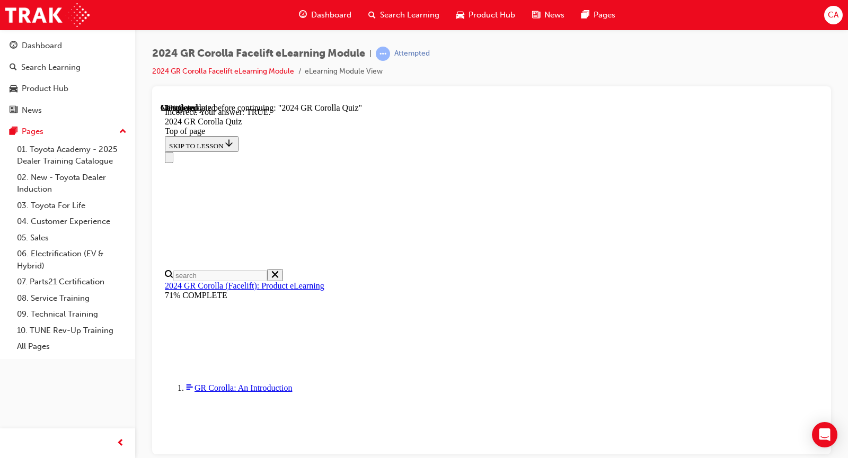
scroll to position [156, 0]
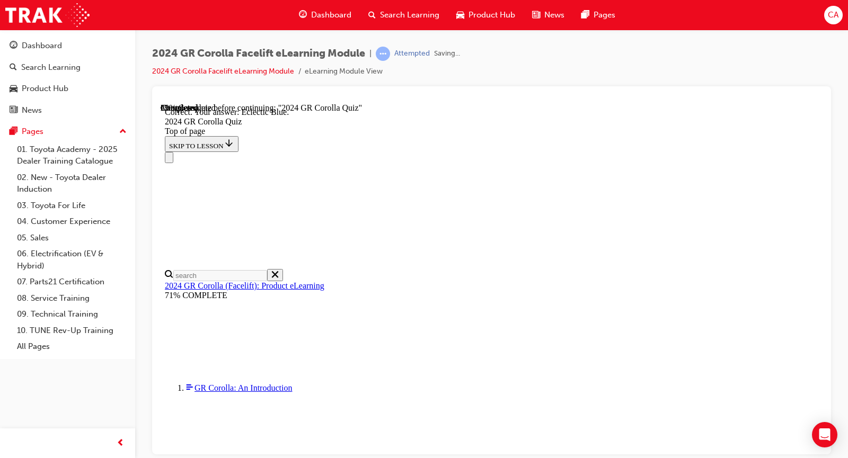
scroll to position [223, 0]
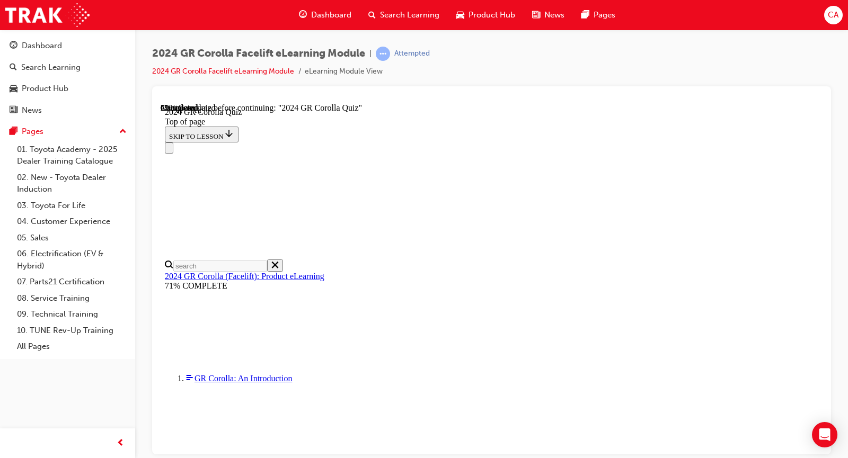
scroll to position [318, 0]
drag, startPoint x: 553, startPoint y: 381, endPoint x: 551, endPoint y: 388, distance: 7.6
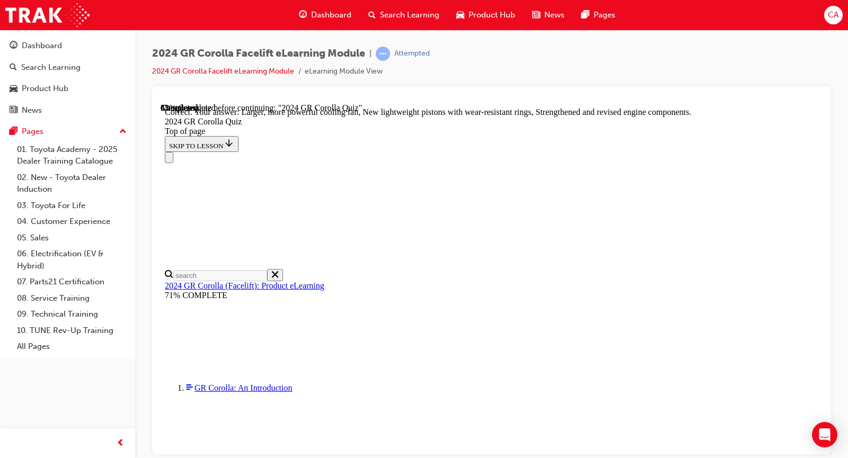
scroll to position [451, 0]
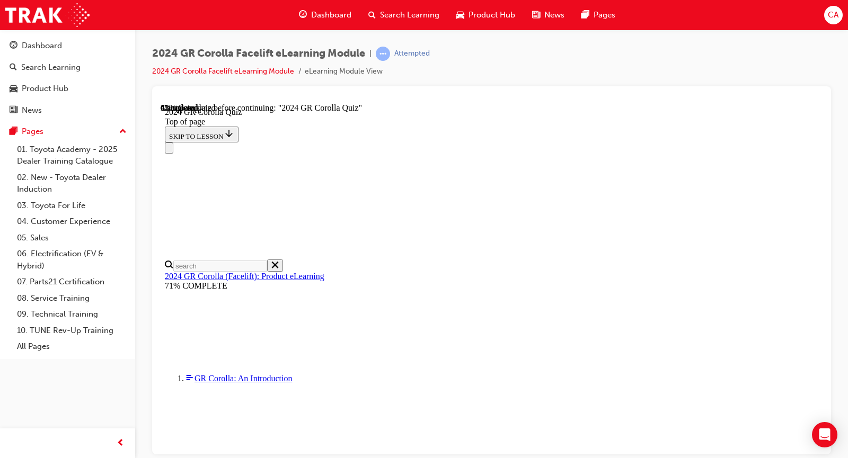
scroll to position [371, 0]
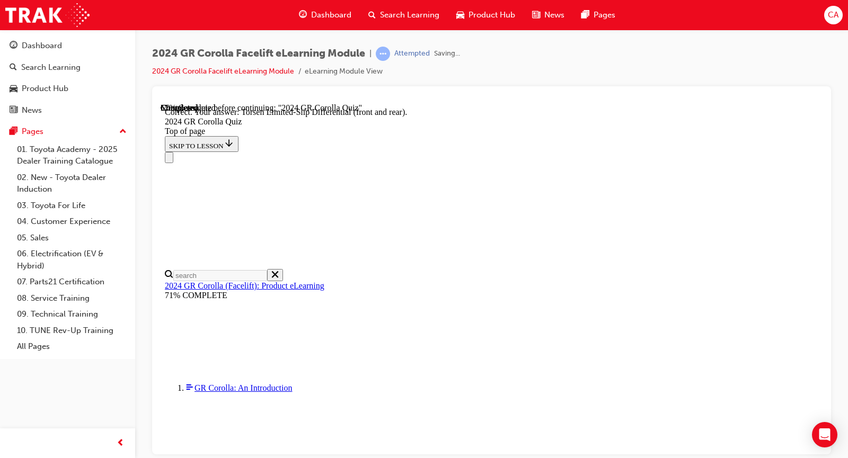
scroll to position [462, 0]
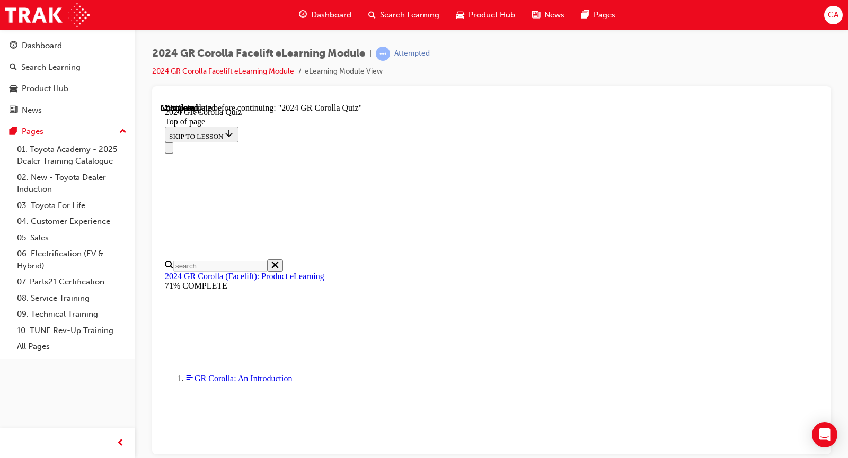
scroll to position [318, 0]
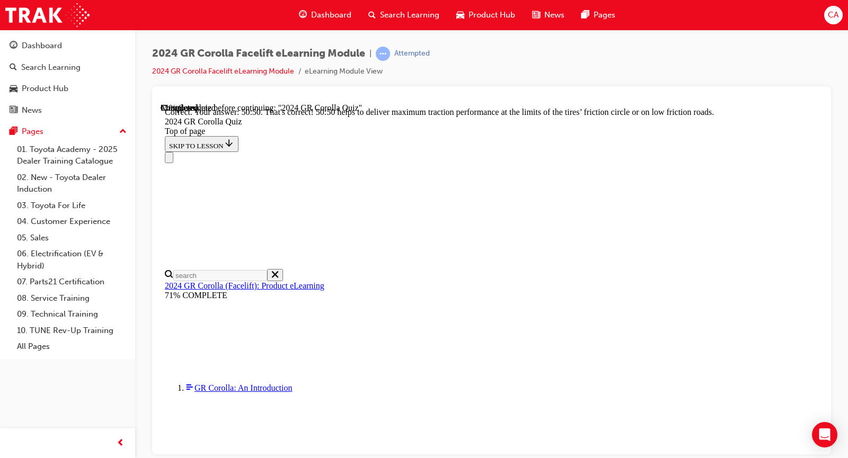
scroll to position [496, 0]
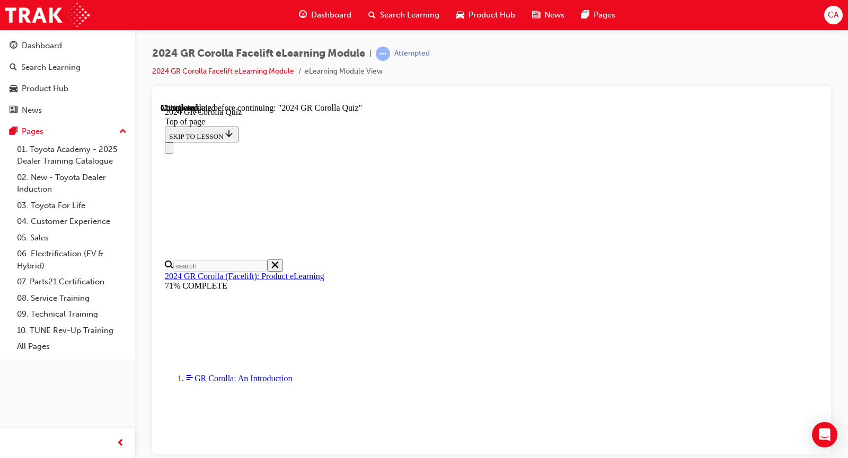
scroll to position [265, 0]
drag, startPoint x: 546, startPoint y: 311, endPoint x: 552, endPoint y: 313, distance: 6.2
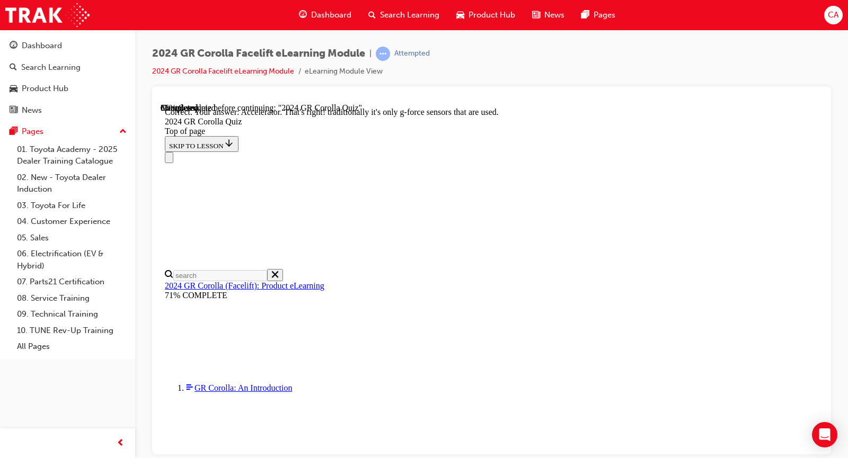
scroll to position [459, 0]
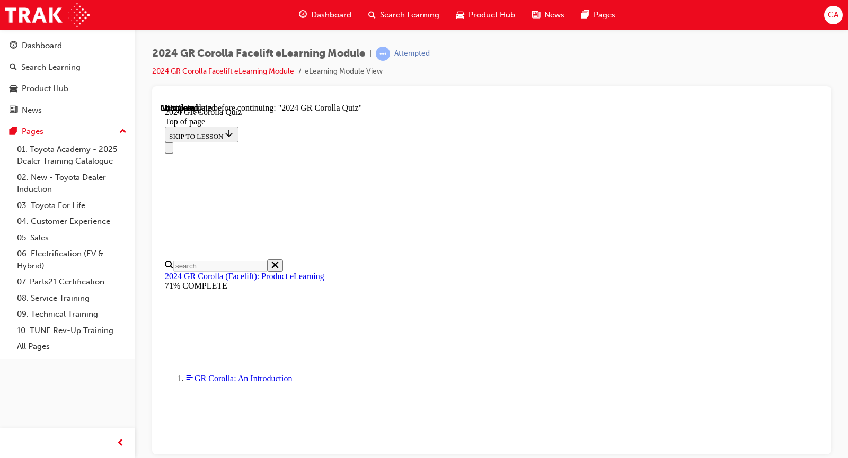
scroll to position [0, 0]
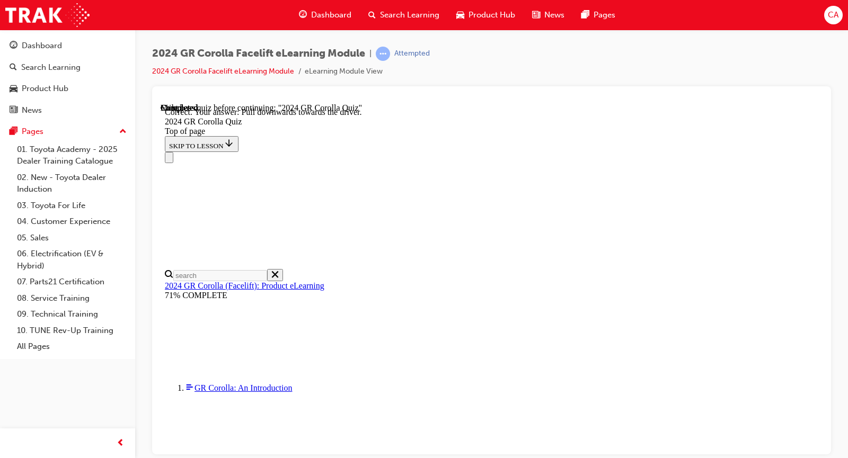
scroll to position [228, 0]
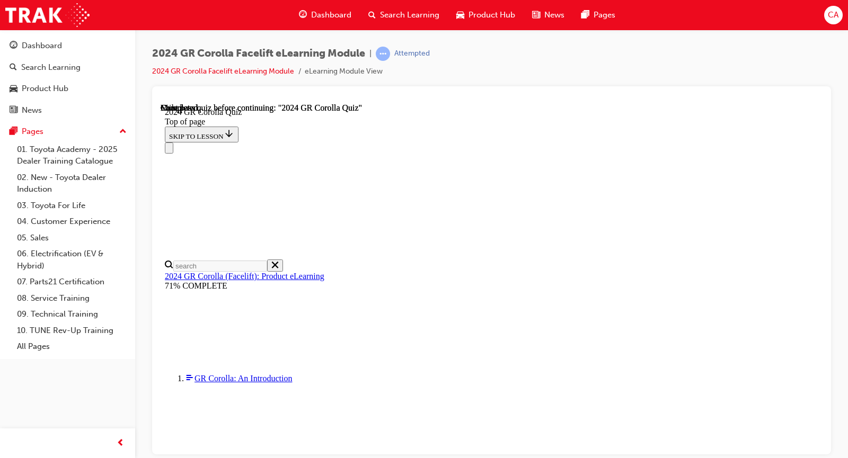
scroll to position [232, 0]
drag, startPoint x: 561, startPoint y: 329, endPoint x: 561, endPoint y: 335, distance: 6.4
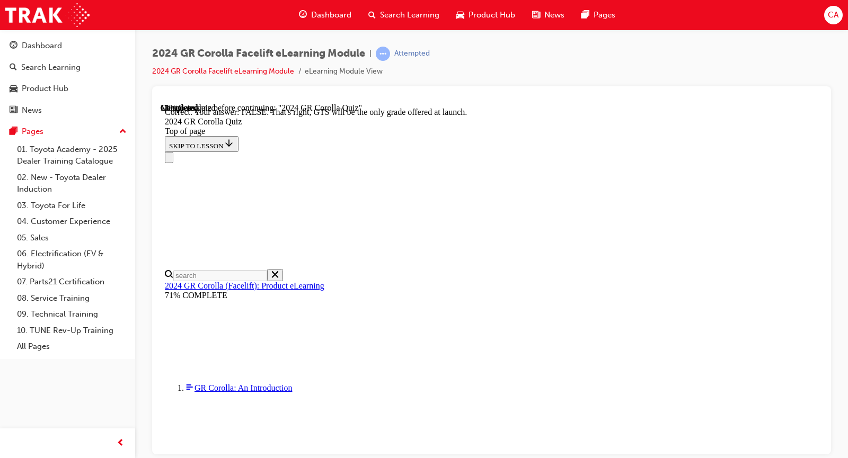
scroll to position [209, 0]
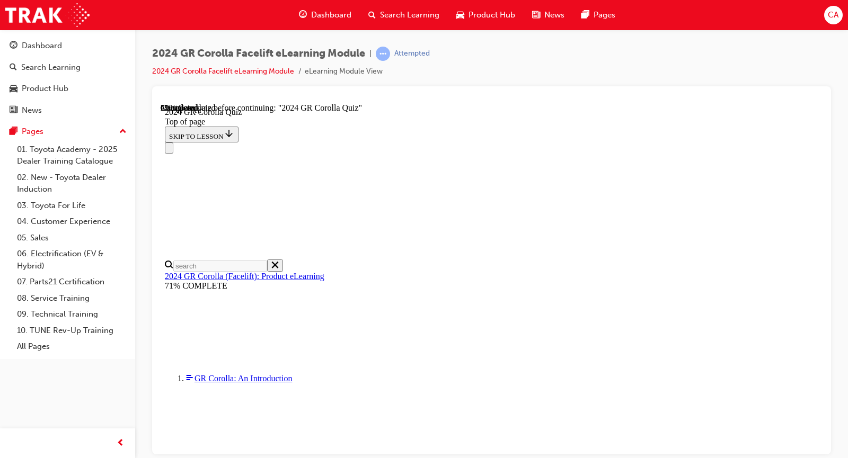
scroll to position [263, 0]
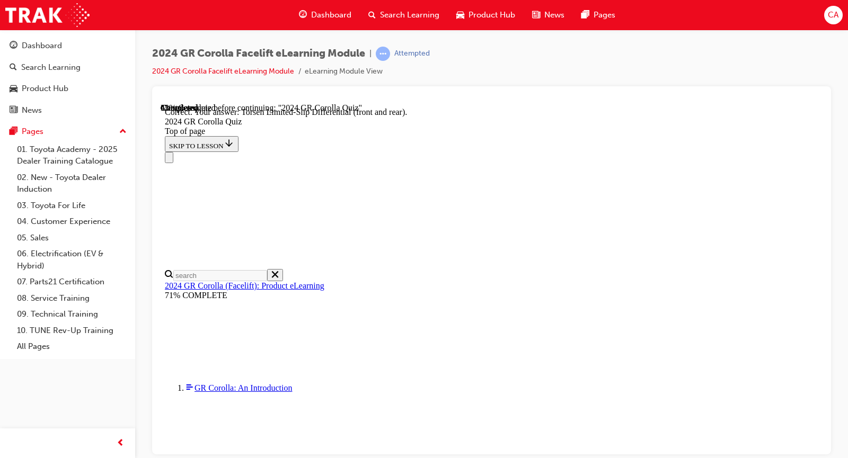
scroll to position [462, 0]
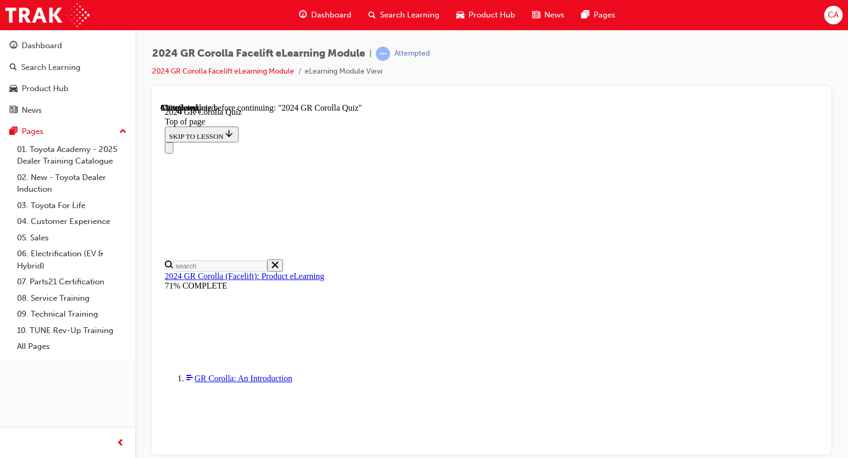
scroll to position [106, 0]
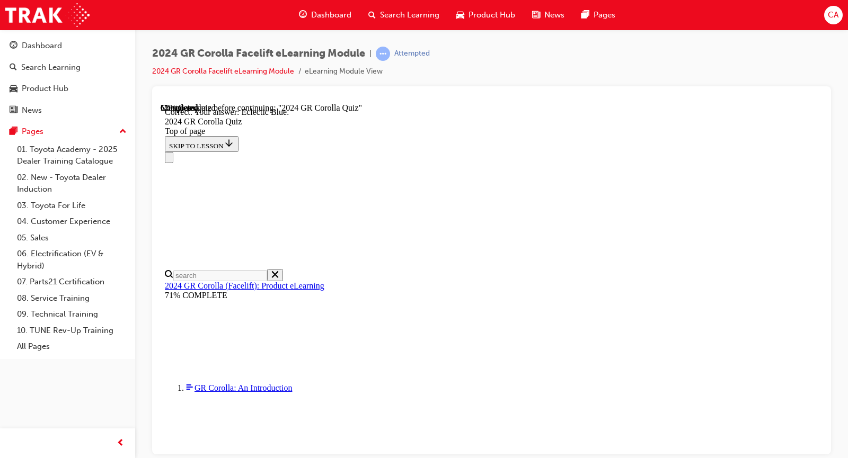
scroll to position [223, 0]
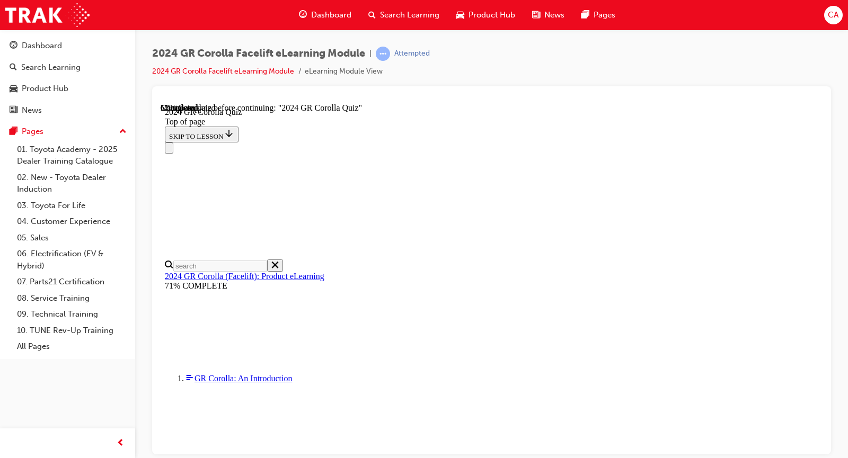
scroll to position [318, 0]
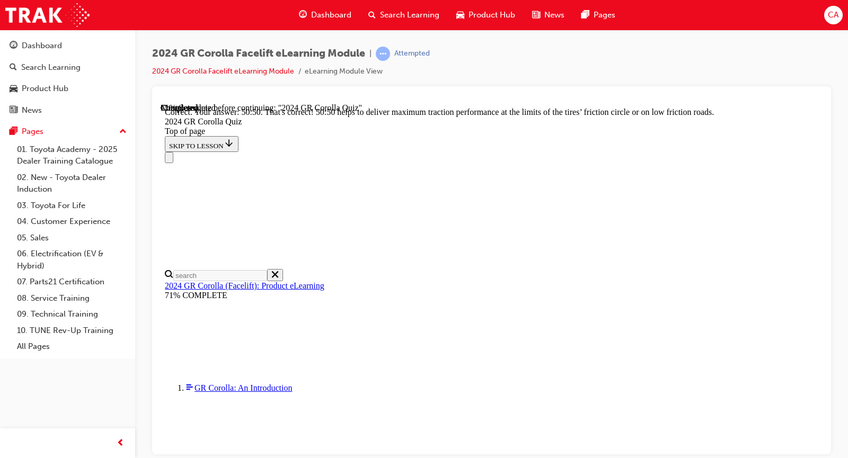
scroll to position [496, 0]
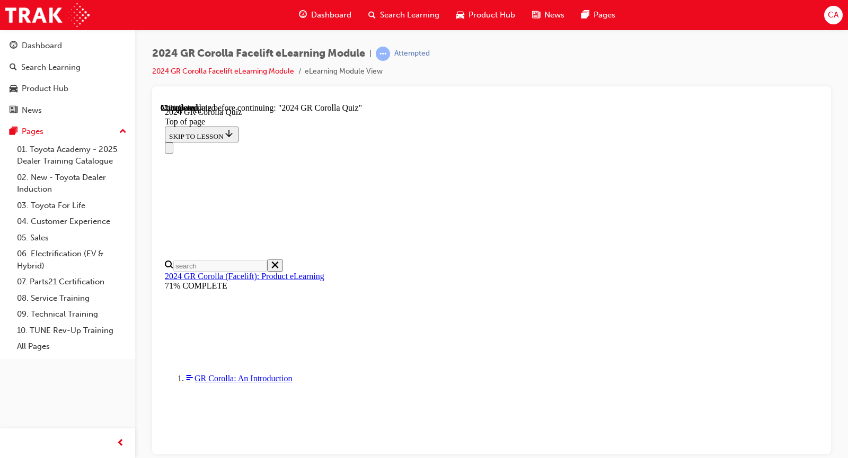
scroll to position [212, 0]
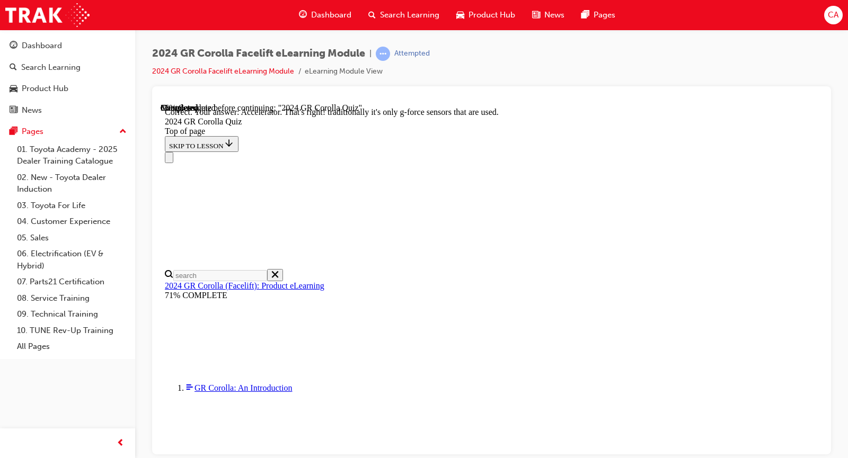
scroll to position [459, 0]
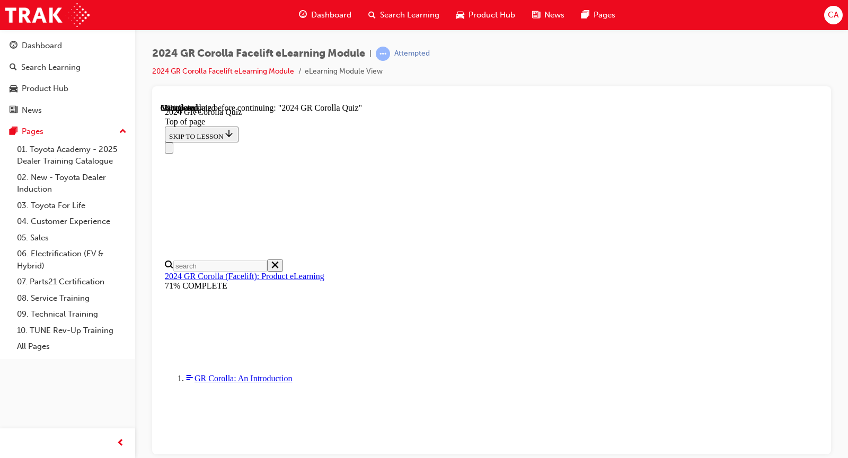
scroll to position [371, 0]
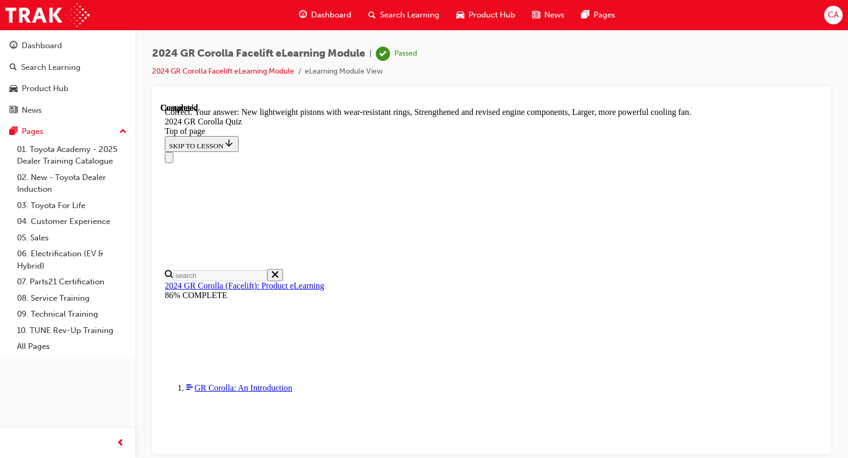
scroll to position [451, 0]
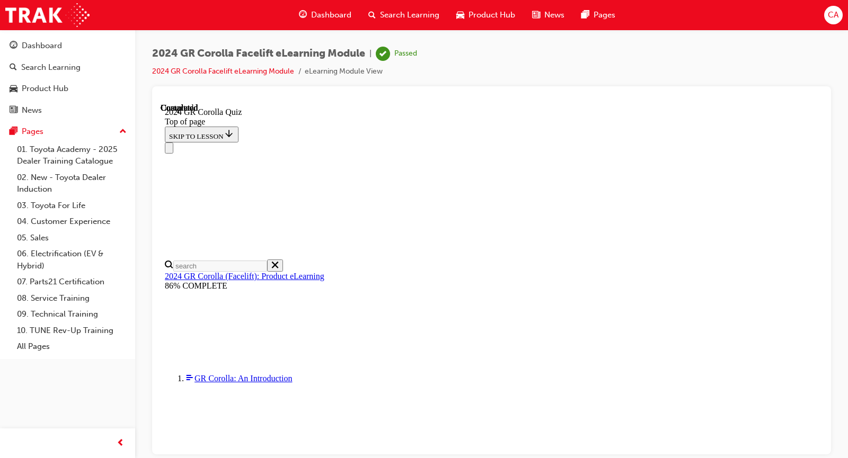
scroll to position [232, 0]
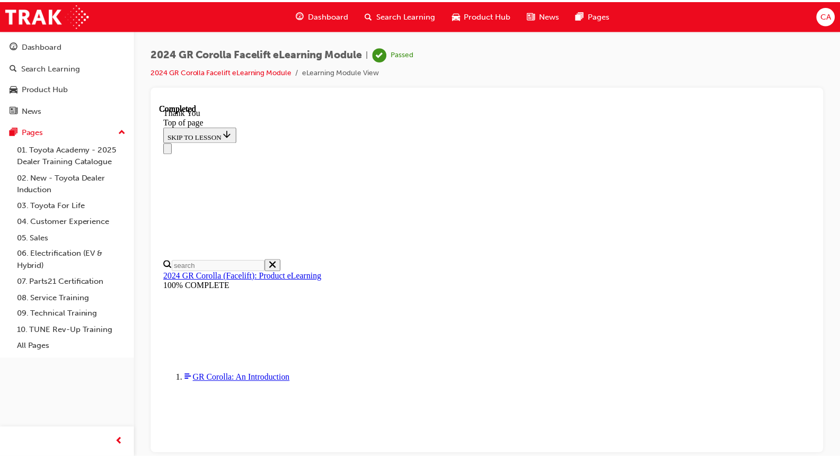
scroll to position [175, 0]
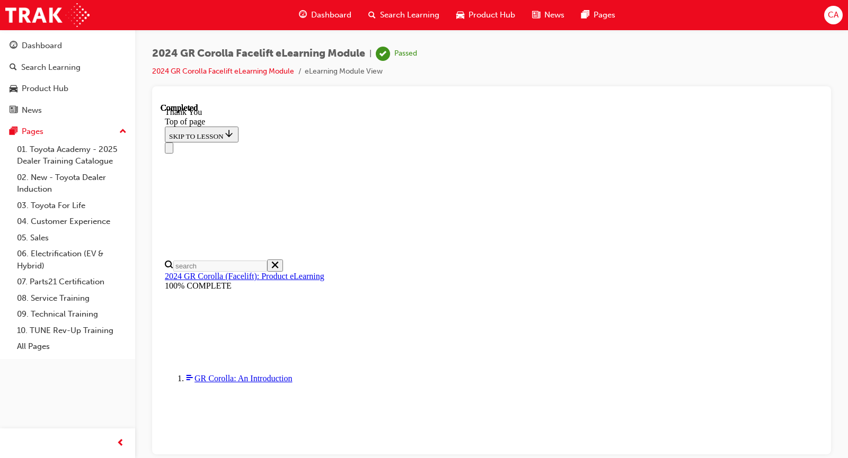
drag, startPoint x: 480, startPoint y: 284, endPoint x: 477, endPoint y: 279, distance: 5.9
click at [173, 142] on button "Close navigation menu" at bounding box center [169, 147] width 8 height 11
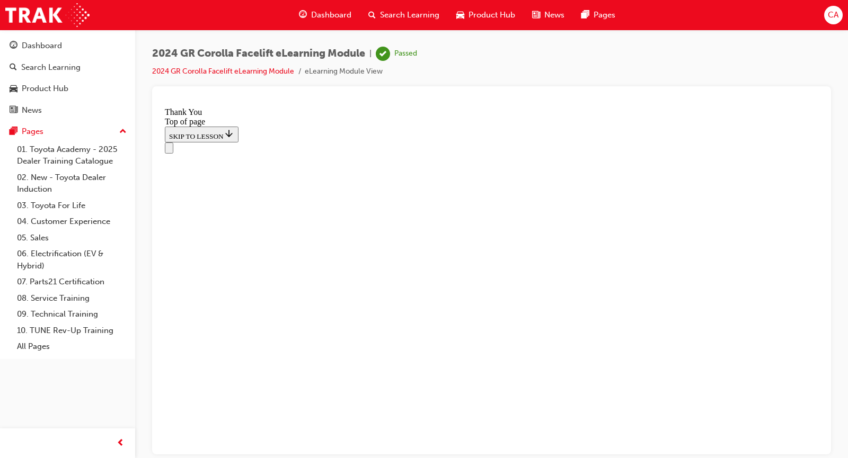
click at [174, 150] on icon "Open navigation menu" at bounding box center [174, 153] width 11 height 7
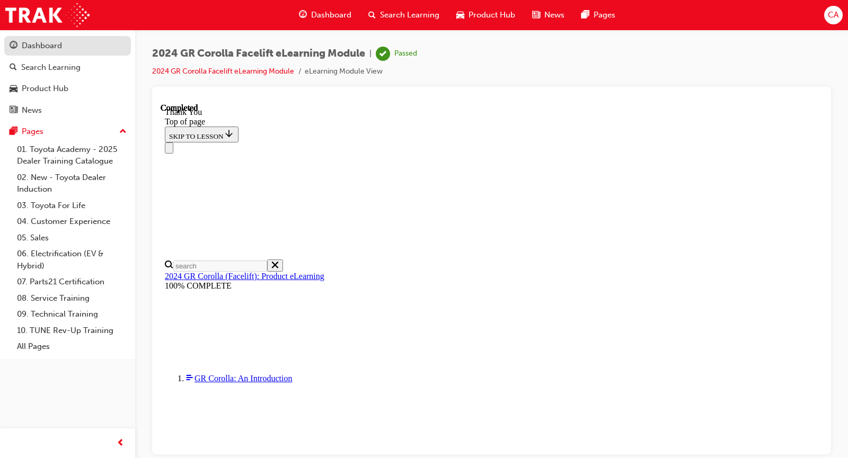
click at [76, 49] on div "Dashboard" at bounding box center [68, 45] width 116 height 13
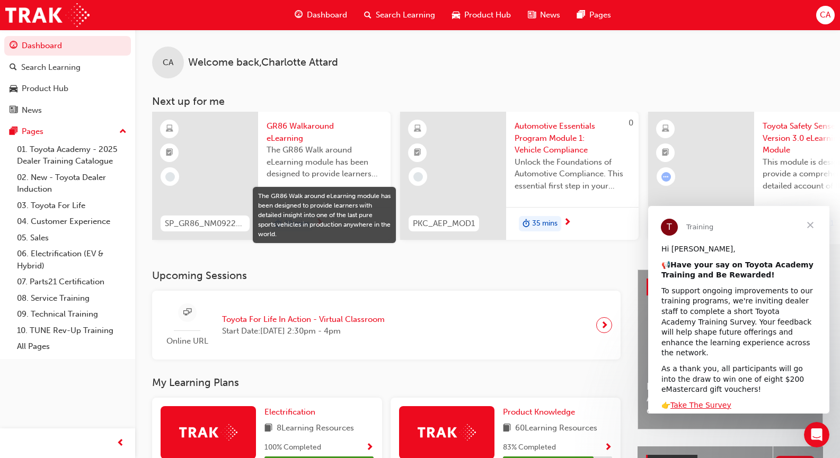
click at [321, 172] on span "The GR86 Walk around eLearning module has been designed to provide learners wit…" at bounding box center [323, 162] width 115 height 36
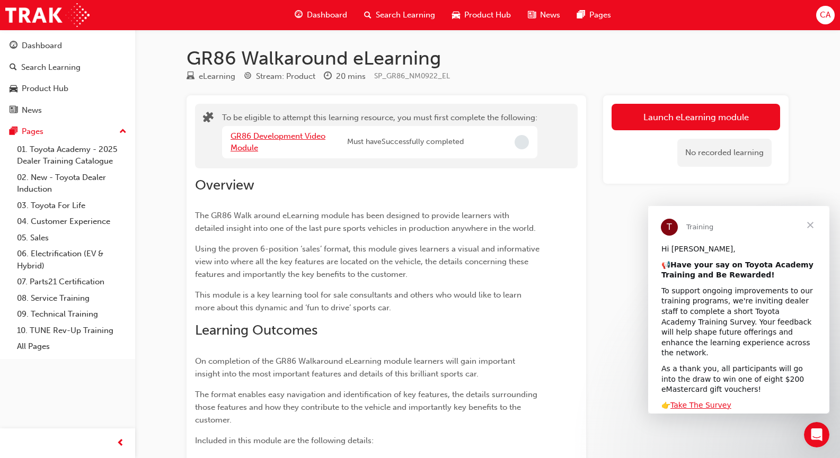
click at [266, 136] on link "GR86 Development Video Module" at bounding box center [277, 142] width 95 height 22
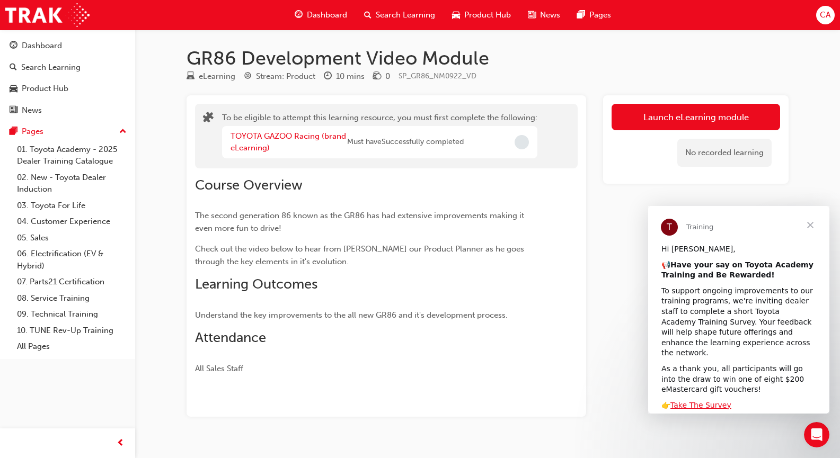
click at [288, 144] on div "TOYOTA GAZOO Racing (brand eLearning)" at bounding box center [288, 142] width 117 height 24
click at [291, 133] on link "TOYOTA GAZOO Racing (brand eLearning)" at bounding box center [287, 142] width 115 height 22
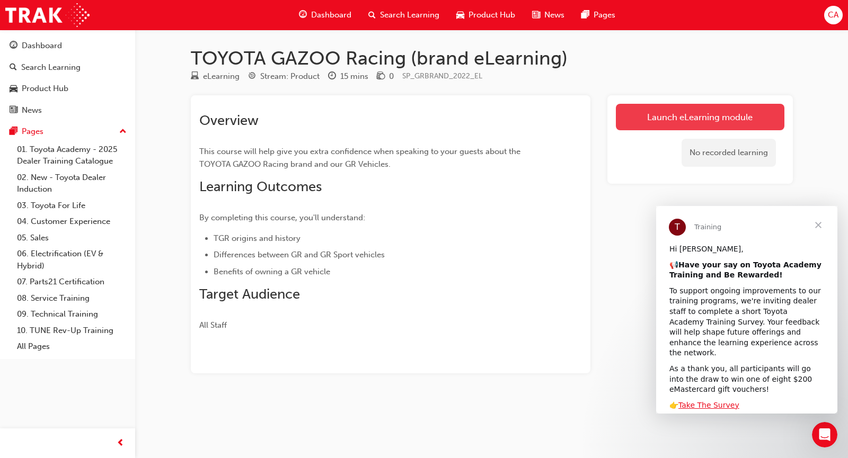
click at [656, 115] on link "Launch eLearning module" at bounding box center [700, 117] width 168 height 26
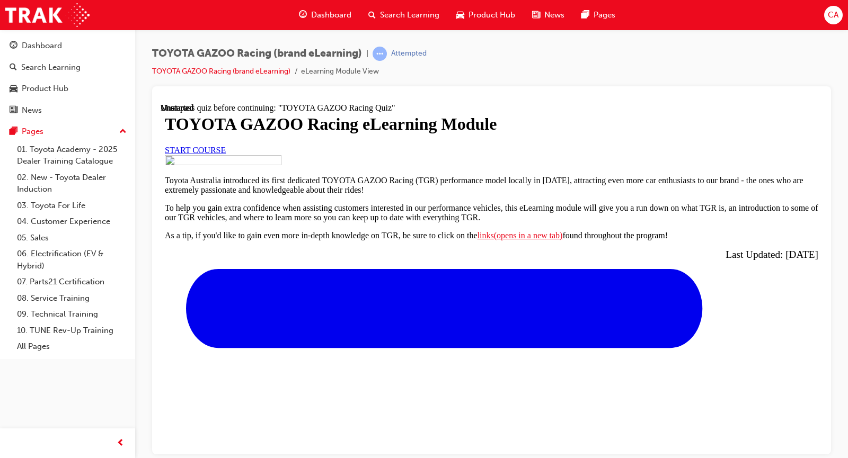
click at [226, 154] on link "START COURSE" at bounding box center [195, 149] width 61 height 9
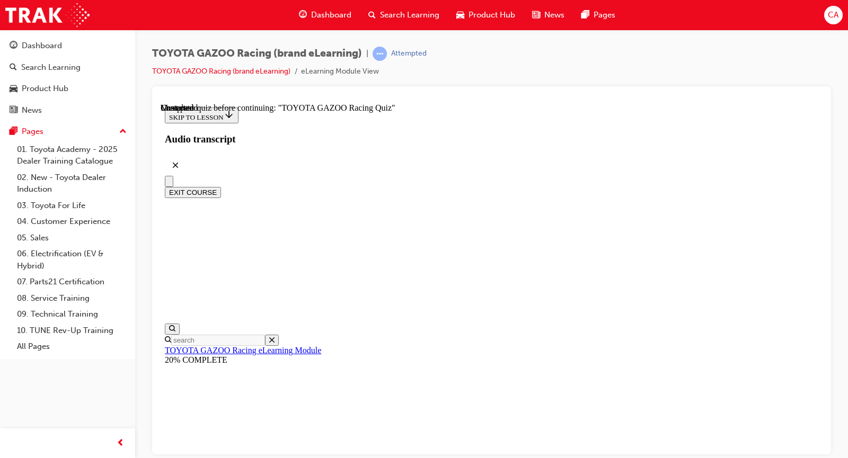
scroll to position [3774, 0]
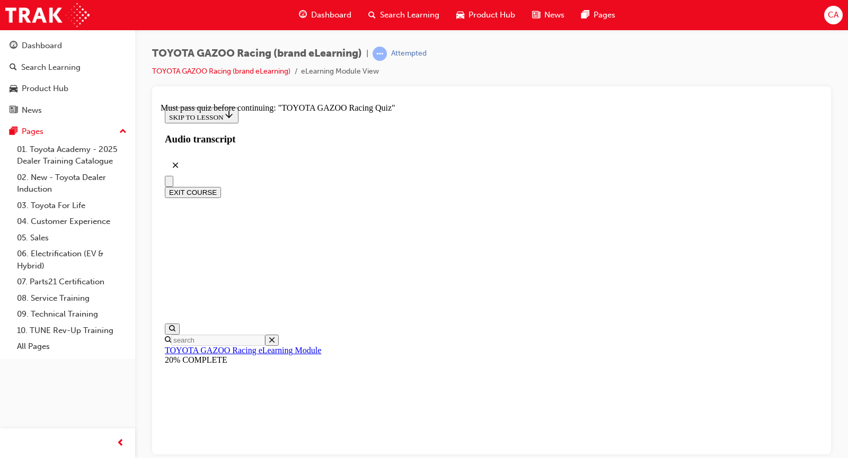
drag, startPoint x: 581, startPoint y: 184, endPoint x: 594, endPoint y: 194, distance: 17.0
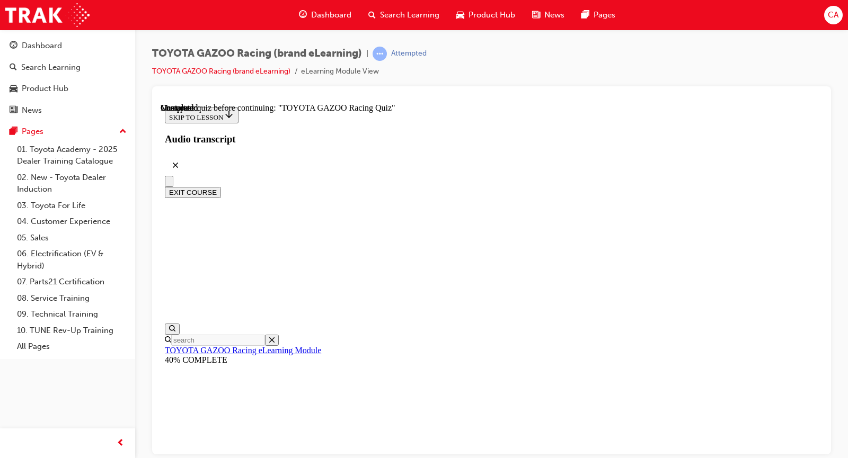
scroll to position [1641, 0]
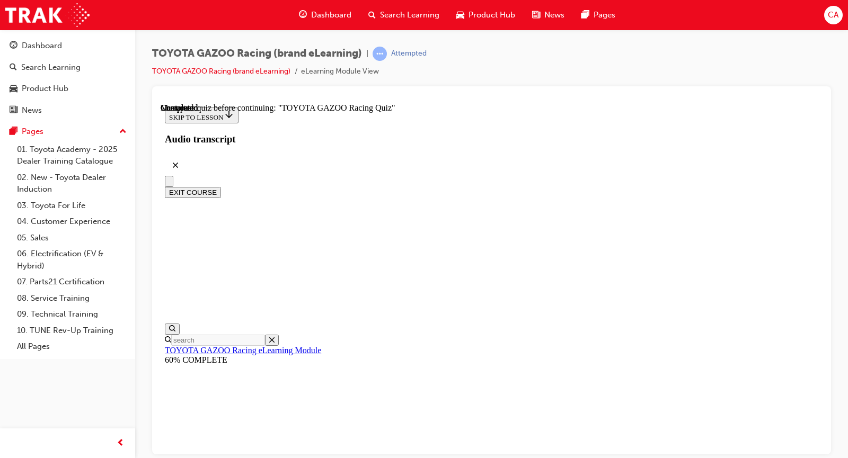
radio input "true"
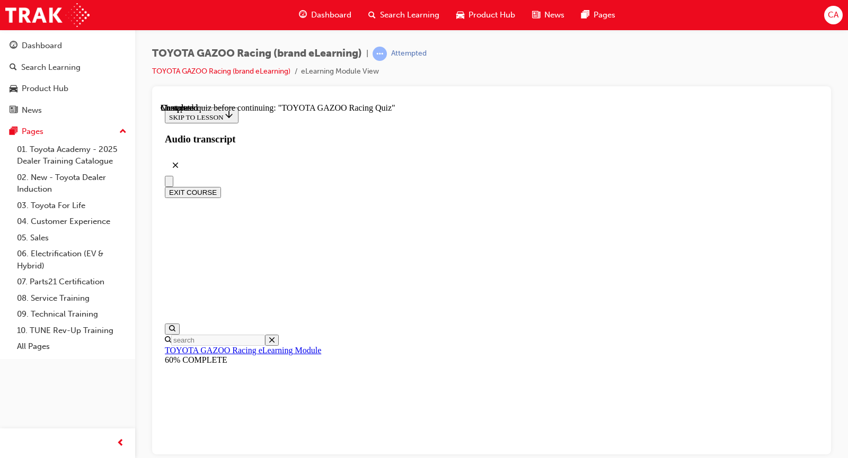
radio input "true"
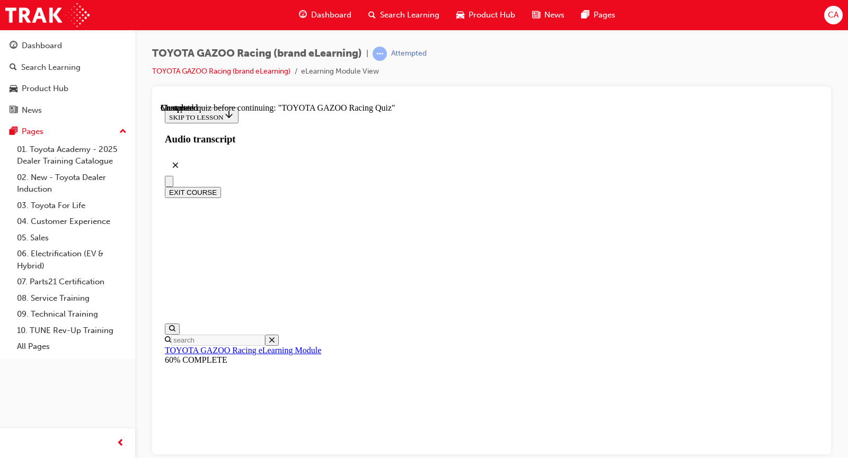
radio input "true"
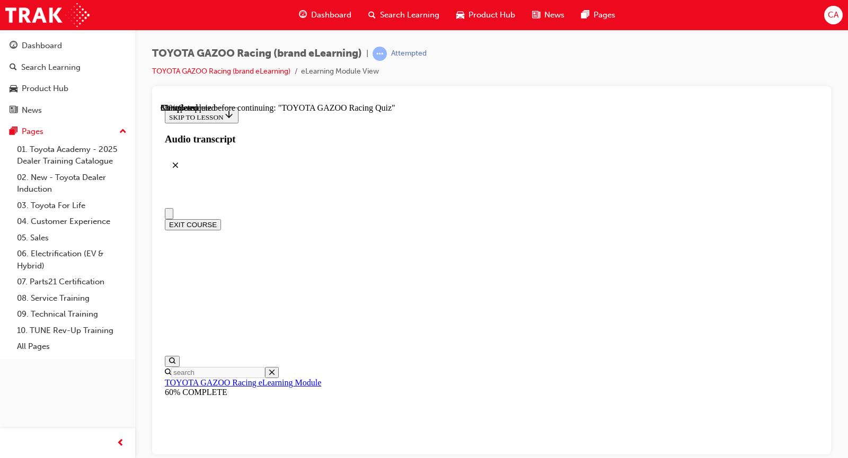
scroll to position [0, 0]
drag, startPoint x: 564, startPoint y: 397, endPoint x: 593, endPoint y: 199, distance: 200.9
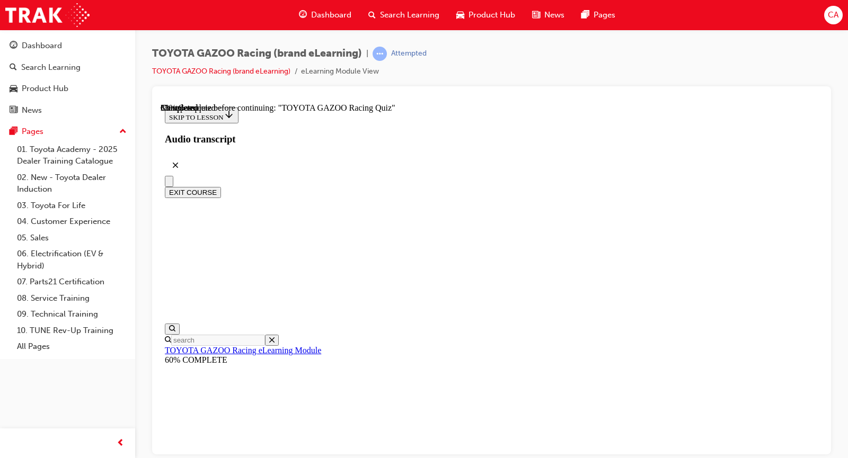
scroll to position [159, 0]
radio input "true"
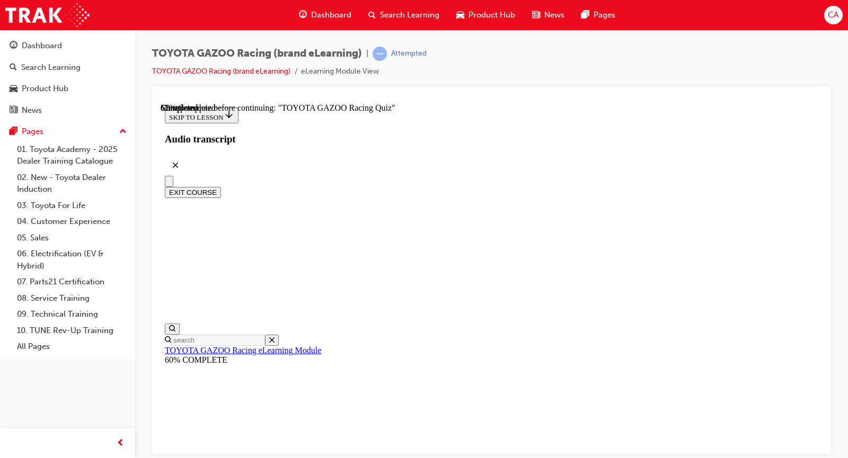
radio input "true"
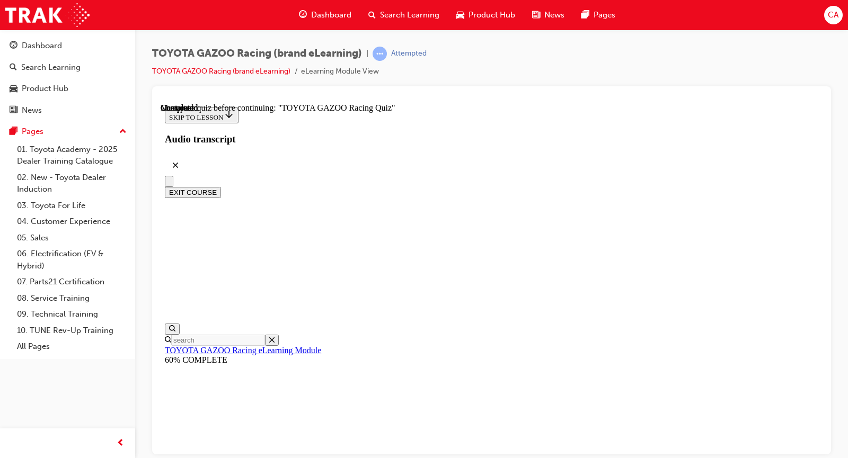
drag, startPoint x: 446, startPoint y: 260, endPoint x: 478, endPoint y: 255, distance: 33.1
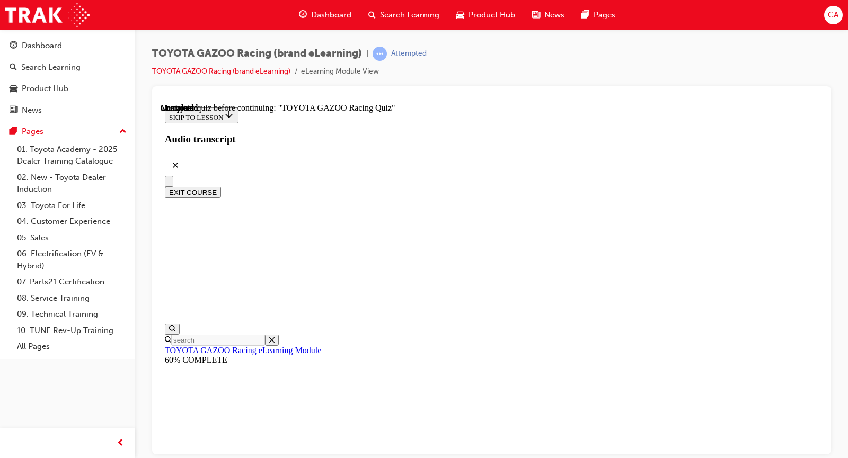
drag, startPoint x: 568, startPoint y: 359, endPoint x: 564, endPoint y: 351, distance: 9.0
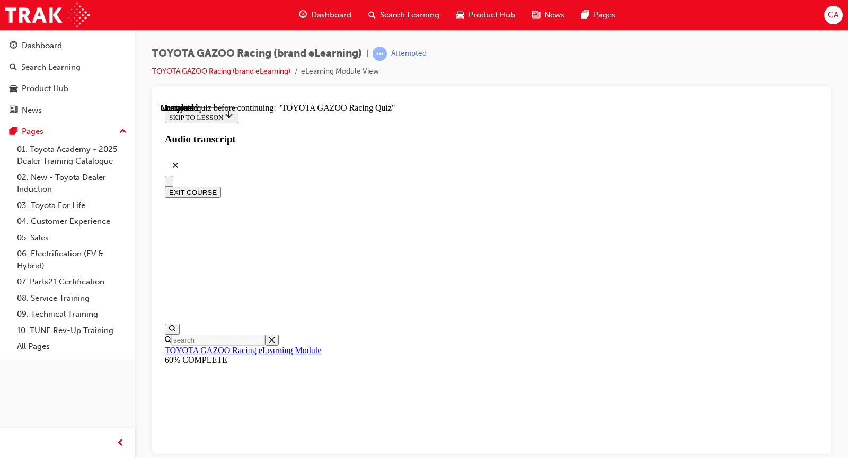
radio input "true"
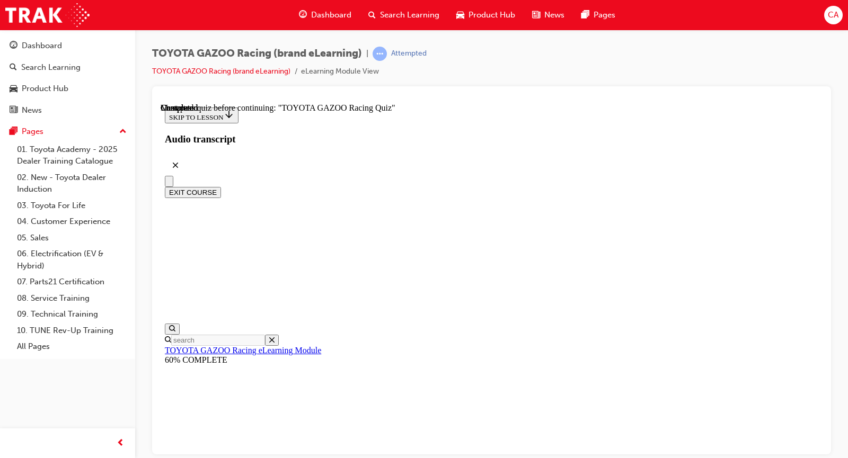
radio input "true"
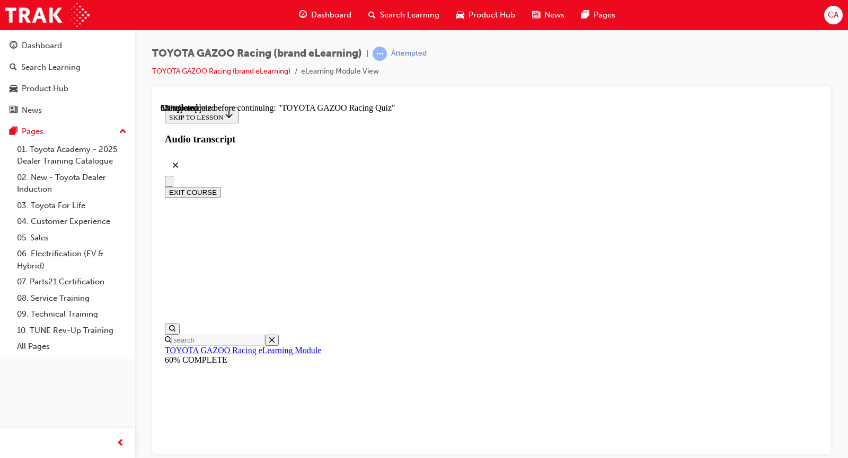
radio input "true"
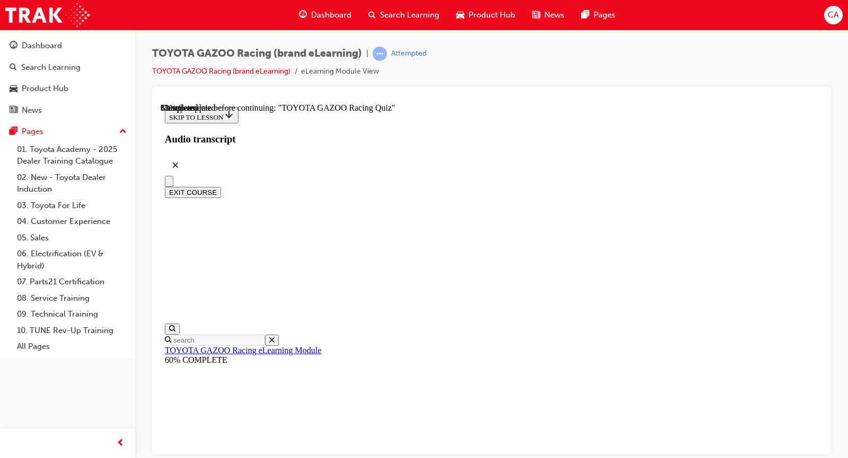
radio input "true"
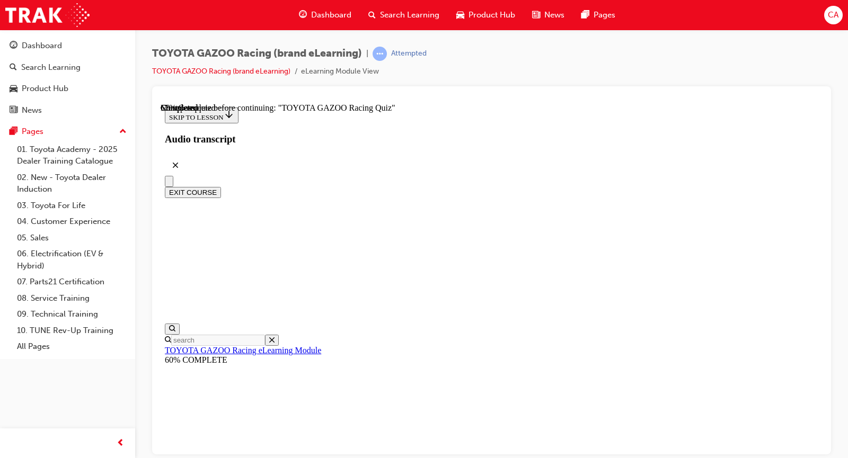
radio input "true"
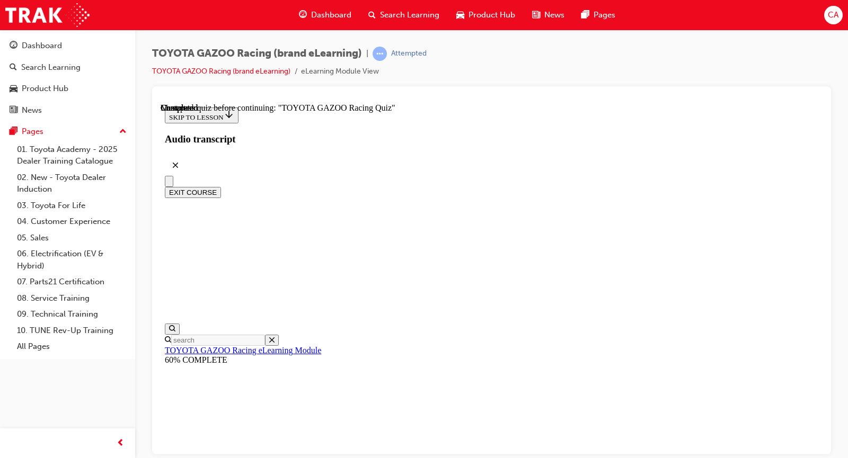
radio input "true"
drag, startPoint x: 553, startPoint y: 405, endPoint x: 623, endPoint y: 417, distance: 71.0
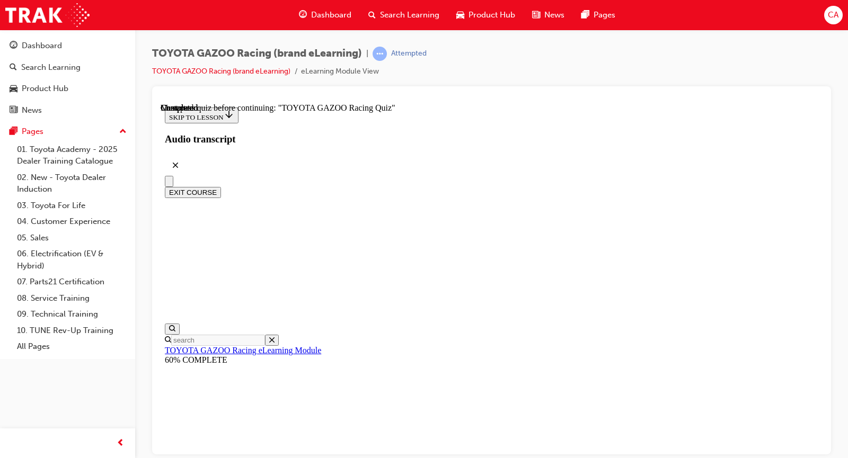
radio input "true"
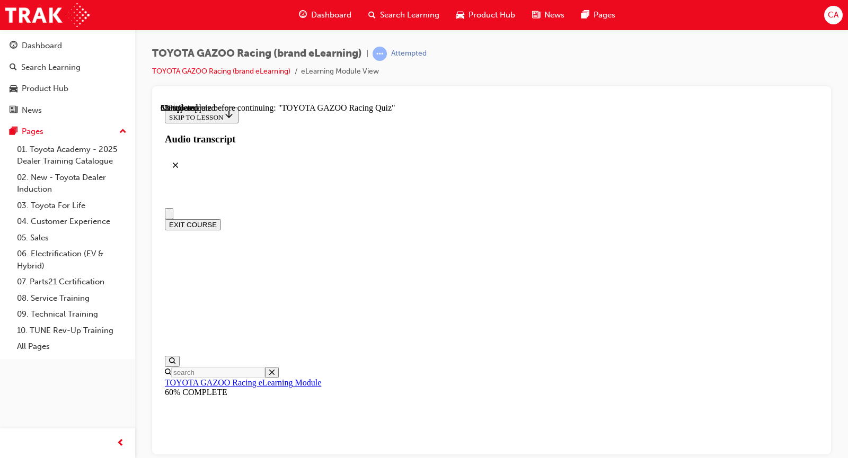
scroll to position [106, 0]
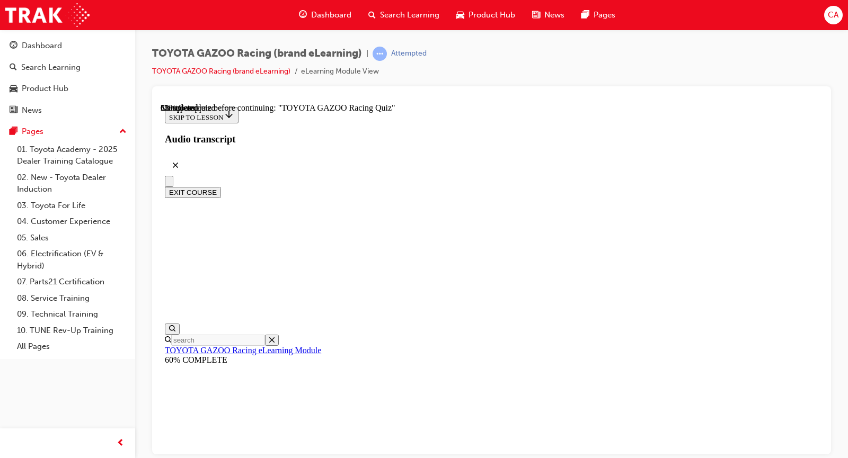
radio input "true"
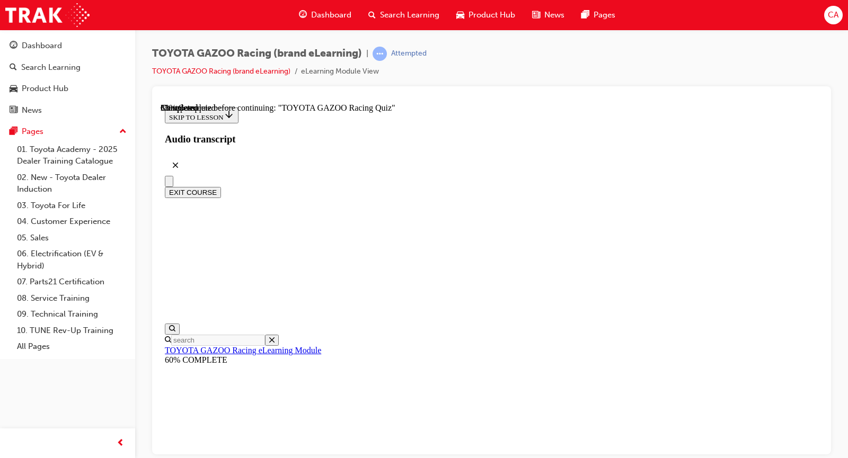
radio input "true"
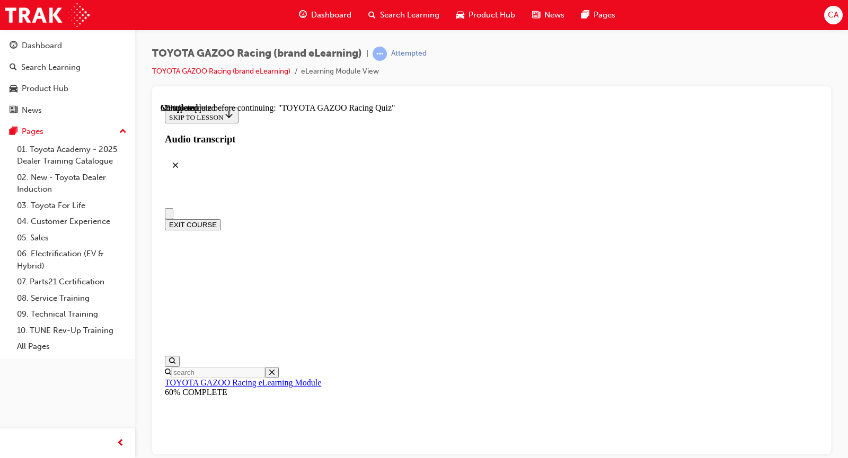
scroll to position [106, 0]
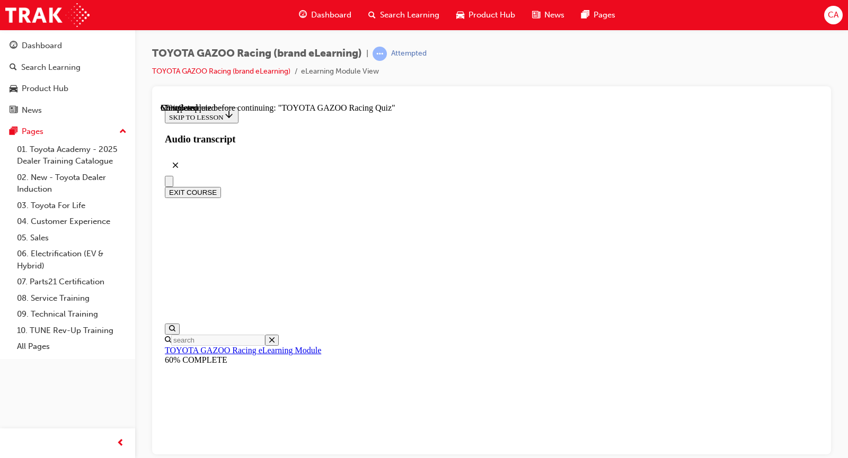
radio input "true"
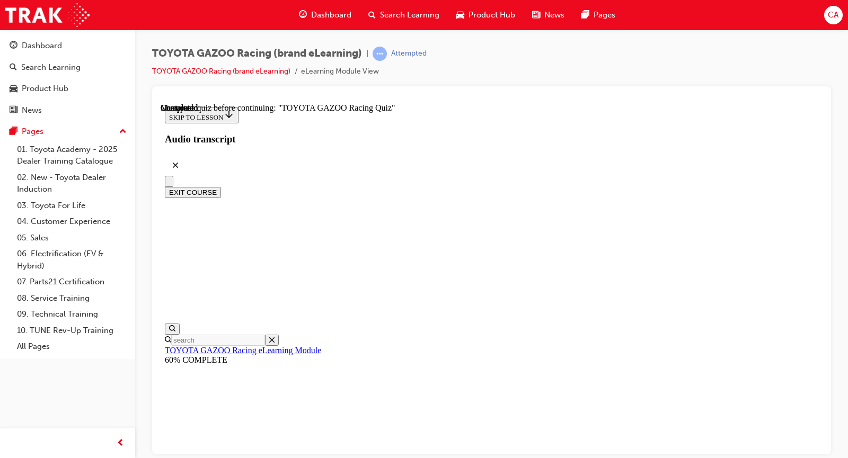
radio input "true"
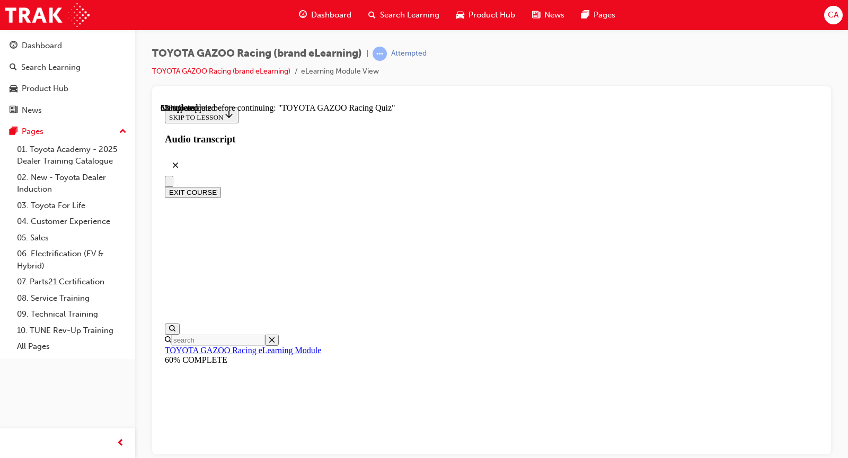
radio input "true"
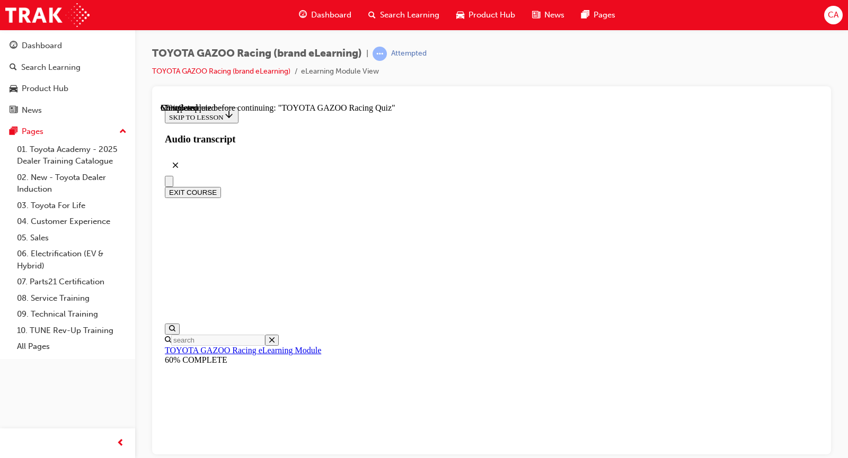
scroll to position [152, 0]
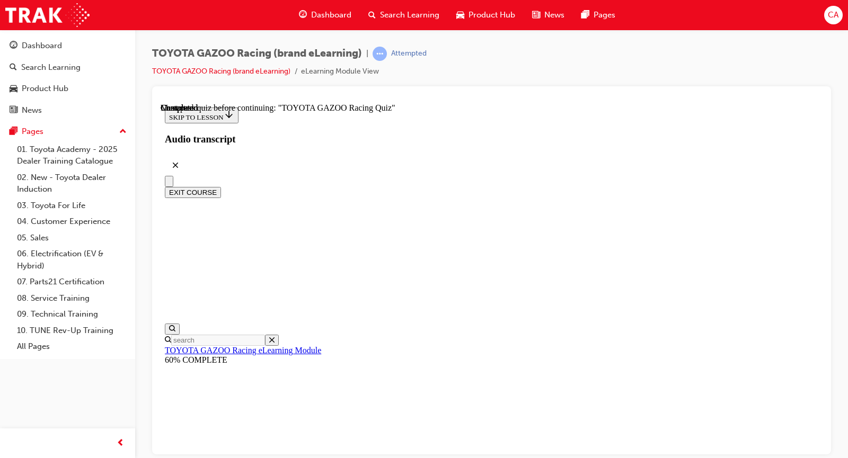
radio input "true"
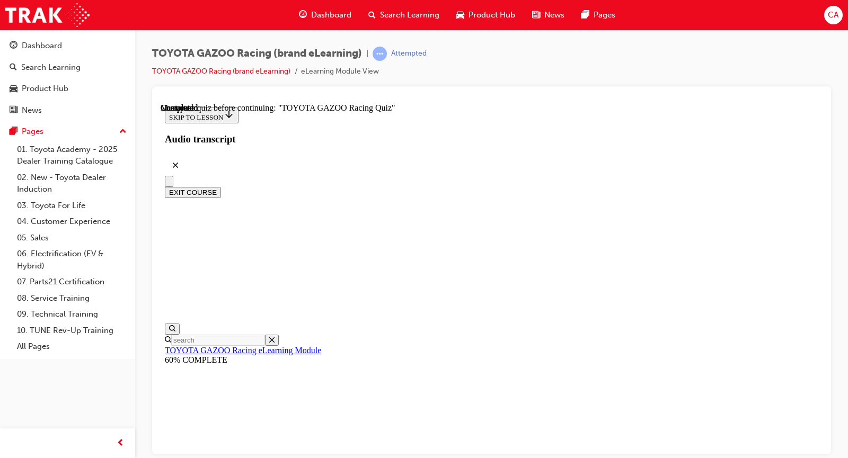
radio input "true"
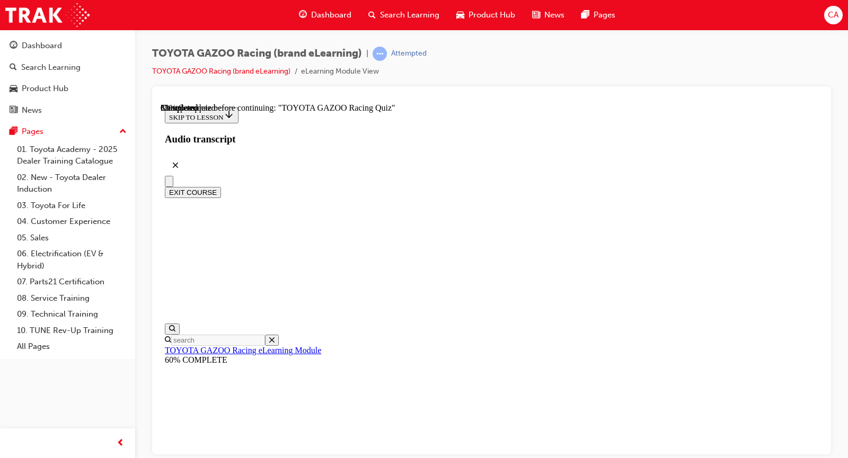
radio input "true"
drag, startPoint x: 541, startPoint y: 348, endPoint x: 547, endPoint y: 363, distance: 15.9
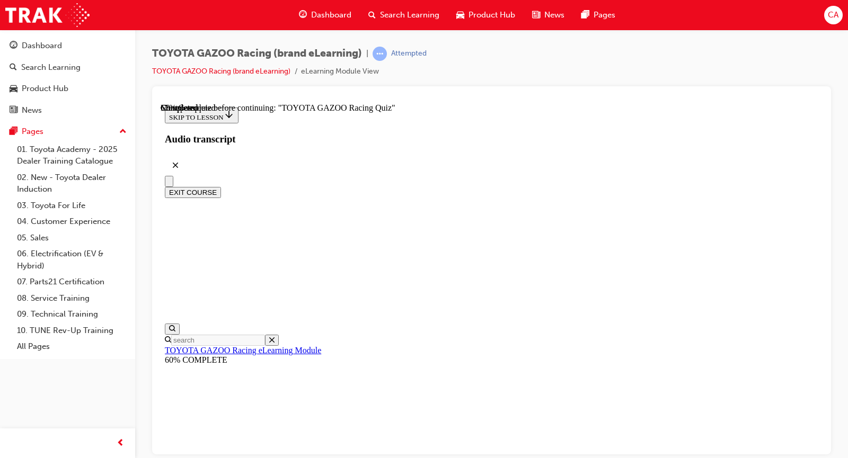
radio input "true"
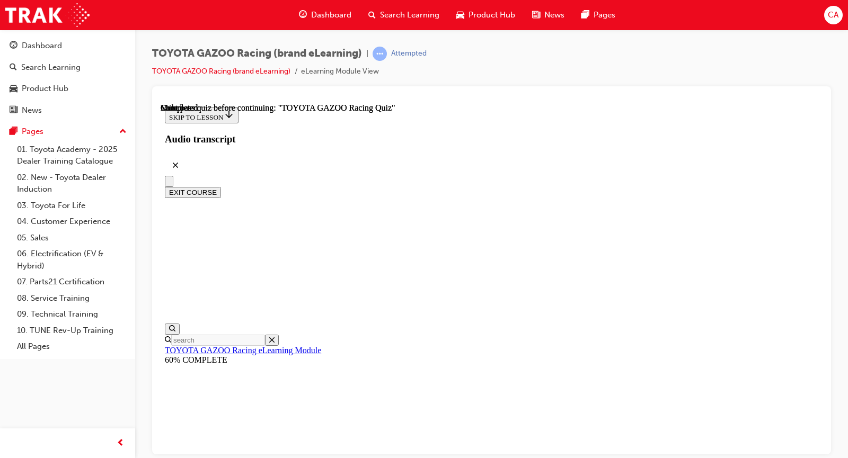
scroll to position [224, 0]
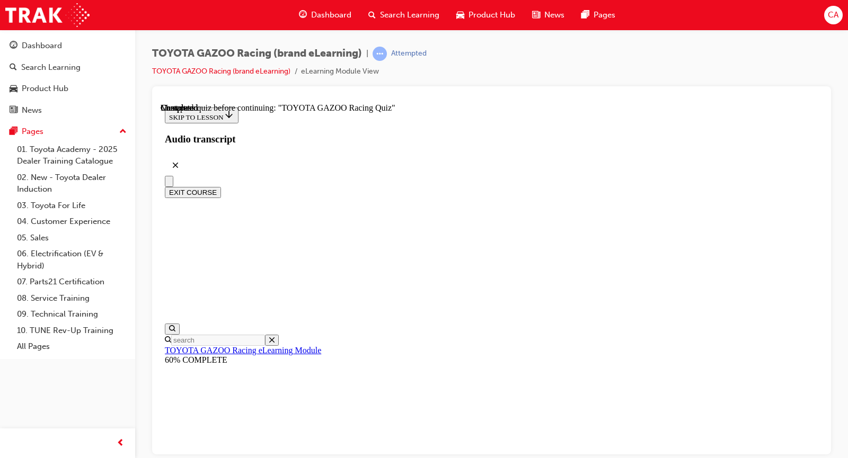
scroll to position [99, 0]
radio input "true"
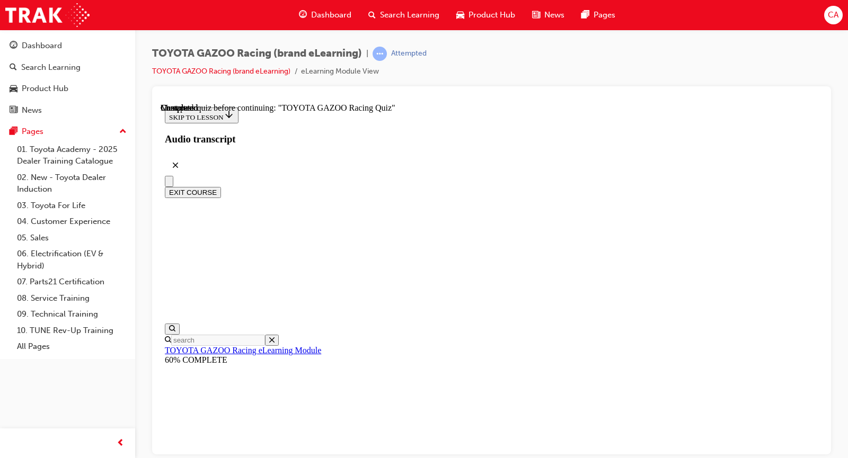
drag, startPoint x: 549, startPoint y: 336, endPoint x: 545, endPoint y: 362, distance: 26.7
radio input "true"
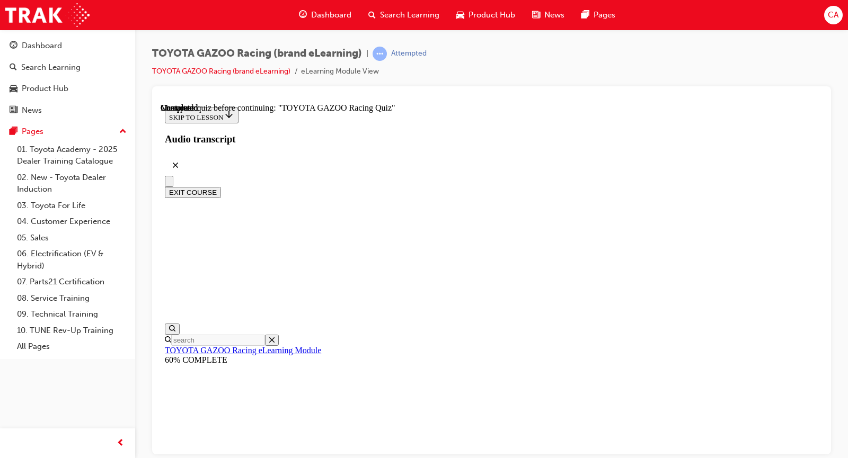
radio input "true"
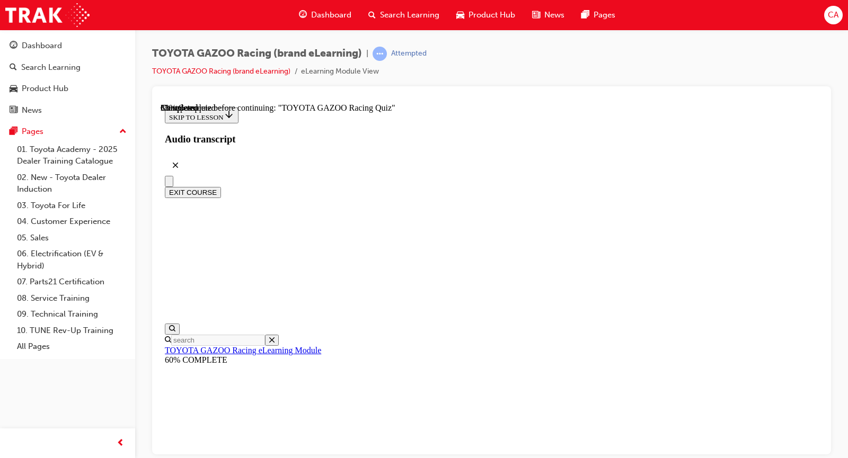
radio input "true"
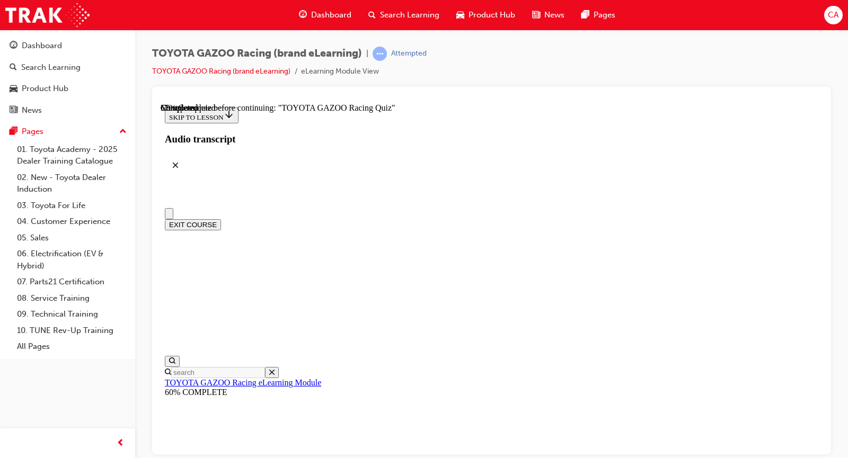
scroll to position [106, 0]
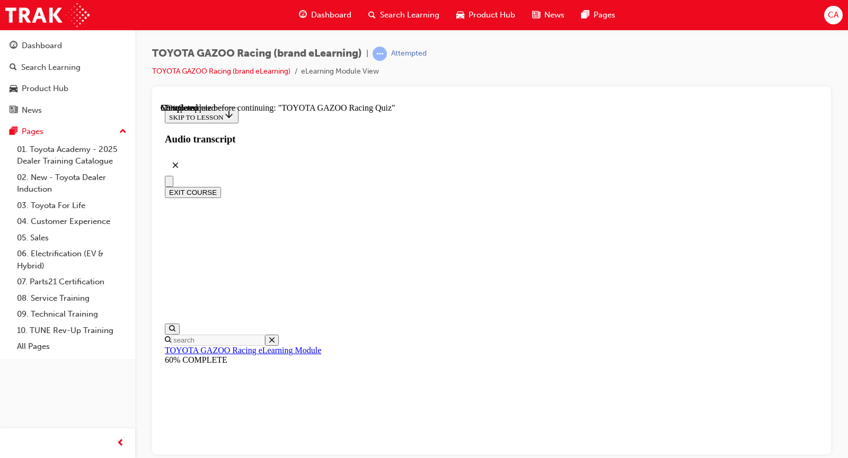
radio input "true"
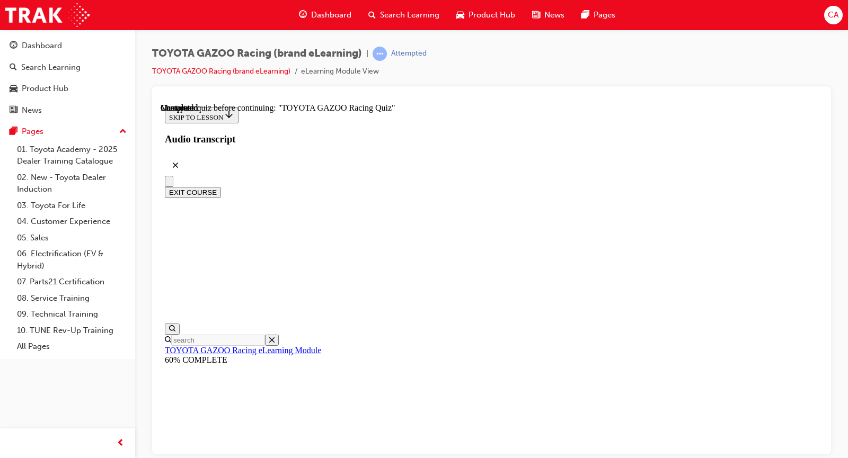
radio input "true"
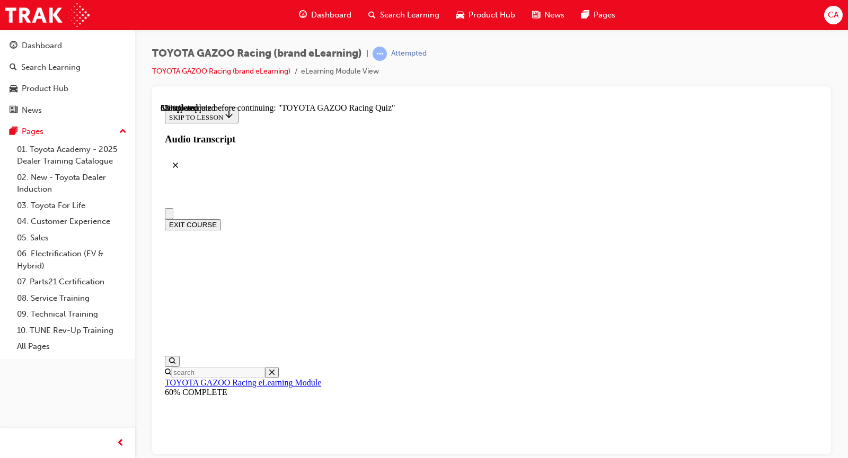
scroll to position [106, 0]
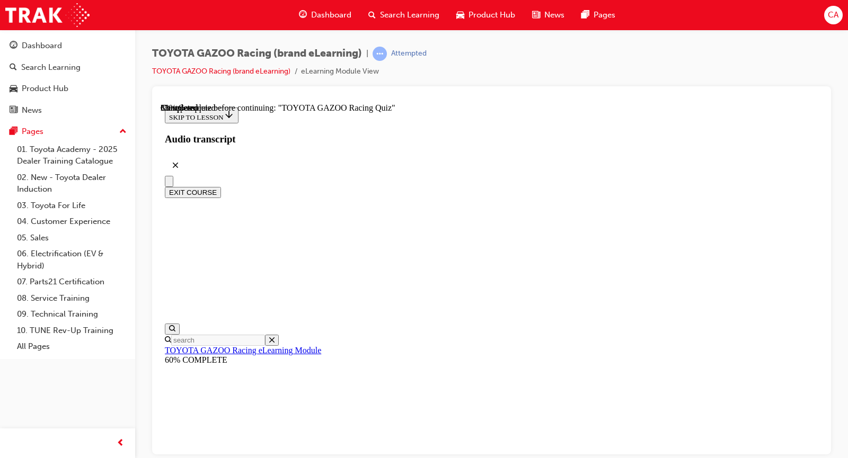
drag, startPoint x: 511, startPoint y: 309, endPoint x: 514, endPoint y: 315, distance: 6.6
radio input "true"
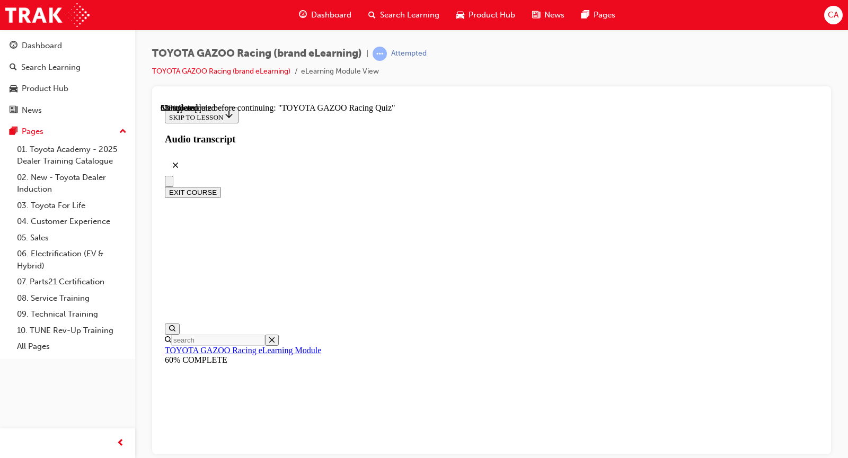
radio input "true"
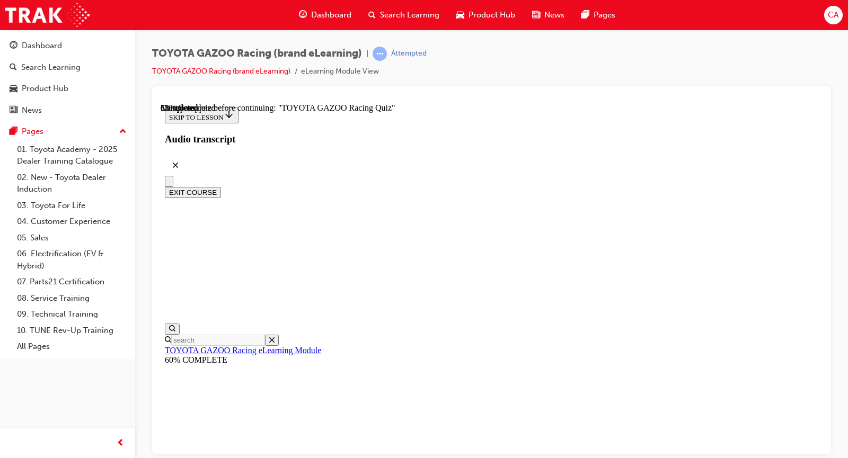
radio input "true"
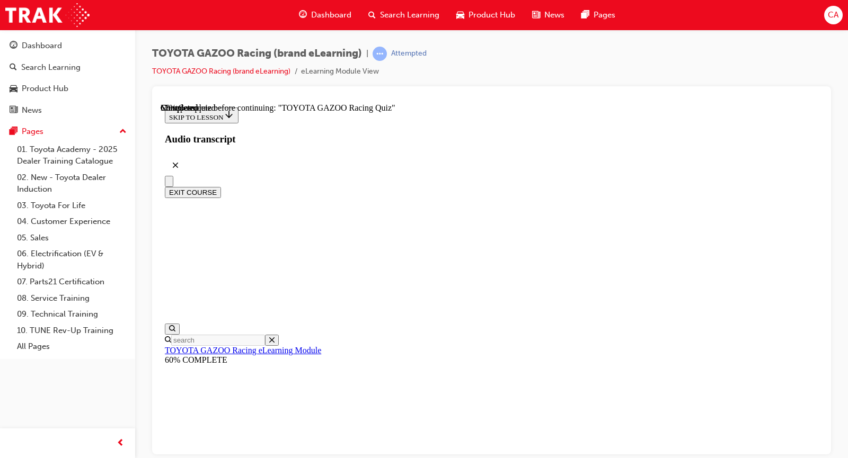
radio input "true"
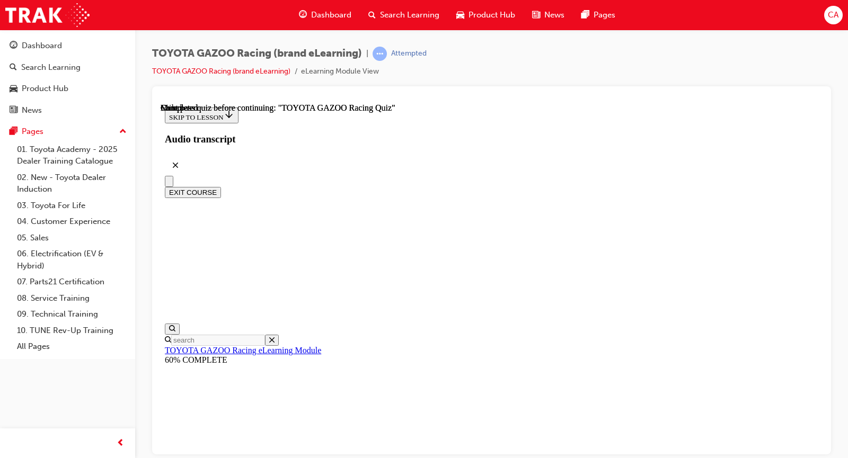
drag, startPoint x: 639, startPoint y: 244, endPoint x: 417, endPoint y: 246, distance: 222.0
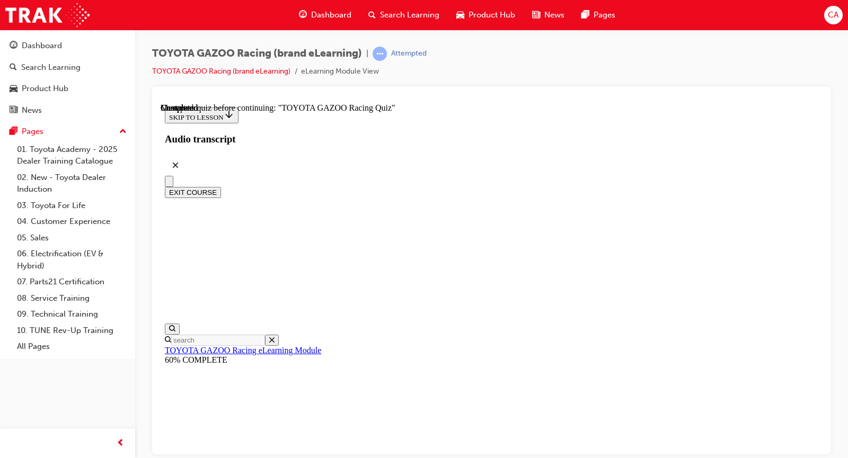
copy p "What's the difference between GR and GR Sport vehicles"
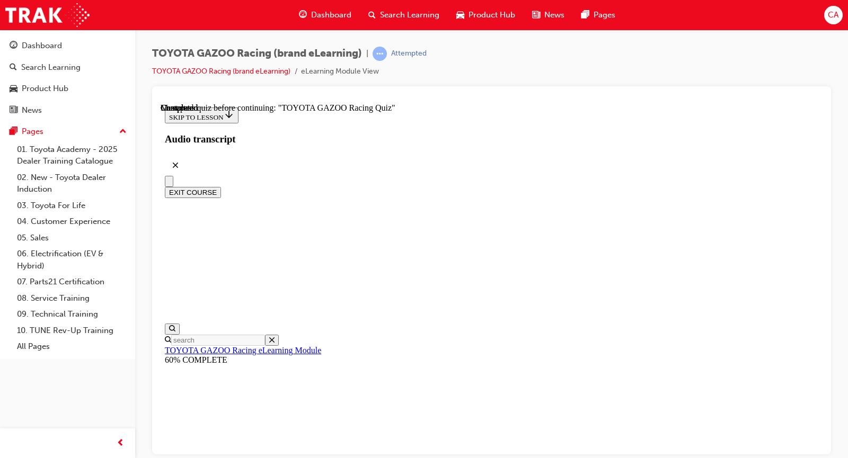
radio input "true"
drag, startPoint x: 531, startPoint y: 321, endPoint x: 528, endPoint y: 339, distance: 18.4
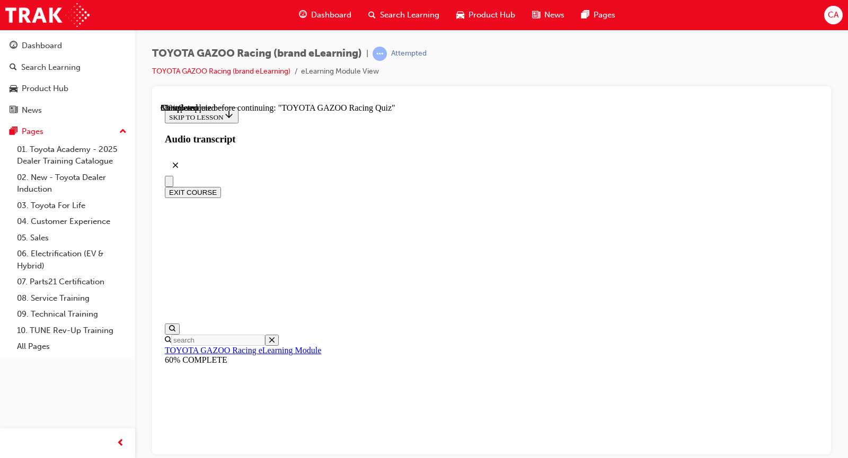
radio input "true"
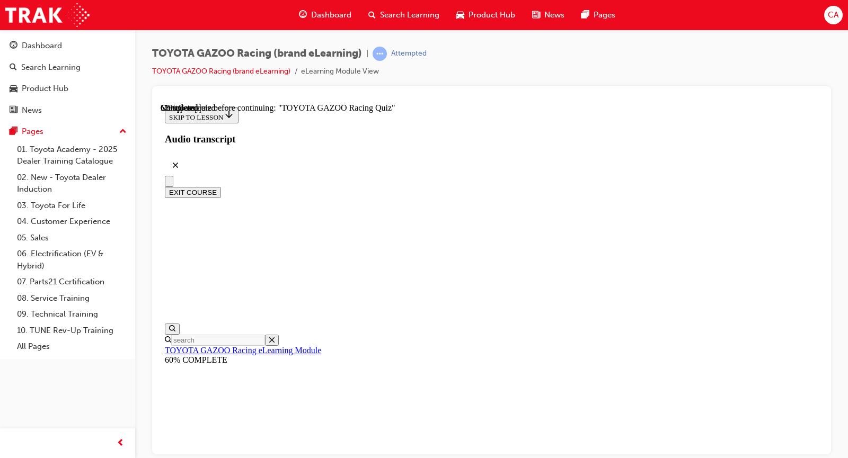
radio input "true"
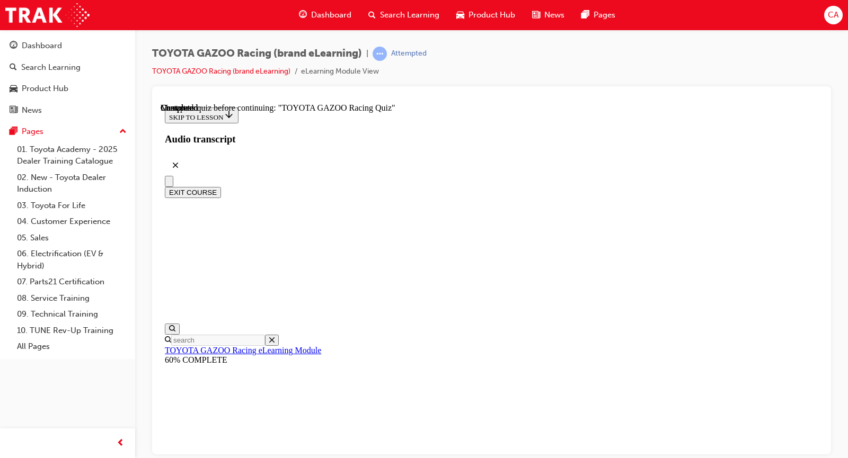
radio input "true"
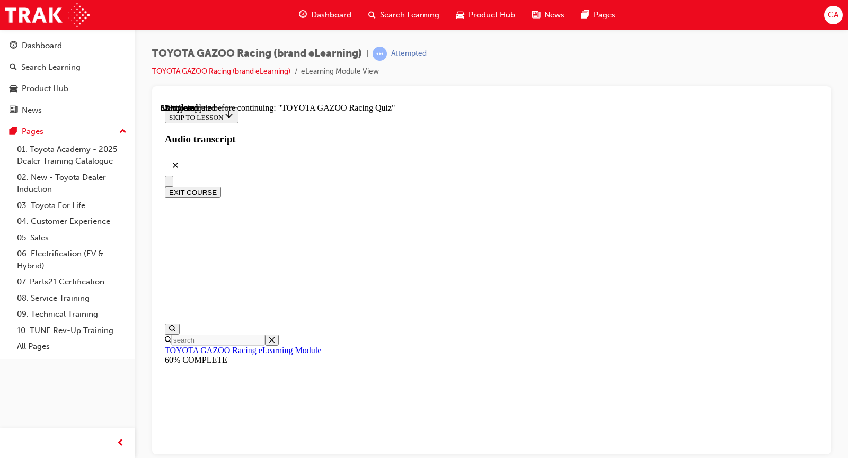
radio input "true"
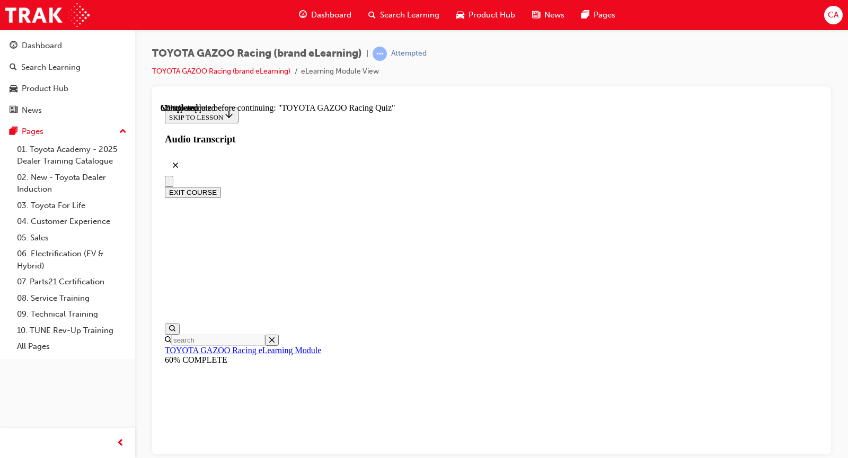
radio input "true"
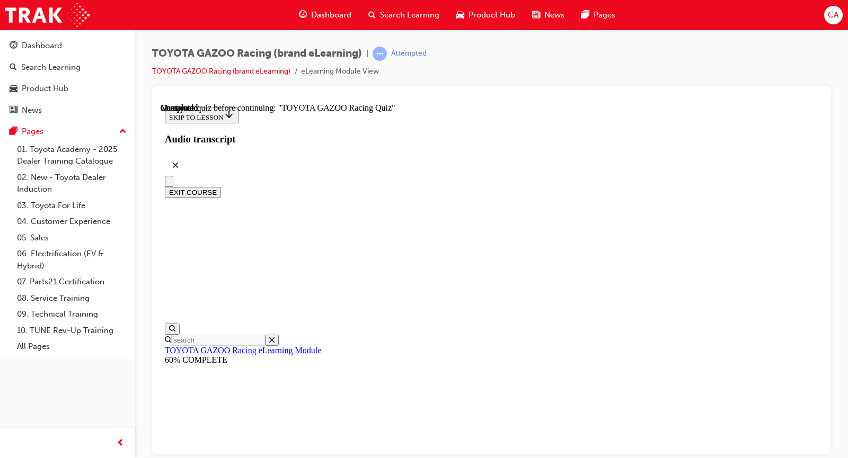
scroll to position [191, 0]
radio input "true"
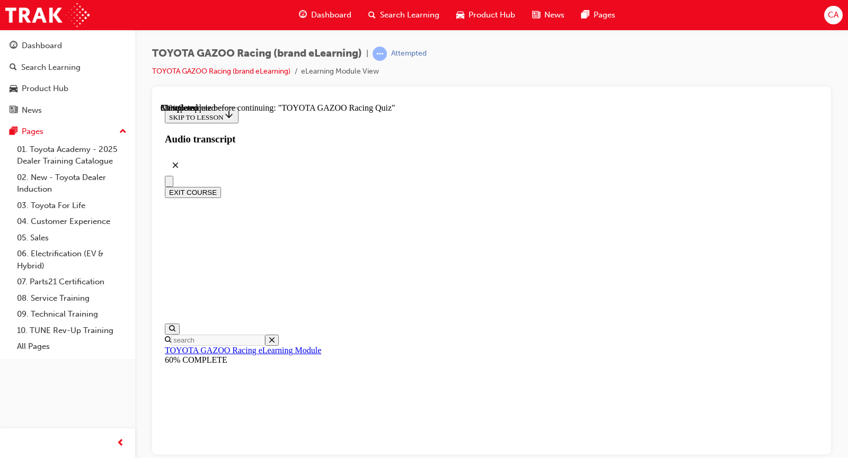
scroll to position [106, 0]
radio input "true"
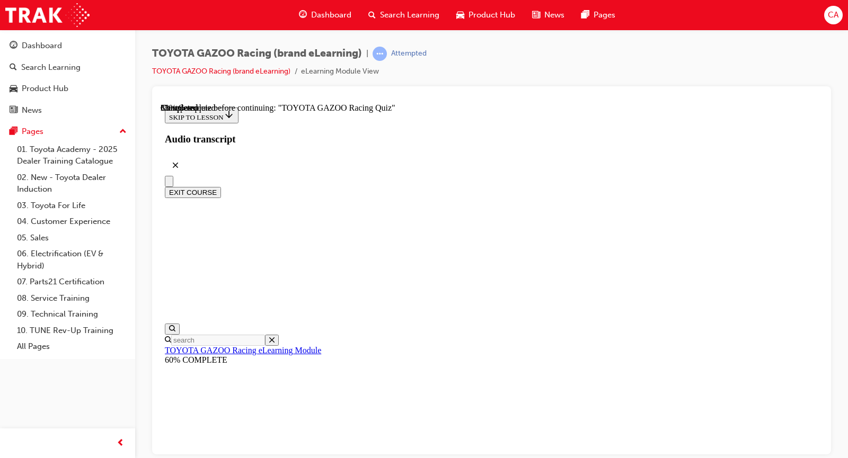
radio input "true"
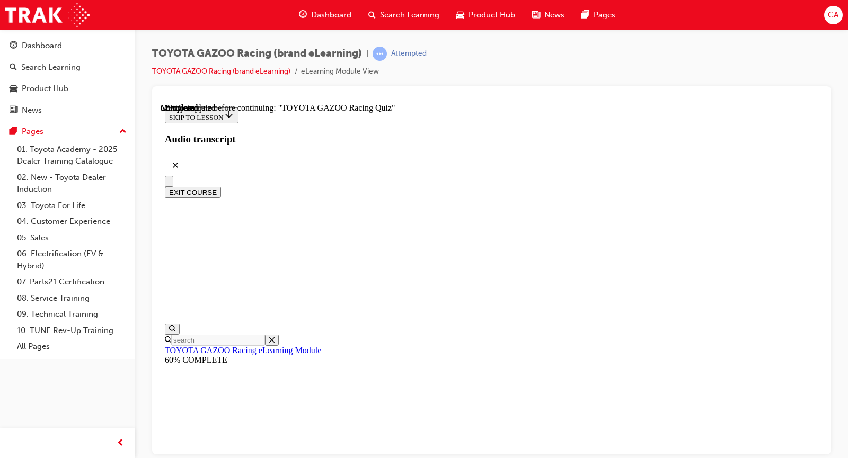
radio input "true"
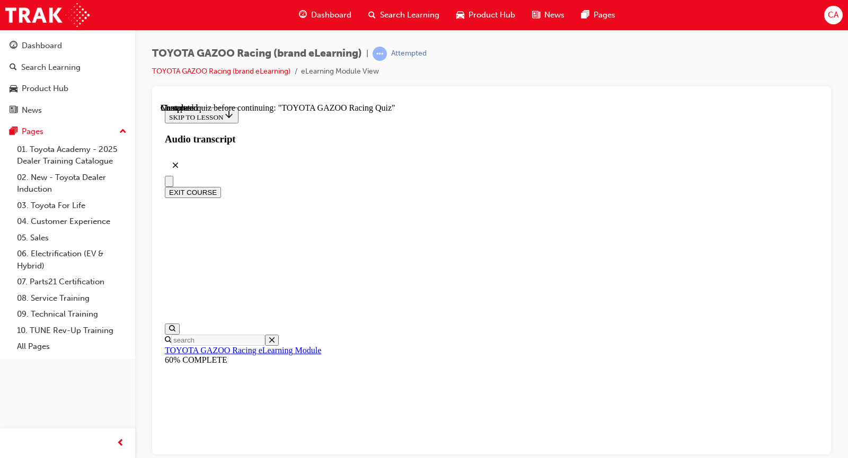
scroll to position [46, 0]
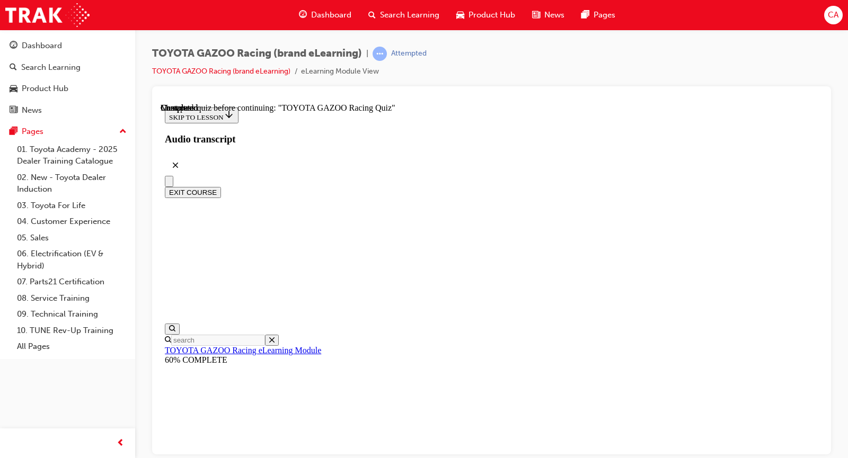
radio input "true"
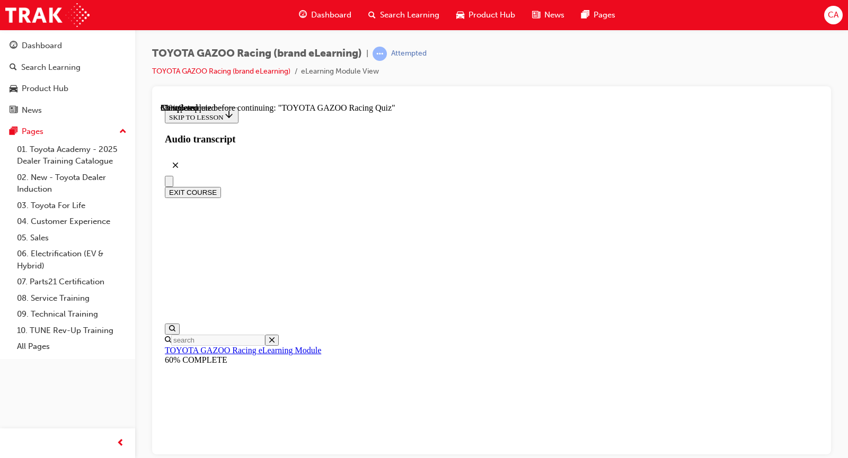
drag, startPoint x: 495, startPoint y: 201, endPoint x: 410, endPoint y: 174, distance: 89.6
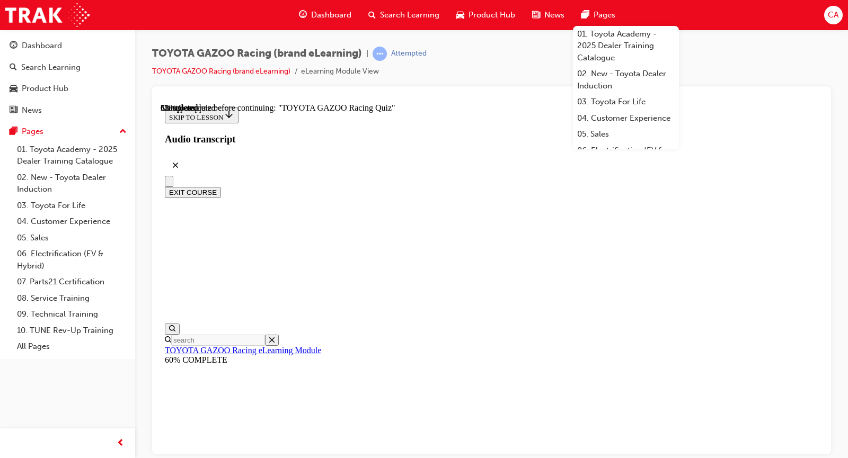
copy p "Why does Toyota compete in motorsports? Choose the most appropriate answer"
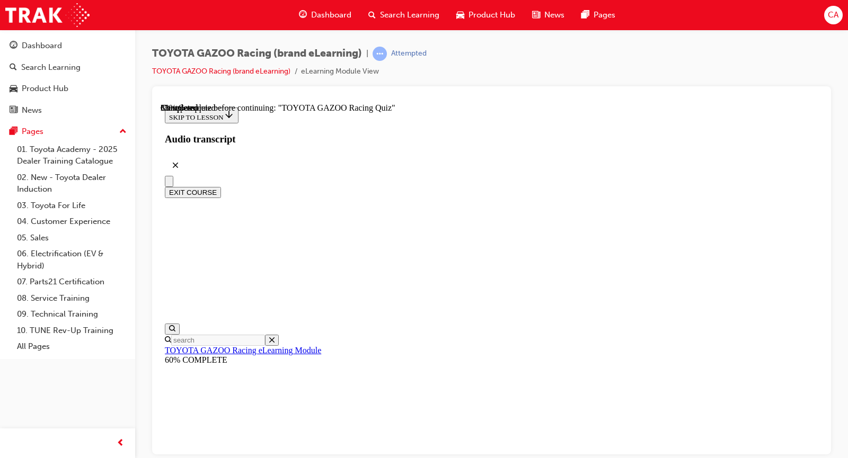
radio input "true"
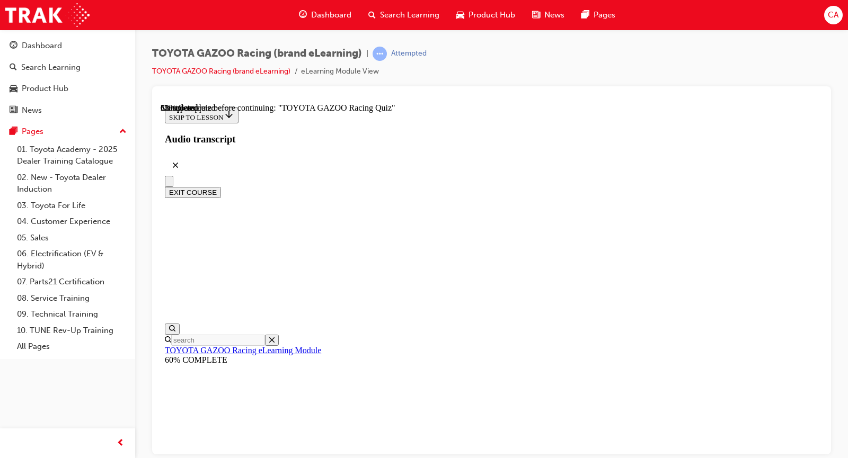
radio input "true"
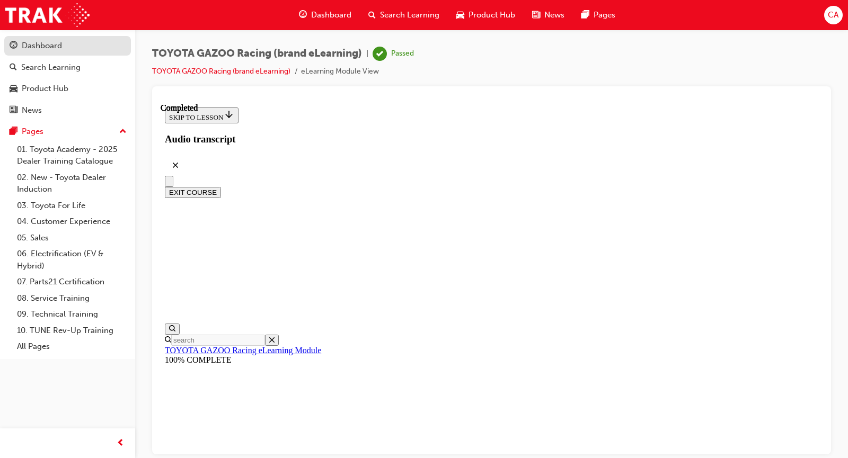
click at [110, 48] on div "Dashboard" at bounding box center [68, 45] width 116 height 13
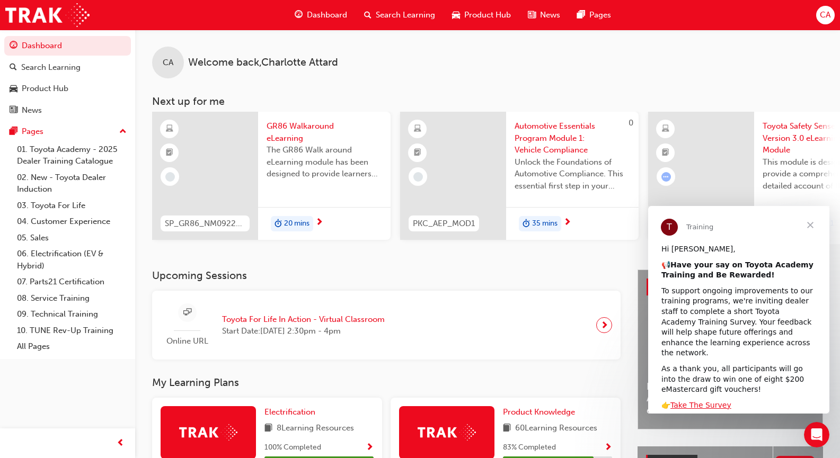
click at [317, 223] on span "next-icon" at bounding box center [319, 223] width 8 height 10
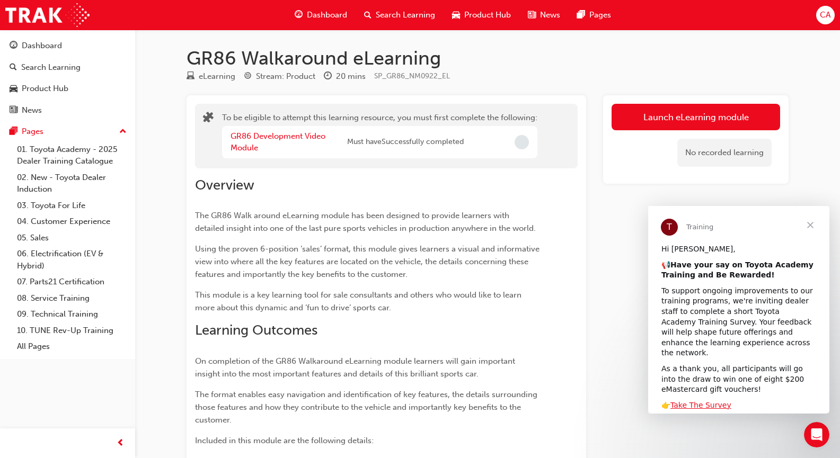
drag, startPoint x: 429, startPoint y: 154, endPoint x: 419, endPoint y: 151, distance: 10.4
click at [425, 153] on div "GR86 Development Video Module Must have Successfully completed" at bounding box center [346, 142] width 233 height 24
drag, startPoint x: 324, startPoint y: 127, endPoint x: 301, endPoint y: 138, distance: 25.6
click at [315, 131] on div "GR86 Development Video Module Must have Successfully completed" at bounding box center [379, 142] width 315 height 32
click at [301, 138] on link "GR86 Development Video Module" at bounding box center [277, 142] width 95 height 22
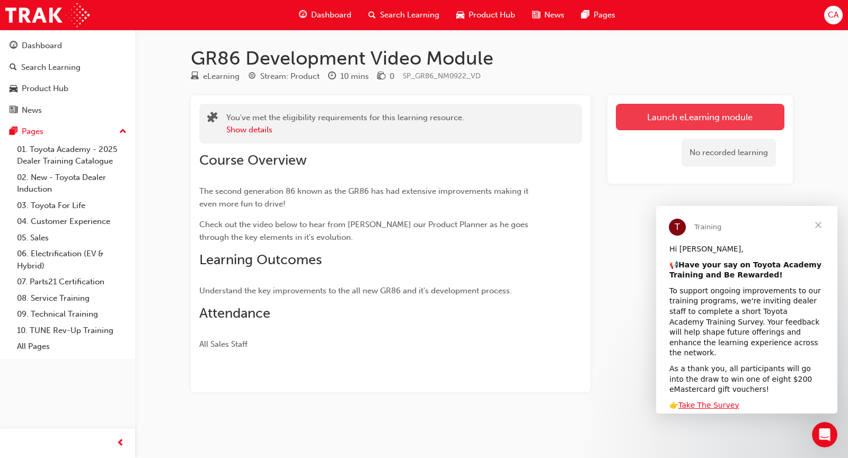
click at [628, 124] on link "Launch eLearning module" at bounding box center [700, 117] width 168 height 26
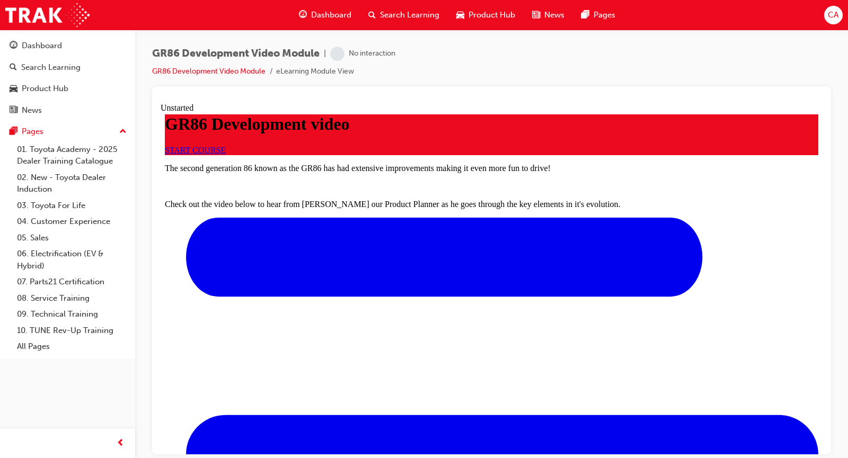
click at [226, 154] on link "START COURSE" at bounding box center [195, 149] width 61 height 9
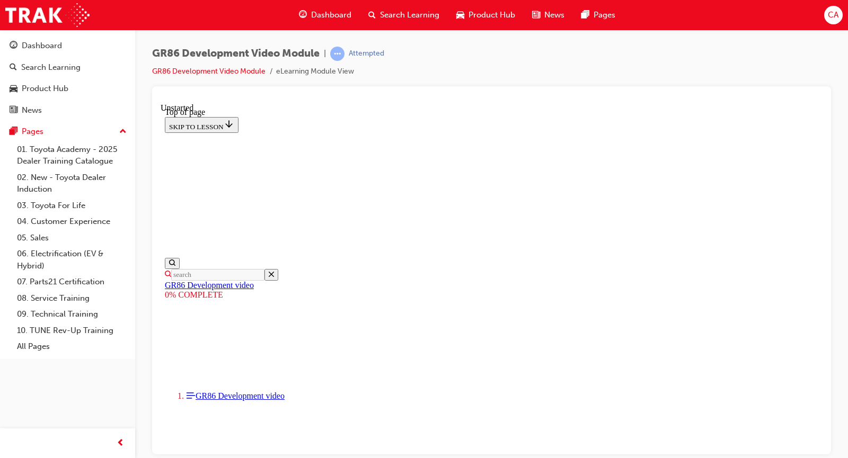
scroll to position [138, 0]
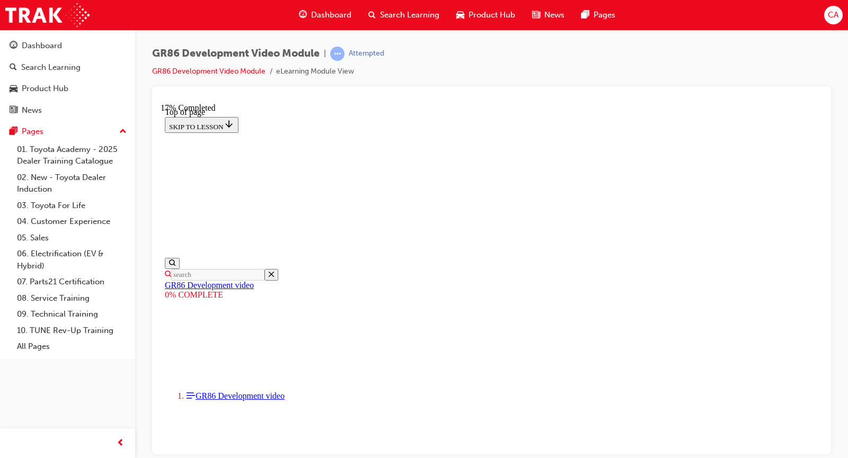
drag, startPoint x: 566, startPoint y: 406, endPoint x: 554, endPoint y: 413, distance: 14.5
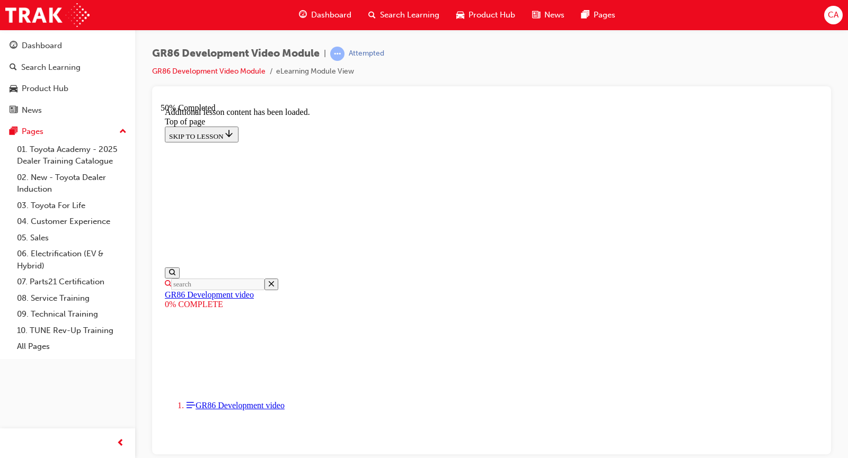
scroll to position [650, 0]
drag, startPoint x: 592, startPoint y: 393, endPoint x: 559, endPoint y: 353, distance: 51.1
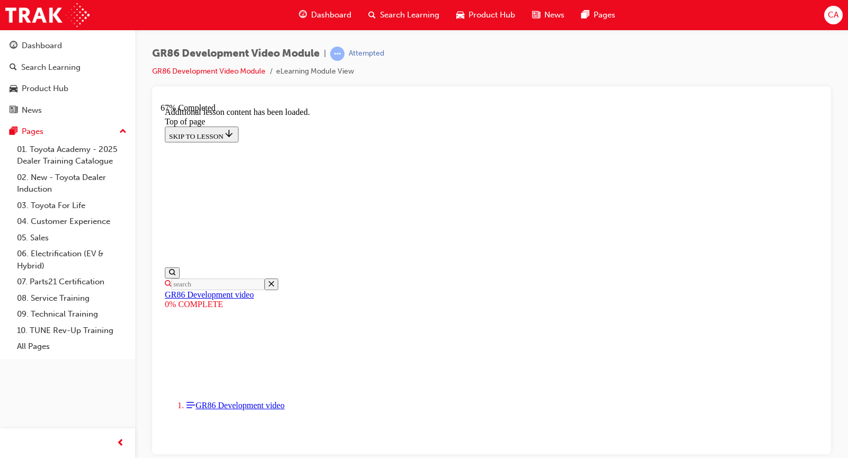
scroll to position [10, 0]
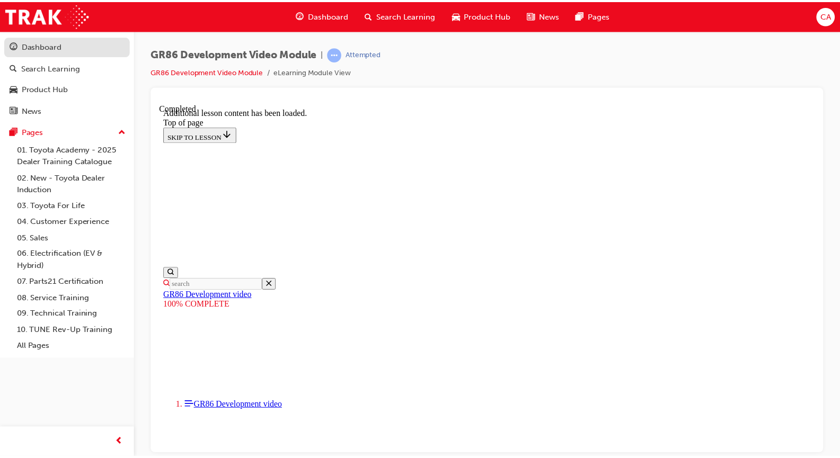
scroll to position [1055, 0]
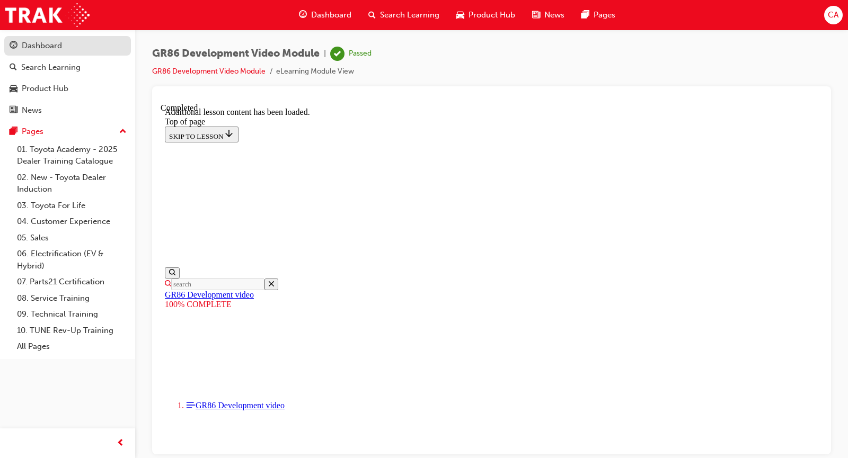
click at [54, 41] on div "Dashboard" at bounding box center [42, 46] width 40 height 12
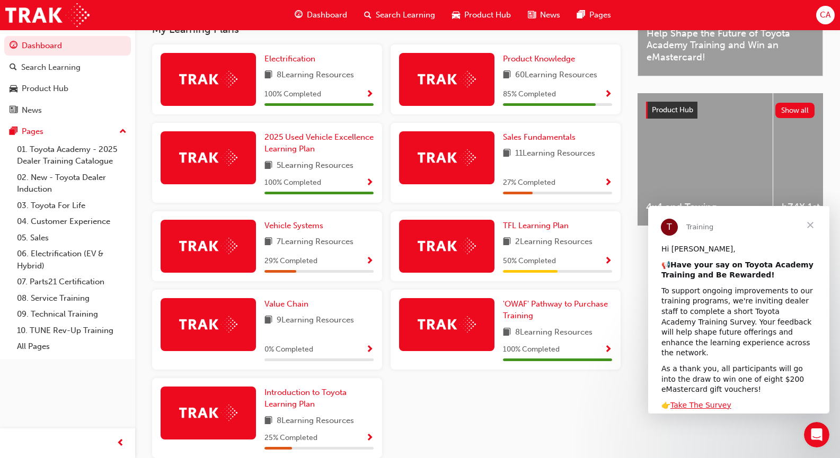
scroll to position [371, 0]
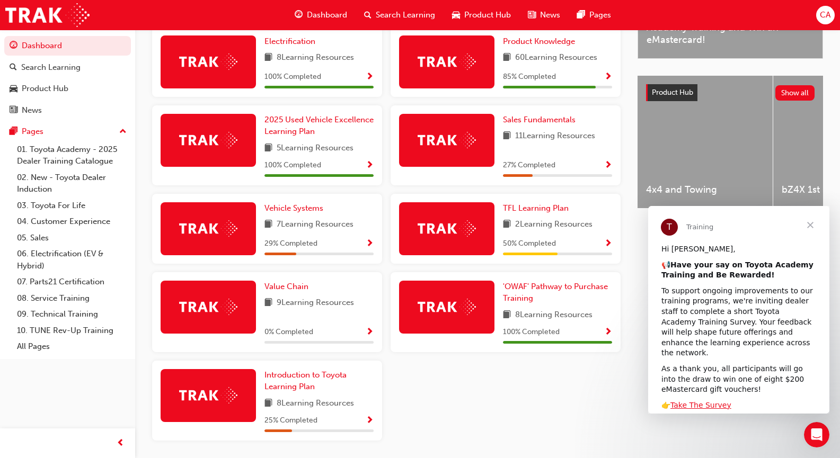
click at [609, 78] on span "Show Progress" at bounding box center [608, 78] width 8 height 10
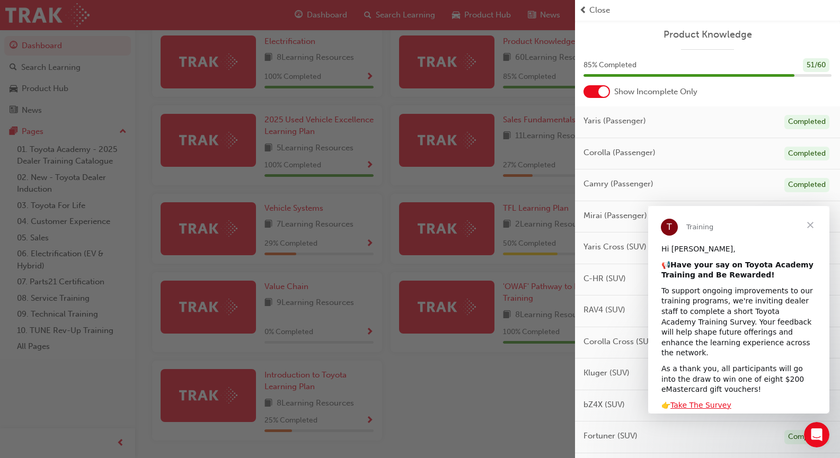
click at [741, 124] on div "Yaris (Passenger) Completed" at bounding box center [707, 122] width 265 height 32
click at [811, 224] on span "Close" at bounding box center [810, 225] width 38 height 38
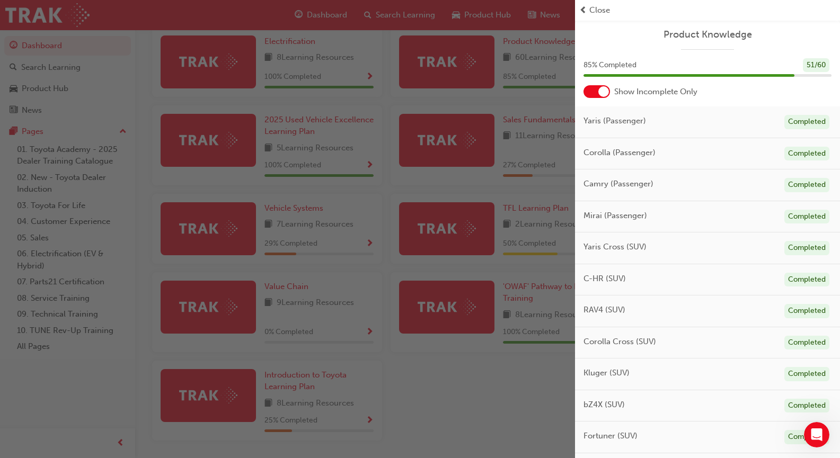
click at [503, 129] on div "button" at bounding box center [287, 229] width 575 height 458
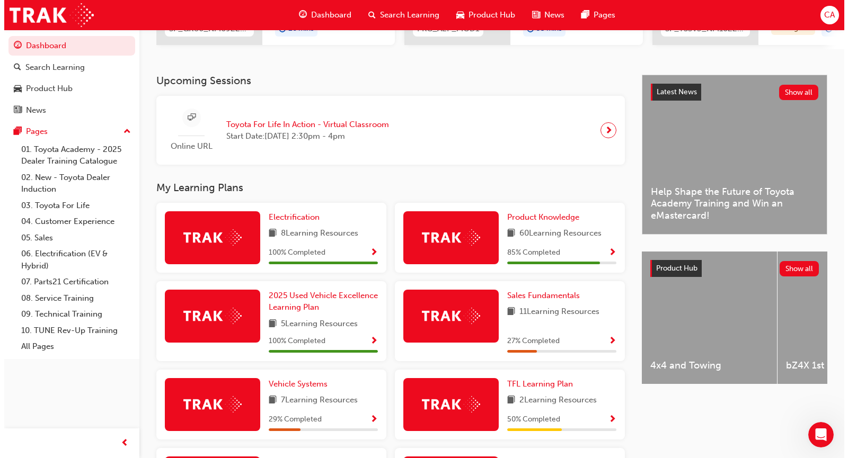
scroll to position [0, 0]
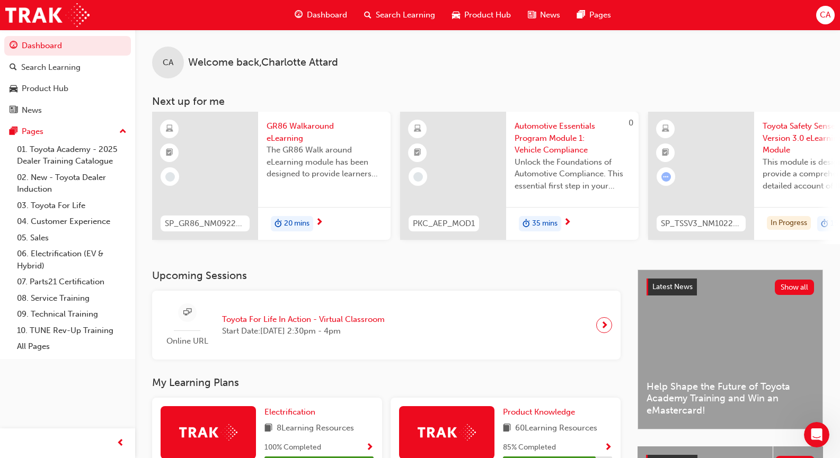
click at [319, 221] on span "next-icon" at bounding box center [319, 223] width 8 height 10
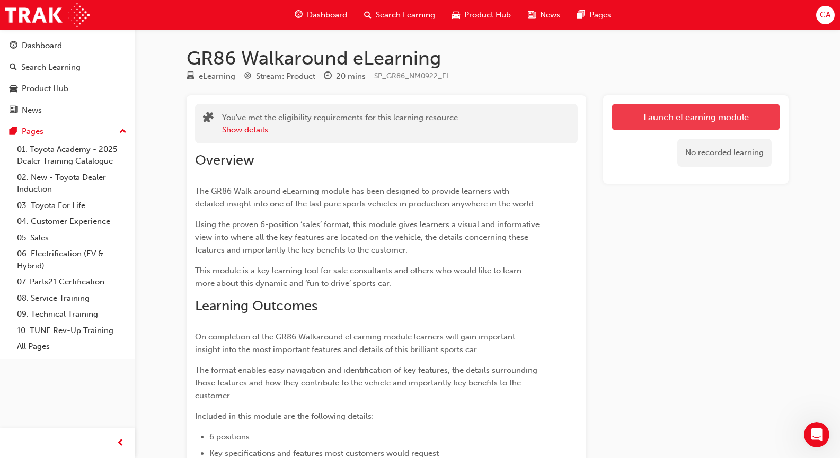
click at [704, 114] on link "Launch eLearning module" at bounding box center [695, 117] width 168 height 26
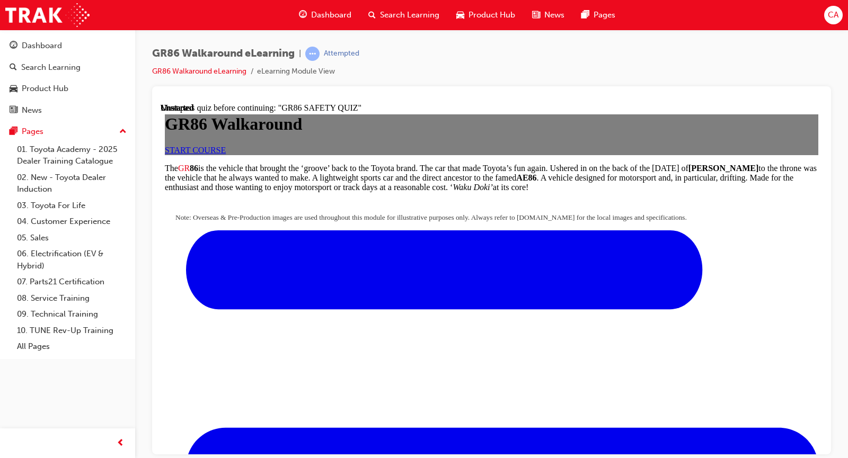
click at [226, 154] on link "START COURSE" at bounding box center [195, 149] width 61 height 9
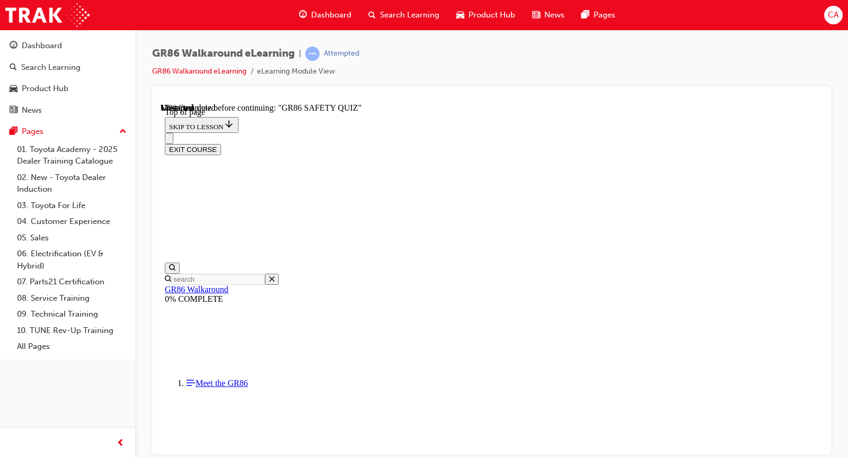
scroll to position [291, 0]
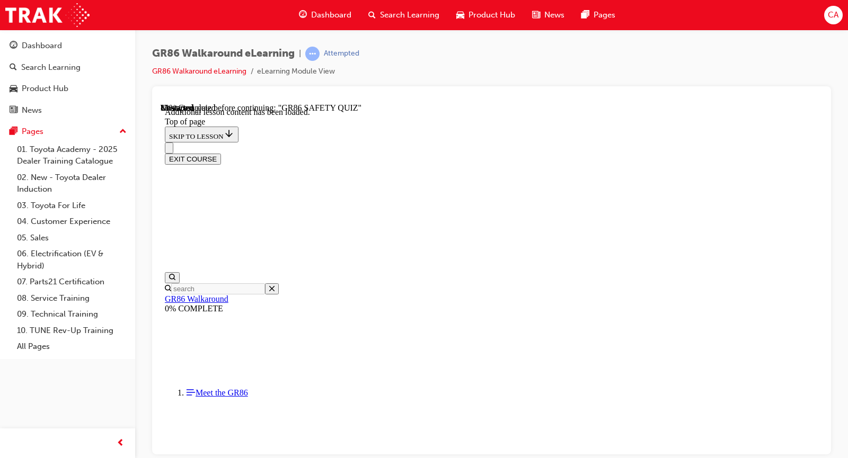
scroll to position [1073, 0]
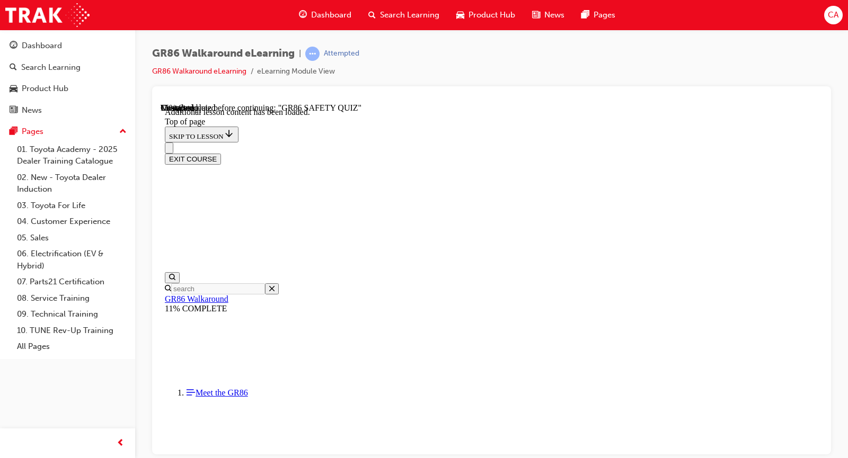
scroll to position [486, 0]
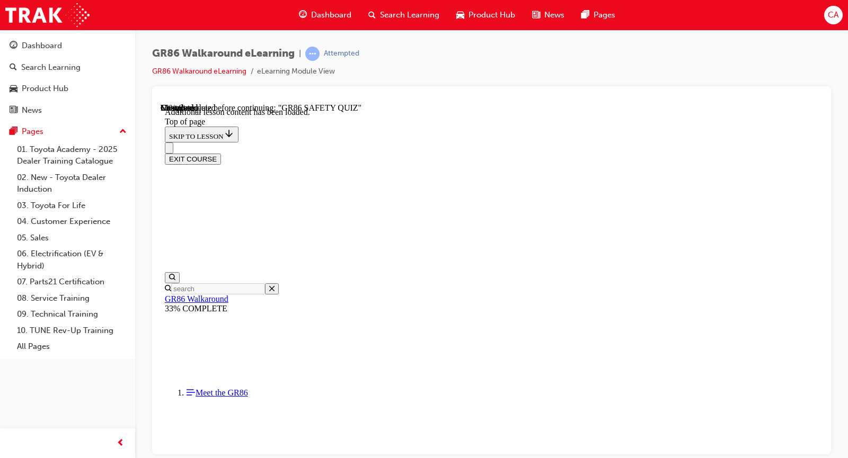
scroll to position [298, 0]
drag, startPoint x: 562, startPoint y: 299, endPoint x: 564, endPoint y: 305, distance: 5.7
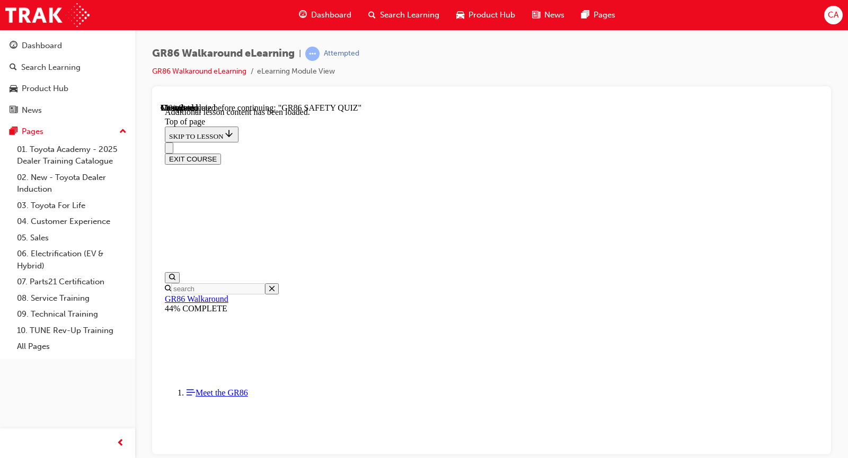
scroll to position [369, 0]
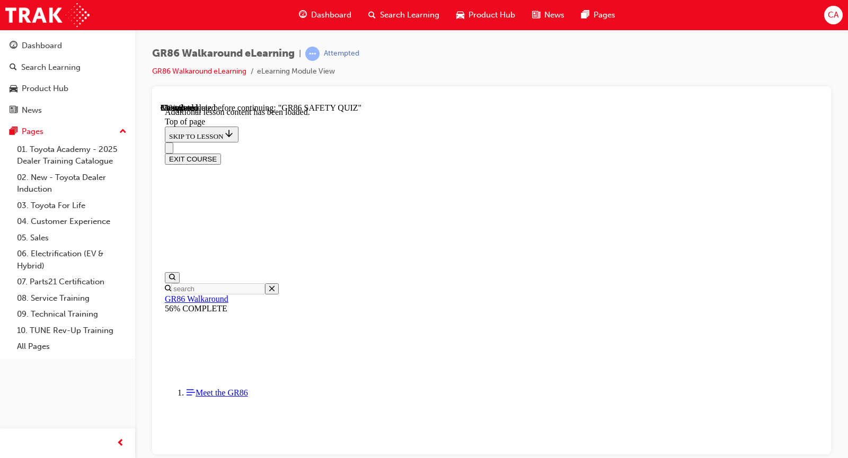
scroll to position [234, 0]
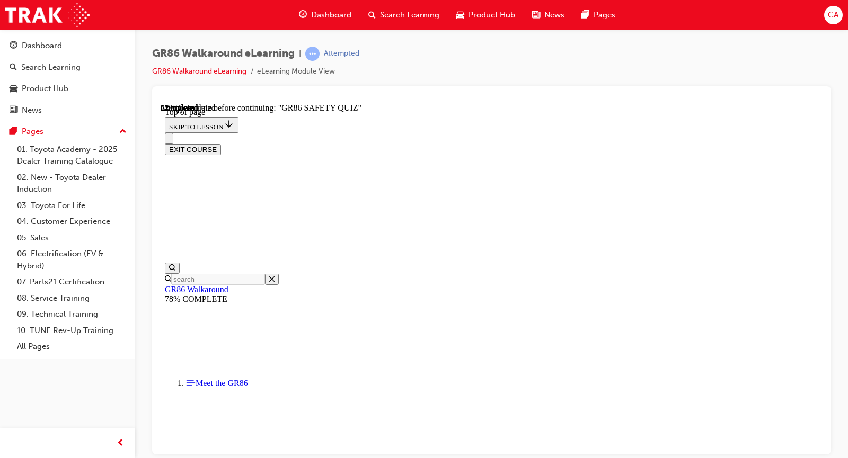
scroll to position [403, 0]
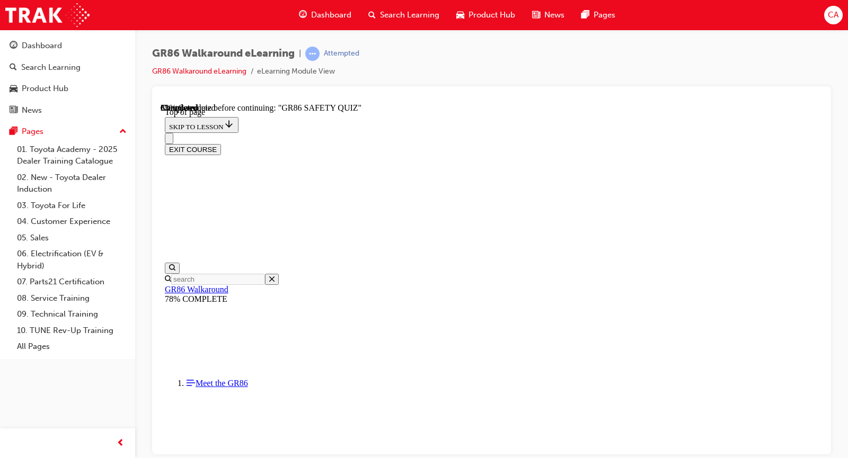
scroll to position [350, 0]
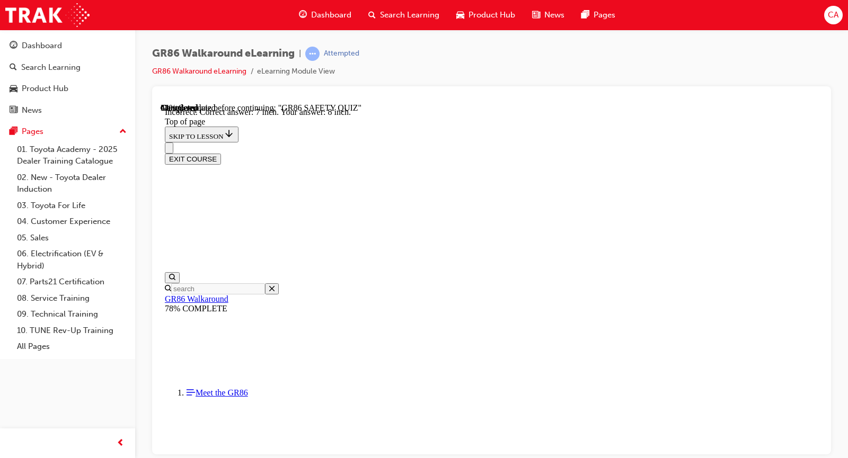
scroll to position [469, 0]
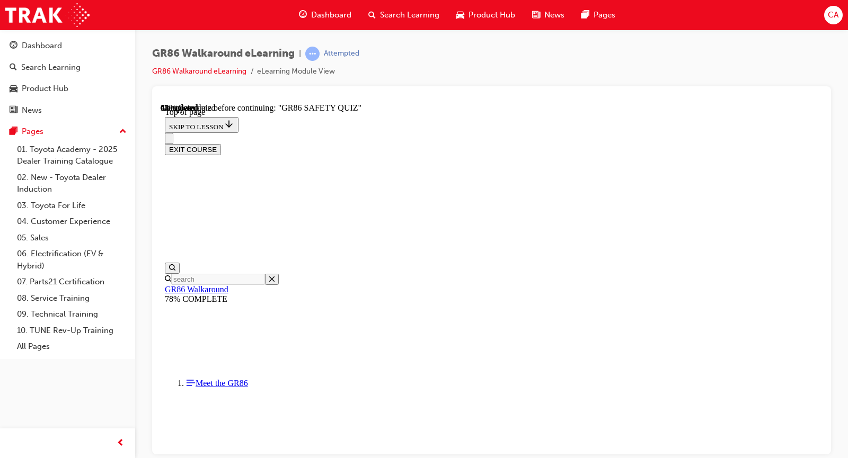
scroll to position [85, 0]
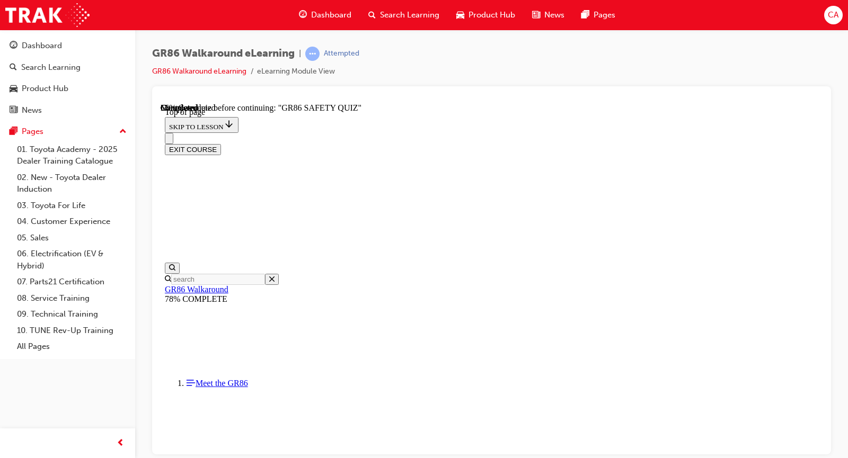
scroll to position [138, 0]
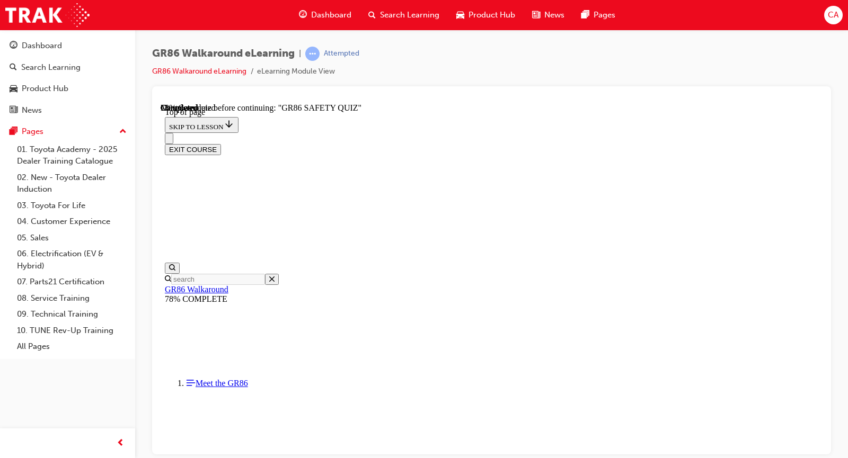
scroll to position [191, 0]
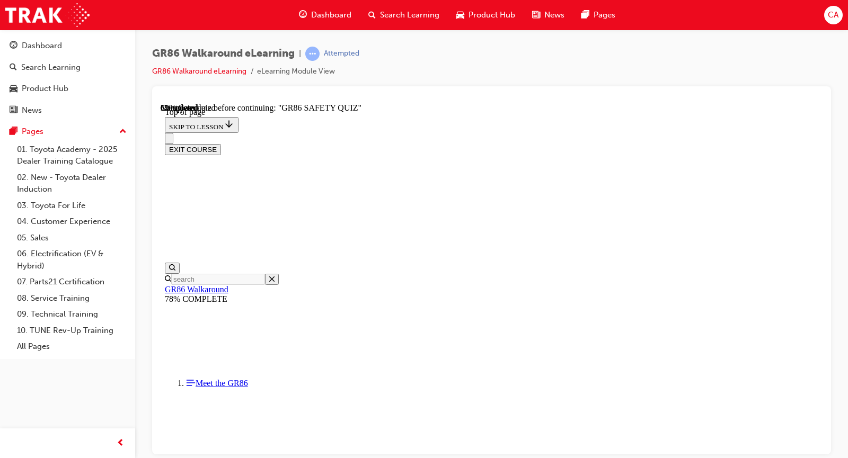
scroll to position [85, 0]
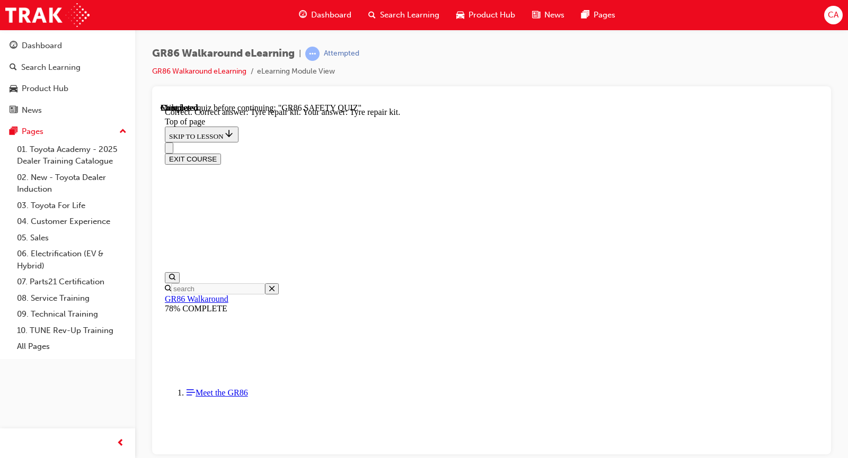
scroll to position [243, 0]
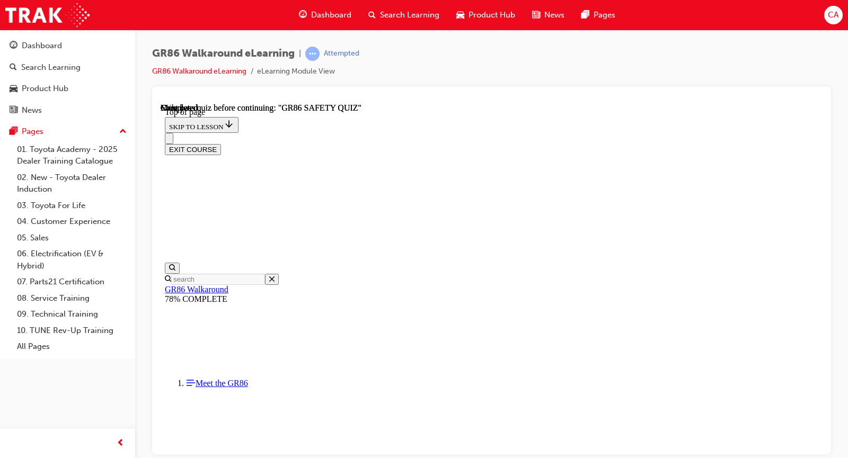
scroll to position [191, 0]
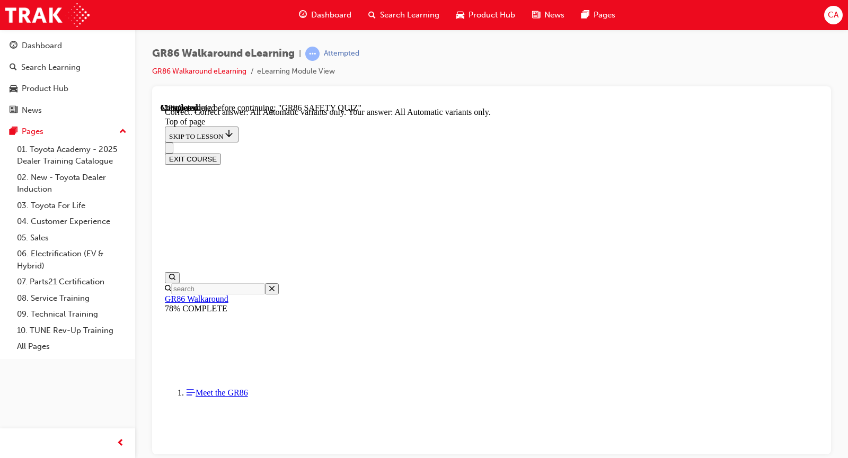
scroll to position [315, 0]
drag, startPoint x: 602, startPoint y: 140, endPoint x: 419, endPoint y: 145, distance: 182.8
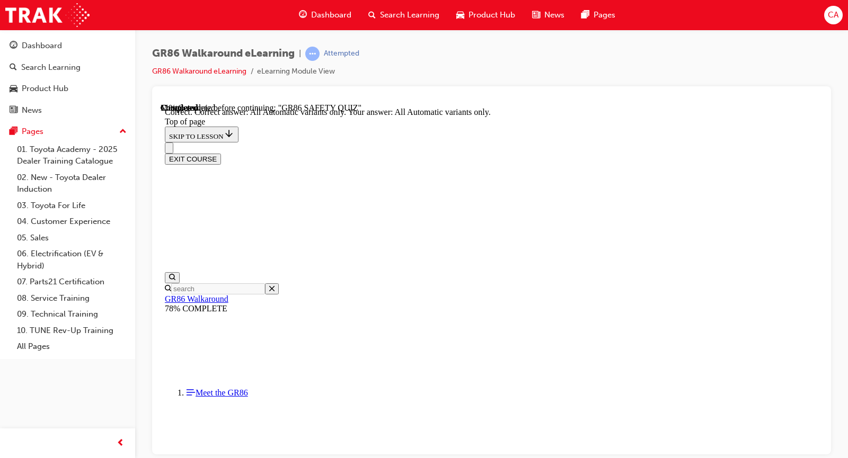
copy p "What size is the MID display in the new GR 86"
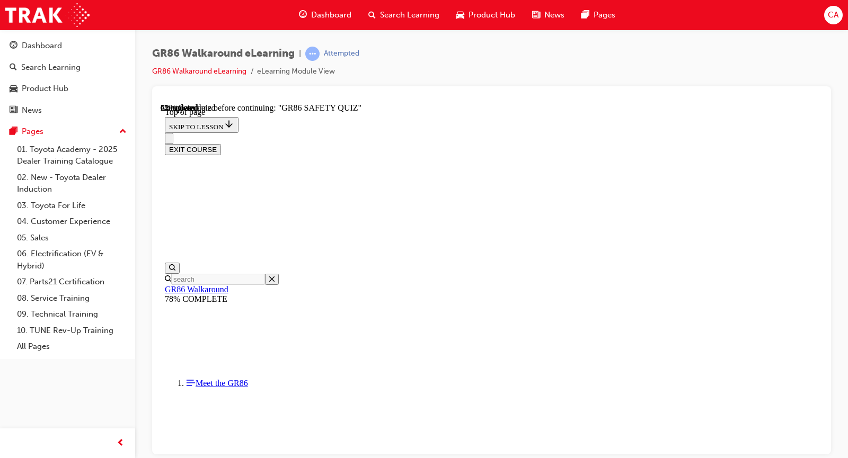
drag, startPoint x: 461, startPoint y: 360, endPoint x: 482, endPoint y: 380, distance: 28.8
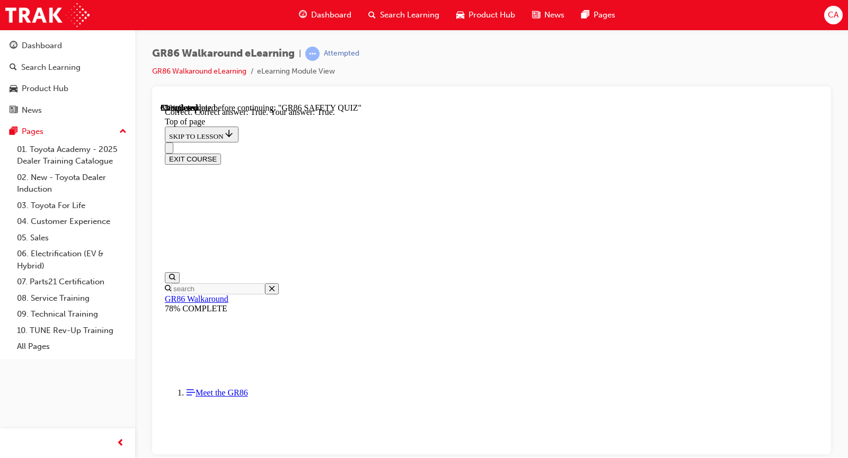
scroll to position [348, 0]
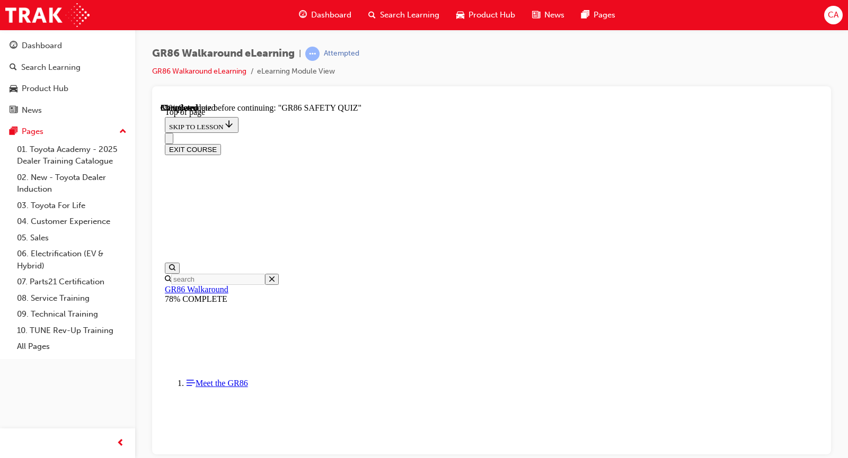
scroll to position [191, 0]
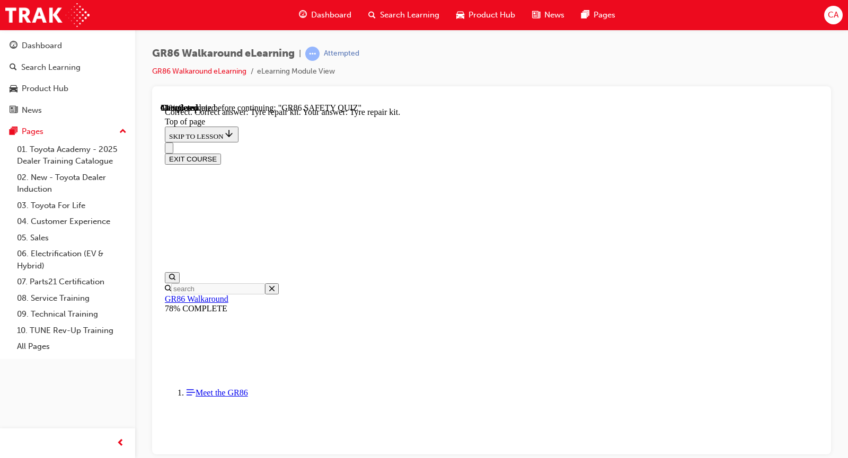
scroll to position [243, 0]
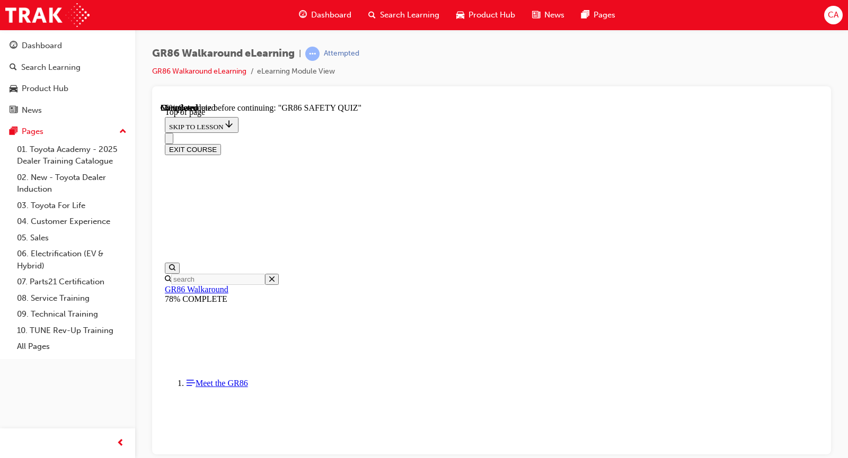
scroll to position [138, 0]
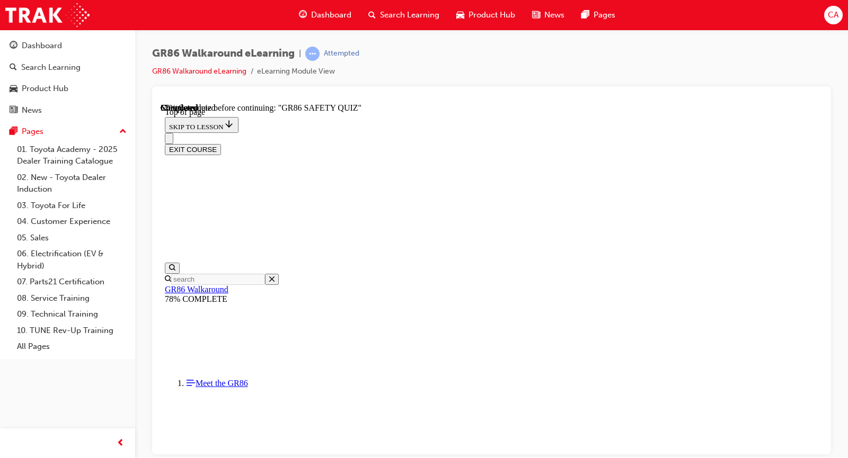
drag, startPoint x: 421, startPoint y: 153, endPoint x: 567, endPoint y: 191, distance: 151.0
copy p "What important headlamp technology enables the new GR 86 GTS grade to illuminat…"
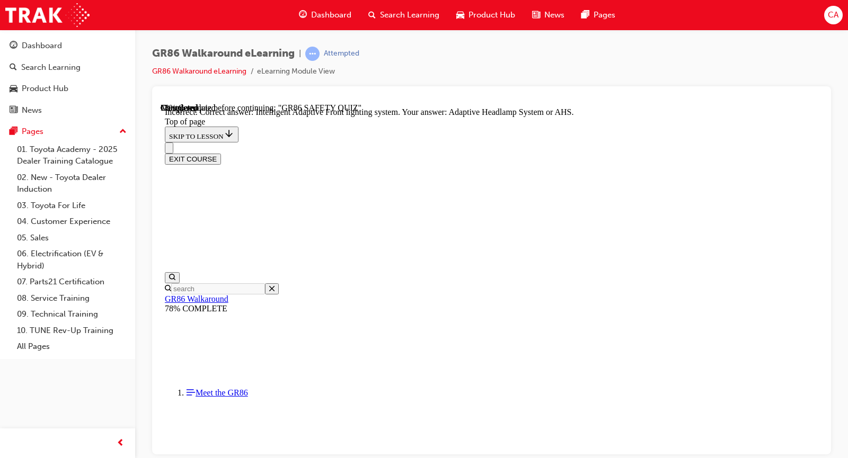
scroll to position [452, 0]
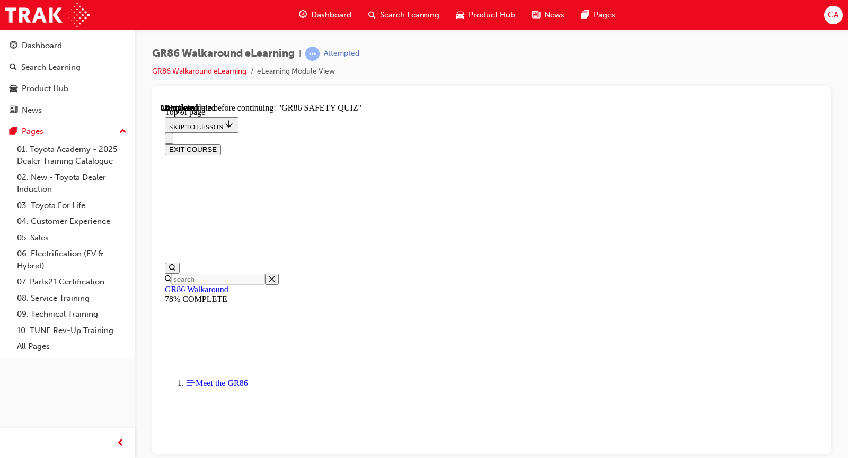
scroll to position [191, 0]
drag, startPoint x: 519, startPoint y: 369, endPoint x: 553, endPoint y: 422, distance: 62.7
drag, startPoint x: 560, startPoint y: 431, endPoint x: 637, endPoint y: 308, distance: 144.8
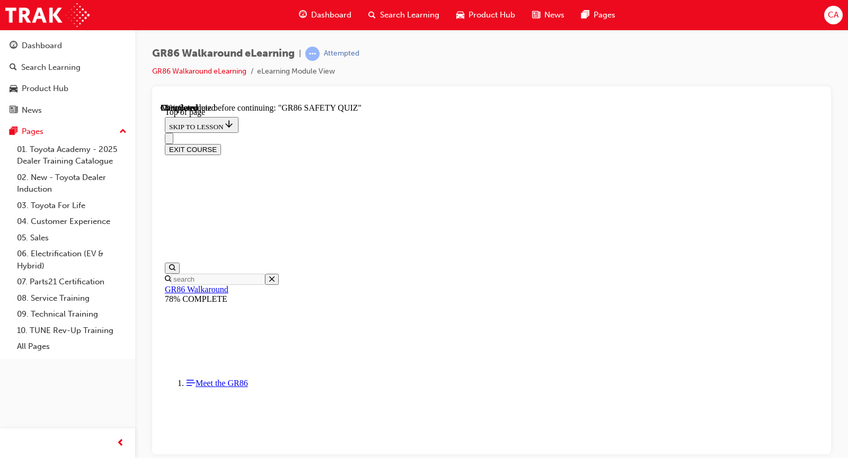
scroll to position [244, 0]
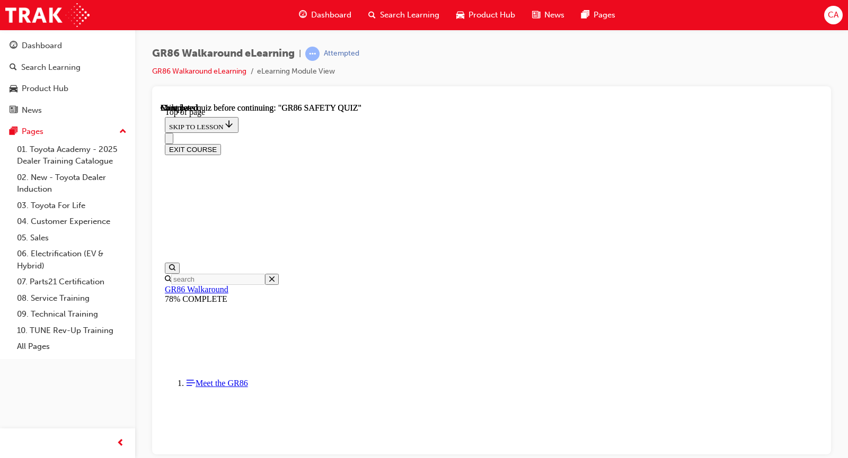
scroll to position [224, 0]
drag, startPoint x: 456, startPoint y: 316, endPoint x: 455, endPoint y: 324, distance: 7.5
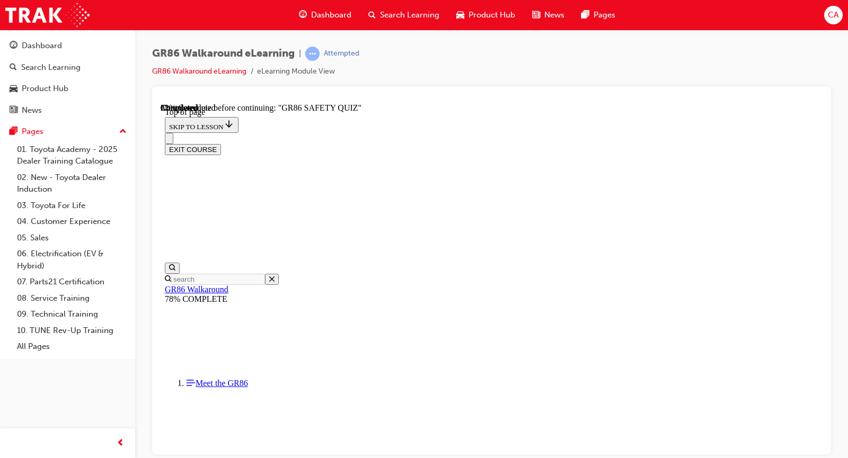
scroll to position [138, 0]
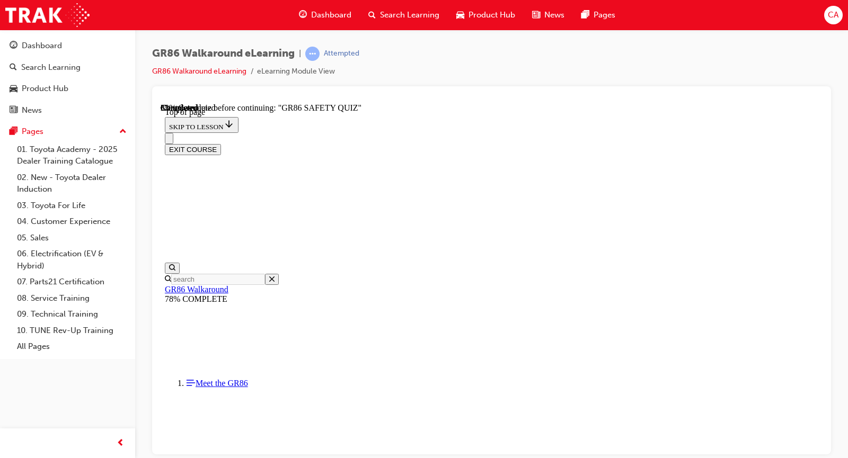
scroll to position [404, 0]
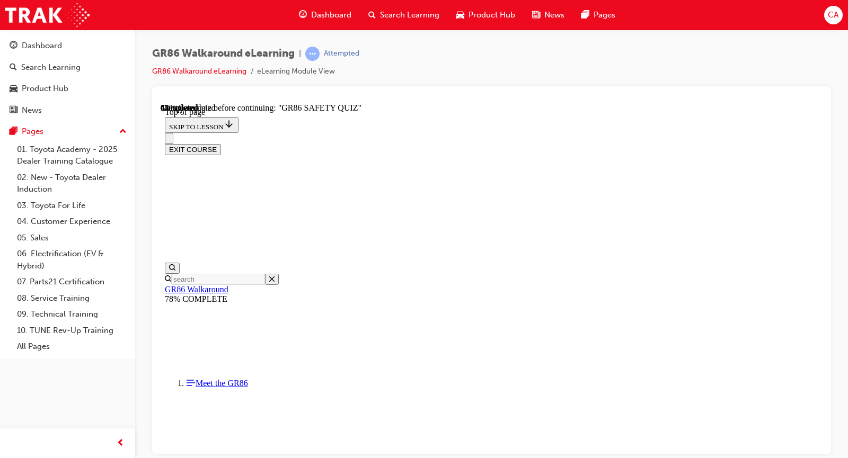
scroll to position [138, 0]
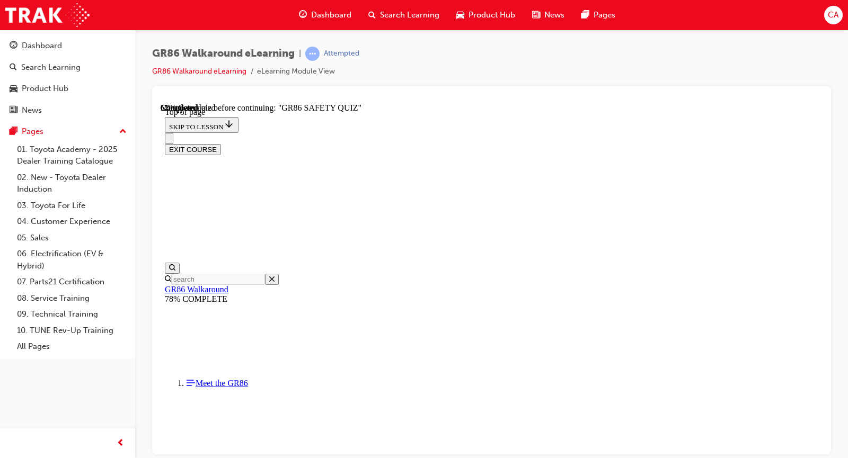
scroll to position [191, 0]
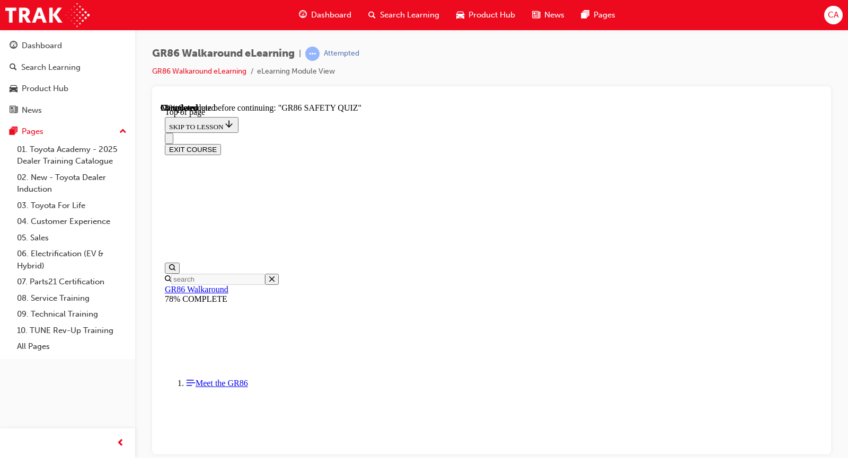
scroll to position [350, 0]
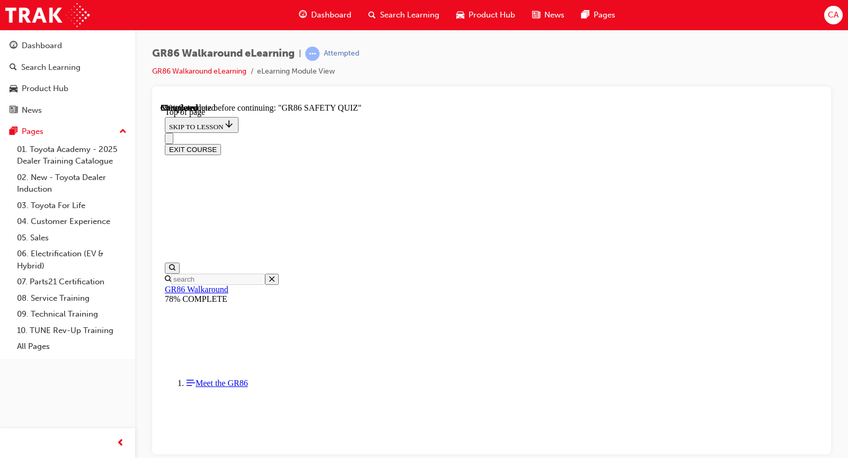
scroll to position [138, 0]
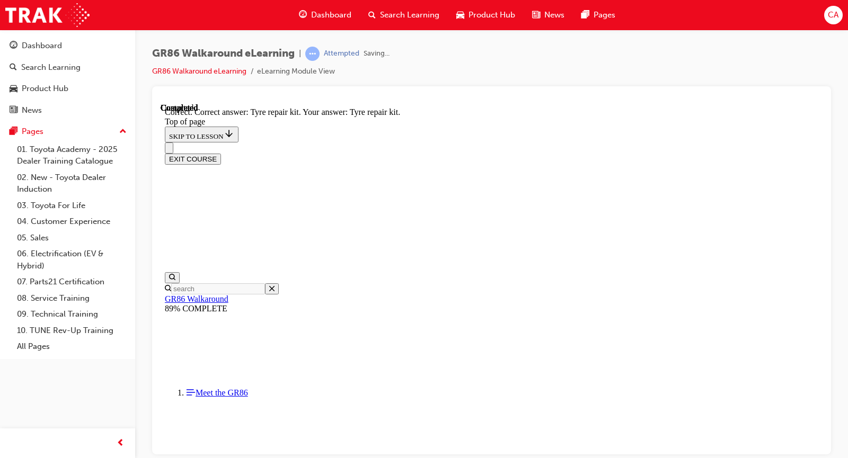
scroll to position [243, 0]
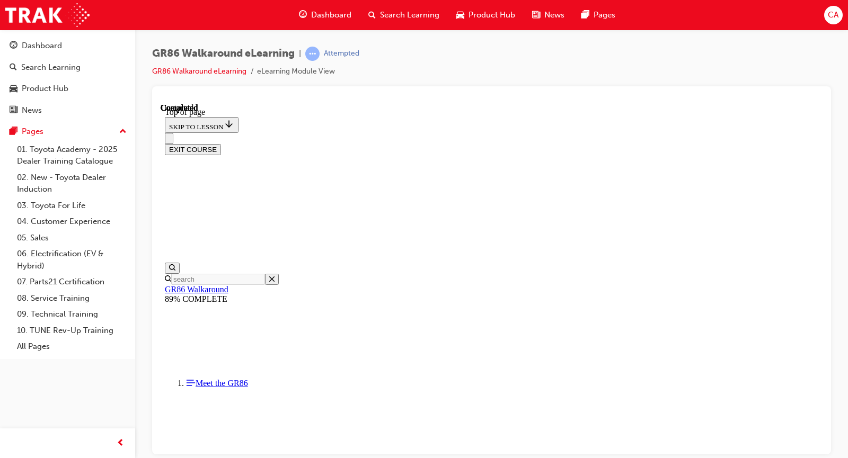
scroll to position [224, 0]
click at [221, 144] on button "EXIT COURSE" at bounding box center [193, 149] width 56 height 11
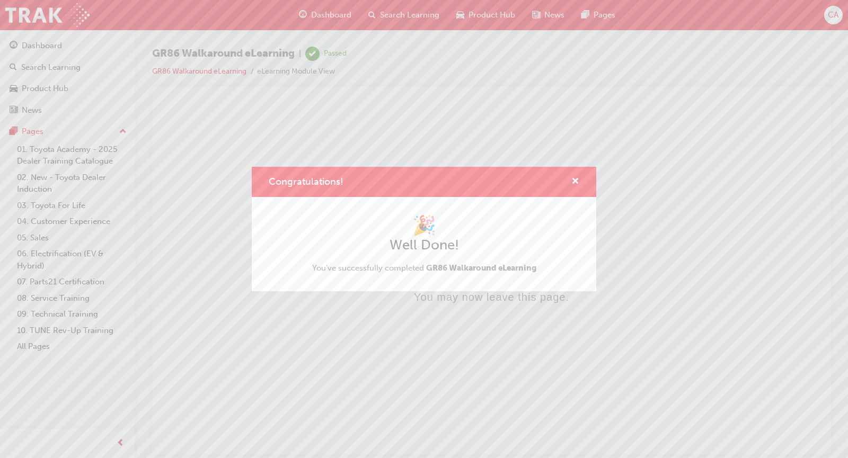
scroll to position [0, 0]
click at [576, 179] on span "cross-icon" at bounding box center [575, 182] width 8 height 10
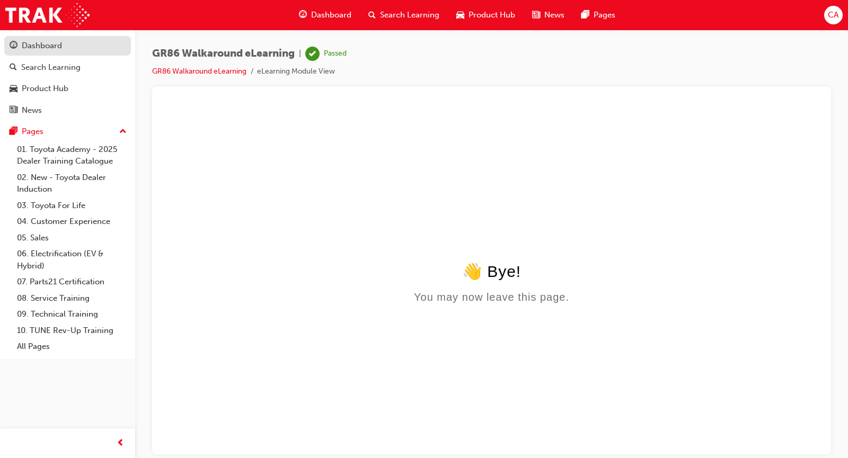
click at [102, 47] on div "Dashboard" at bounding box center [68, 45] width 116 height 13
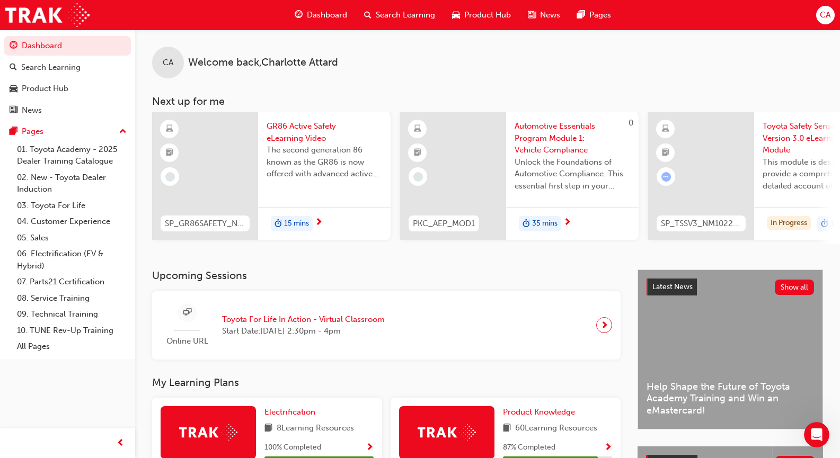
click at [321, 220] on span "next-icon" at bounding box center [319, 223] width 8 height 10
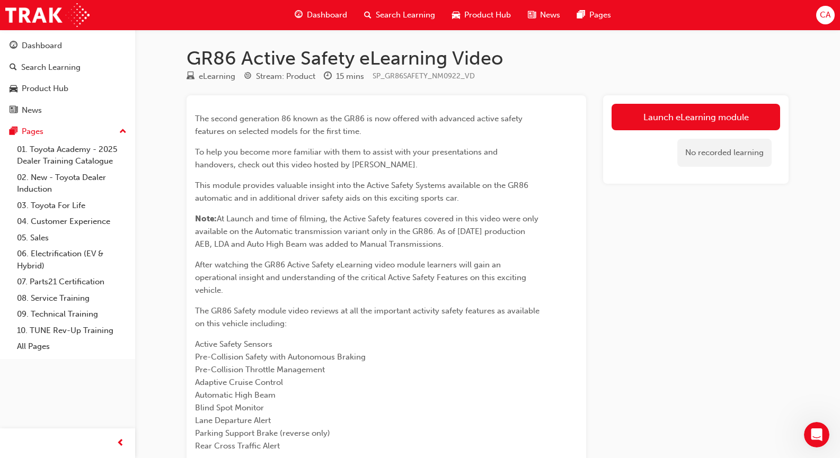
drag, startPoint x: 751, startPoint y: 87, endPoint x: 746, endPoint y: 103, distance: 15.9
click at [750, 88] on div "GR86 Active Safety eLearning Video eLearning Stream: Product 15 mins SP_GR86SAF…" at bounding box center [488, 288] width 636 height 482
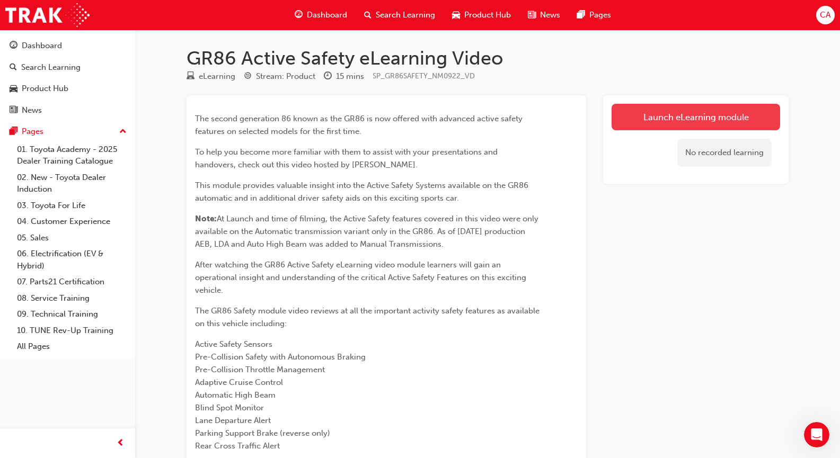
click at [722, 122] on link "Launch eLearning module" at bounding box center [695, 117] width 168 height 26
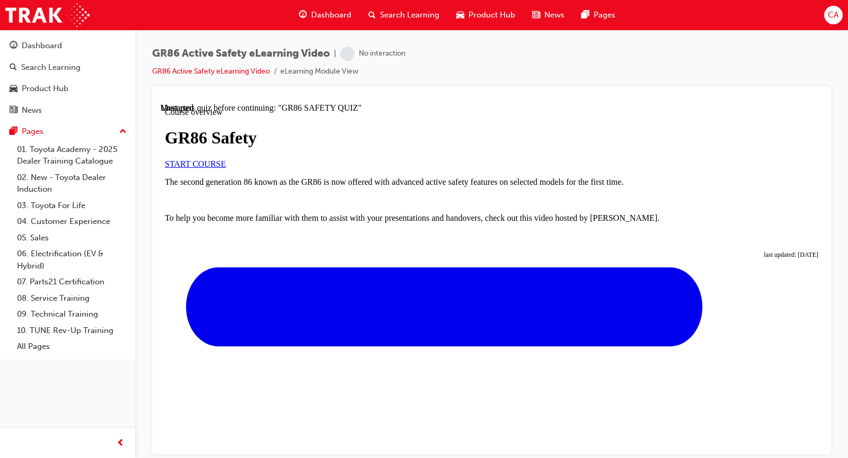
scroll to position [53, 0]
click at [226, 168] on span "START COURSE" at bounding box center [195, 163] width 61 height 9
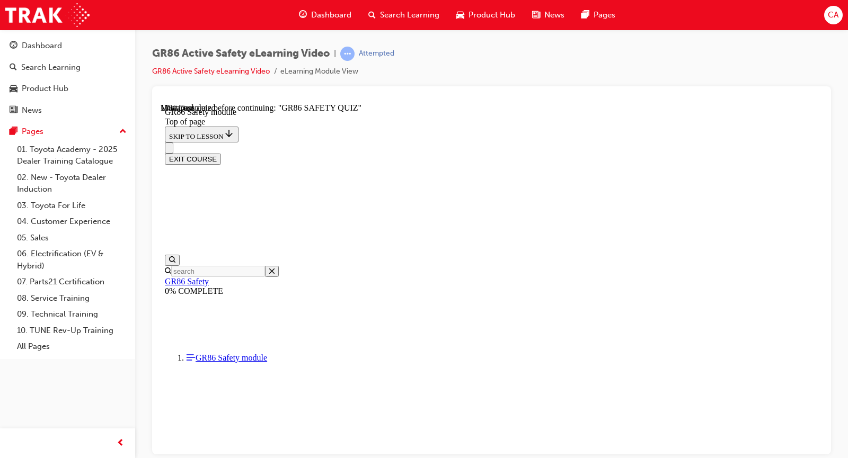
scroll to position [79, 0]
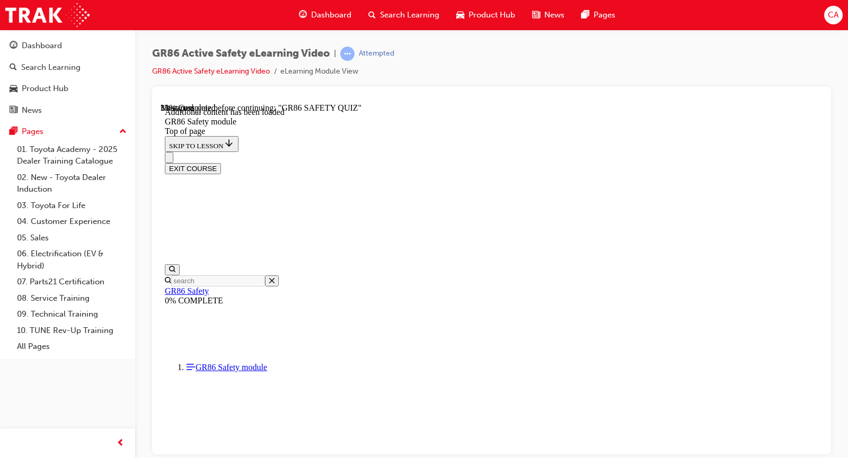
scroll to position [318, 0]
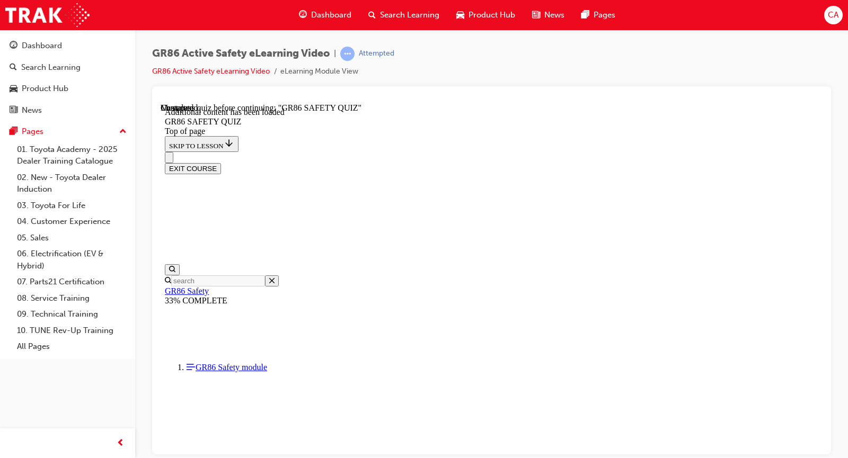
scroll to position [245, 0]
drag, startPoint x: 485, startPoint y: 231, endPoint x: 475, endPoint y: 248, distance: 19.5
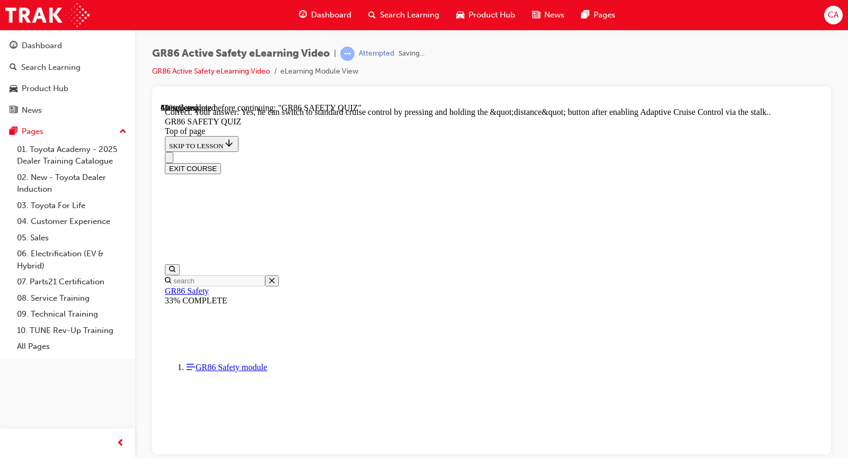
scroll to position [429, 0]
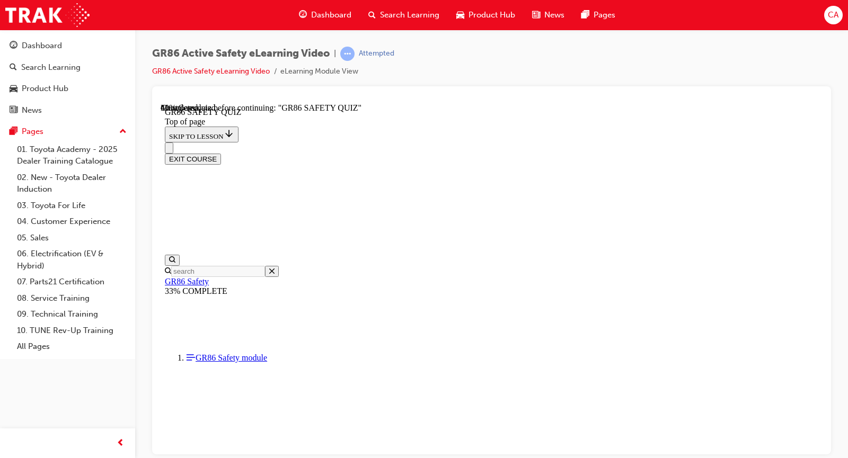
scroll to position [85, 0]
drag, startPoint x: 426, startPoint y: 360, endPoint x: 430, endPoint y: 365, distance: 6.0
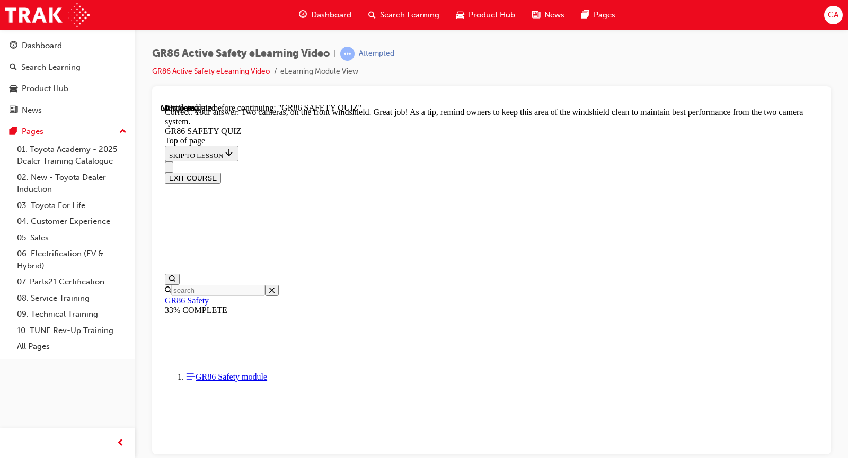
scroll to position [294, 0]
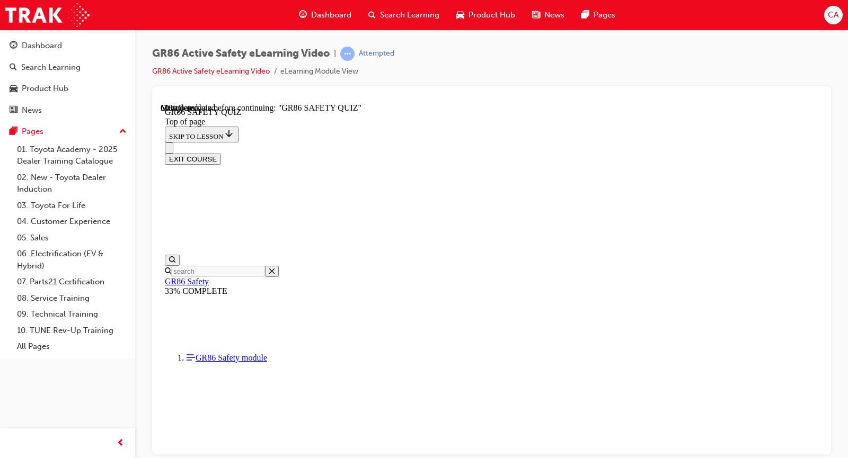
scroll to position [85, 0]
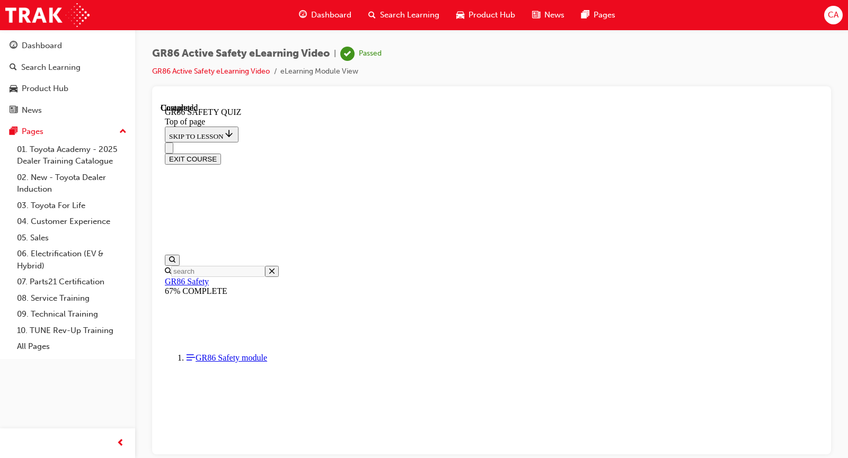
scroll to position [224, 0]
click at [221, 153] on button "EXIT COURSE" at bounding box center [193, 158] width 56 height 11
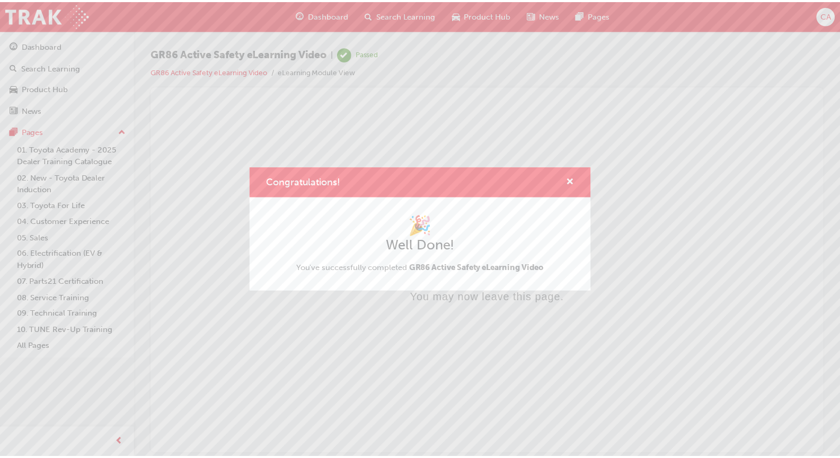
scroll to position [0, 0]
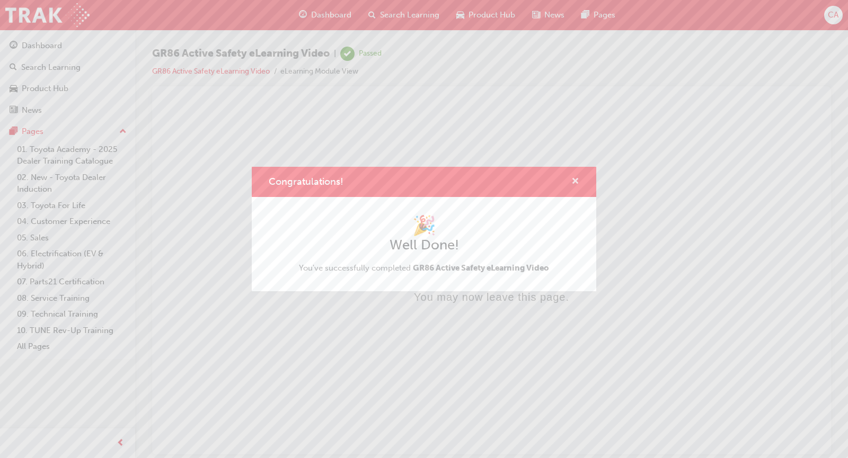
click at [578, 179] on span "cross-icon" at bounding box center [575, 182] width 8 height 10
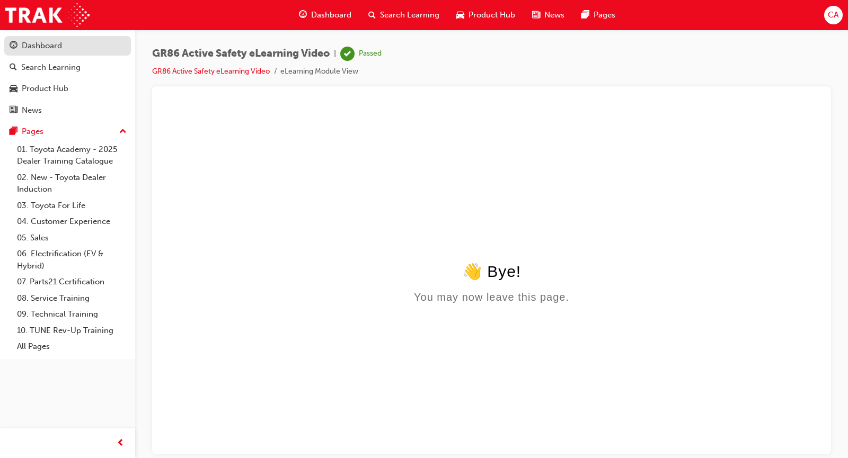
click at [99, 54] on link "Dashboard" at bounding box center [67, 46] width 127 height 20
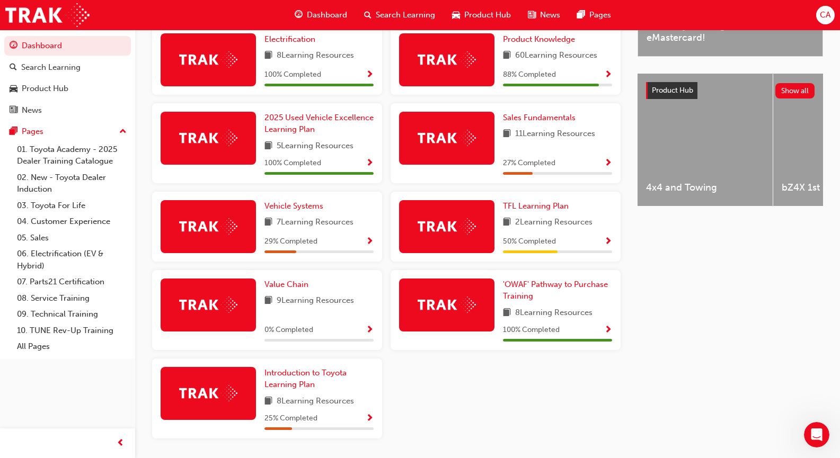
scroll to position [411, 0]
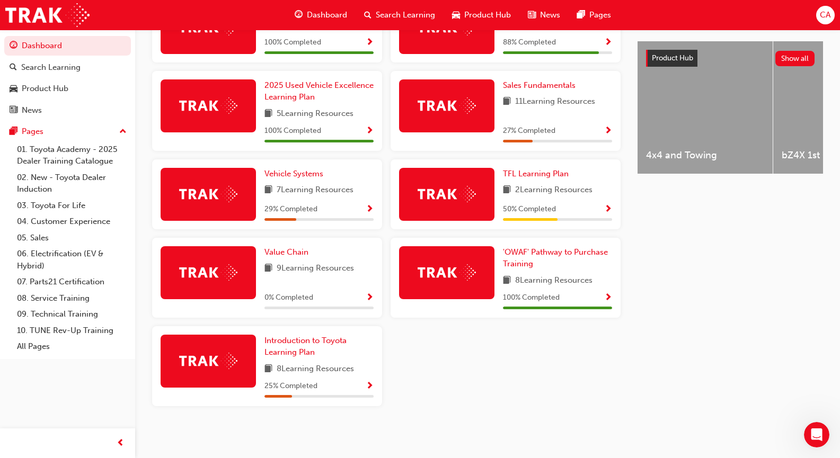
click at [366, 383] on span "Show Progress" at bounding box center [370, 387] width 8 height 10
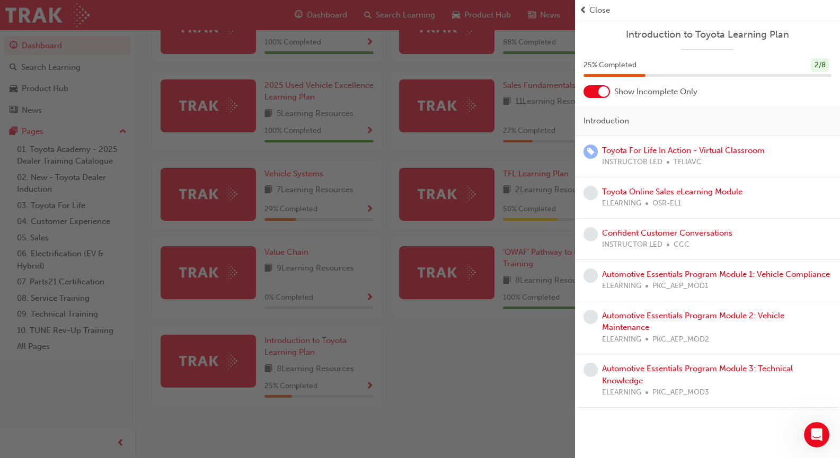
click at [475, 348] on div "button" at bounding box center [287, 229] width 575 height 458
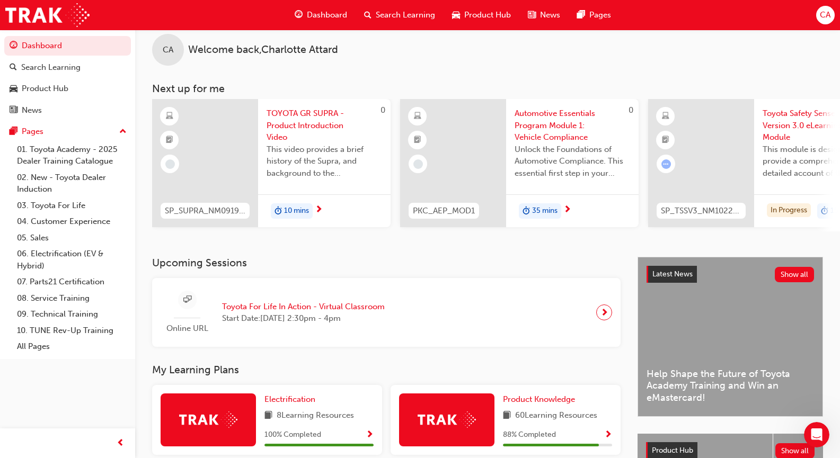
scroll to position [0, 0]
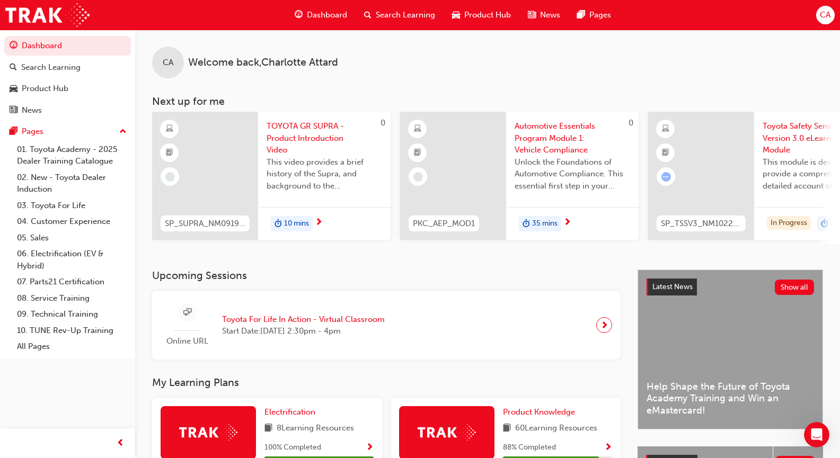
click at [613, 250] on div "CA Welcome back , [PERSON_NAME] Next up for me 0 SP_SUPRA_NM0919_VID01 TOYOTA G…" at bounding box center [487, 150] width 705 height 240
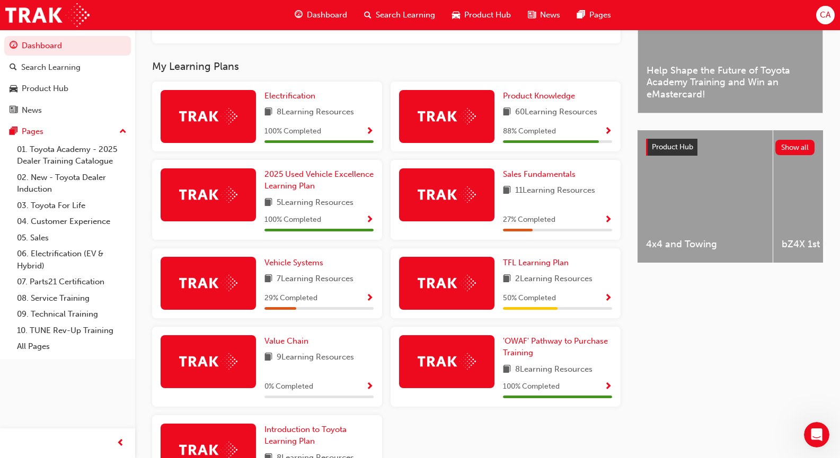
scroll to position [305, 0]
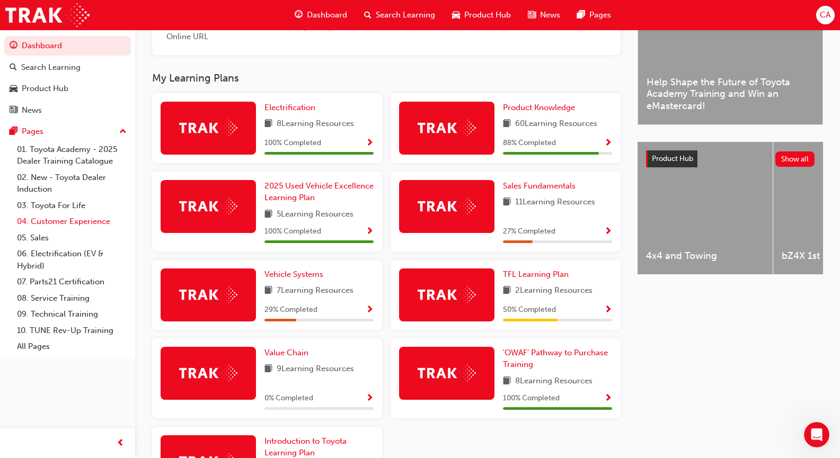
click at [73, 221] on link "04. Customer Experience" at bounding box center [72, 221] width 118 height 16
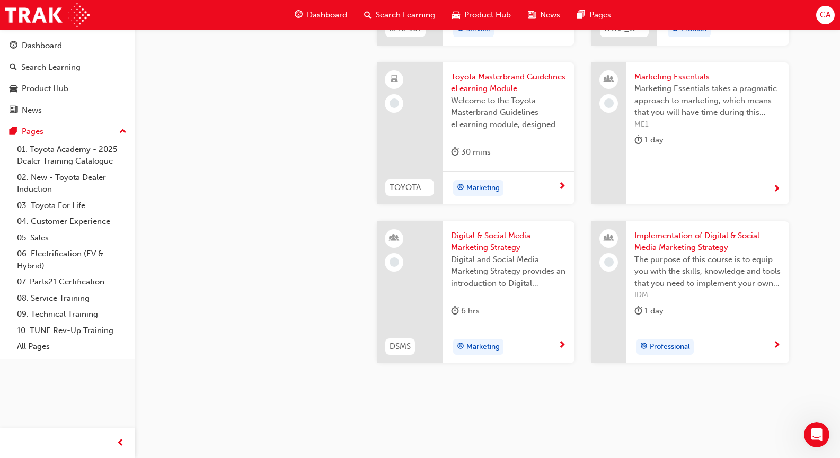
scroll to position [2057, 0]
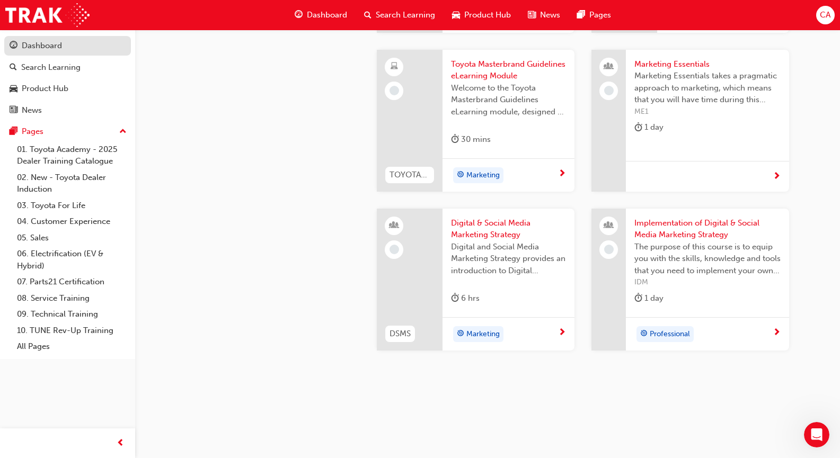
click at [36, 48] on div "Dashboard" at bounding box center [42, 46] width 40 height 12
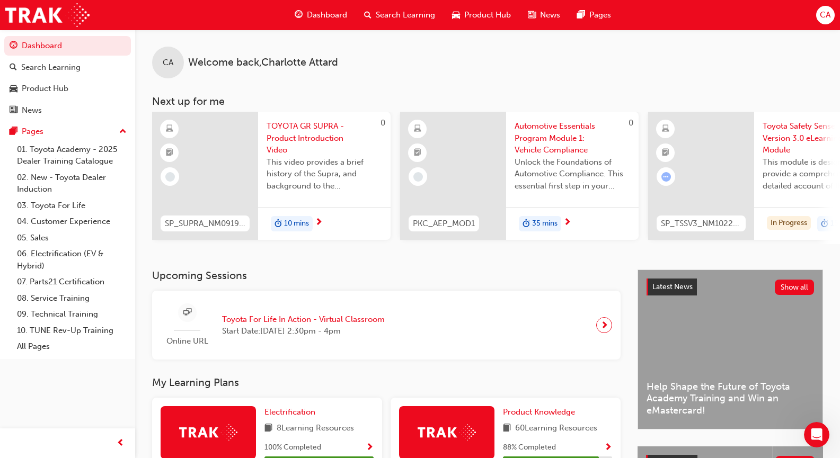
click at [317, 219] on span "next-icon" at bounding box center [319, 223] width 8 height 10
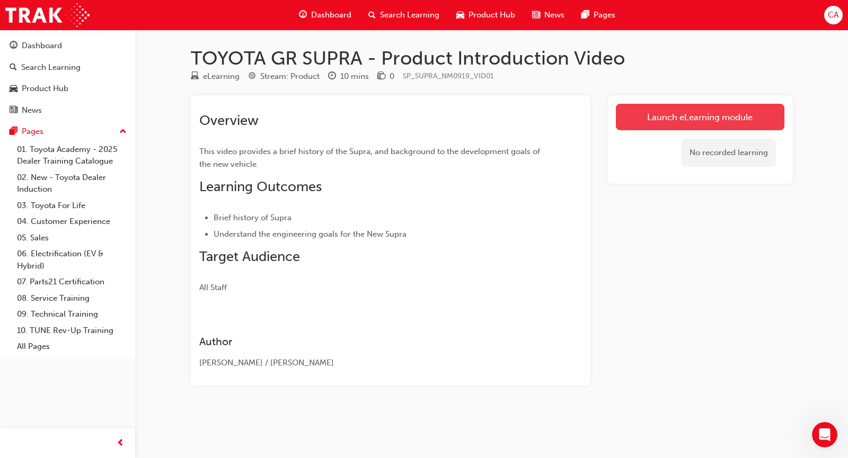
click at [707, 107] on link "Launch eLearning module" at bounding box center [700, 117] width 168 height 26
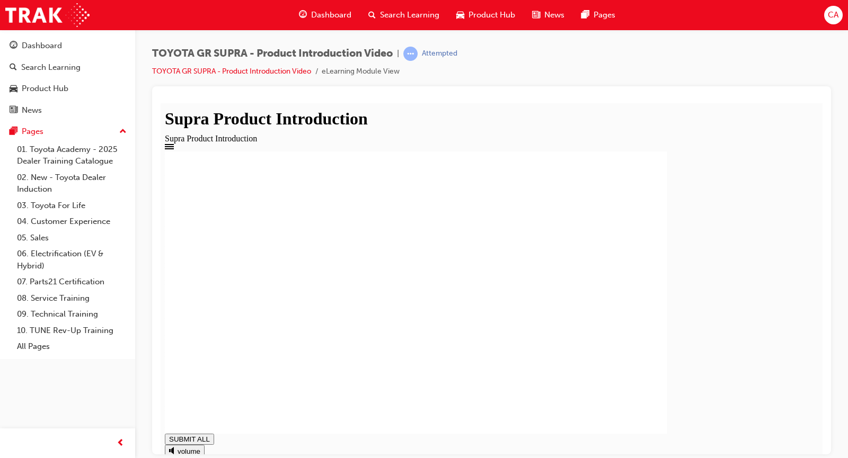
drag, startPoint x: 347, startPoint y: 439, endPoint x: 733, endPoint y: 483, distance: 388.2
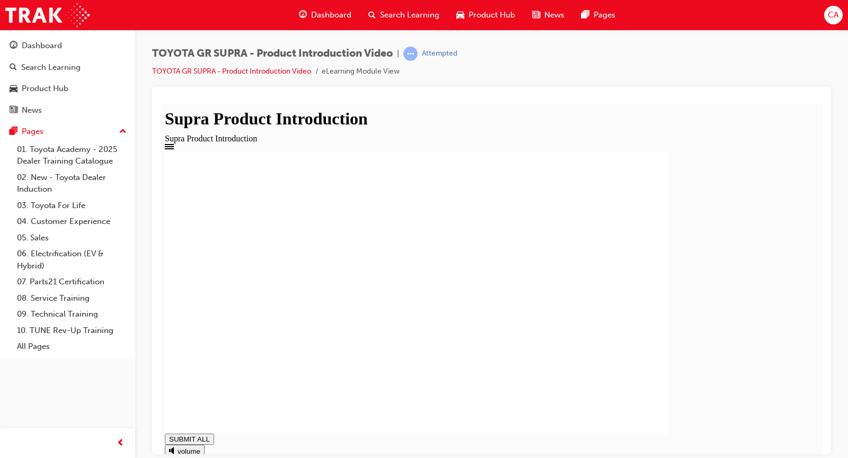
drag, startPoint x: 326, startPoint y: 391, endPoint x: 369, endPoint y: 215, distance: 181.6
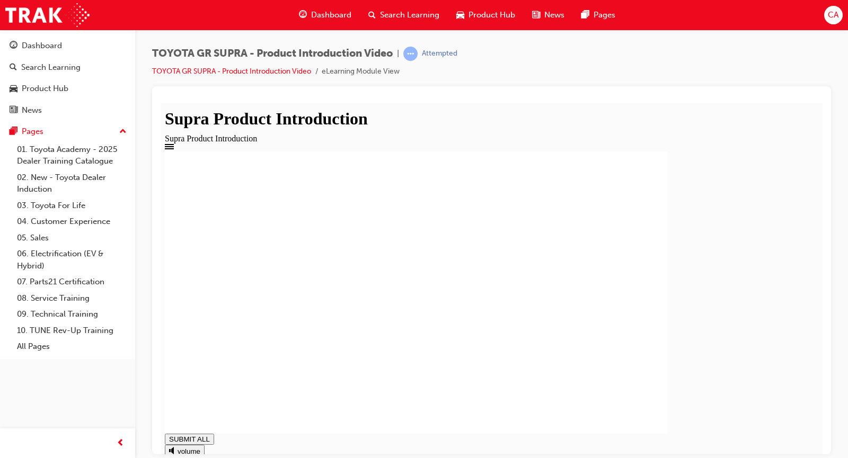
click at [335, 272] on rect at bounding box center [416, 292] width 502 height 282
drag, startPoint x: 335, startPoint y: 278, endPoint x: 331, endPoint y: 299, distance: 21.6
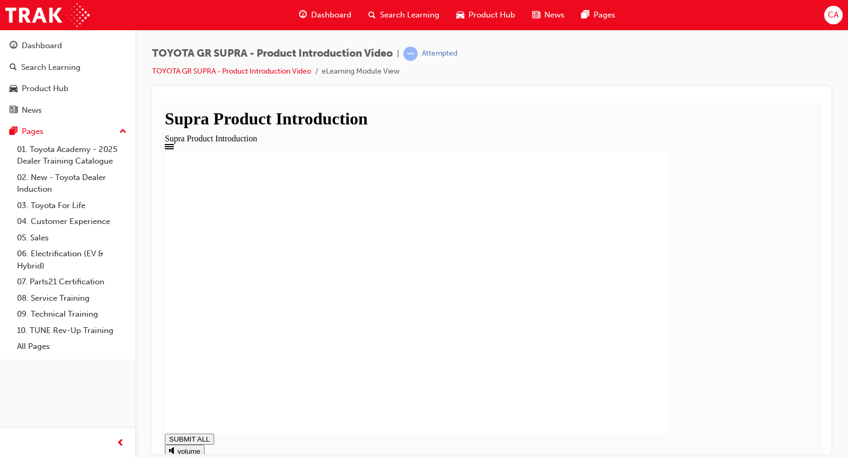
type input "0.718"
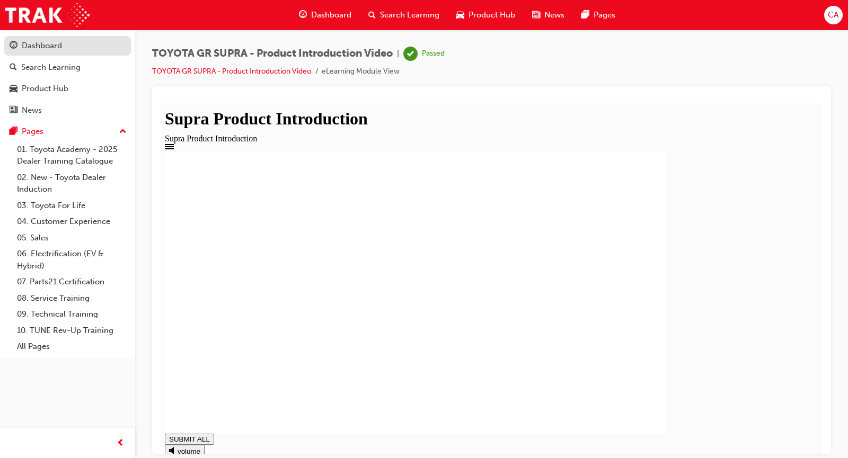
click at [77, 46] on div "Dashboard" at bounding box center [68, 45] width 116 height 13
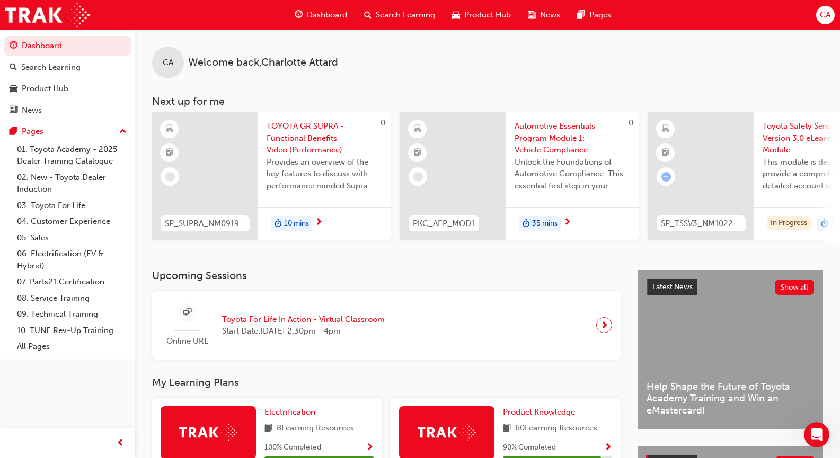
click at [319, 218] on span "next-icon" at bounding box center [319, 223] width 8 height 10
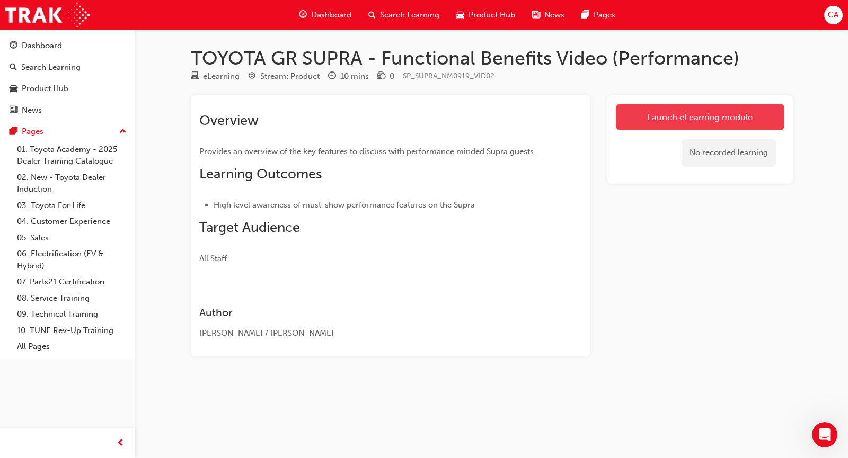
click at [736, 124] on link "Launch eLearning module" at bounding box center [700, 117] width 168 height 26
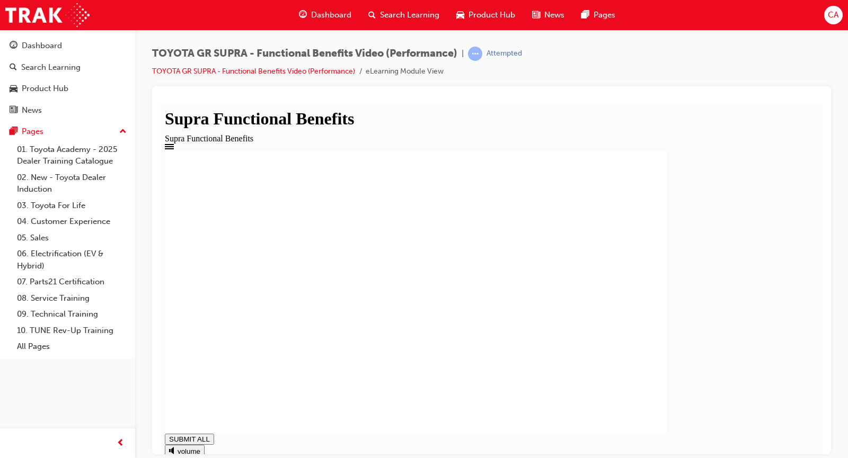
drag, startPoint x: 705, startPoint y: 437, endPoint x: 746, endPoint y: 444, distance: 41.5
drag, startPoint x: 399, startPoint y: 296, endPoint x: 362, endPoint y: 280, distance: 40.1
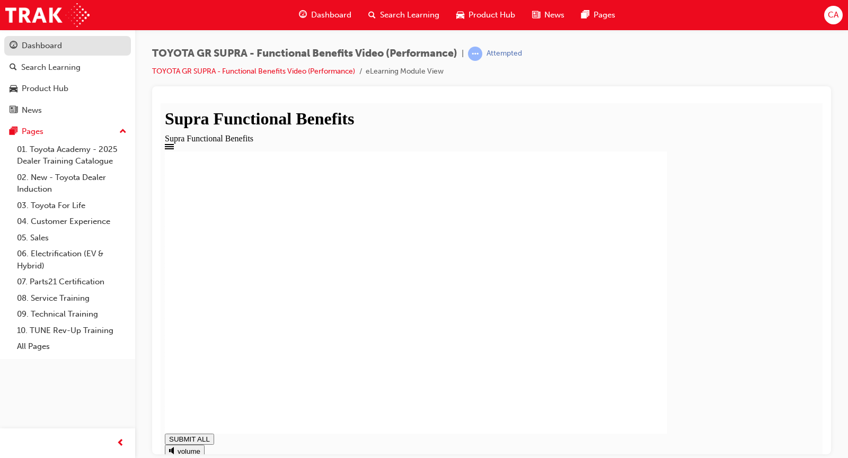
click at [56, 46] on div "Dashboard" at bounding box center [42, 46] width 40 height 12
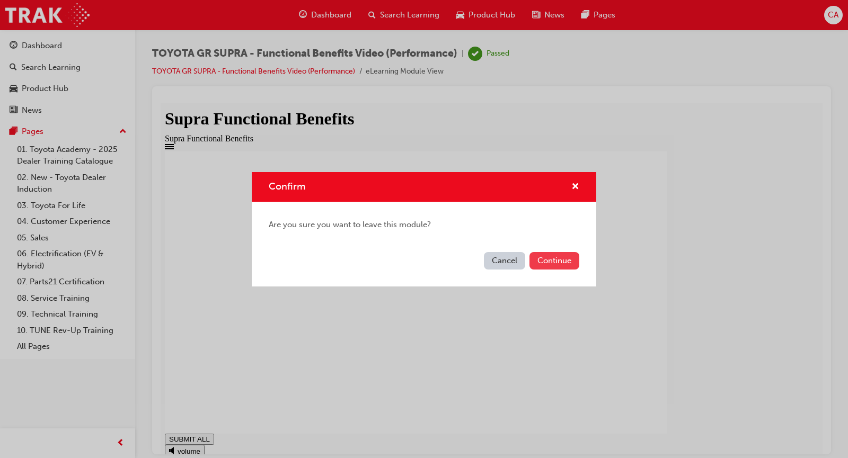
type input "0.867"
click at [570, 254] on button "Continue" at bounding box center [554, 260] width 50 height 17
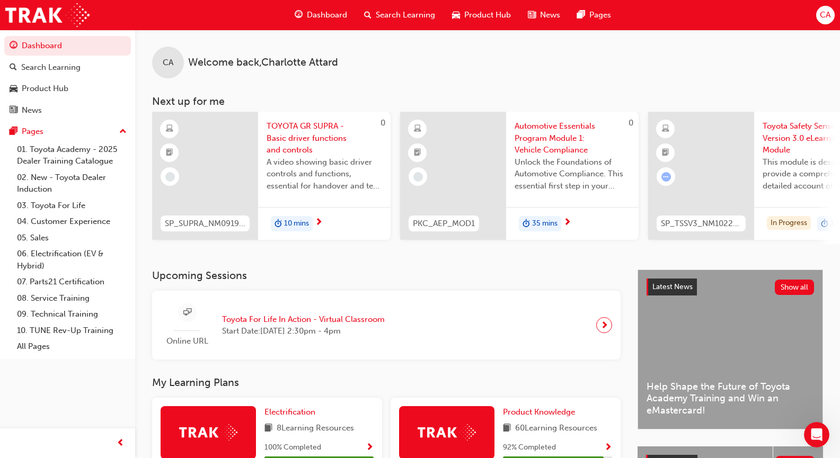
click at [297, 138] on span "TOYOTA GR SUPRA - Basic driver functions and controls" at bounding box center [323, 138] width 115 height 36
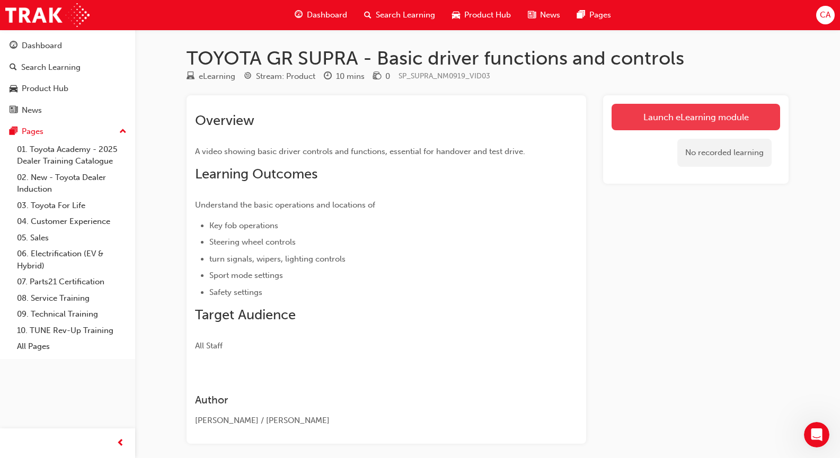
click at [678, 117] on link "Launch eLearning module" at bounding box center [695, 117] width 168 height 26
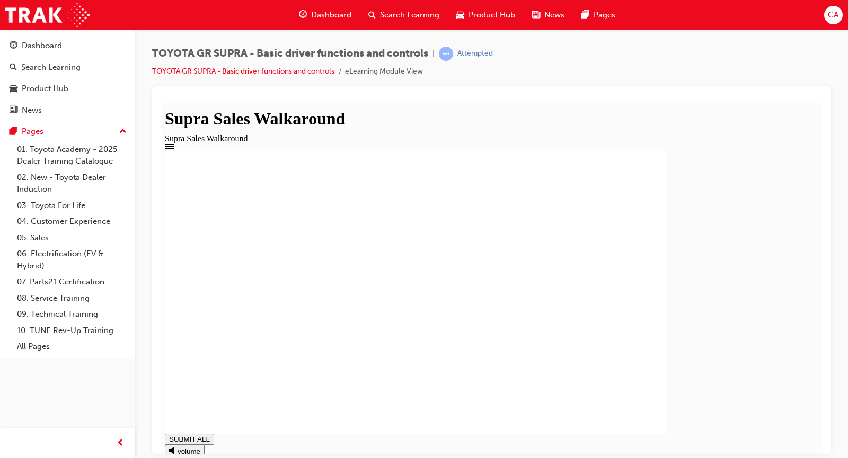
type input "0.623"
click at [52, 42] on div "Dashboard" at bounding box center [42, 46] width 40 height 12
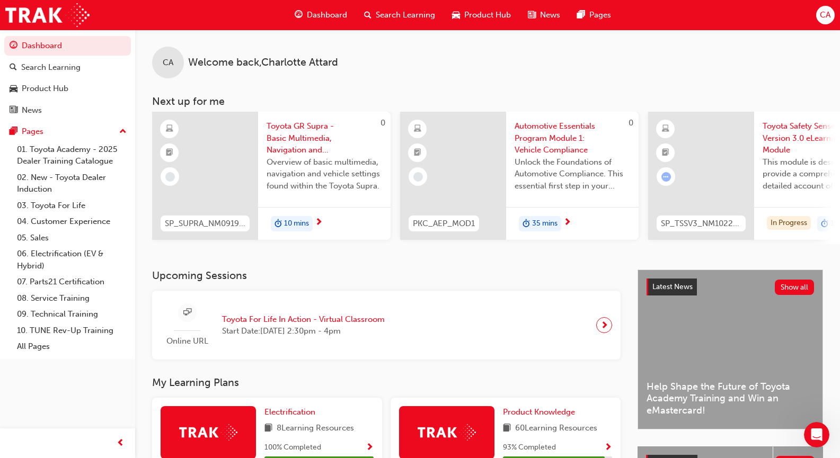
click at [318, 151] on span "Toyota GR Supra - Basic Multimedia, Navigation and Vehicle Settings" at bounding box center [323, 138] width 115 height 36
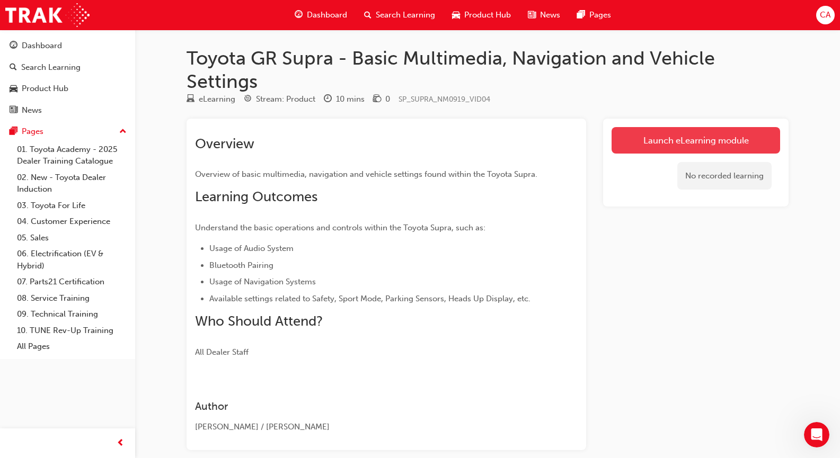
click at [706, 149] on link "Launch eLearning module" at bounding box center [695, 140] width 168 height 26
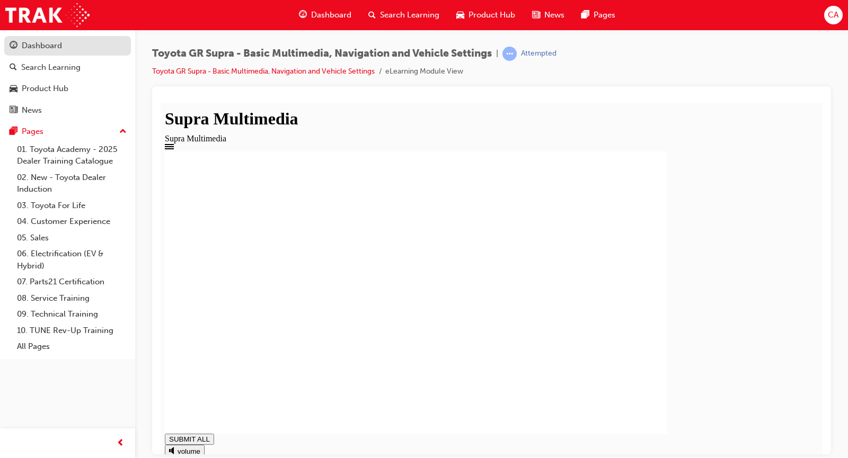
type input "0.443"
click at [46, 41] on div "Dashboard" at bounding box center [42, 46] width 40 height 12
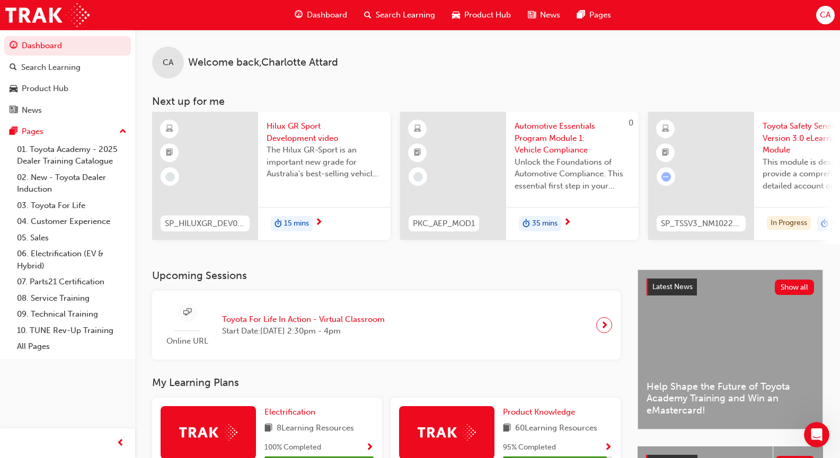
click at [318, 136] on span "Hilux GR Sport Development video" at bounding box center [323, 132] width 115 height 24
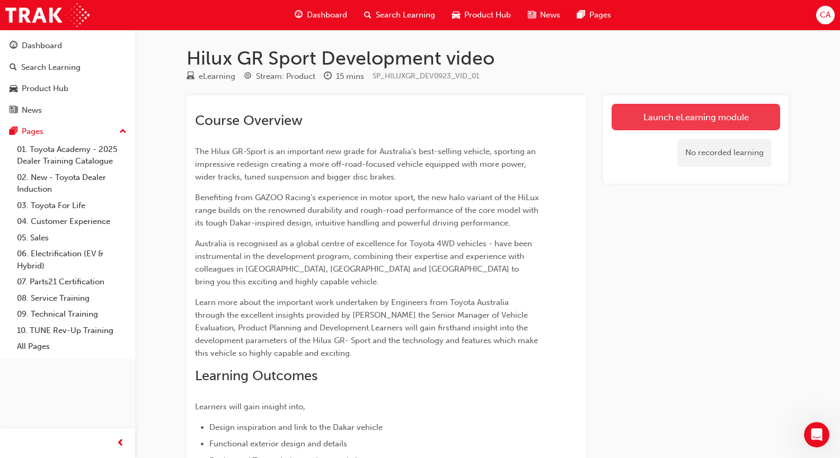
click at [657, 126] on link "Launch eLearning module" at bounding box center [695, 117] width 168 height 26
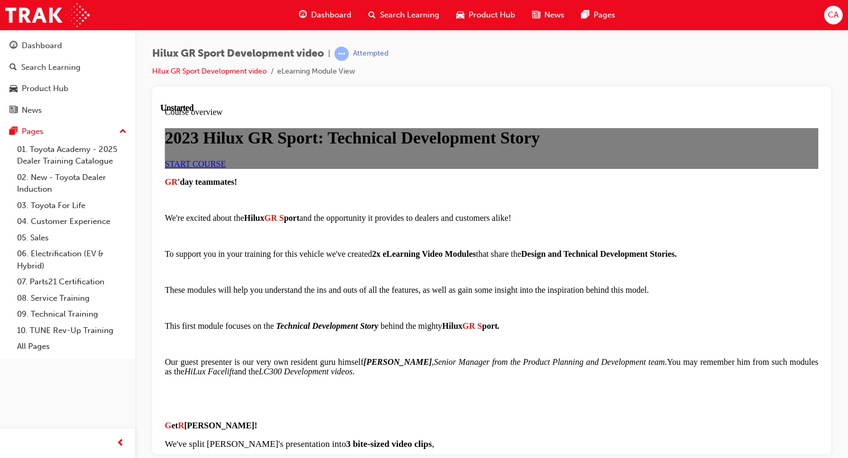
scroll to position [53, 0]
click at [226, 168] on link "START COURSE" at bounding box center [195, 163] width 61 height 9
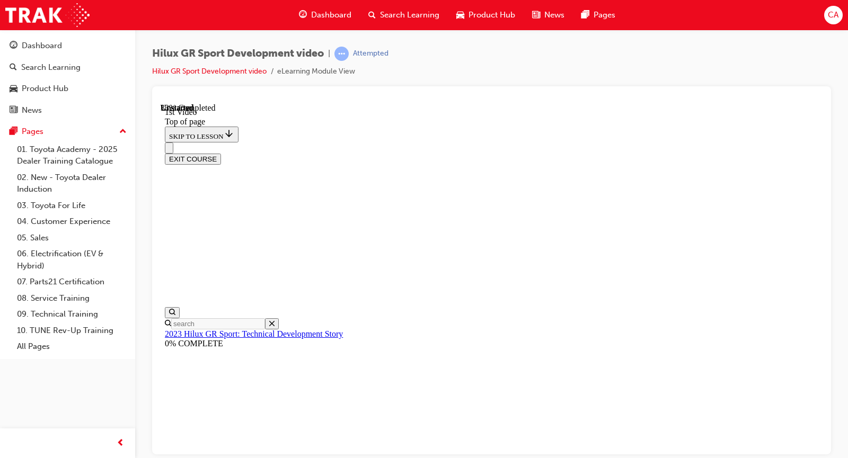
scroll to position [298, 0]
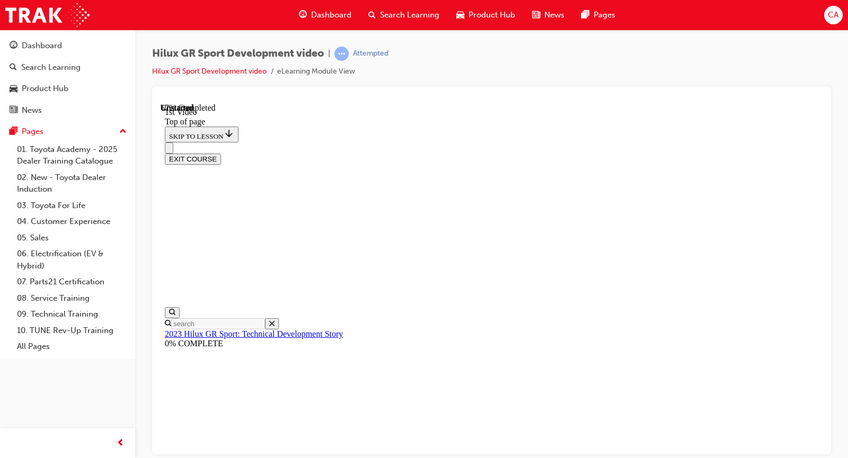
drag, startPoint x: 519, startPoint y: 314, endPoint x: 513, endPoint y: 323, distance: 10.9
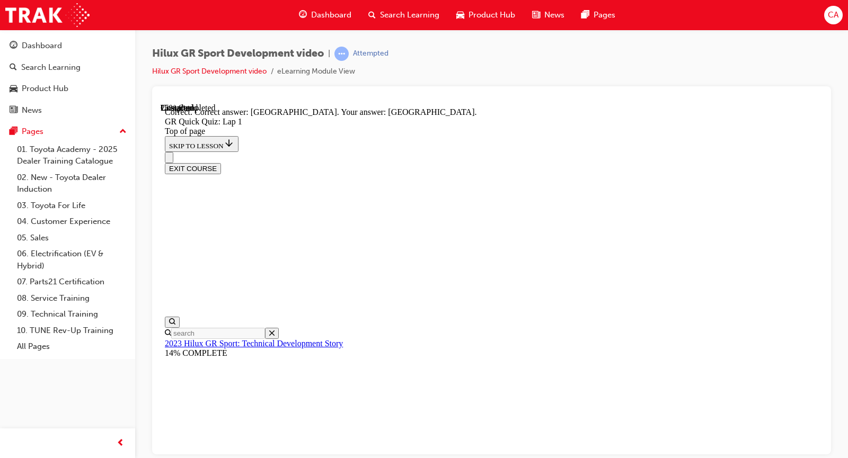
scroll to position [236, 0]
drag, startPoint x: 512, startPoint y: 252, endPoint x: 517, endPoint y: 280, distance: 28.5
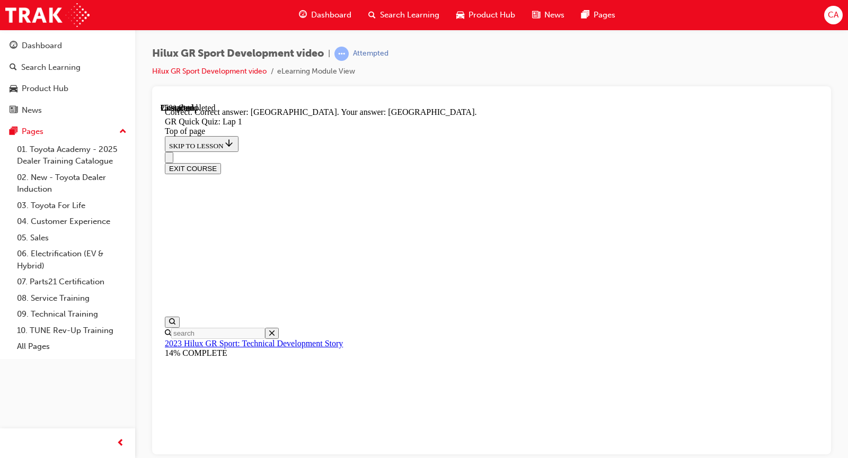
drag, startPoint x: 518, startPoint y: 296, endPoint x: 554, endPoint y: 344, distance: 59.9
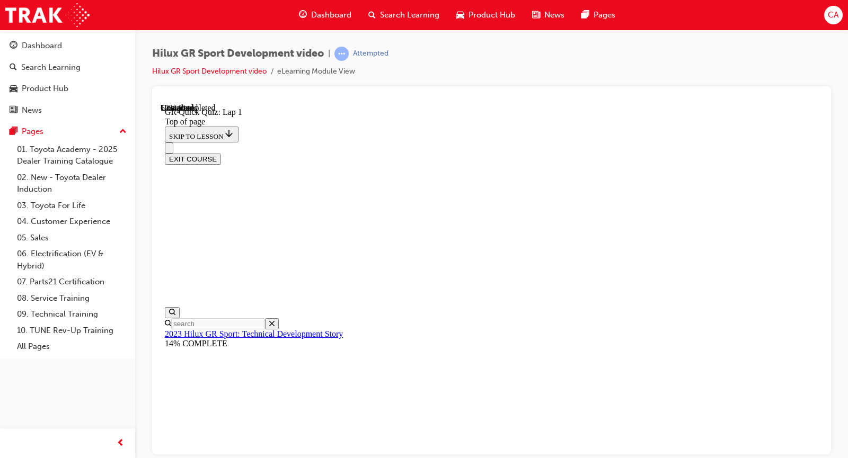
scroll to position [138, 0]
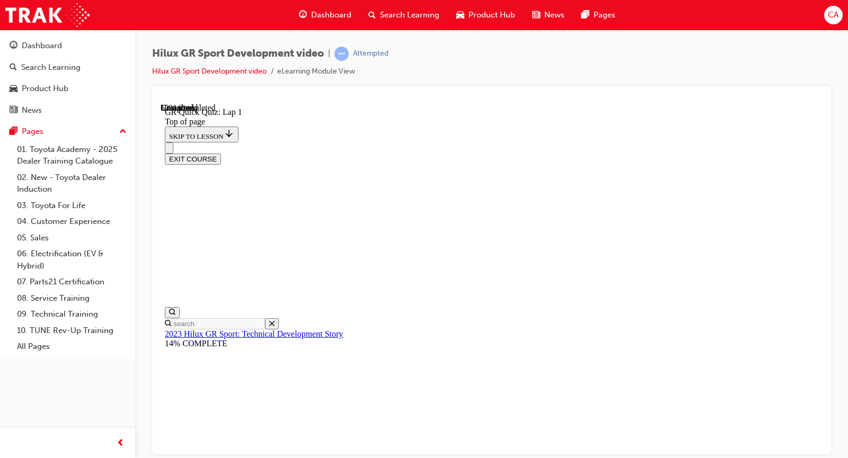
drag, startPoint x: 503, startPoint y: 317, endPoint x: 505, endPoint y: 277, distance: 40.3
drag, startPoint x: 502, startPoint y: 221, endPoint x: 496, endPoint y: 323, distance: 101.9
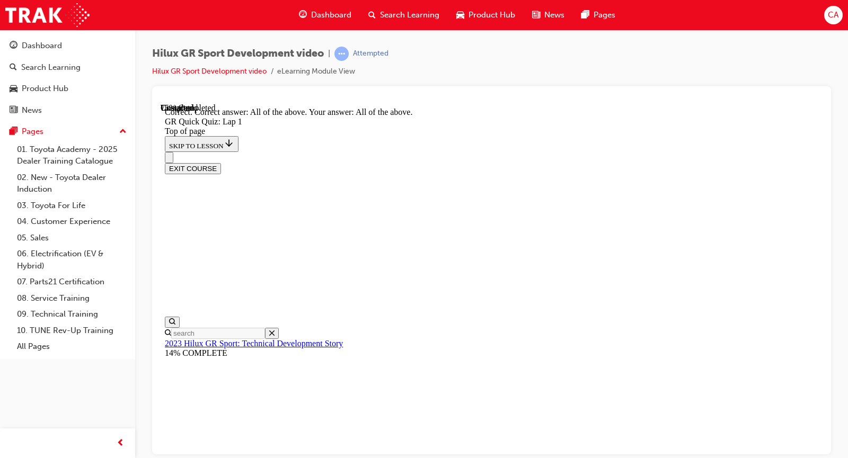
scroll to position [225, 0]
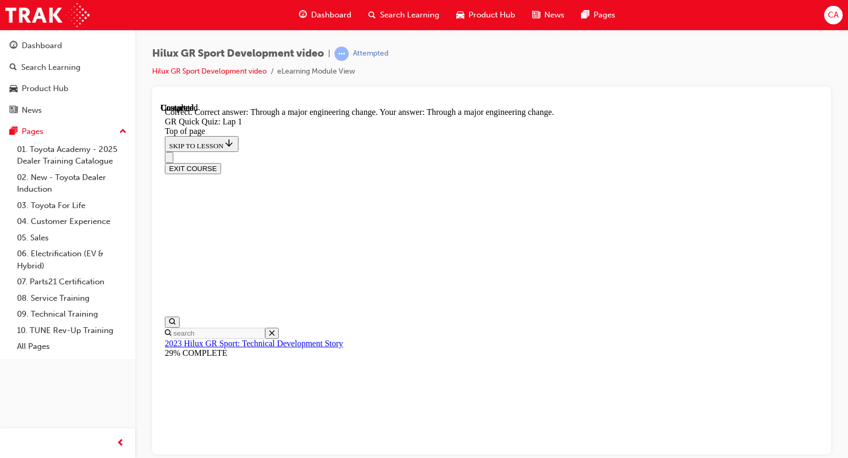
scroll to position [122, 0]
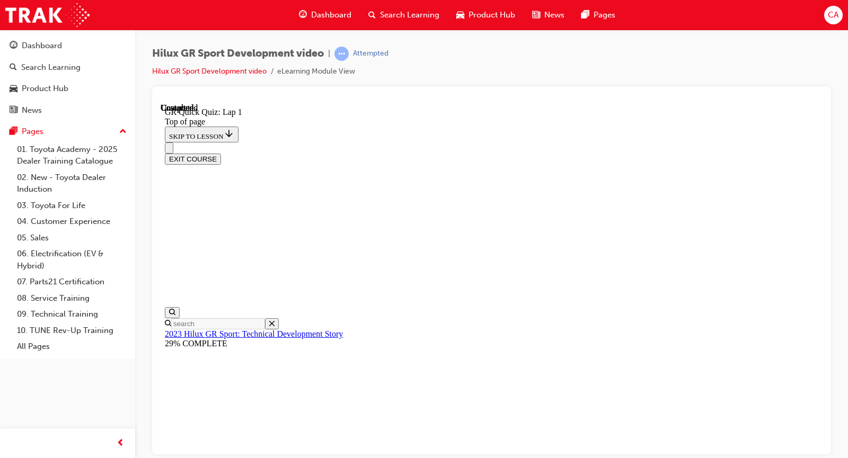
scroll to position [176, 0]
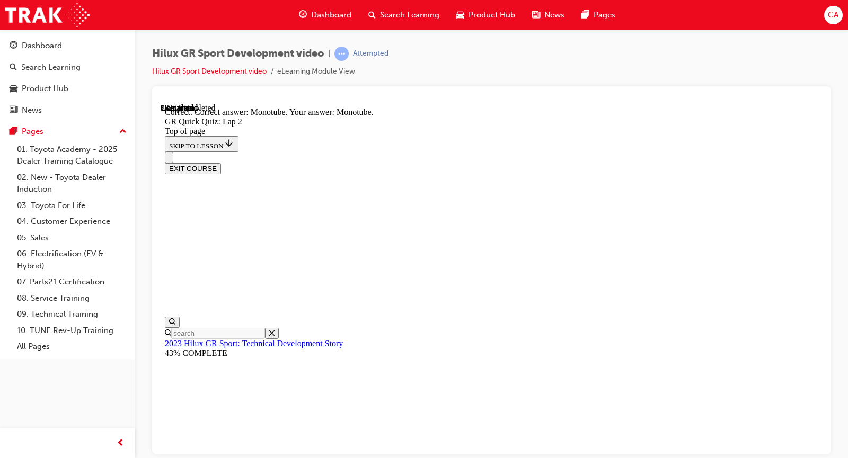
scroll to position [272, 0]
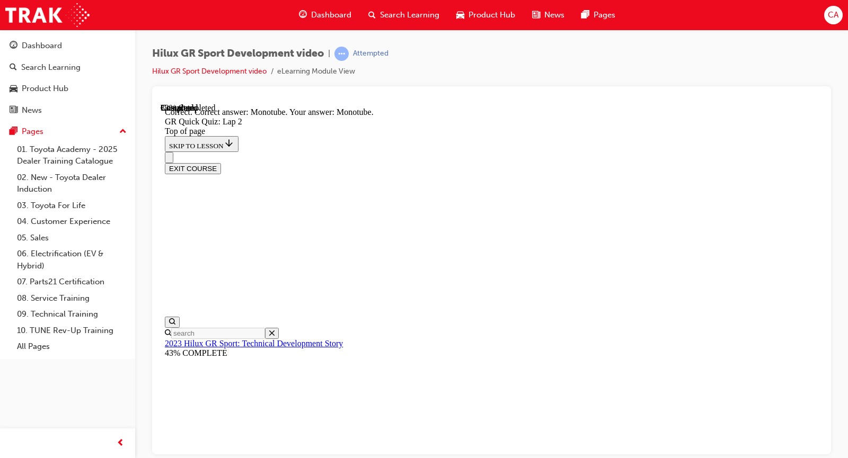
drag, startPoint x: 423, startPoint y: 191, endPoint x: 619, endPoint y: 188, distance: 196.0
copy p "How much power does the HiLux GR S port now have"
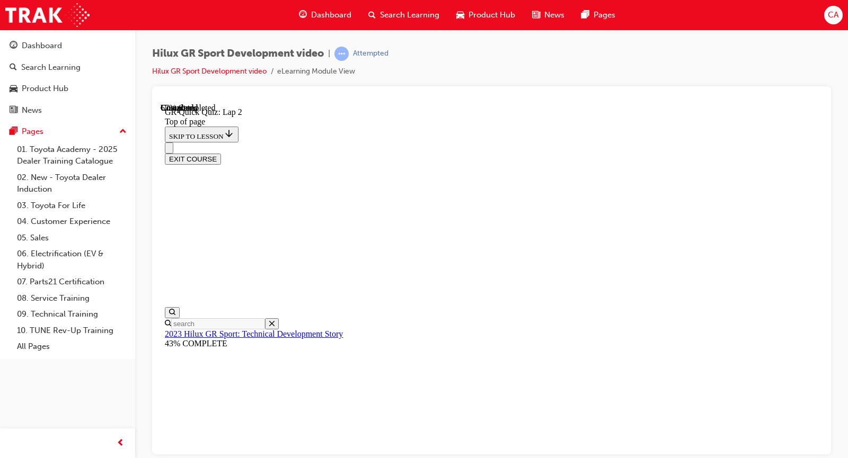
scroll to position [32, 0]
drag, startPoint x: 621, startPoint y: 264, endPoint x: 412, endPoint y: 262, distance: 209.3
copy p "How much torque does the HiLux GR S port now have"
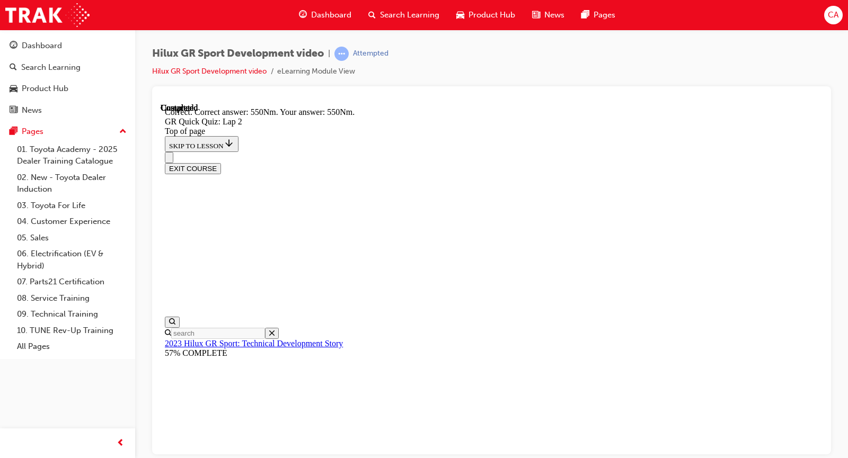
scroll to position [207, 0]
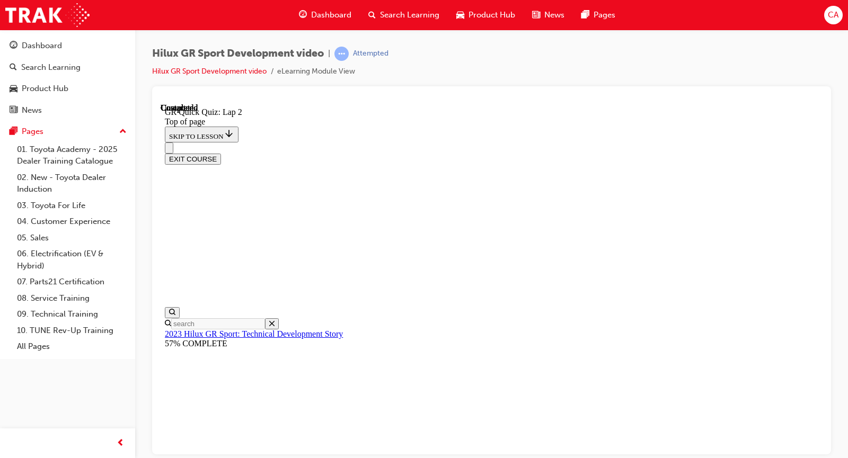
scroll to position [176, 0]
drag, startPoint x: 550, startPoint y: 158, endPoint x: 476, endPoint y: 187, distance: 80.0
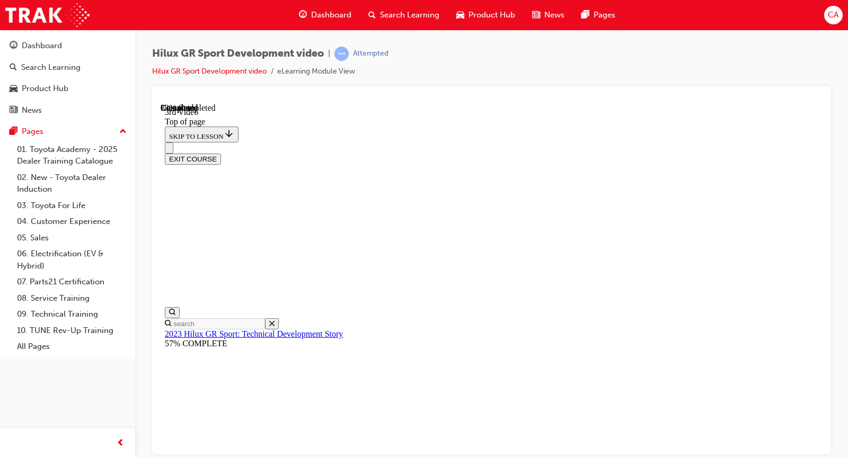
scroll to position [332, 0]
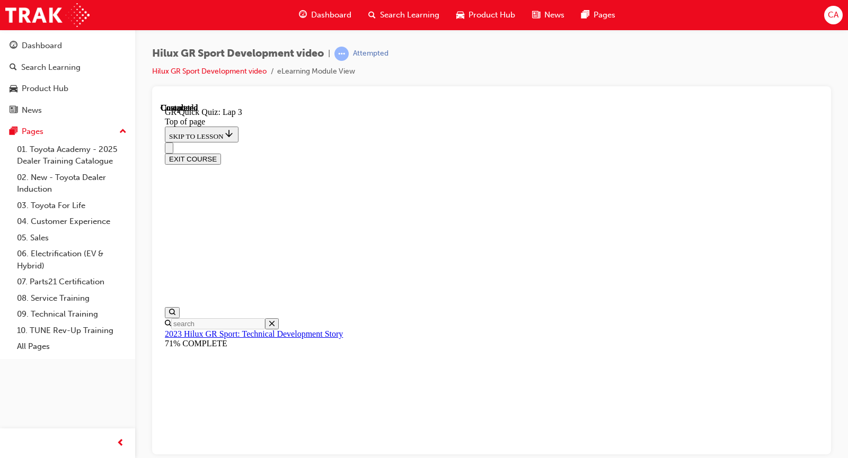
scroll to position [85, 0]
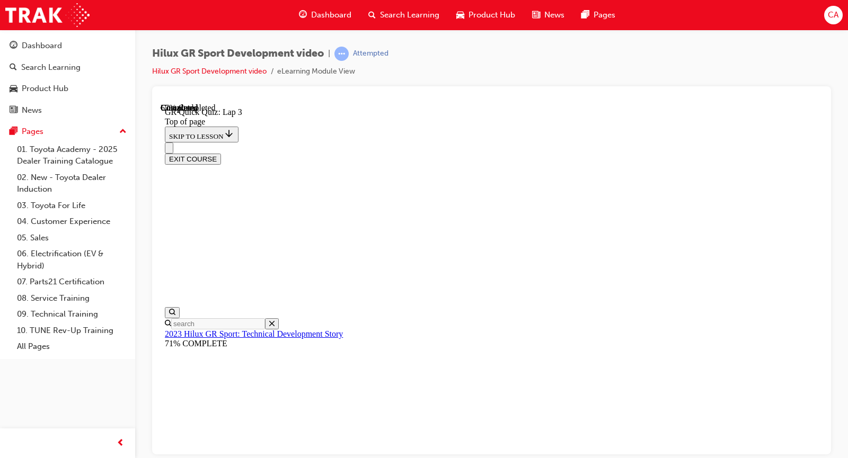
scroll to position [32, 0]
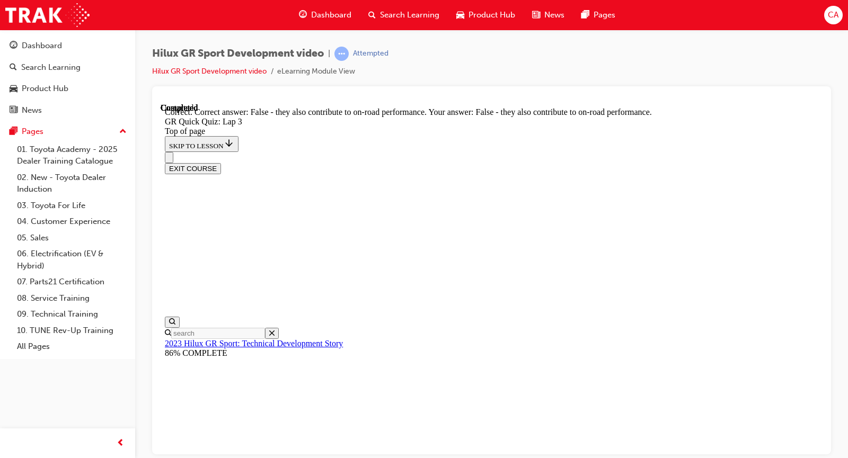
scroll to position [140, 0]
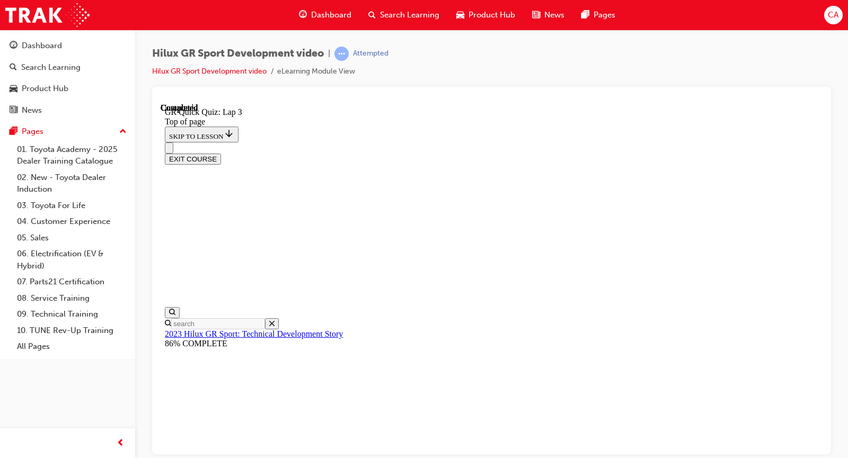
scroll to position [176, 0]
drag, startPoint x: 772, startPoint y: 103, endPoint x: 771, endPoint y: 108, distance: 5.3
click at [772, 153] on div "EXIT COURSE" at bounding box center [491, 158] width 653 height 11
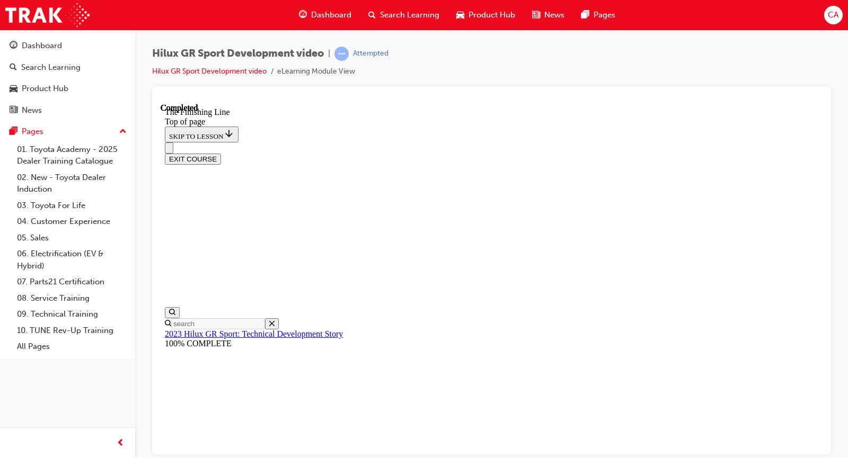
click at [221, 153] on button "EXIT COURSE" at bounding box center [193, 158] width 56 height 11
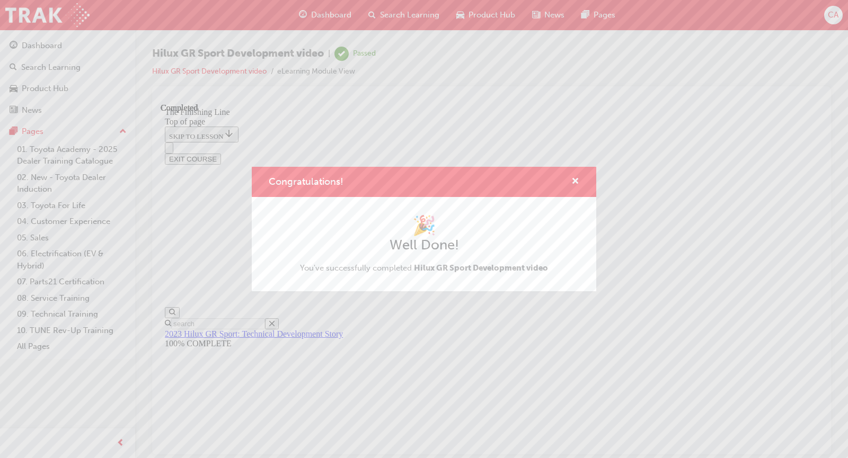
click at [583, 182] on div "Congratulations!" at bounding box center [424, 182] width 344 height 30
click at [575, 184] on span "cross-icon" at bounding box center [575, 182] width 8 height 10
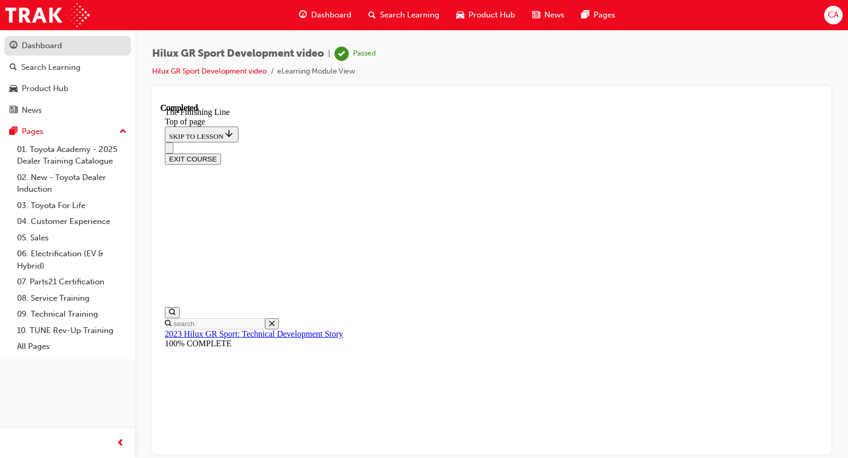
click at [65, 39] on div "Dashboard" at bounding box center [68, 45] width 116 height 13
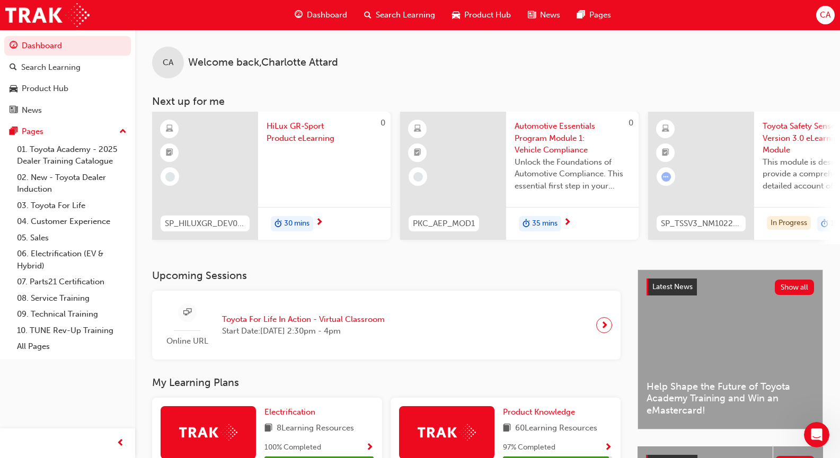
click at [324, 219] on div "30 mins" at bounding box center [324, 223] width 132 height 33
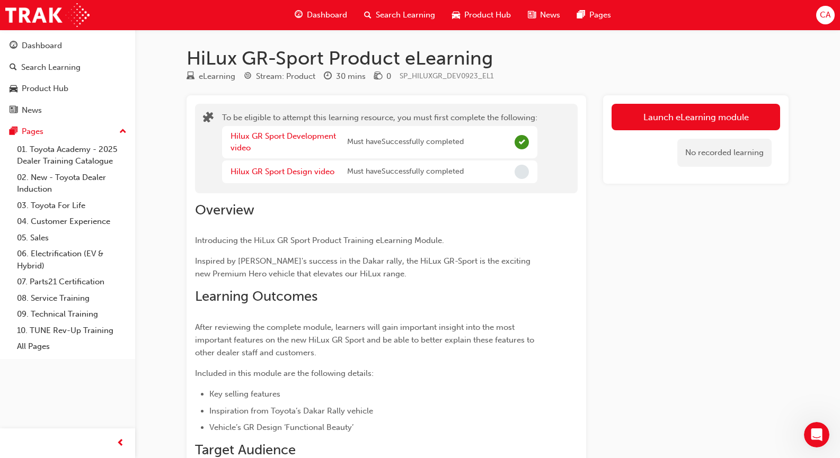
click at [278, 177] on div "Hilux GR Sport Design video" at bounding box center [288, 172] width 117 height 12
click at [281, 170] on link "Hilux GR Sport Design video" at bounding box center [282, 172] width 104 height 10
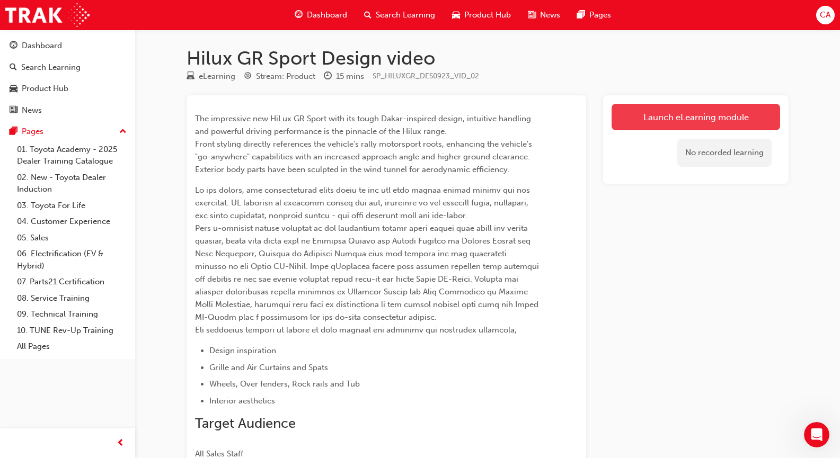
click at [727, 125] on link "Launch eLearning module" at bounding box center [695, 117] width 168 height 26
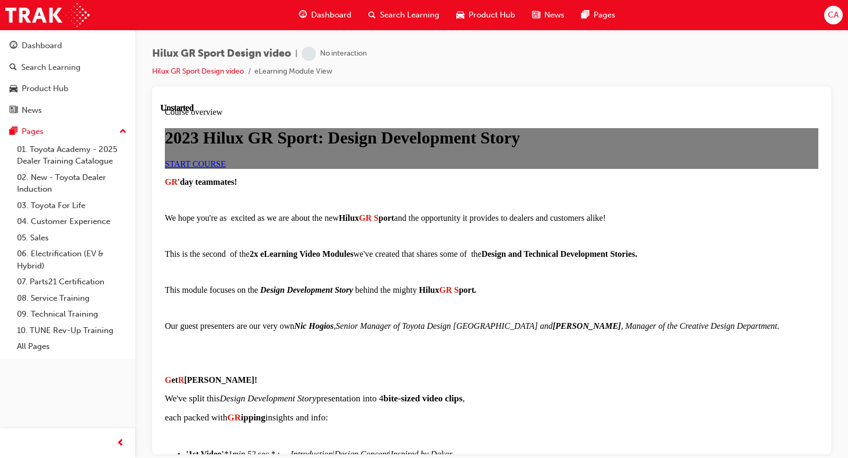
scroll to position [53, 0]
click at [226, 168] on span "START COURSE" at bounding box center [195, 163] width 61 height 9
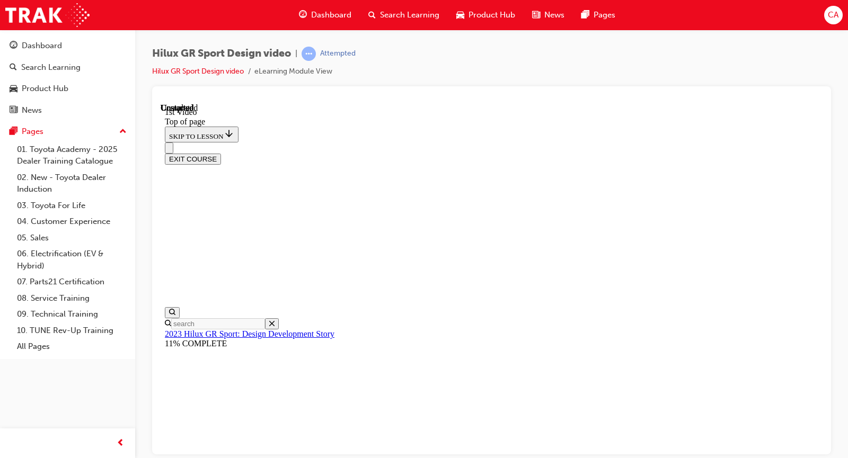
scroll to position [354, 0]
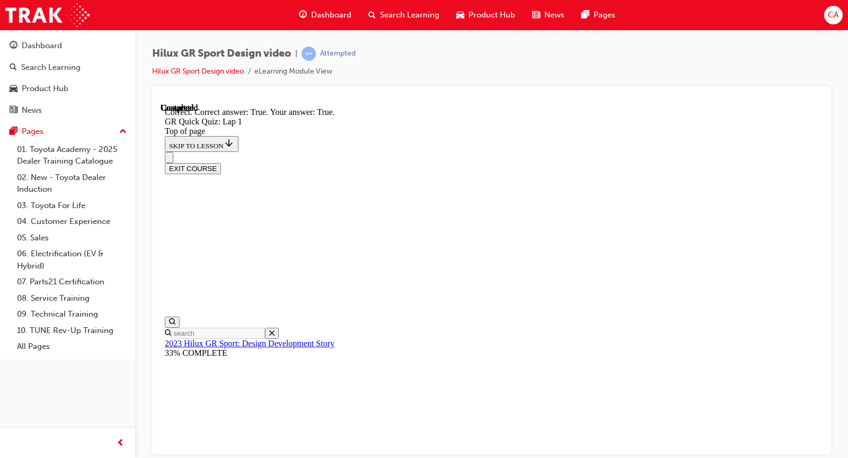
scroll to position [194, 0]
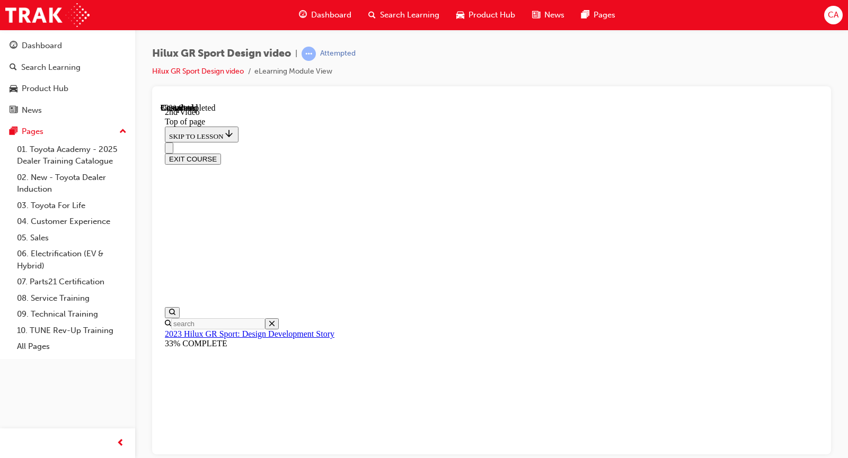
scroll to position [298, 0]
drag, startPoint x: 370, startPoint y: 391, endPoint x: 656, endPoint y: 387, distance: 286.1
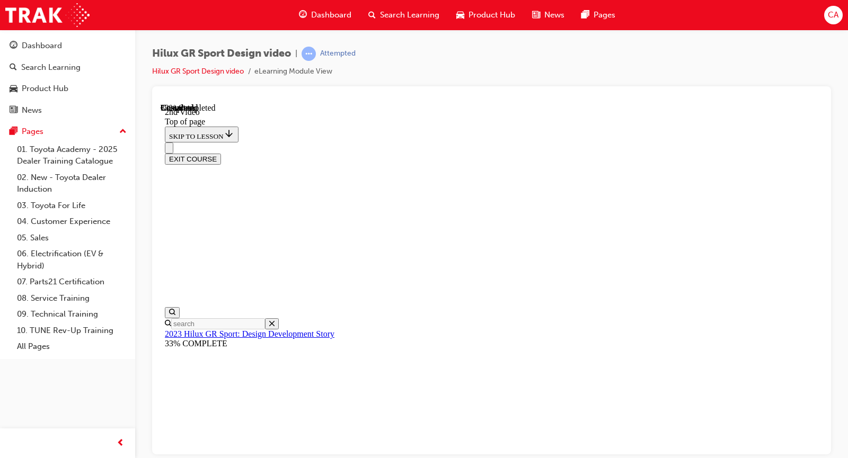
drag, startPoint x: 355, startPoint y: 389, endPoint x: 594, endPoint y: 392, distance: 238.4
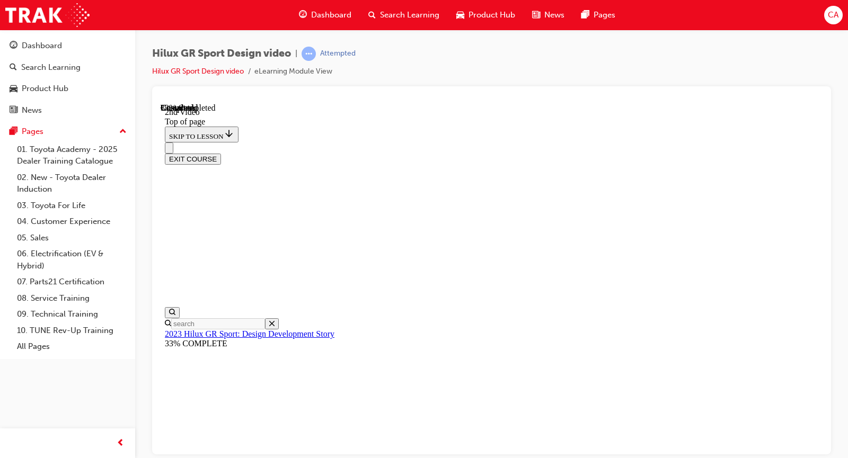
scroll to position [364, 0]
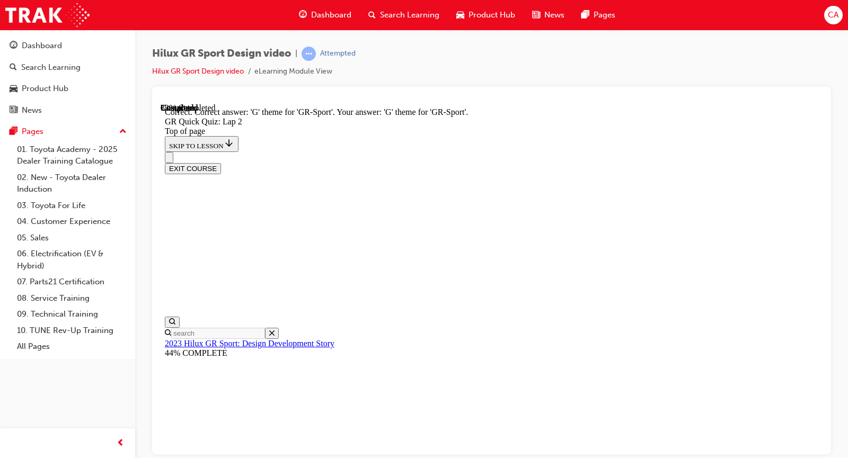
drag, startPoint x: 460, startPoint y: 247, endPoint x: 460, endPoint y: 253, distance: 5.8
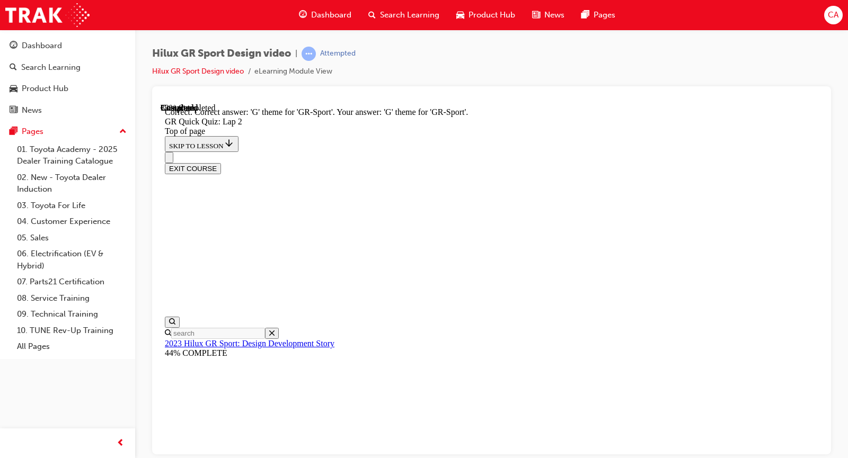
drag, startPoint x: 580, startPoint y: 432, endPoint x: 580, endPoint y: 278, distance: 154.7
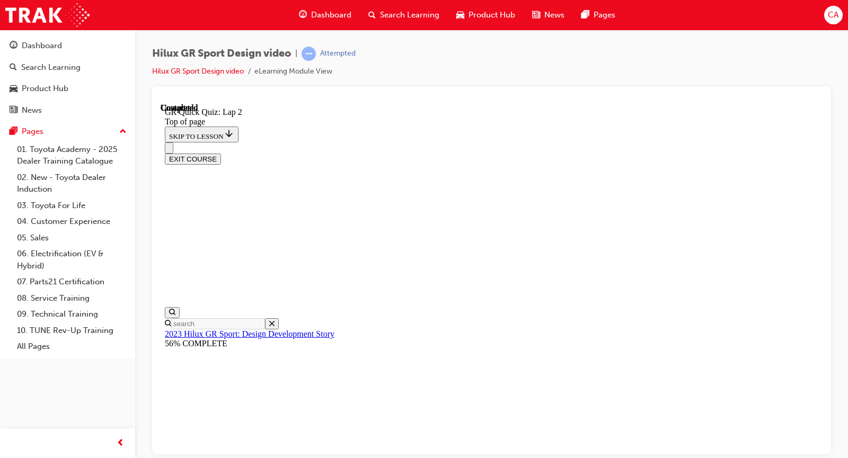
scroll to position [176, 0]
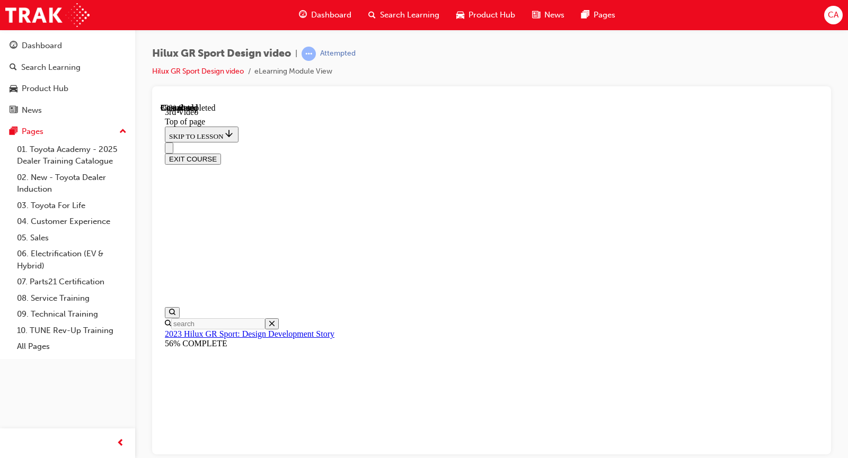
drag, startPoint x: 430, startPoint y: 434, endPoint x: 606, endPoint y: 438, distance: 175.4
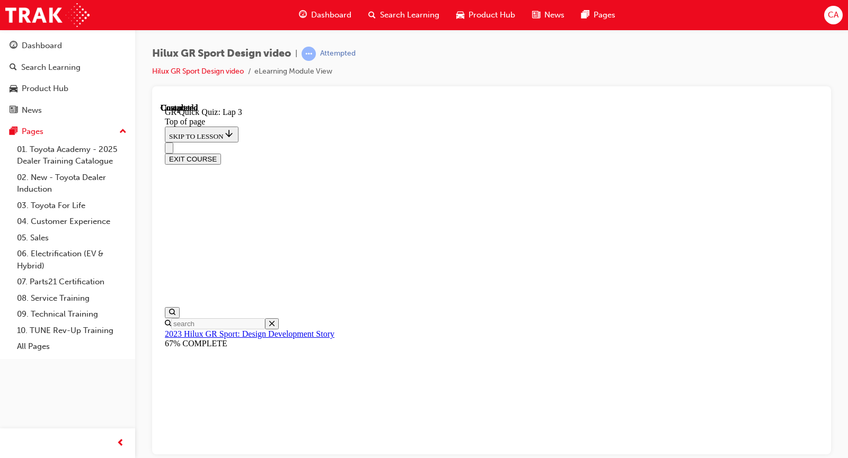
scroll to position [33, 0]
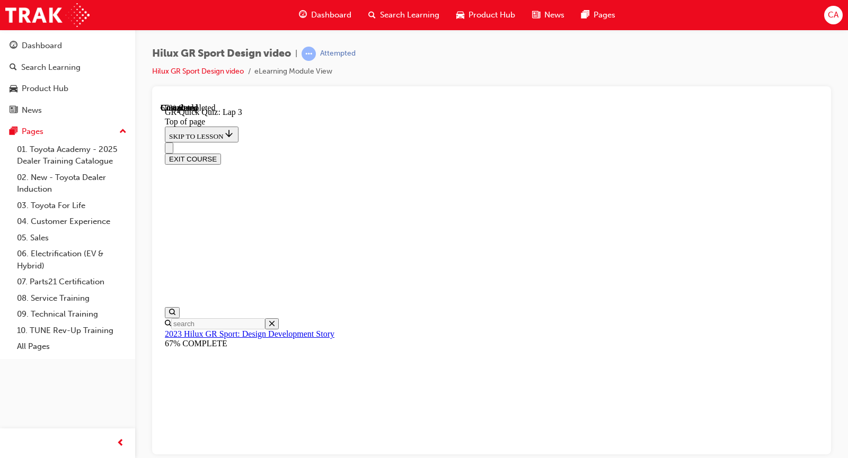
scroll to position [138, 0]
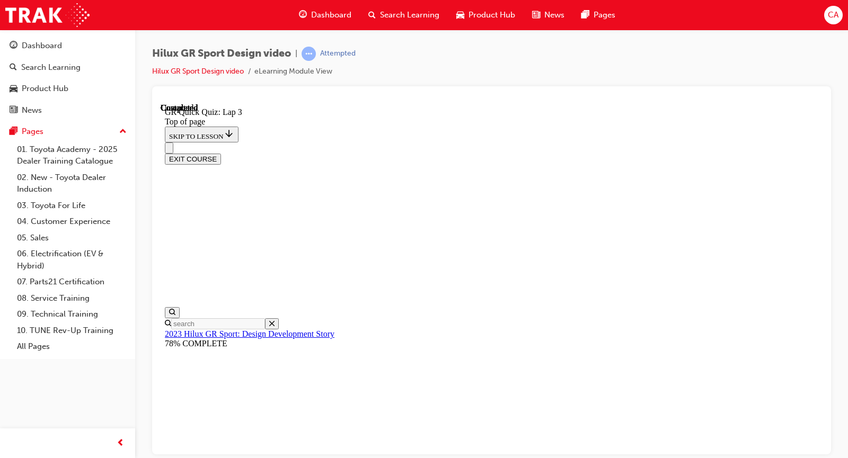
scroll to position [176, 0]
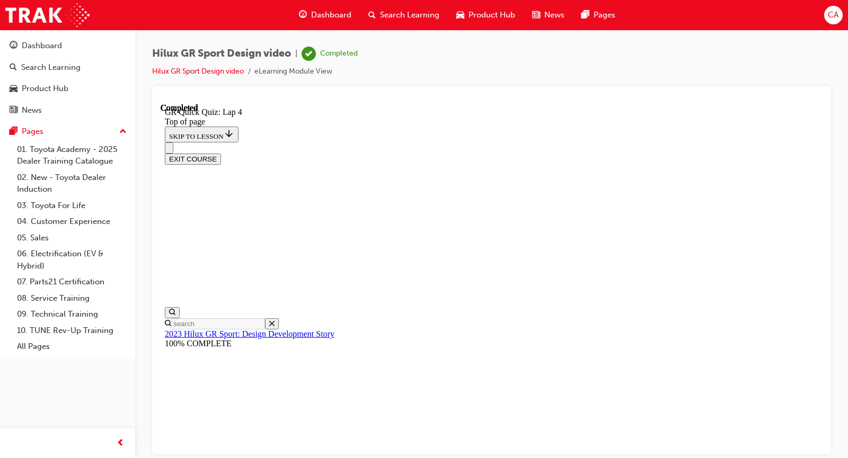
scroll to position [176, 0]
click at [221, 153] on button "EXIT COURSE" at bounding box center [193, 158] width 56 height 11
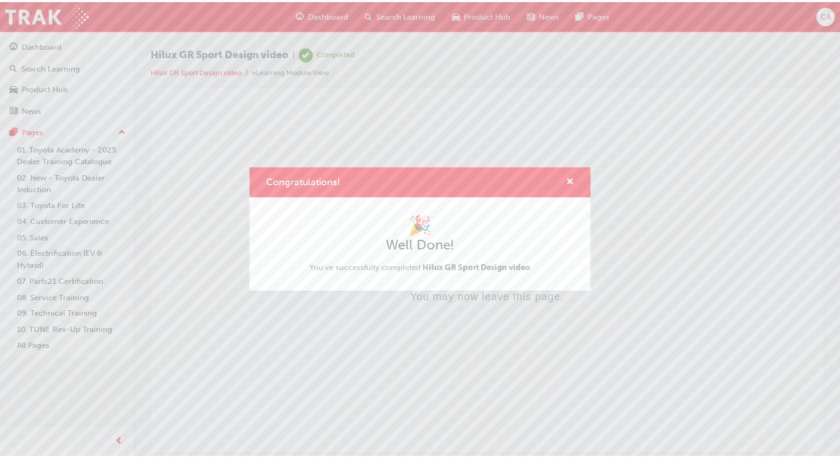
scroll to position [0, 0]
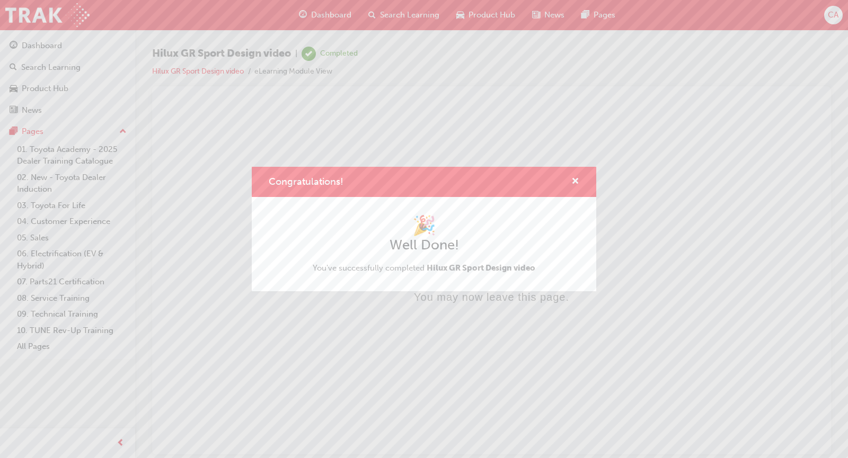
click at [575, 173] on div "Congratulations!" at bounding box center [424, 182] width 344 height 30
drag, startPoint x: 572, startPoint y: 179, endPoint x: 375, endPoint y: 61, distance: 229.9
click at [572, 179] on span "cross-icon" at bounding box center [575, 182] width 8 height 10
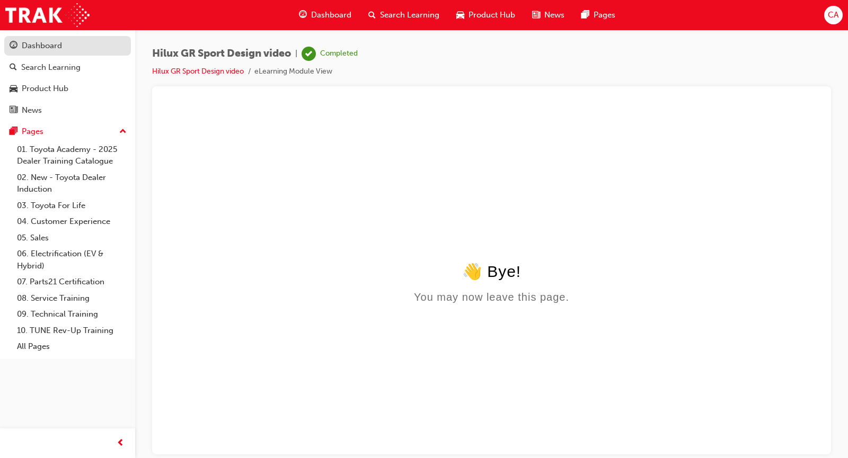
click at [44, 52] on link "Dashboard" at bounding box center [67, 46] width 127 height 20
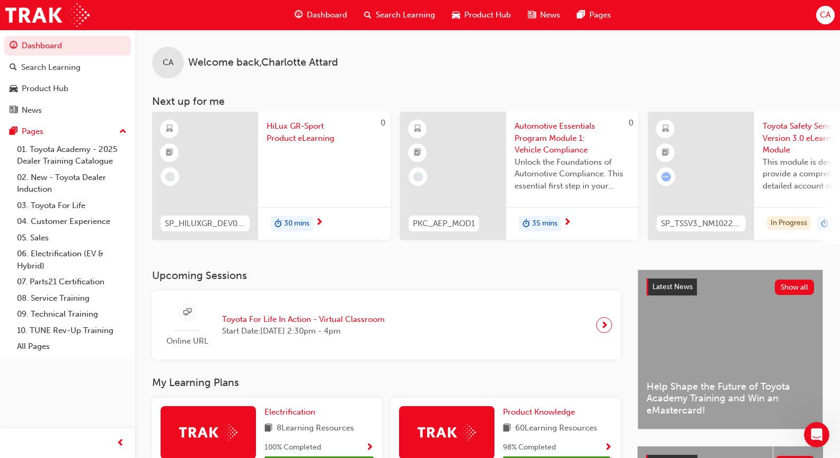
click at [313, 216] on div "30 mins" at bounding box center [324, 223] width 132 height 33
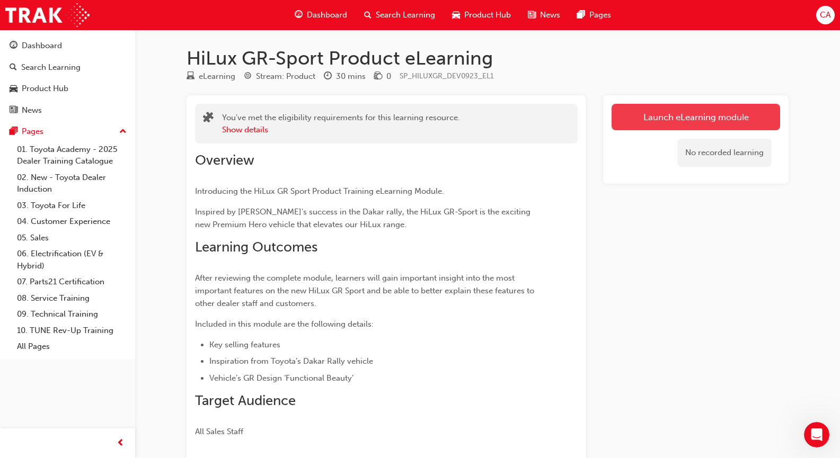
click at [667, 121] on link "Launch eLearning module" at bounding box center [695, 117] width 168 height 26
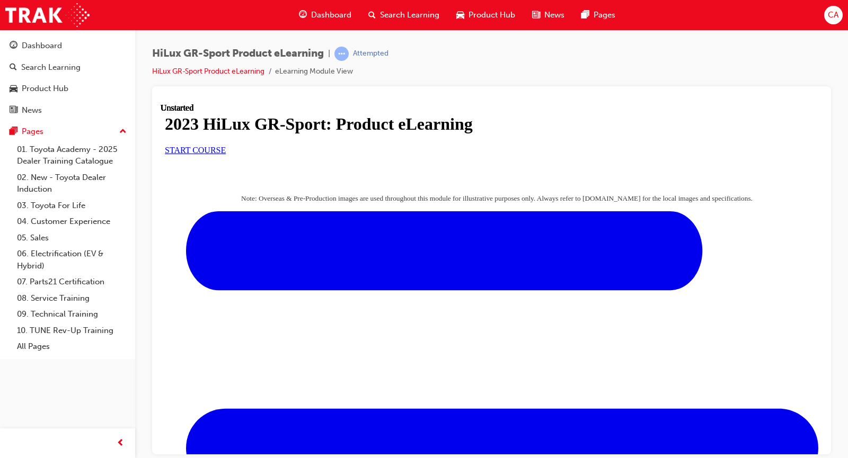
click at [226, 154] on span "START COURSE" at bounding box center [195, 149] width 61 height 9
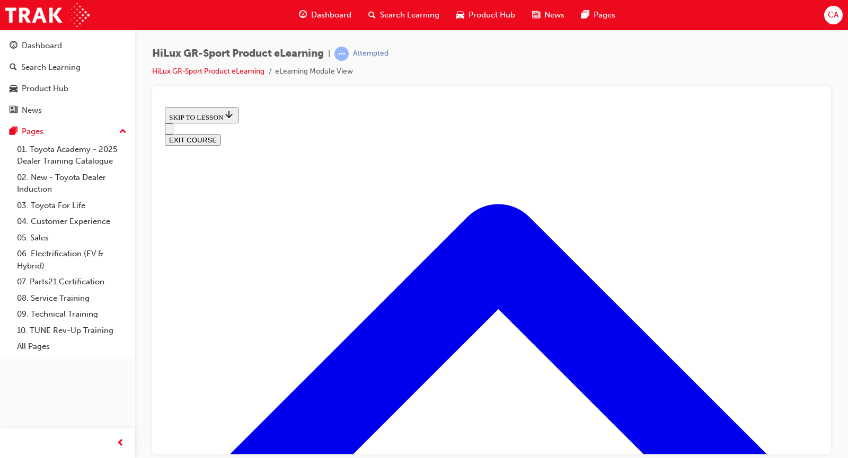
scroll to position [563, 0]
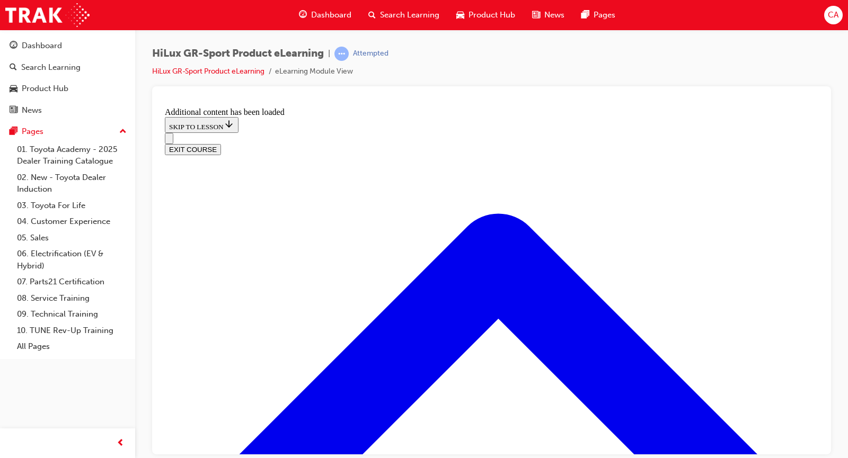
scroll to position [1055, 0]
drag, startPoint x: 379, startPoint y: 226, endPoint x: 386, endPoint y: 213, distance: 14.2
drag, startPoint x: 380, startPoint y: 340, endPoint x: 571, endPoint y: 350, distance: 190.5
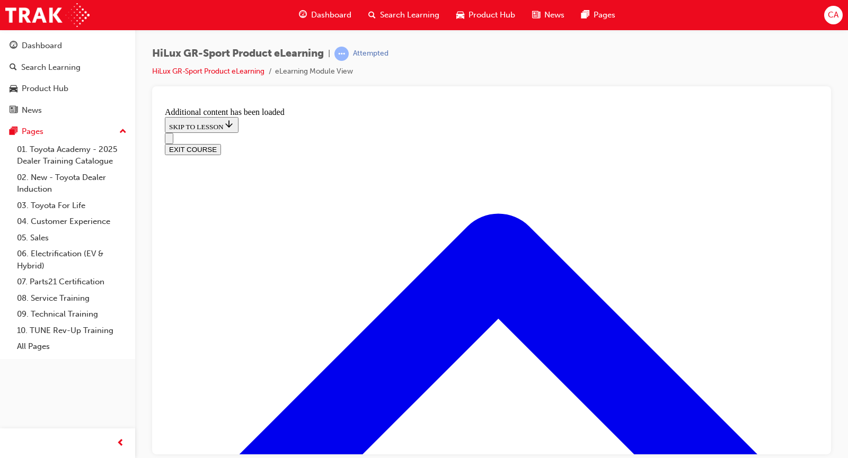
drag, startPoint x: 451, startPoint y: 269, endPoint x: 477, endPoint y: 277, distance: 26.6
drag, startPoint x: 457, startPoint y: 226, endPoint x: 492, endPoint y: 232, distance: 35.4
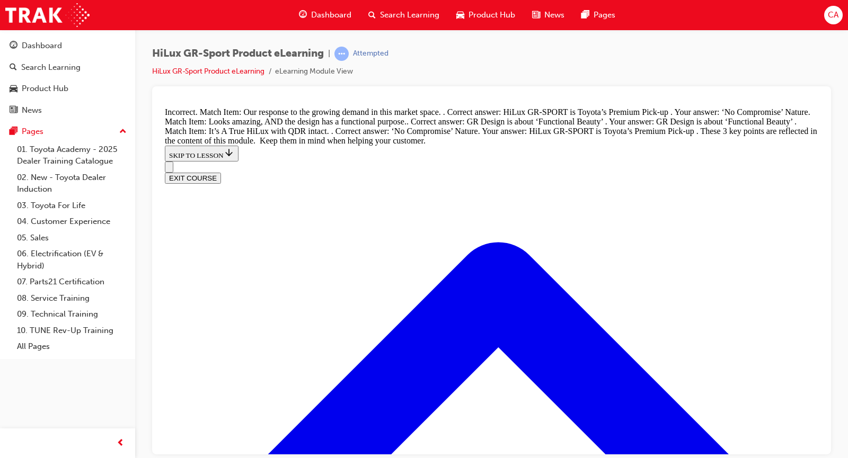
drag, startPoint x: 445, startPoint y: 340, endPoint x: 452, endPoint y: 269, distance: 71.3
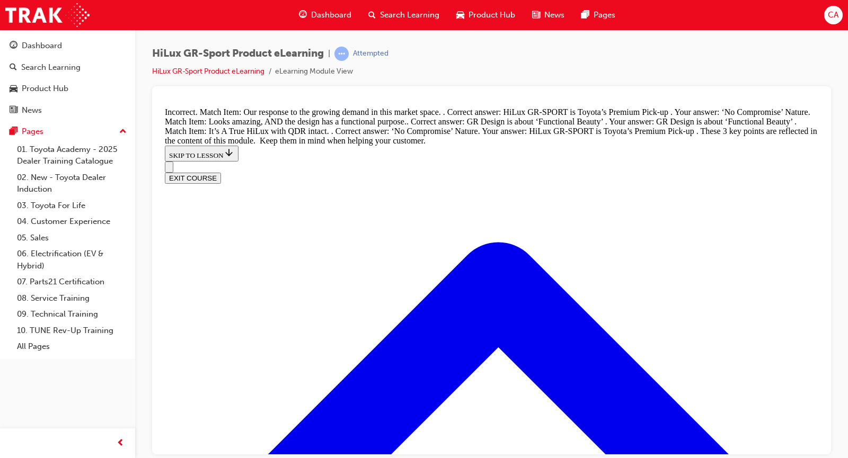
drag, startPoint x: 441, startPoint y: 173, endPoint x: 482, endPoint y: 229, distance: 69.4
drag, startPoint x: 447, startPoint y: 178, endPoint x: 482, endPoint y: 297, distance: 123.9
drag, startPoint x: 413, startPoint y: 155, endPoint x: 462, endPoint y: 162, distance: 49.2
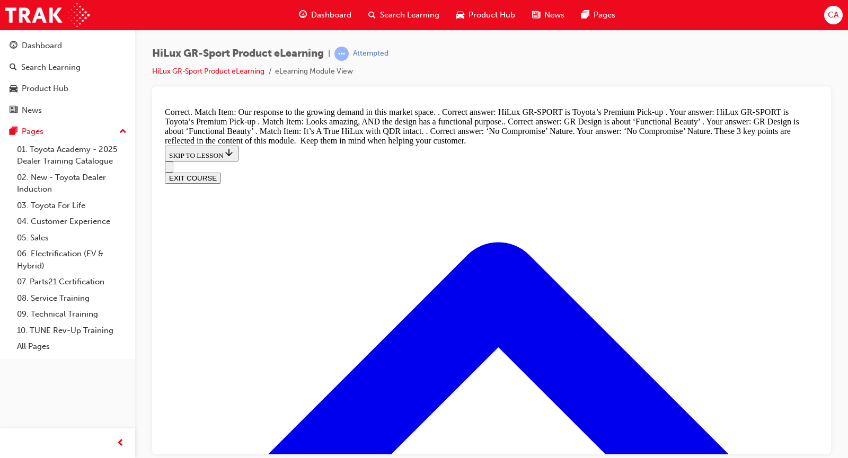
scroll to position [1280, 0]
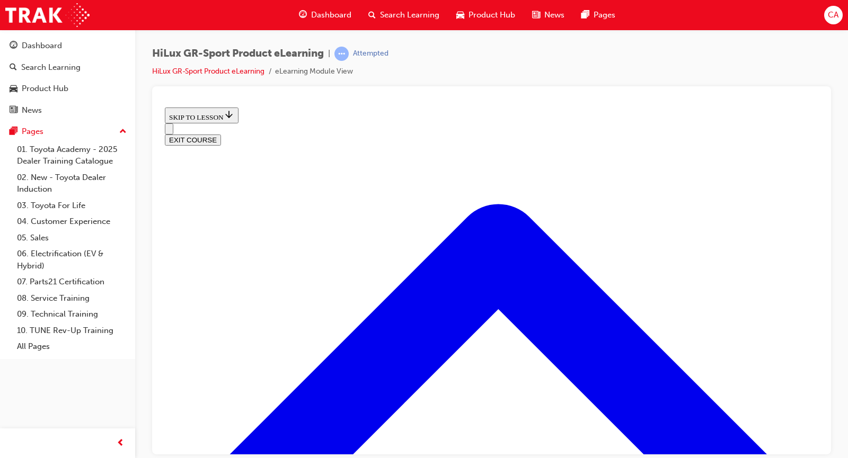
scroll to position [351, 0]
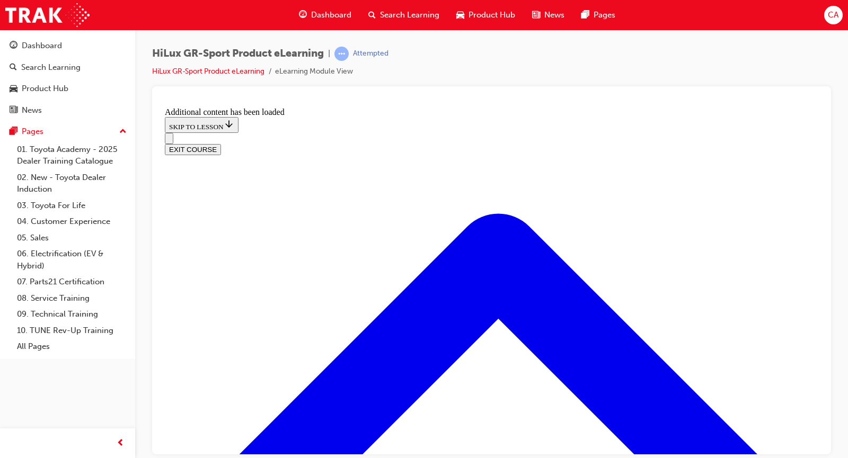
scroll to position [779, 0]
radio input "true"
drag, startPoint x: 468, startPoint y: 395, endPoint x: 476, endPoint y: 413, distance: 19.7
